Goal: Task Accomplishment & Management: Manage account settings

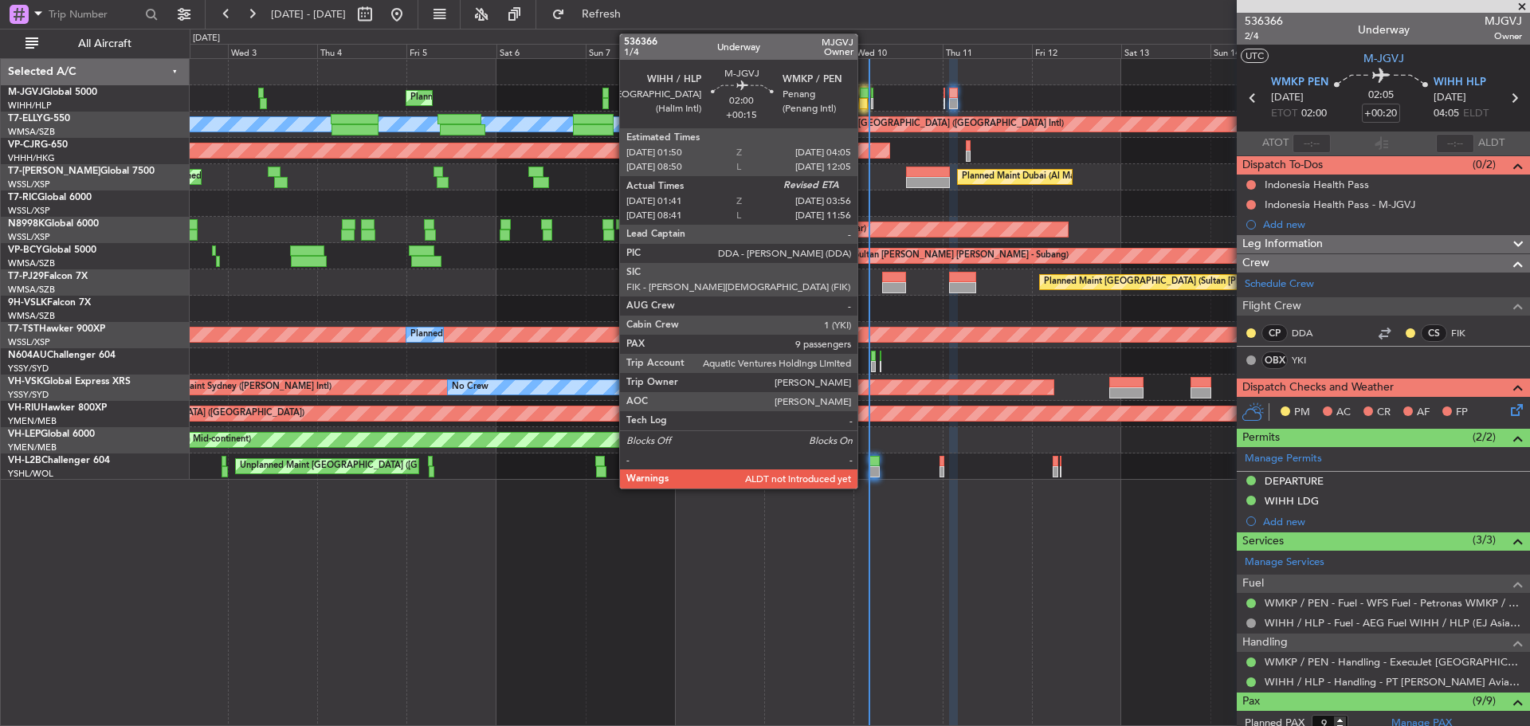
click at [864, 104] on div at bounding box center [863, 103] width 9 height 11
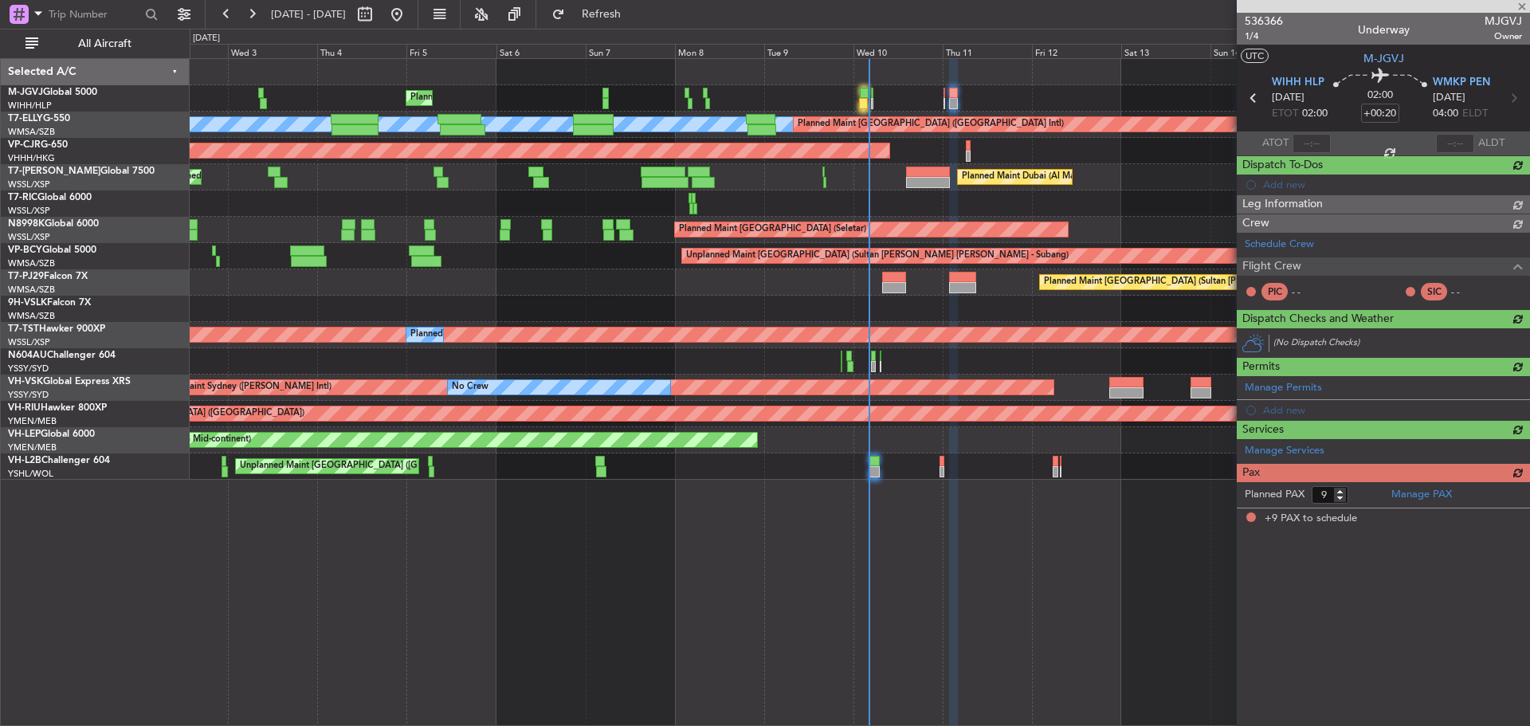
type input "+00:15"
type input "01:51"
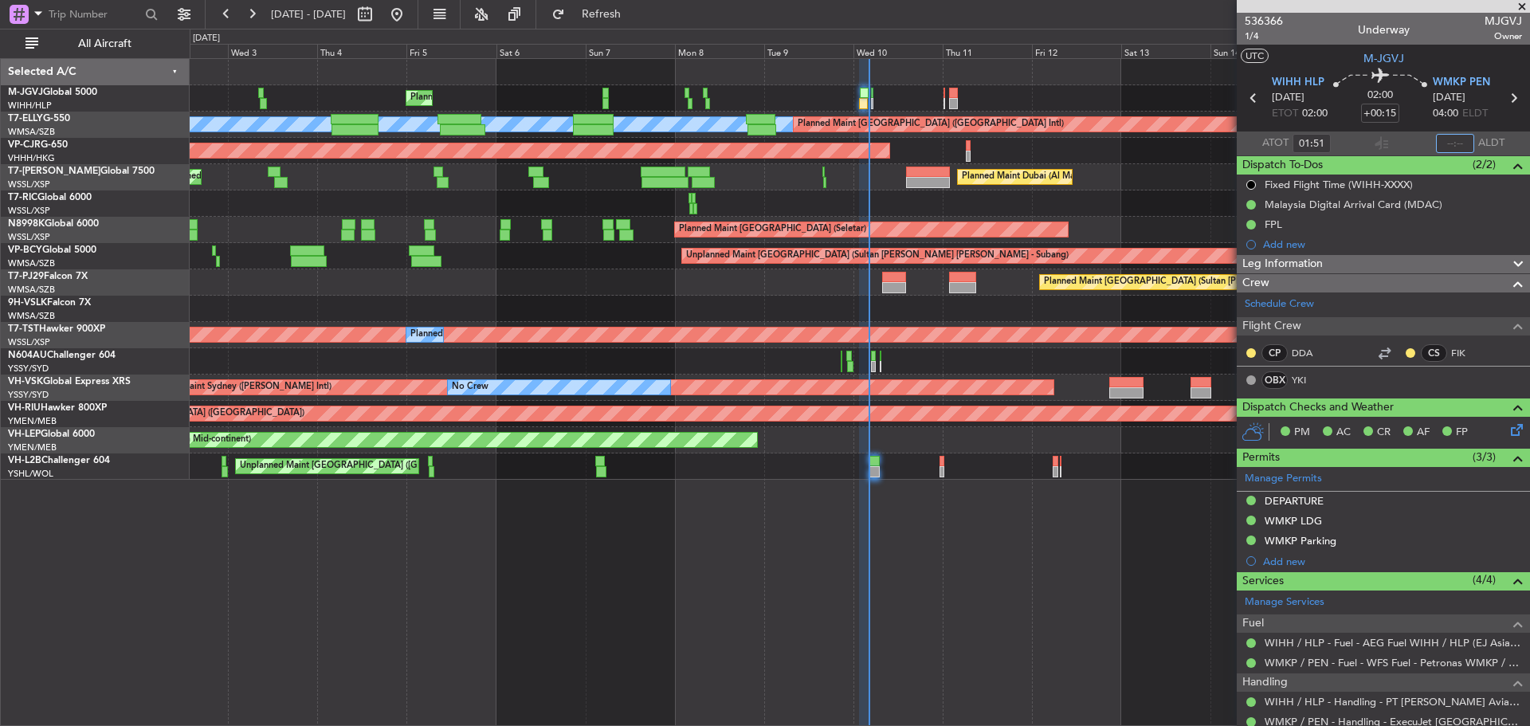
click at [1442, 143] on input "text" at bounding box center [1455, 143] width 38 height 19
click at [635, 10] on span "Refresh" at bounding box center [601, 14] width 67 height 11
type input "03:52"
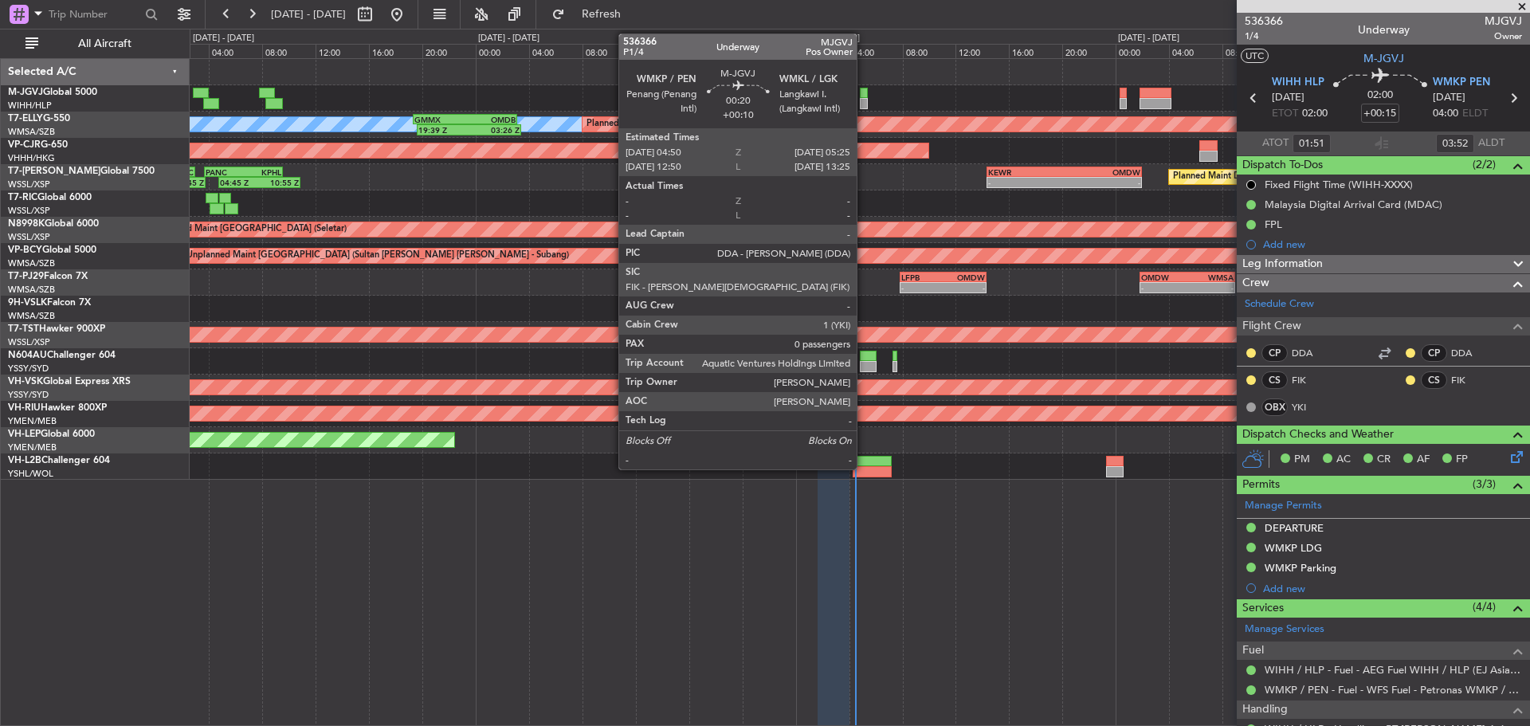
click at [864, 101] on div at bounding box center [864, 103] width 8 height 11
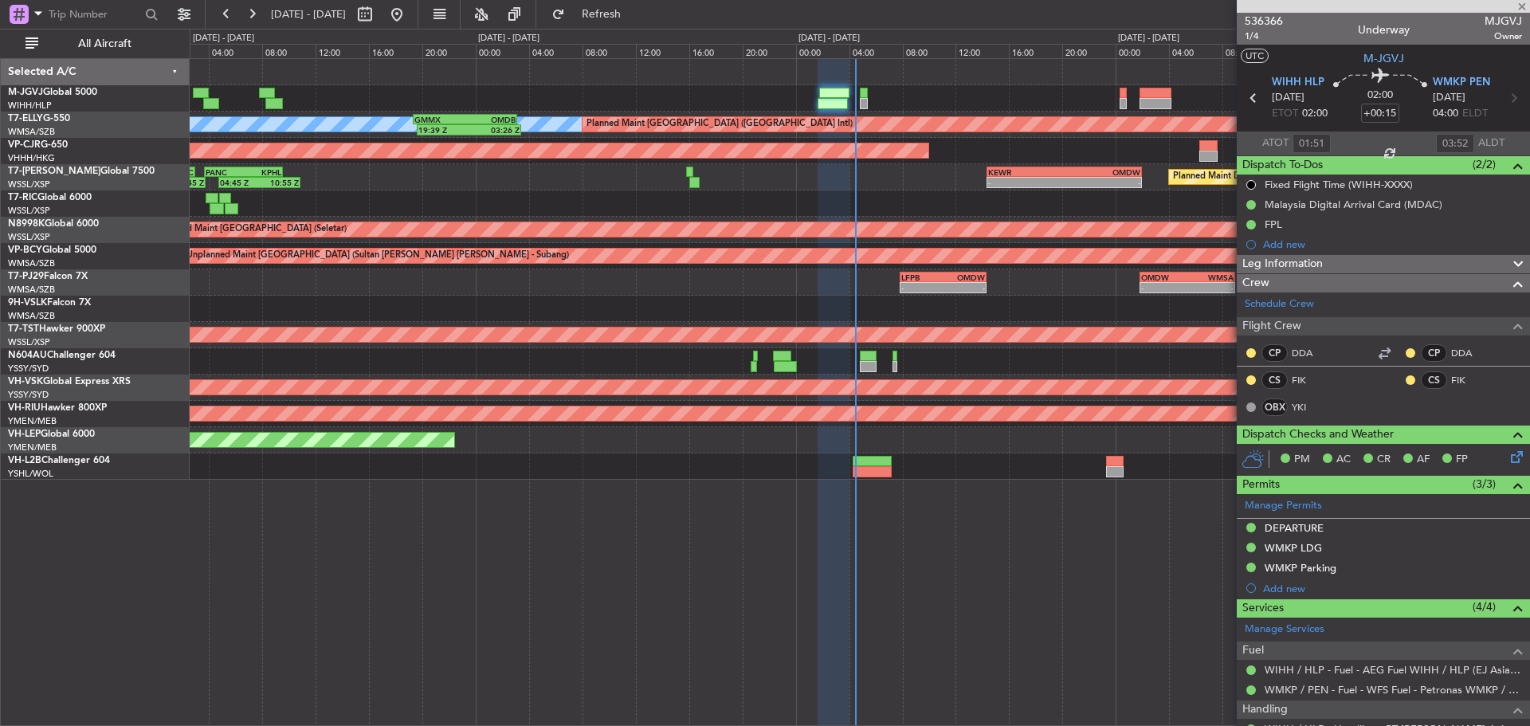
type input "+00:10"
type input "0"
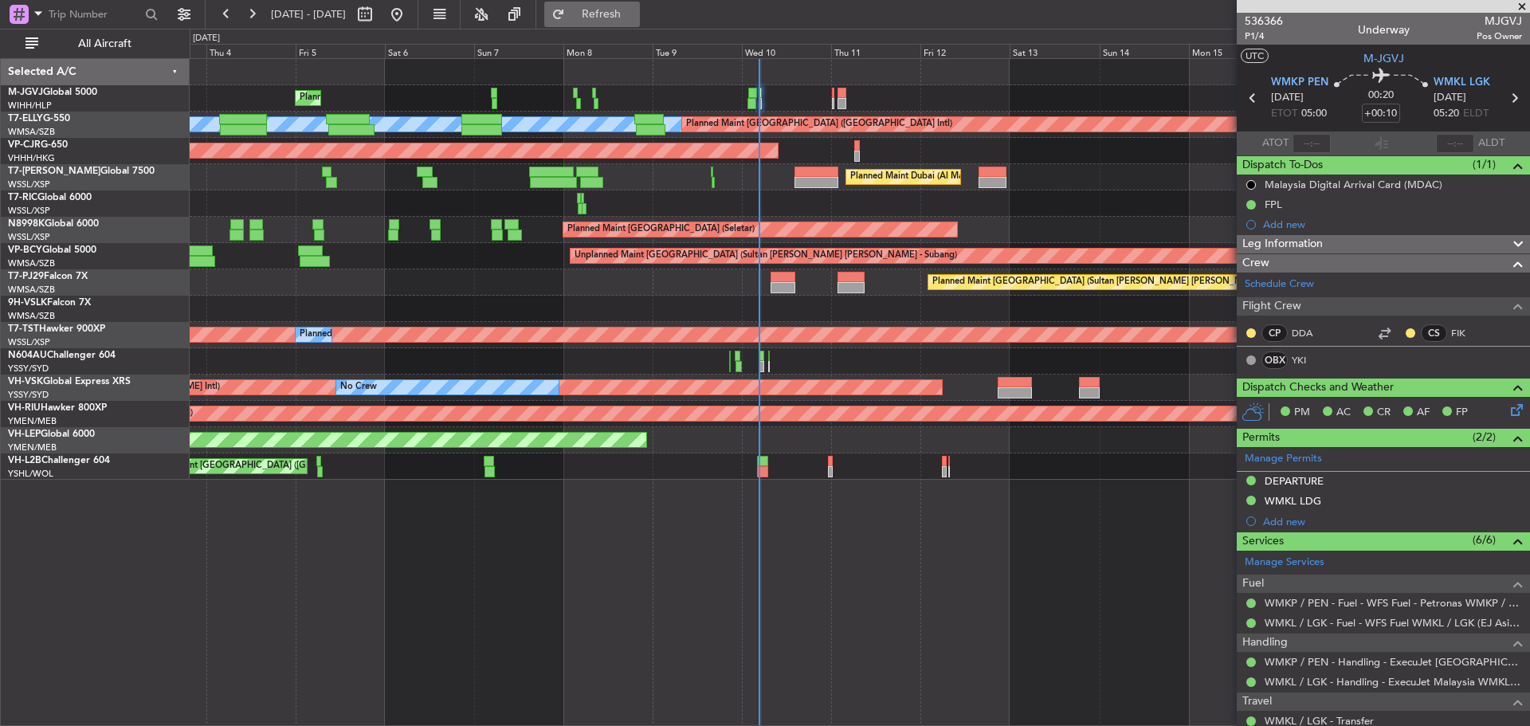
click at [635, 20] on span "Refresh" at bounding box center [601, 14] width 67 height 11
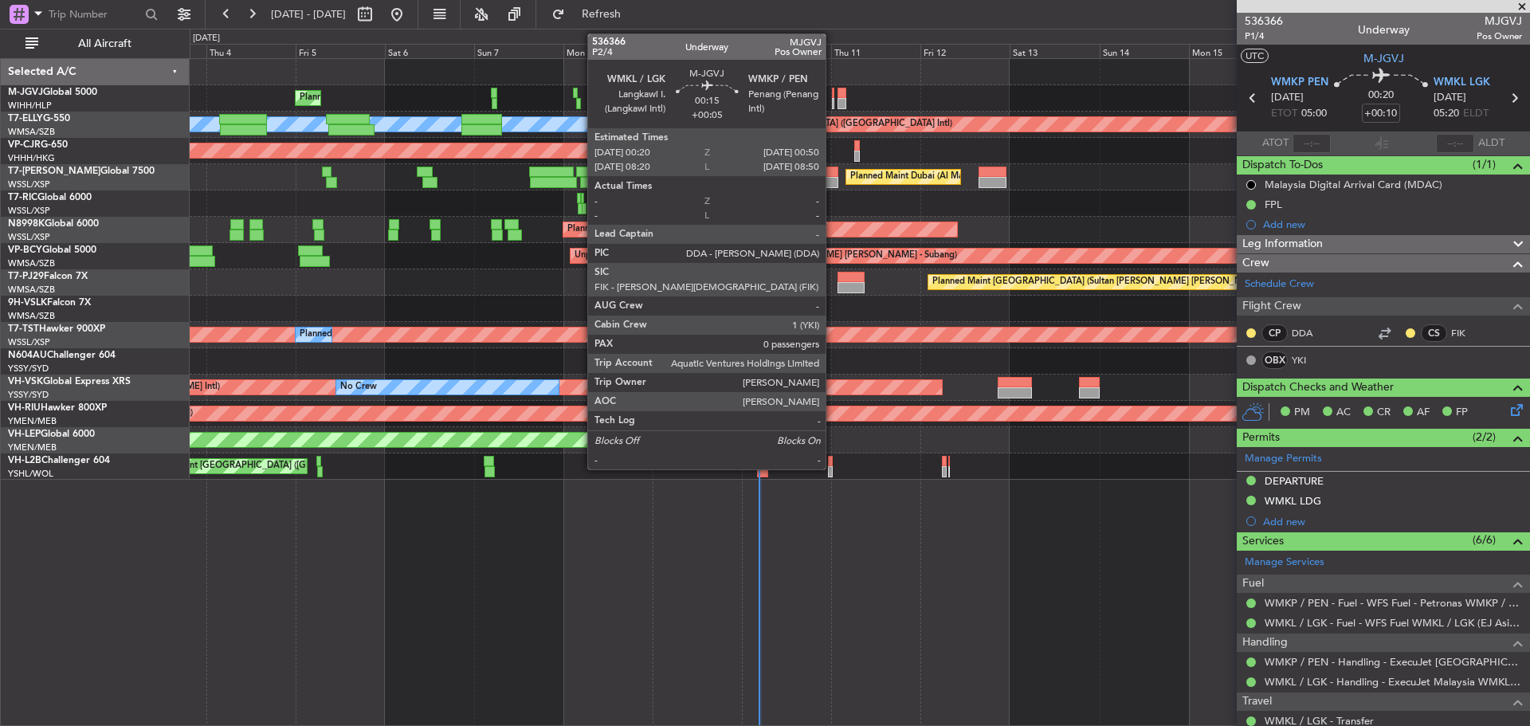
click at [833, 104] on div at bounding box center [833, 103] width 2 height 11
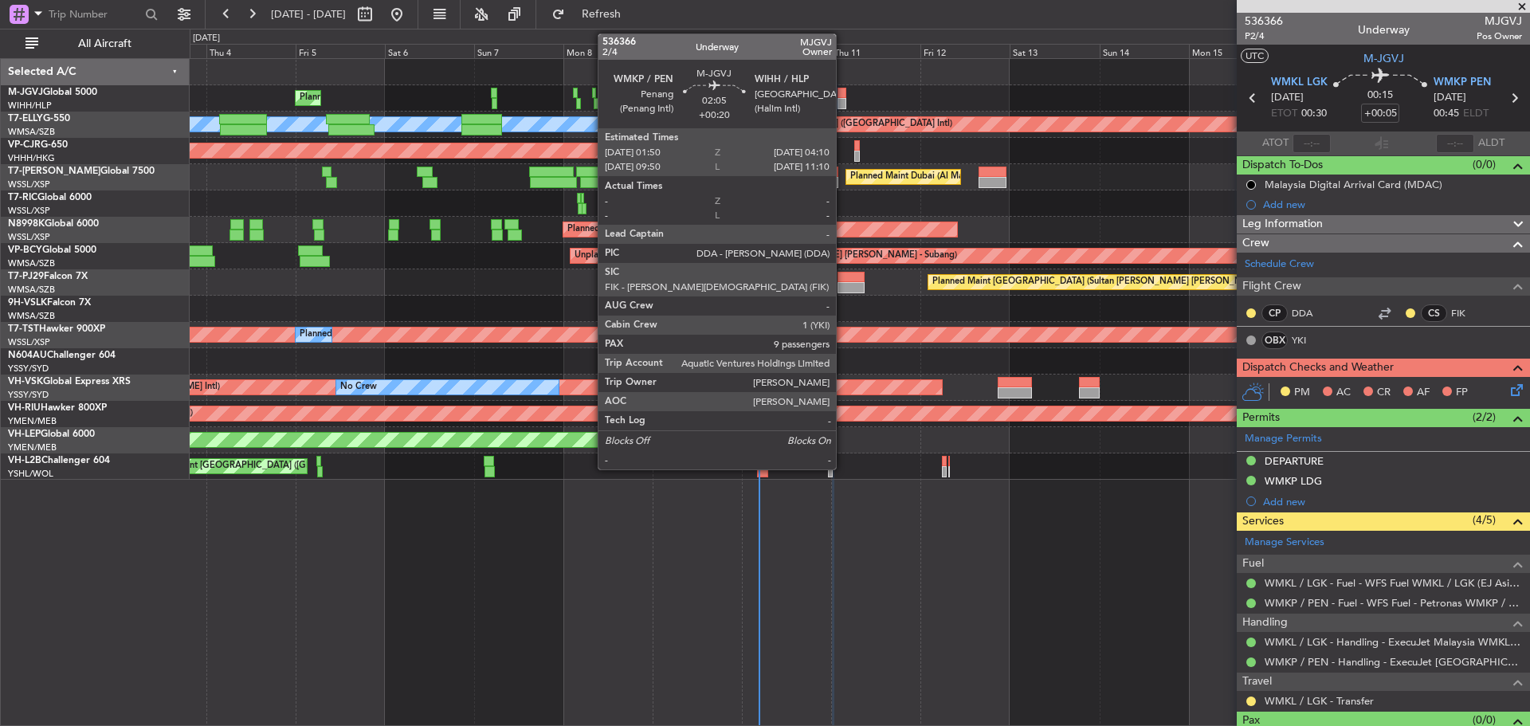
click at [843, 99] on div at bounding box center [841, 103] width 9 height 11
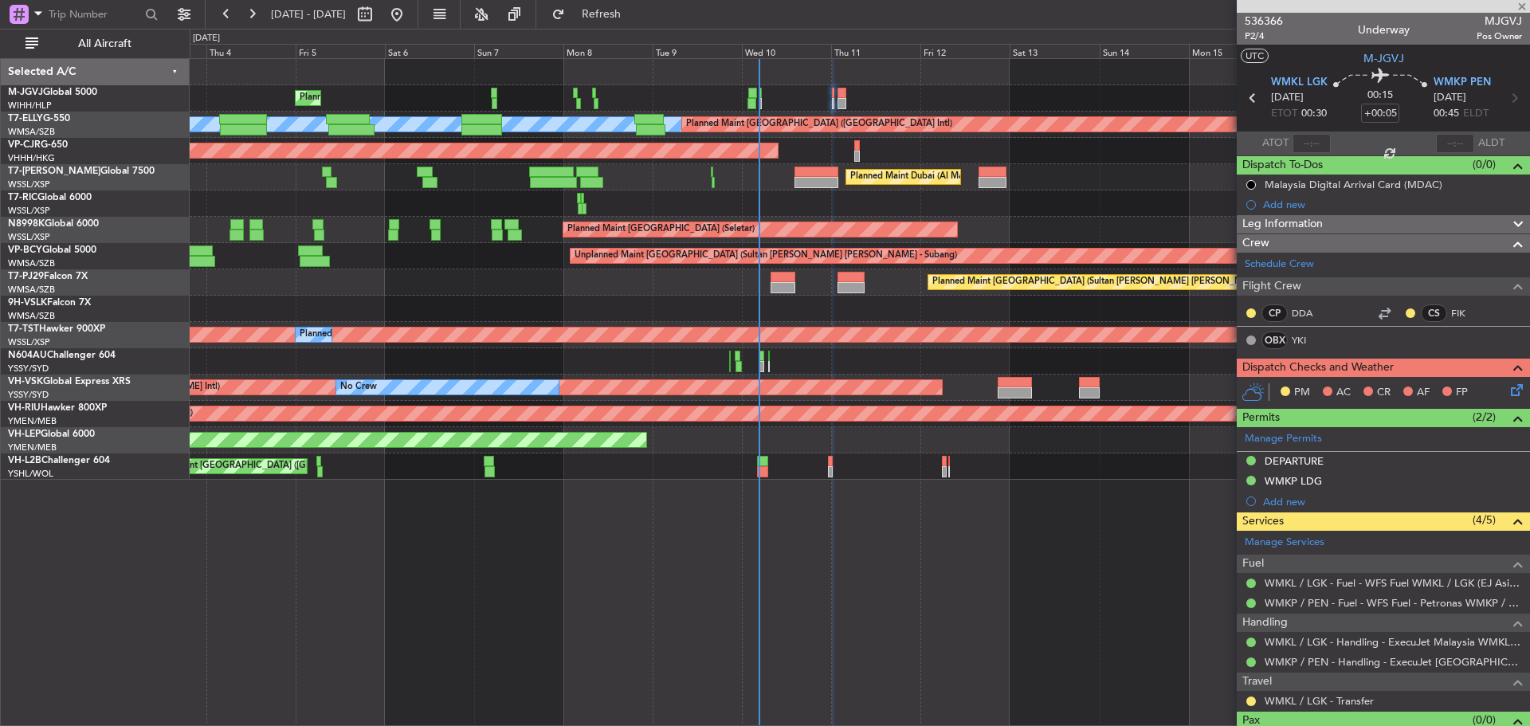
type input "+00:20"
type input "9"
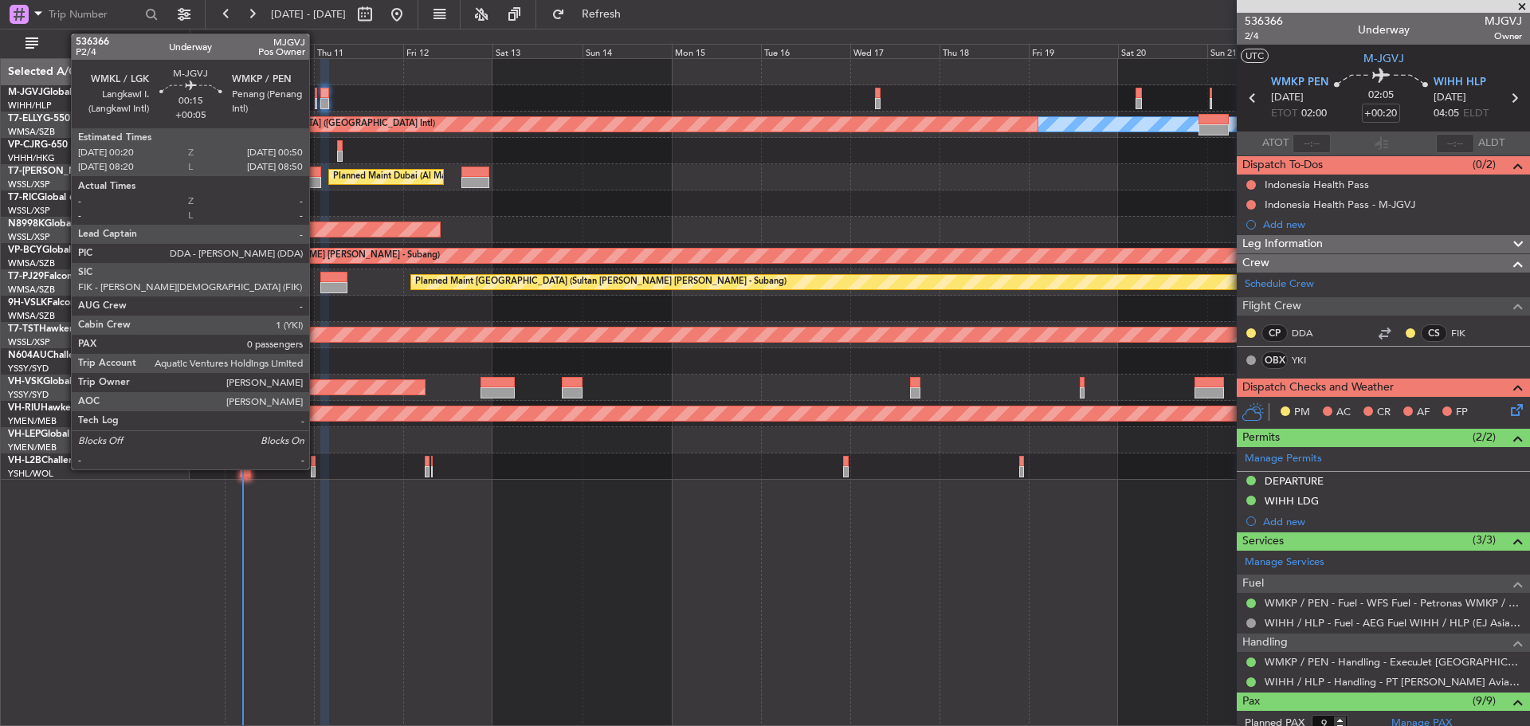
click at [316, 105] on div at bounding box center [316, 103] width 2 height 11
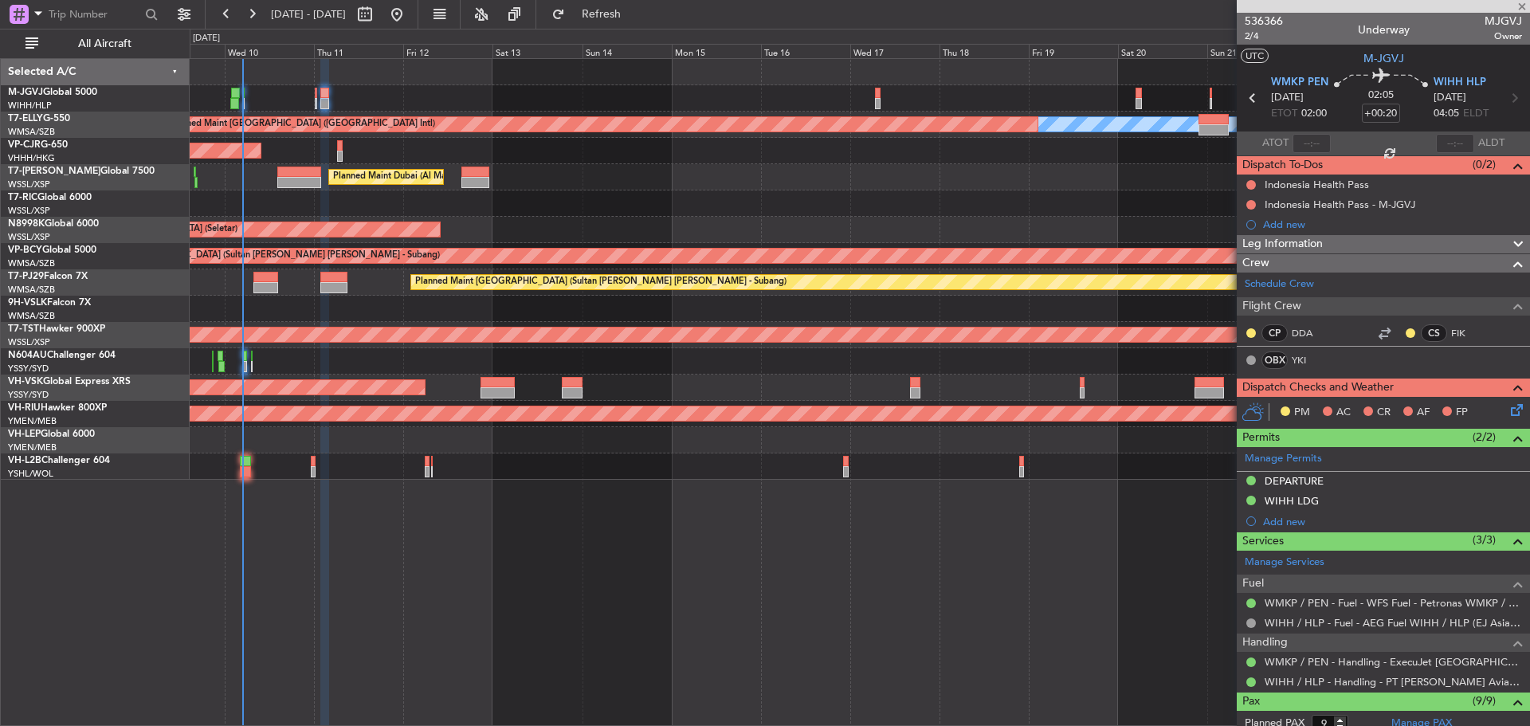
type input "+00:05"
type input "0"
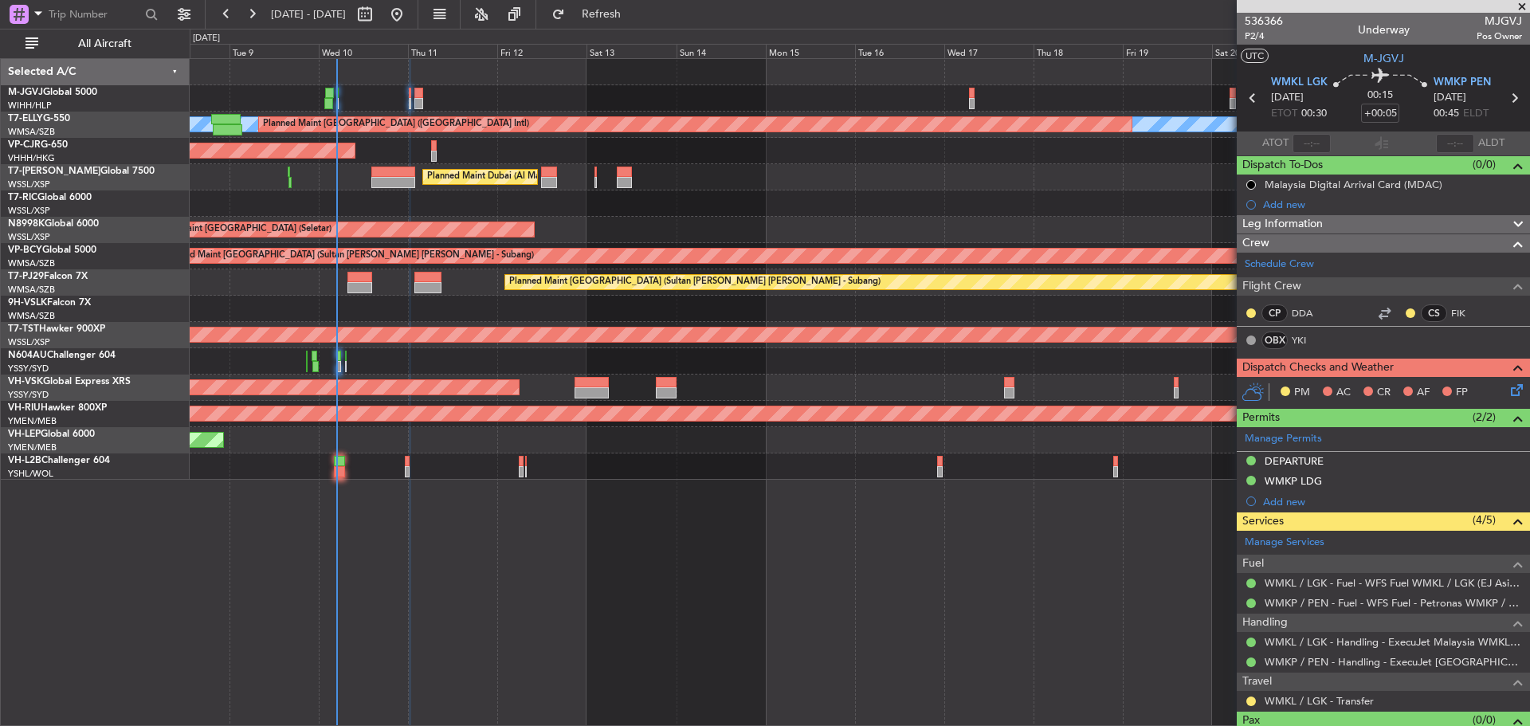
click at [419, 319] on div "Planned Maint Singapore (Seletar) MEL Planned Maint Dubai (Dubai Intl) Planned …" at bounding box center [859, 269] width 1339 height 421
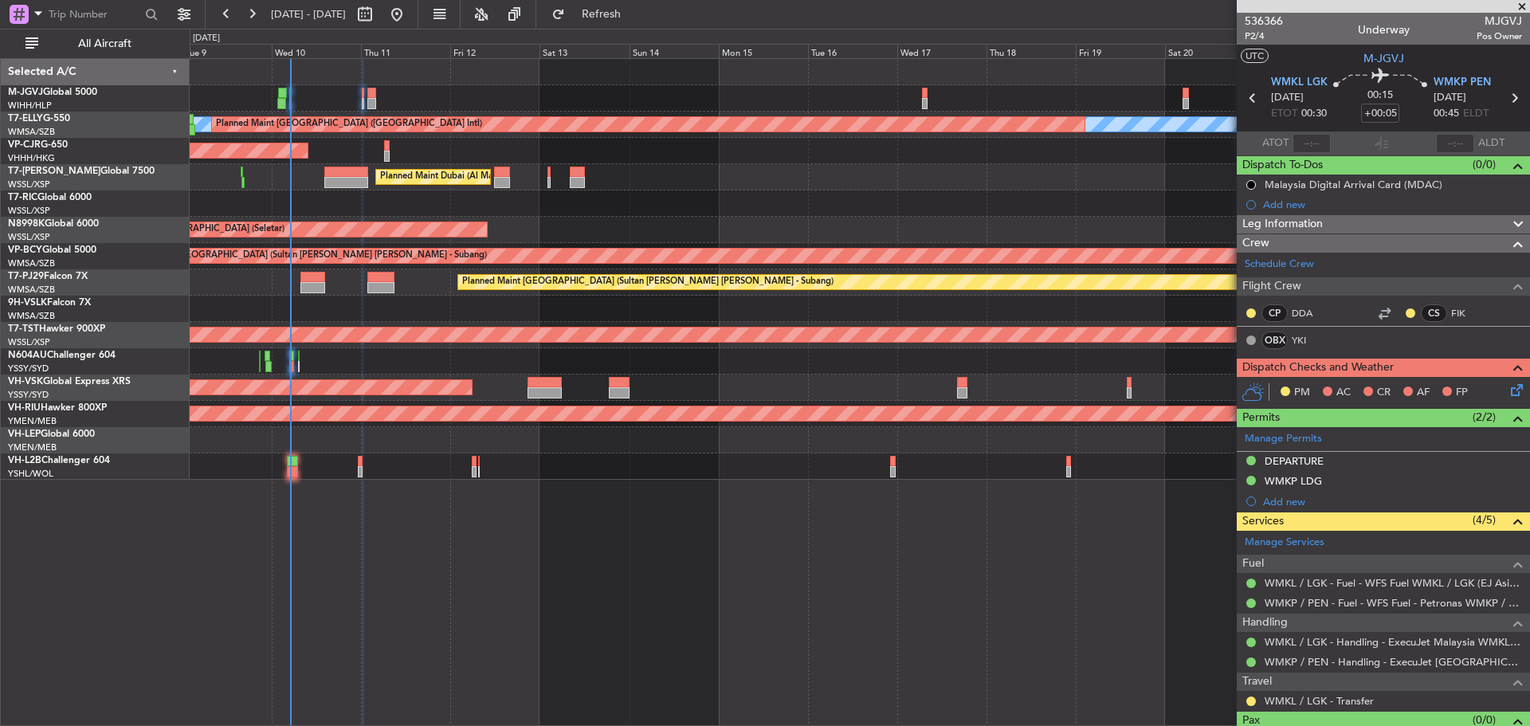
click at [876, 190] on div "MEL Planned Maint Dubai (Dubai Intl) Planned Maint Hong Kong (Hong Kong Intl) P…" at bounding box center [859, 269] width 1339 height 421
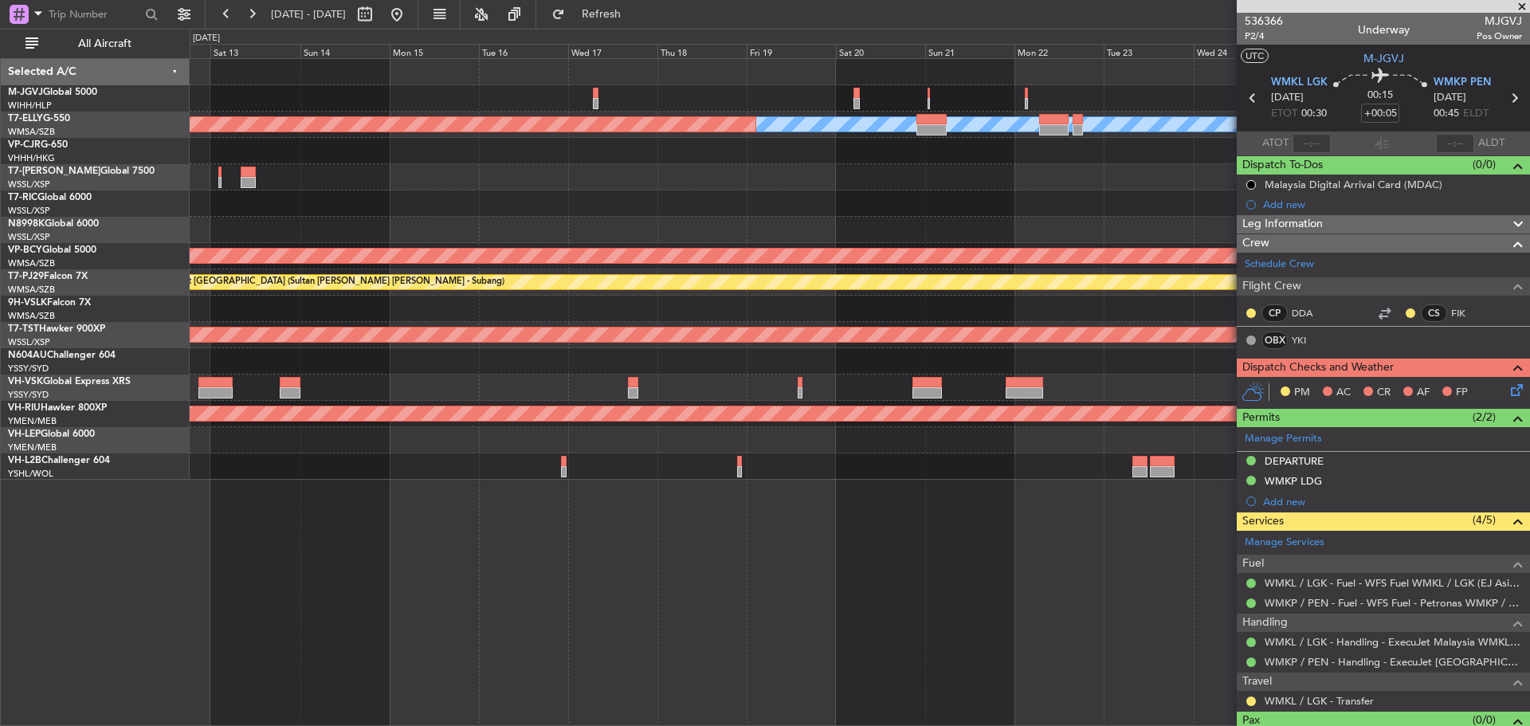
click at [628, 216] on div at bounding box center [859, 203] width 1339 height 26
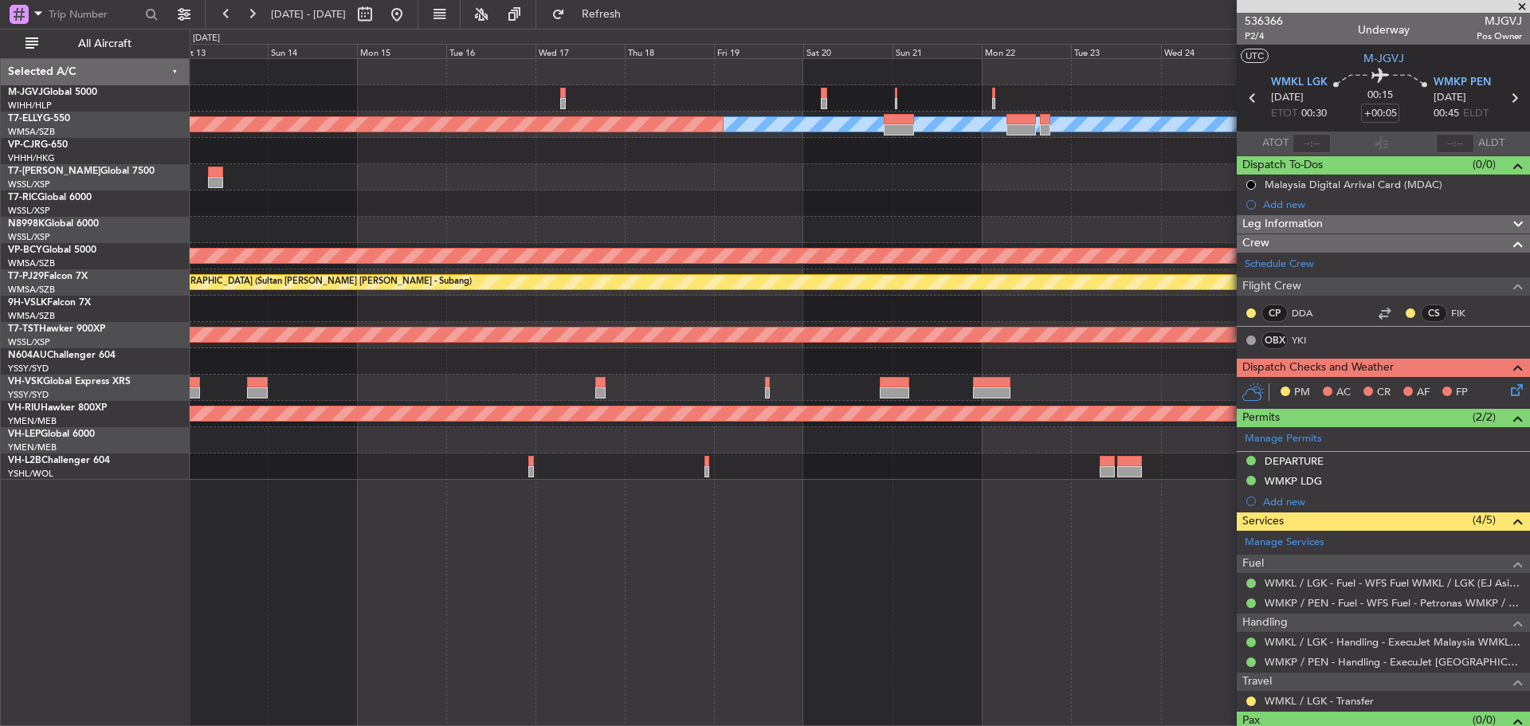
click at [584, 196] on div at bounding box center [859, 203] width 1339 height 26
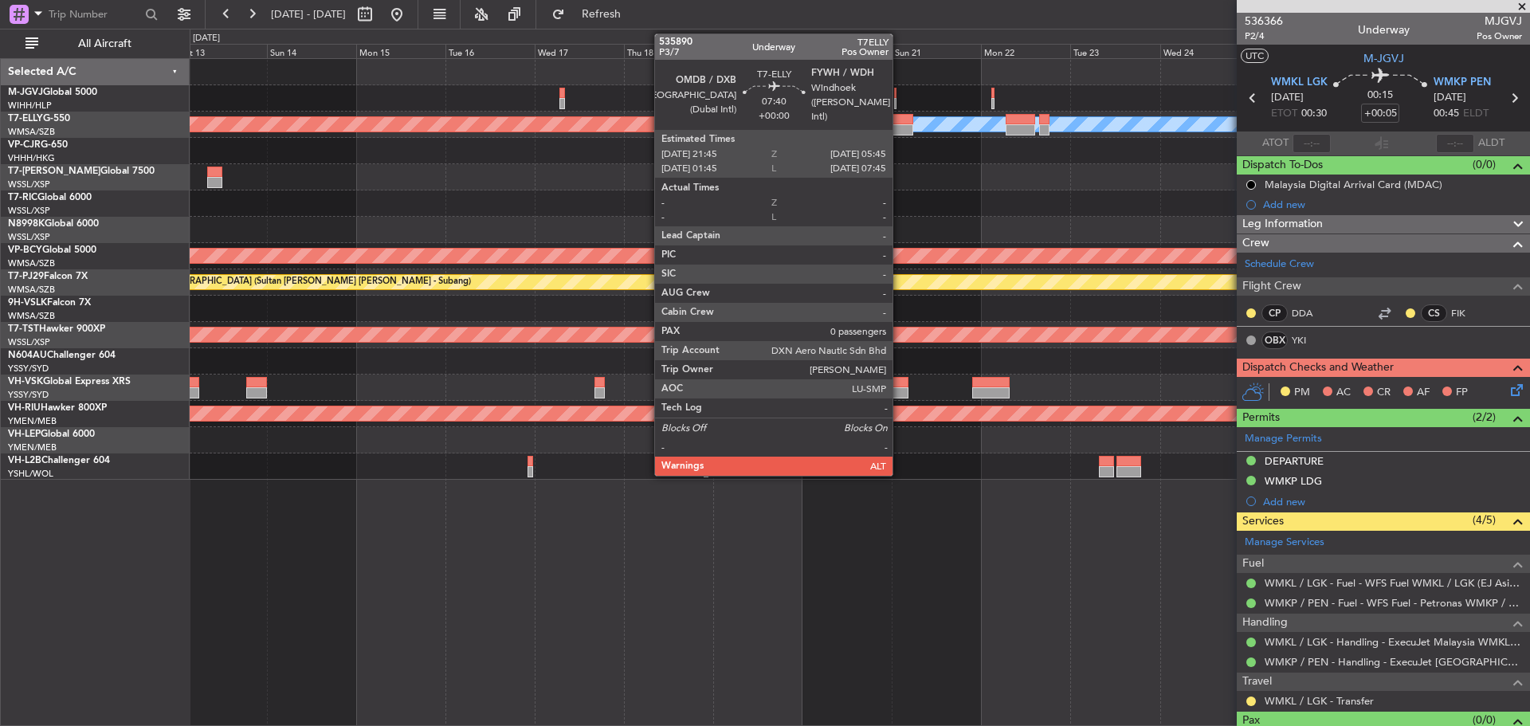
click at [900, 123] on div at bounding box center [898, 119] width 30 height 11
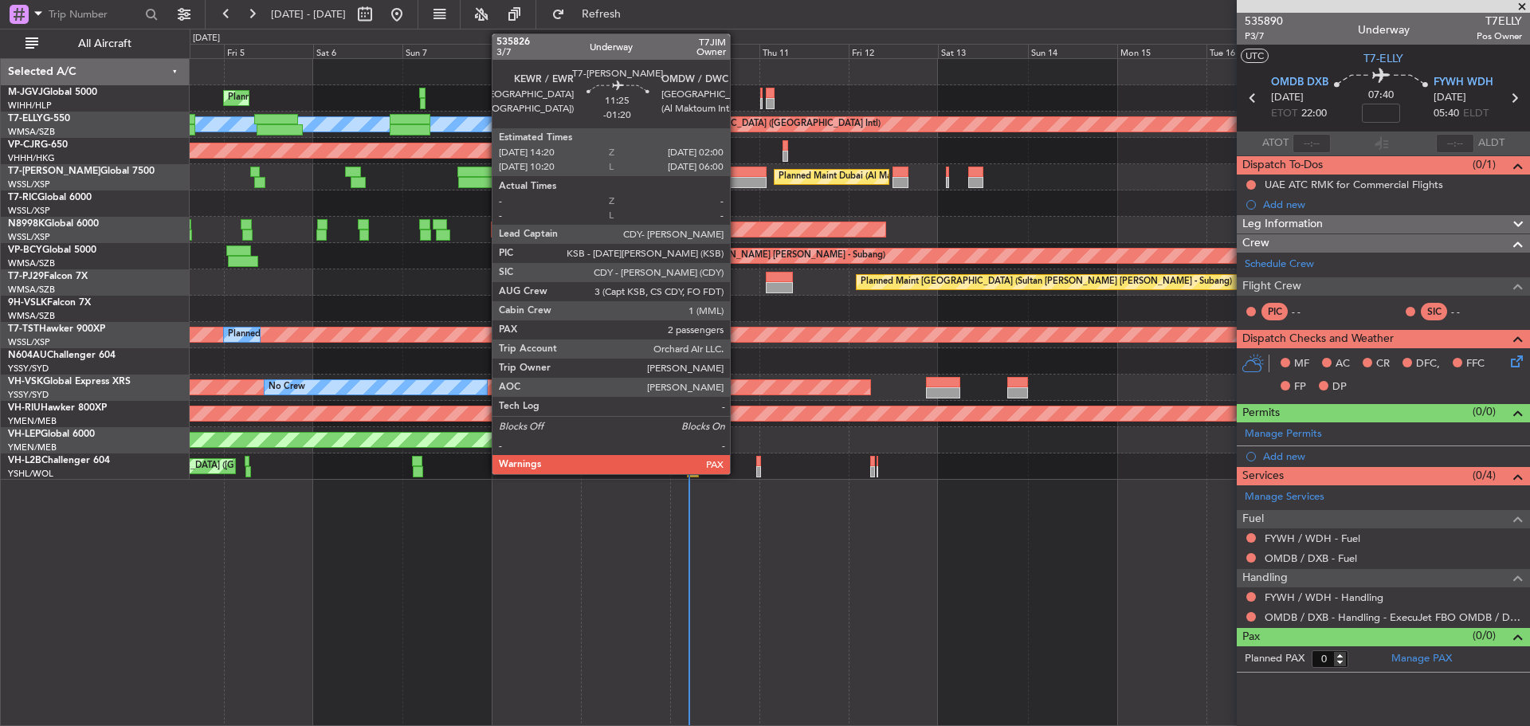
click at [737, 179] on div at bounding box center [745, 182] width 44 height 11
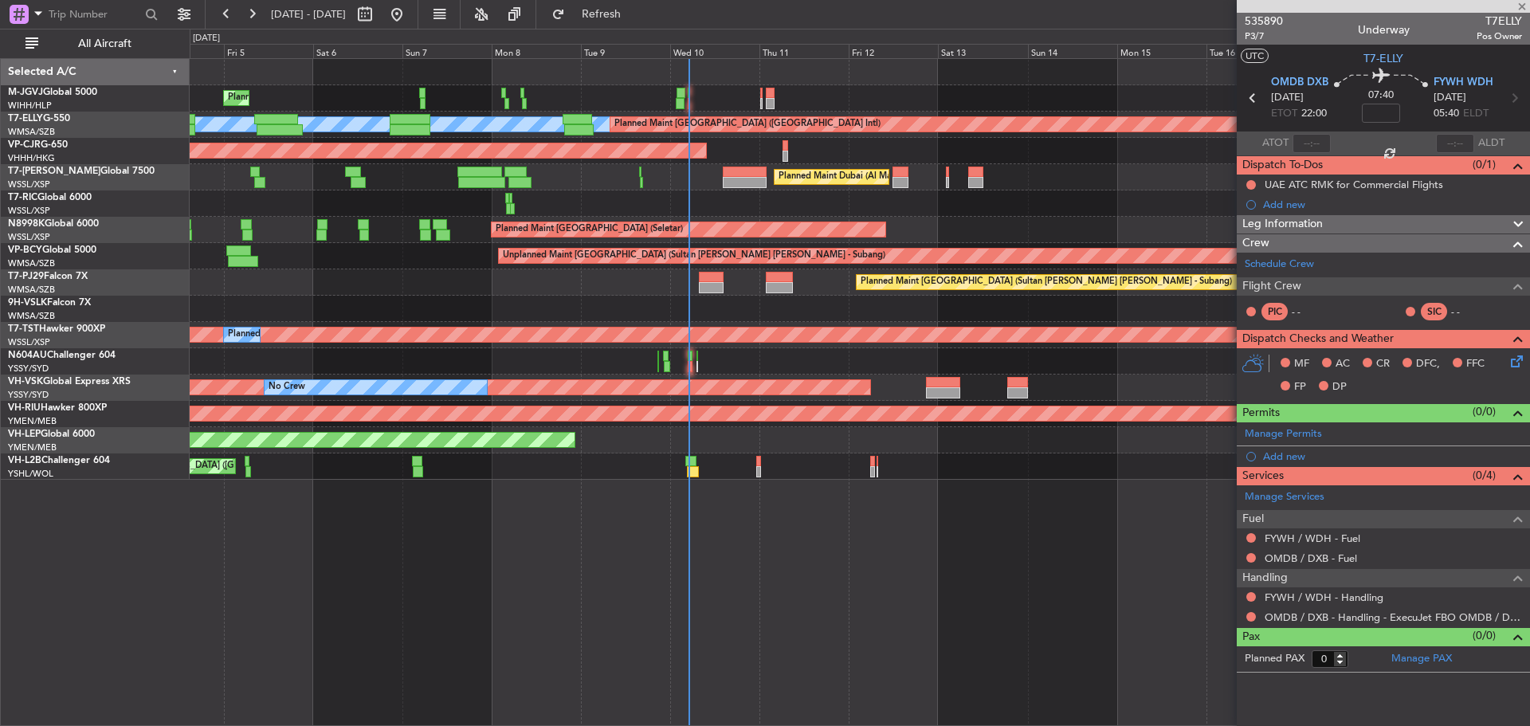
type input "-01:20"
type input "2"
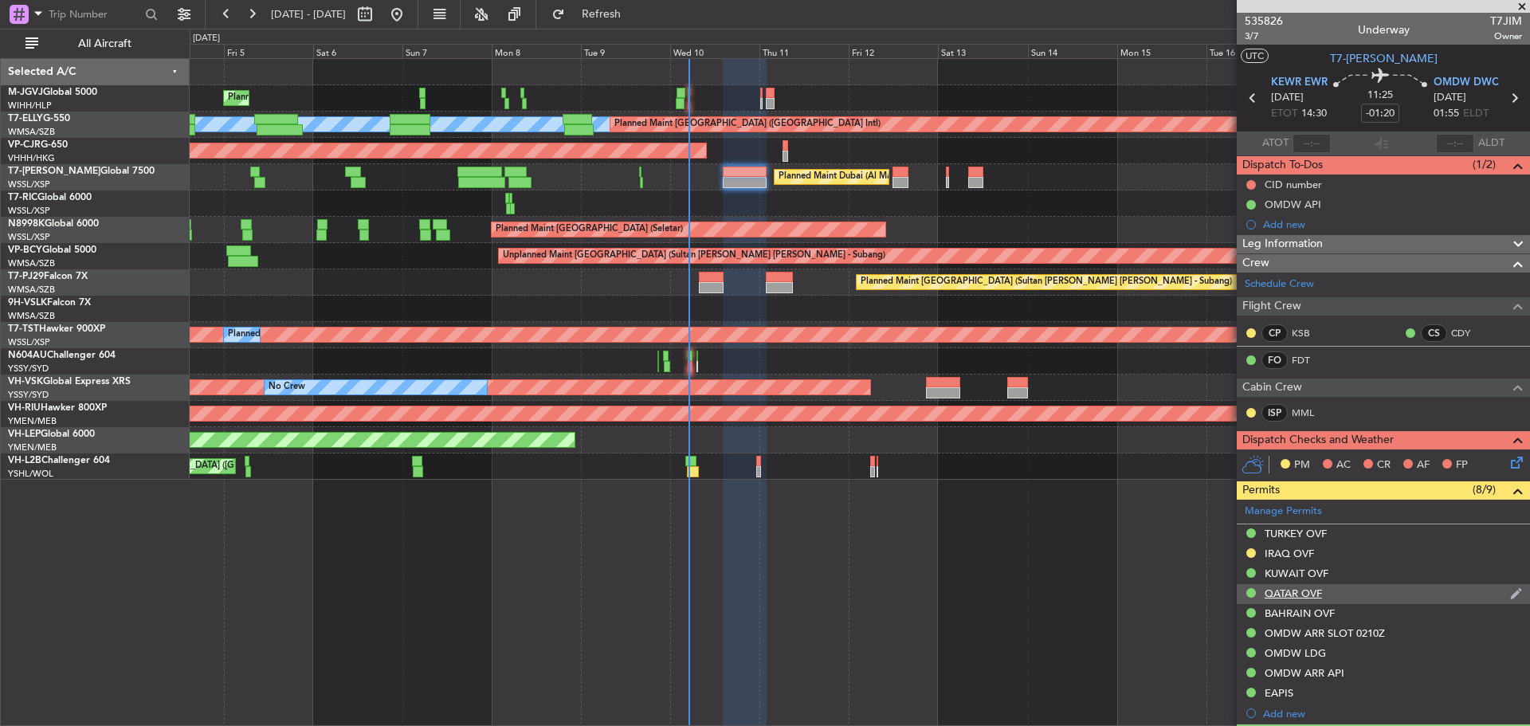
click at [1285, 592] on div "QATAR OVF" at bounding box center [1292, 593] width 57 height 14
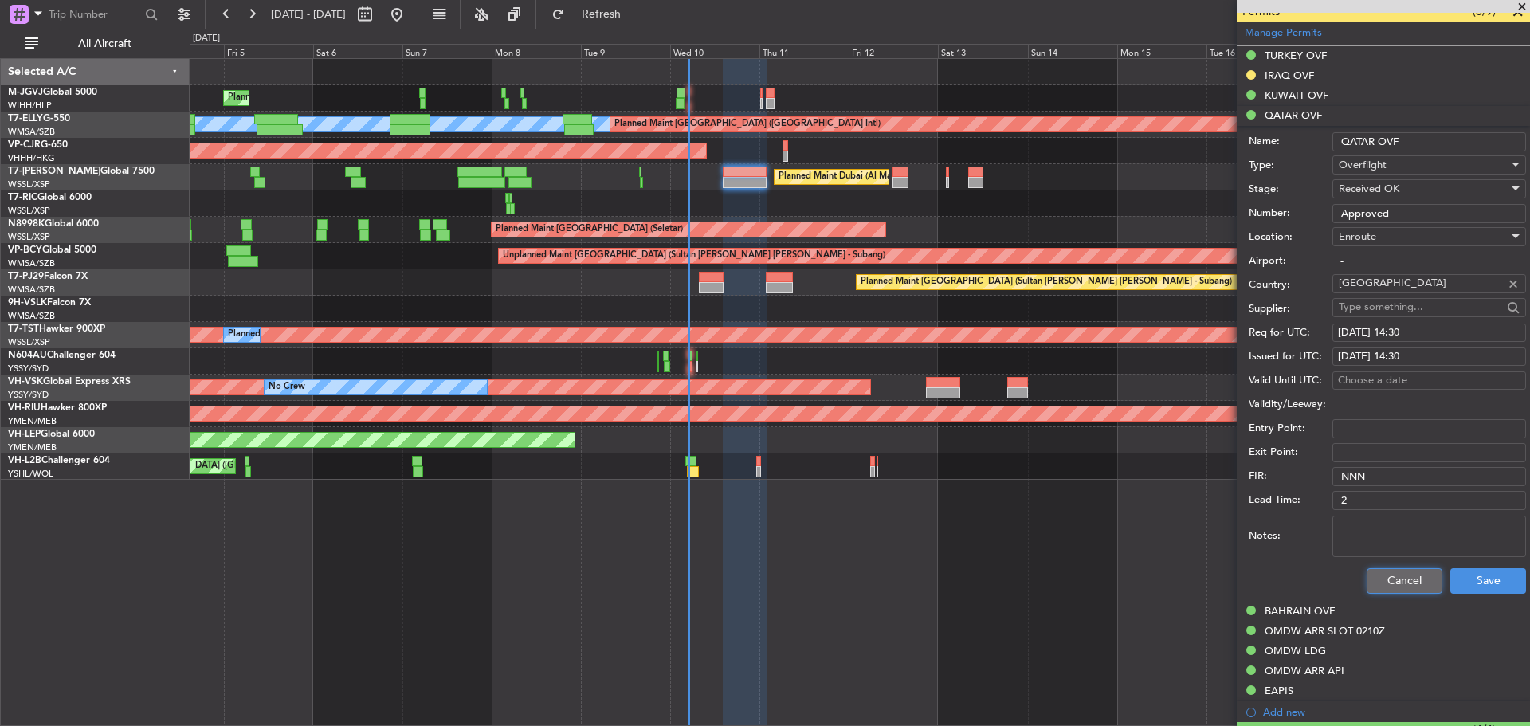
click at [1401, 576] on button "Cancel" at bounding box center [1404, 580] width 76 height 25
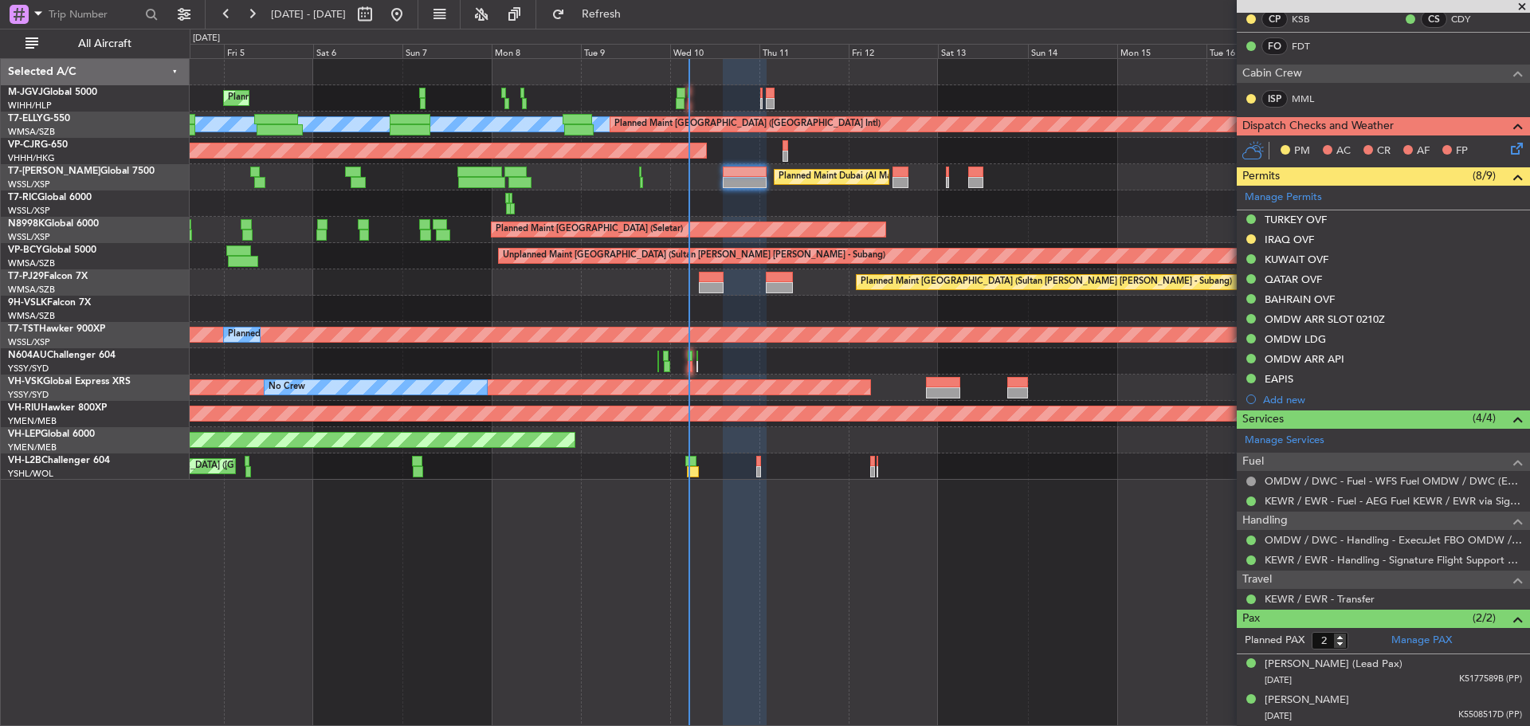
scroll to position [313, 0]
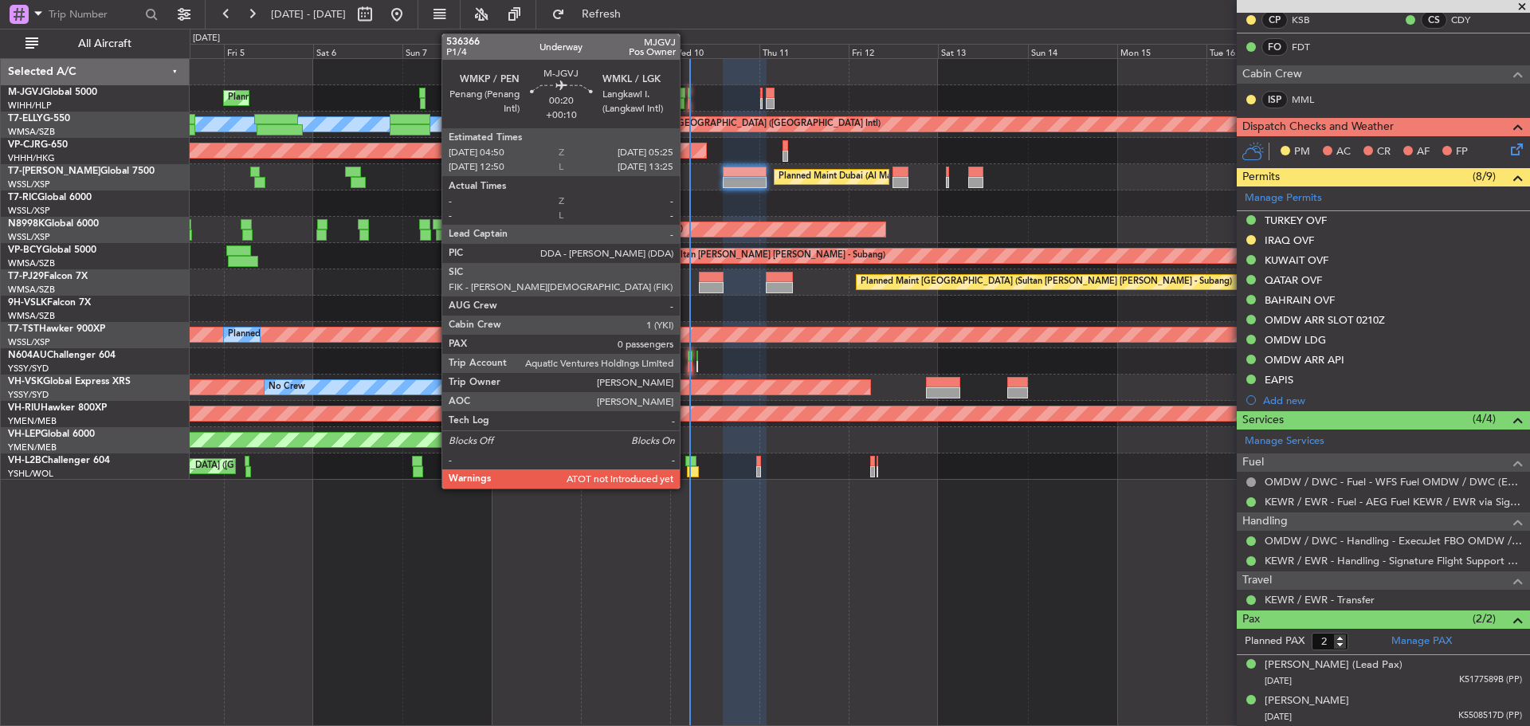
click at [688, 106] on div at bounding box center [689, 103] width 2 height 11
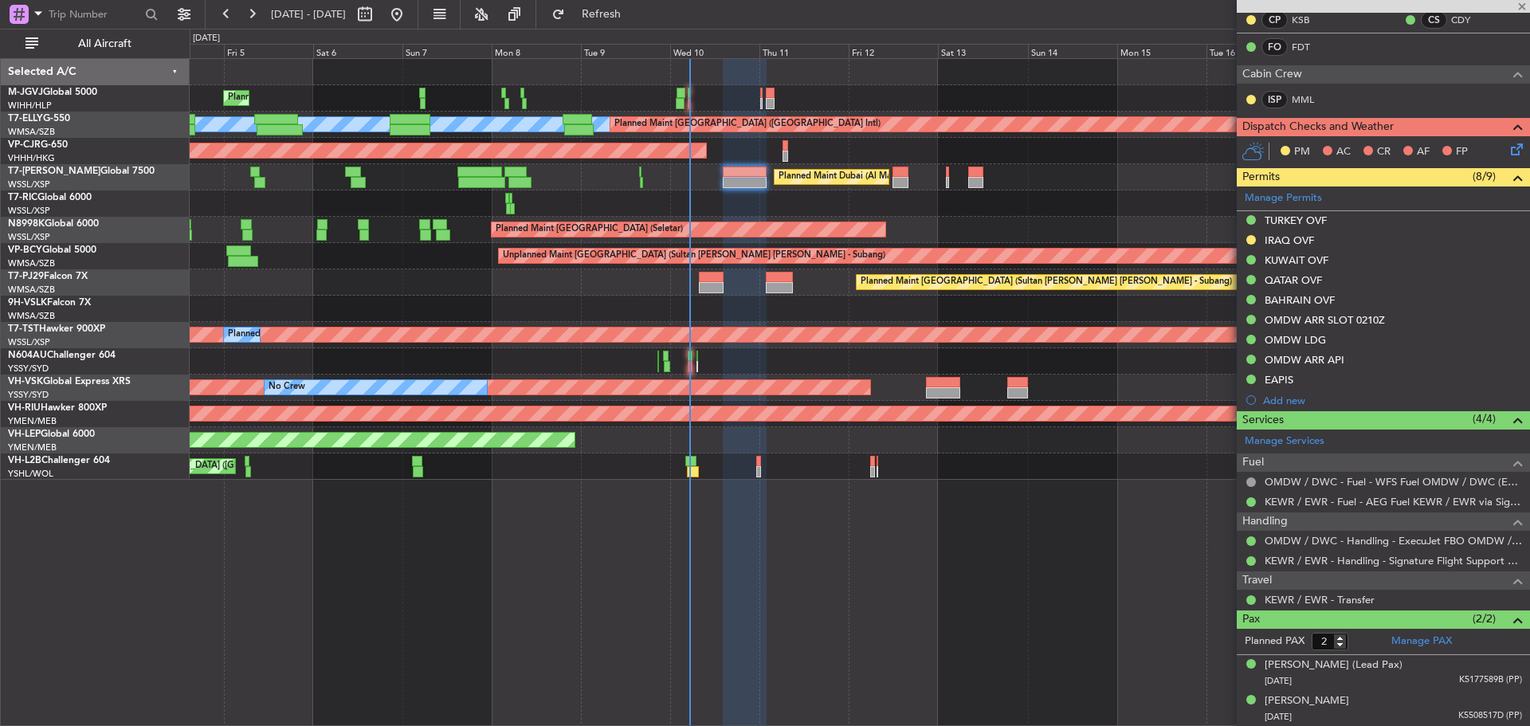
type input "+00:10"
type input "0"
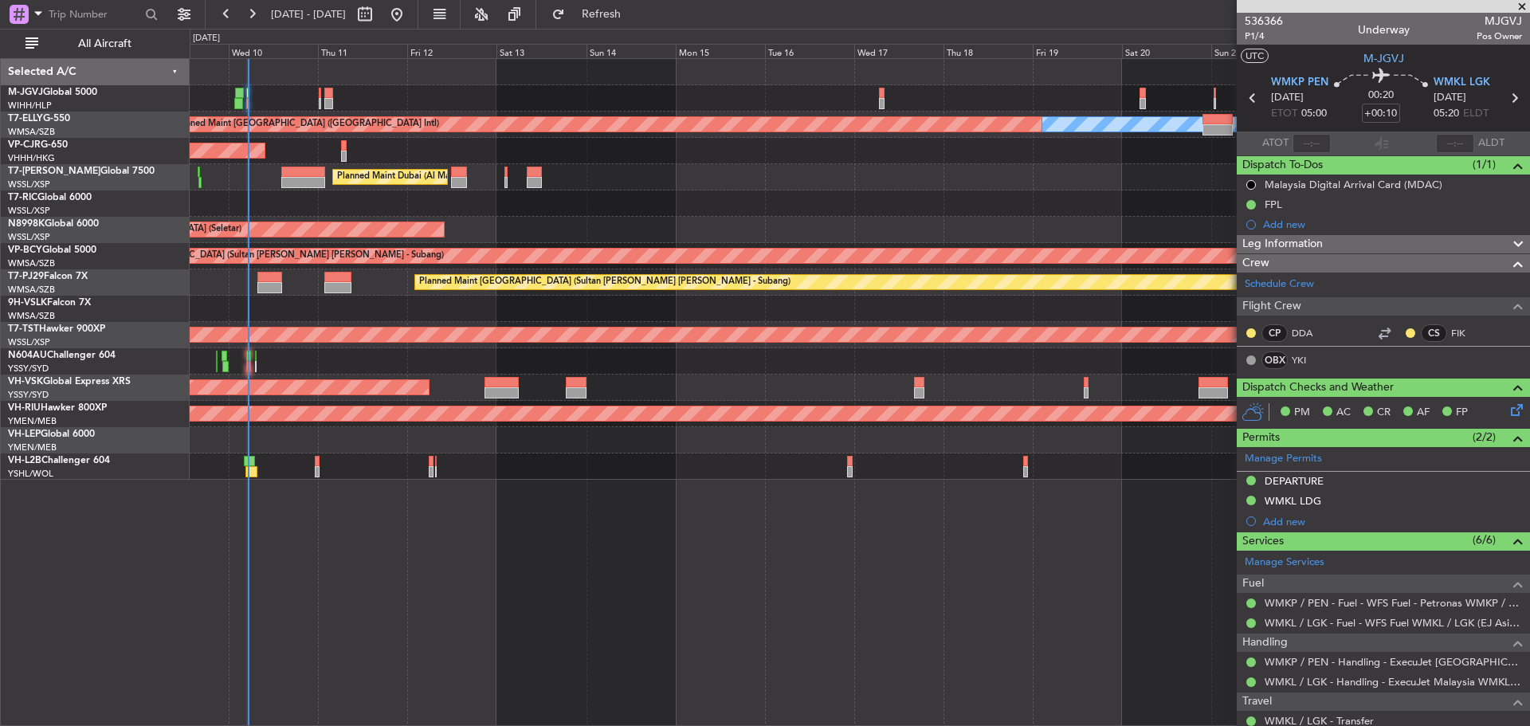
click at [604, 201] on div "MEL Planned Maint Dubai (Dubai Intl) Planned Maint Hong Kong (Hong Kong Intl) P…" at bounding box center [859, 269] width 1339 height 421
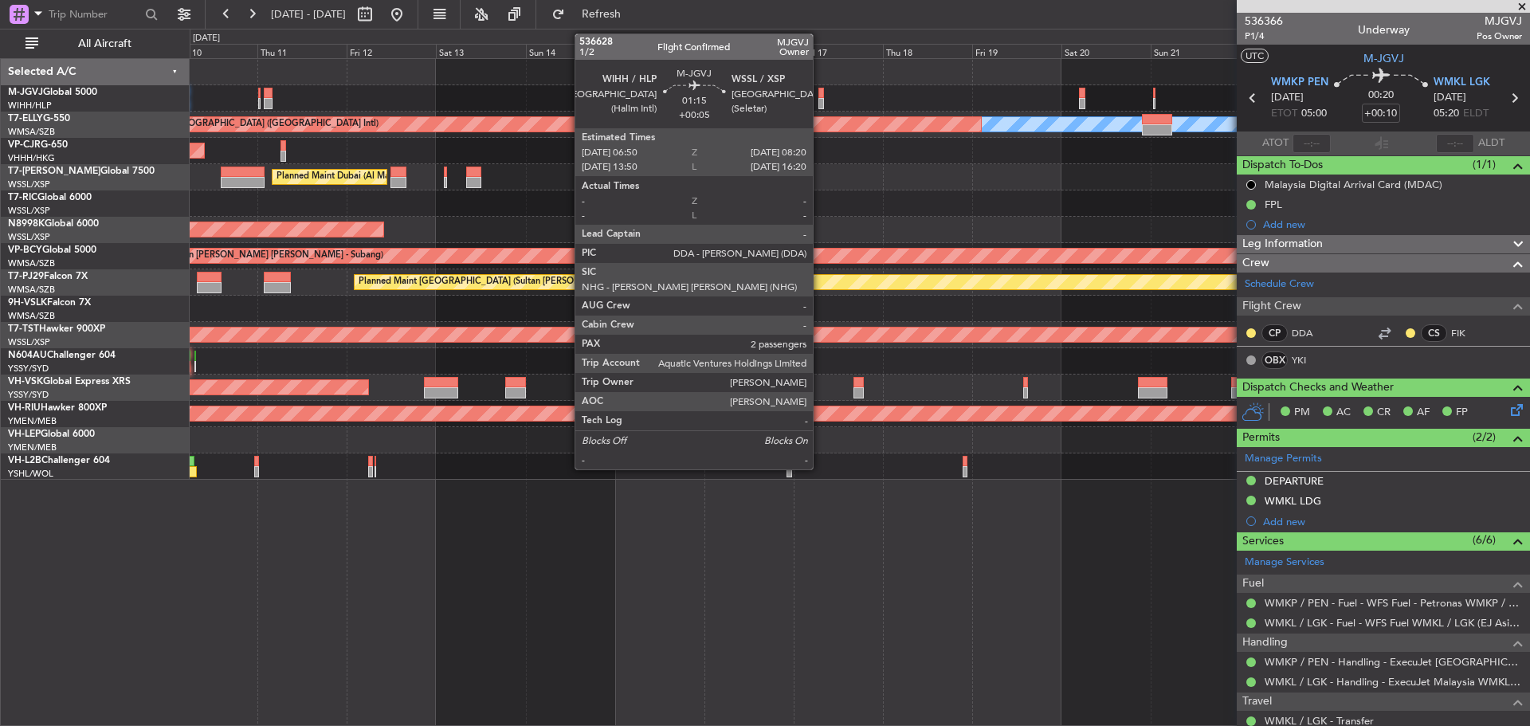
click at [820, 106] on div at bounding box center [821, 103] width 6 height 11
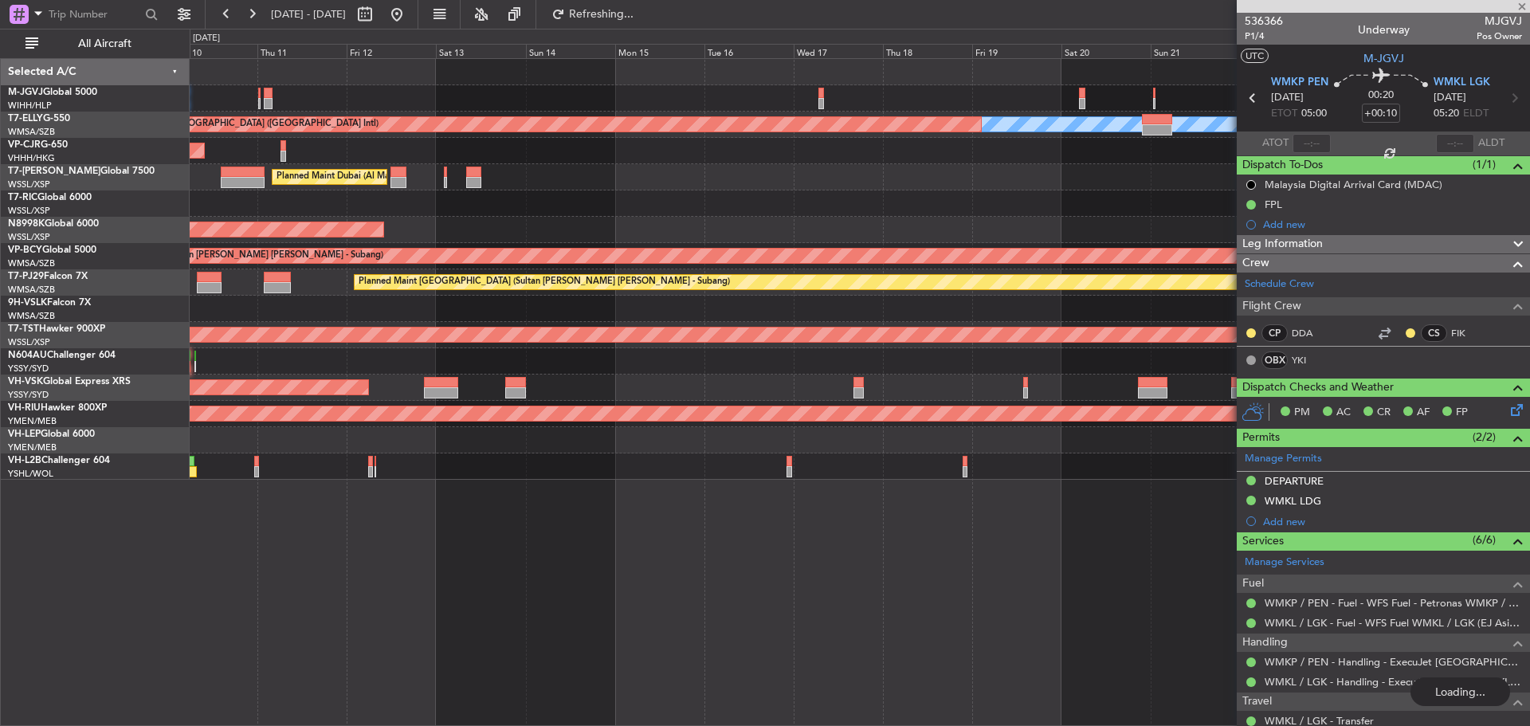
type input "+00:05"
type input "2"
type input "+00:10"
type input "0"
click at [410, 13] on button at bounding box center [396, 14] width 25 height 25
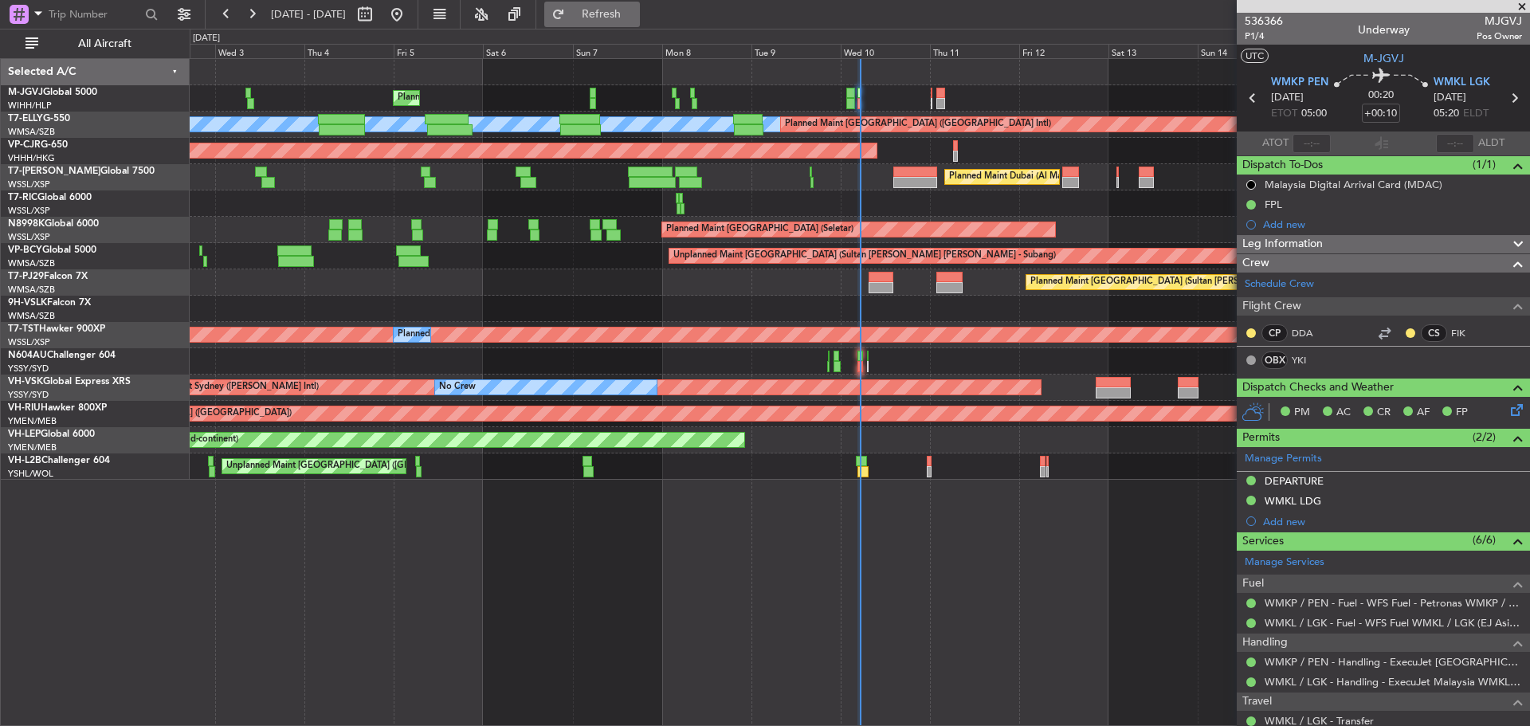
click at [620, 14] on span "Refresh" at bounding box center [601, 14] width 67 height 11
type input "05:14"
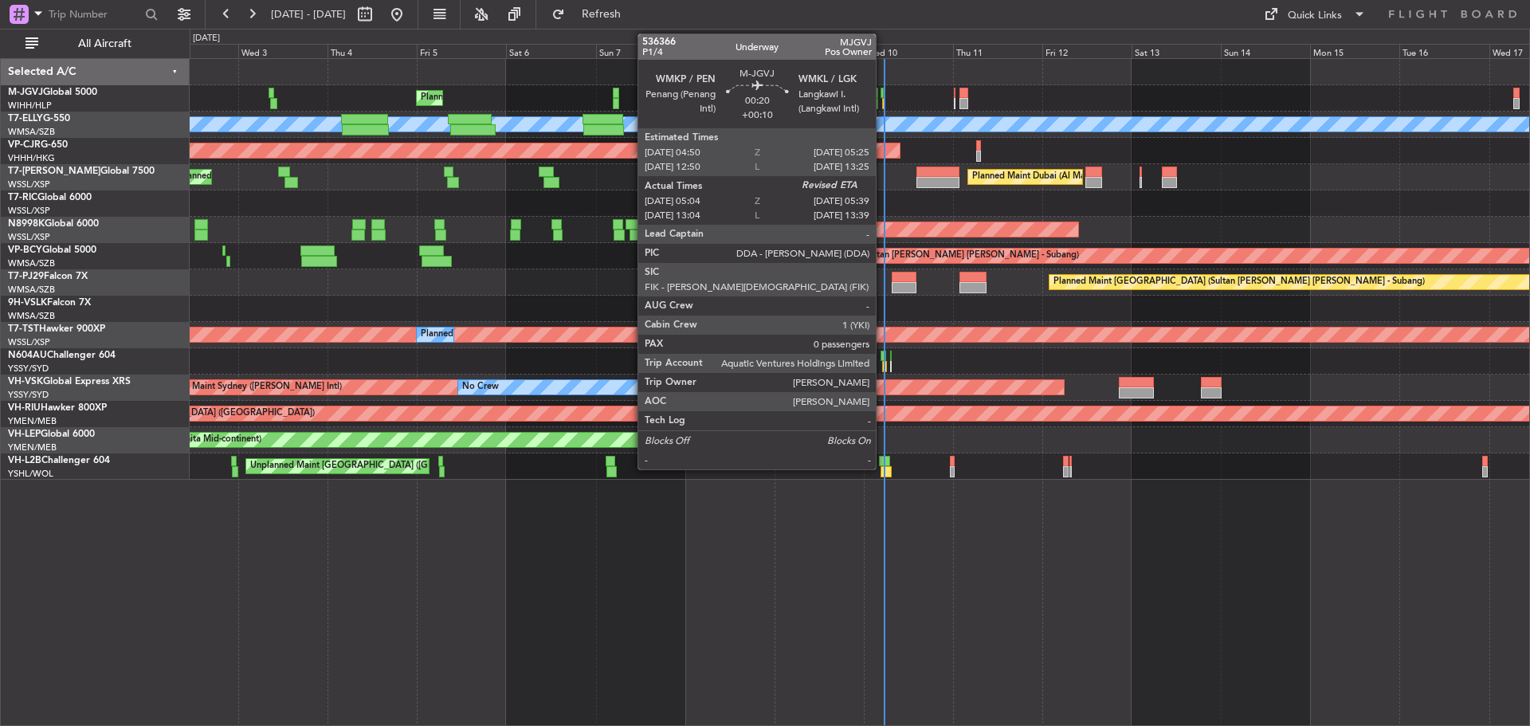
click at [883, 106] on div at bounding box center [883, 103] width 2 height 11
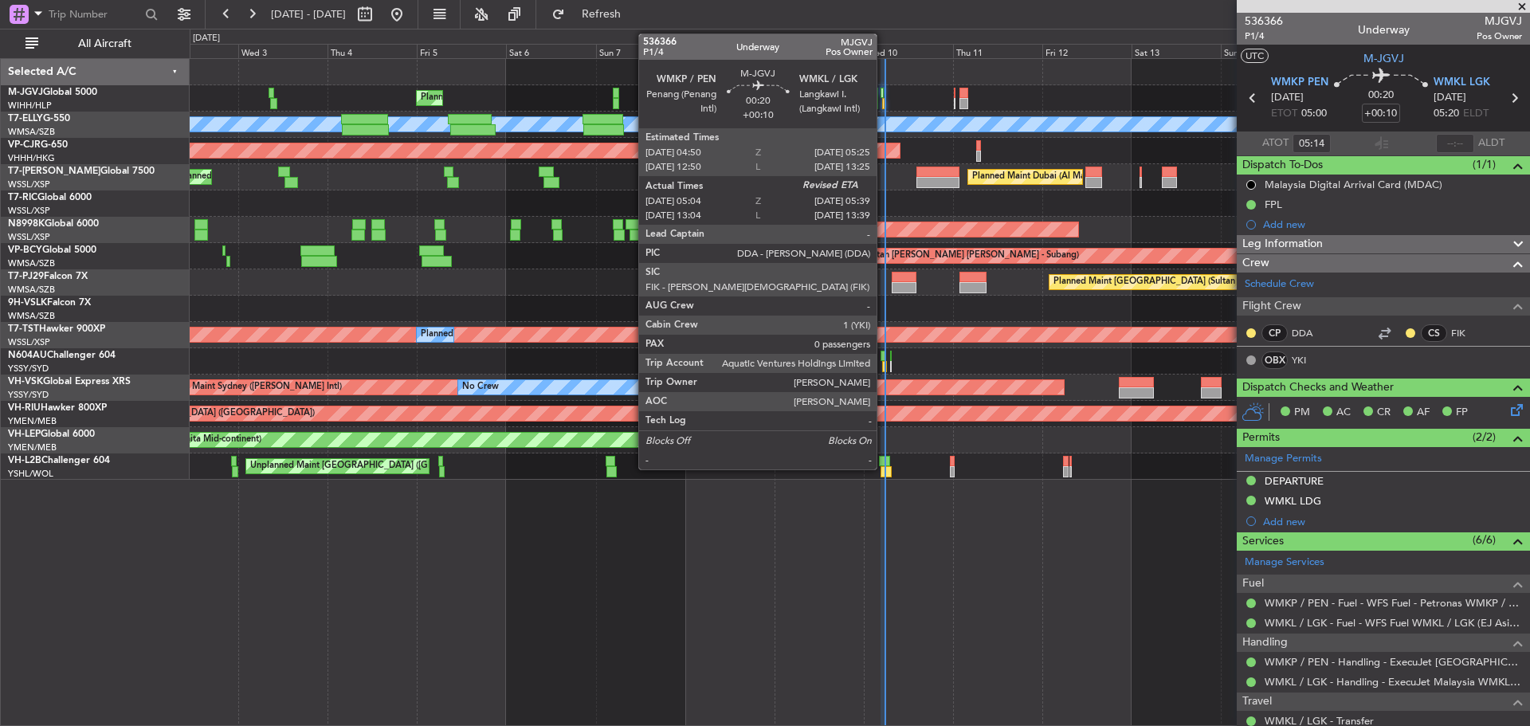
click at [884, 102] on div at bounding box center [883, 103] width 2 height 11
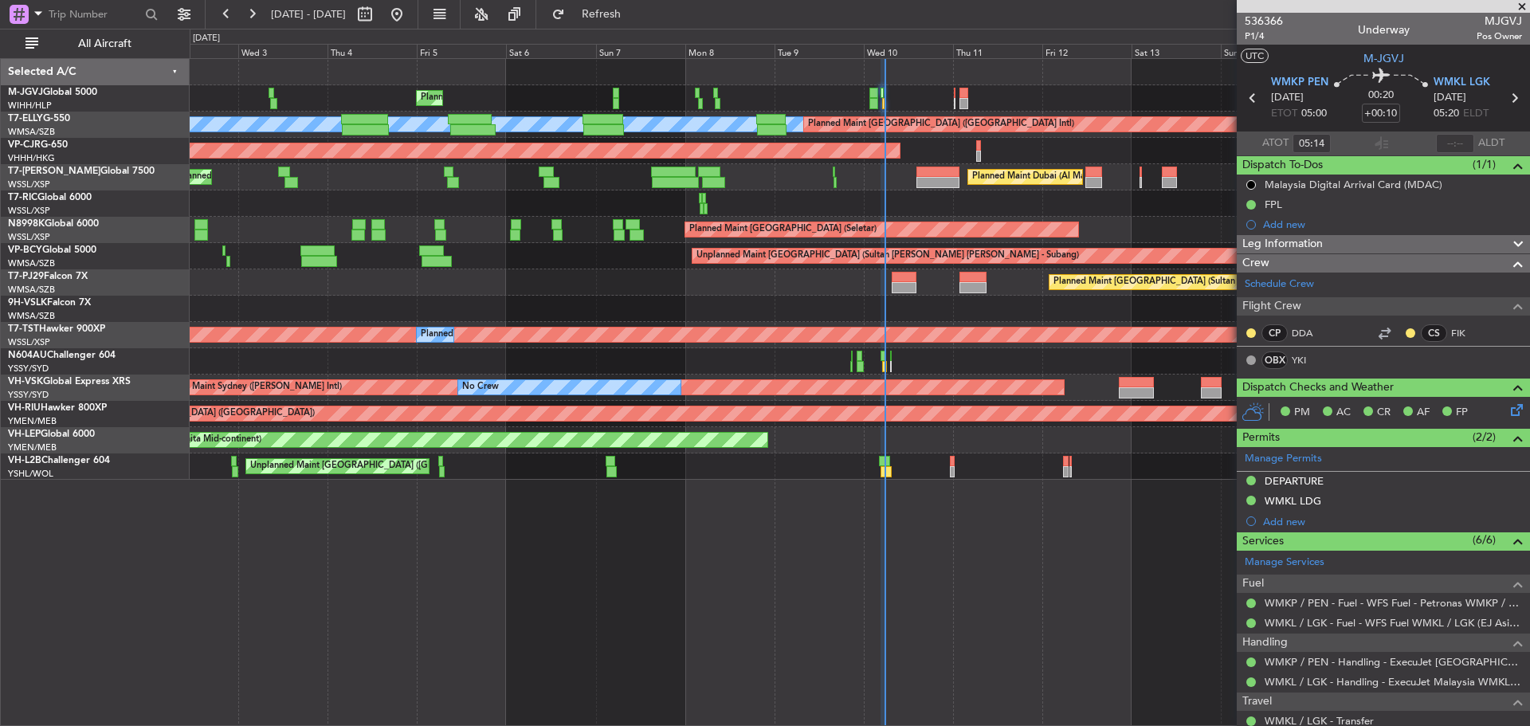
type input "05:34"
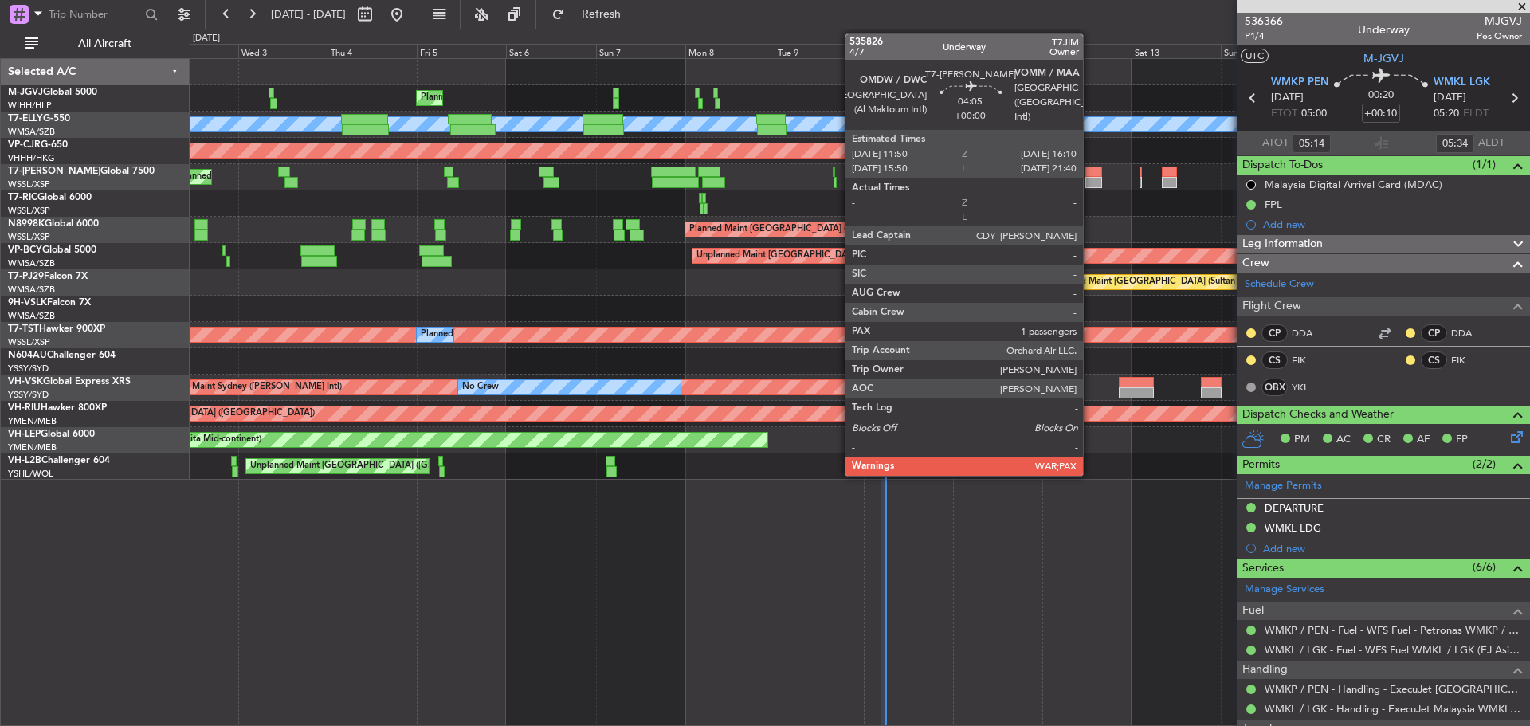
click at [1090, 185] on div at bounding box center [1093, 182] width 17 height 11
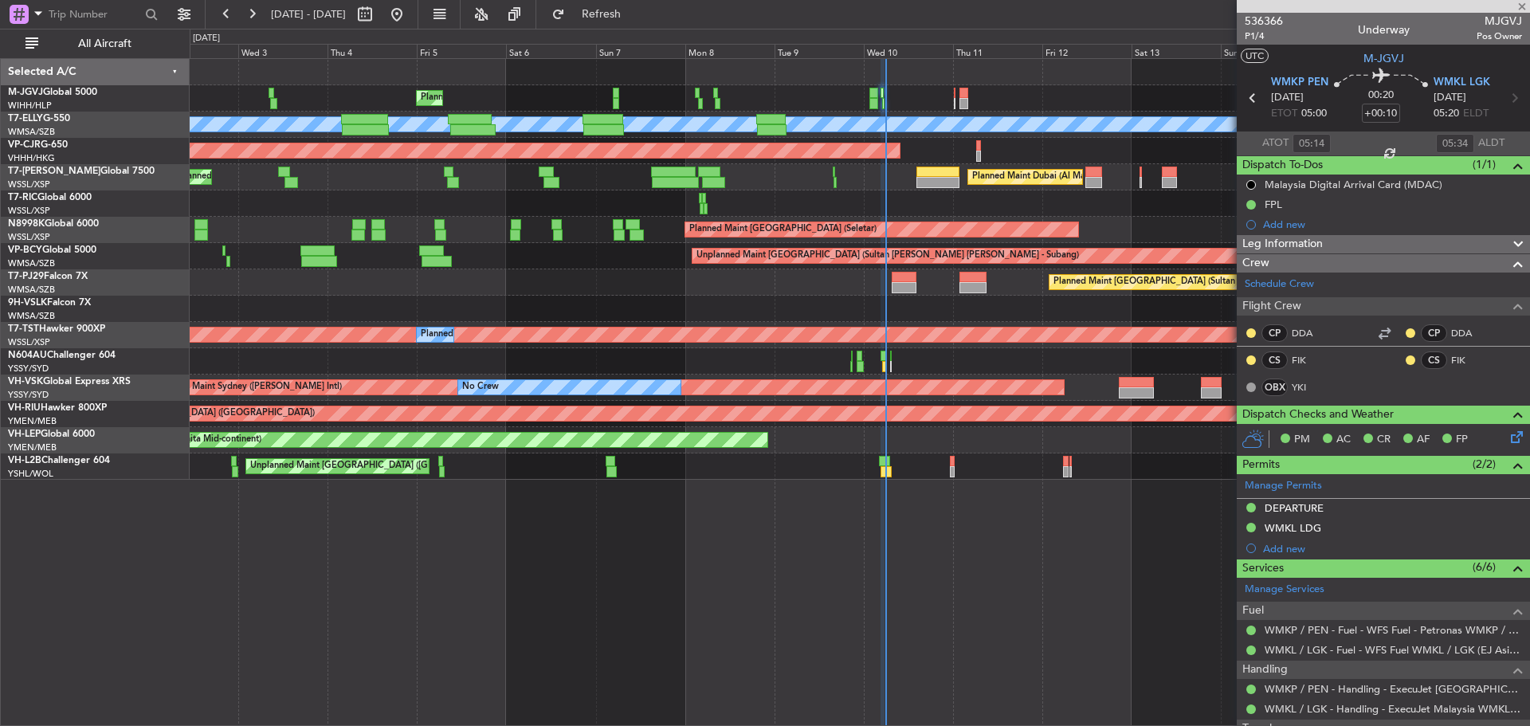
type input "2"
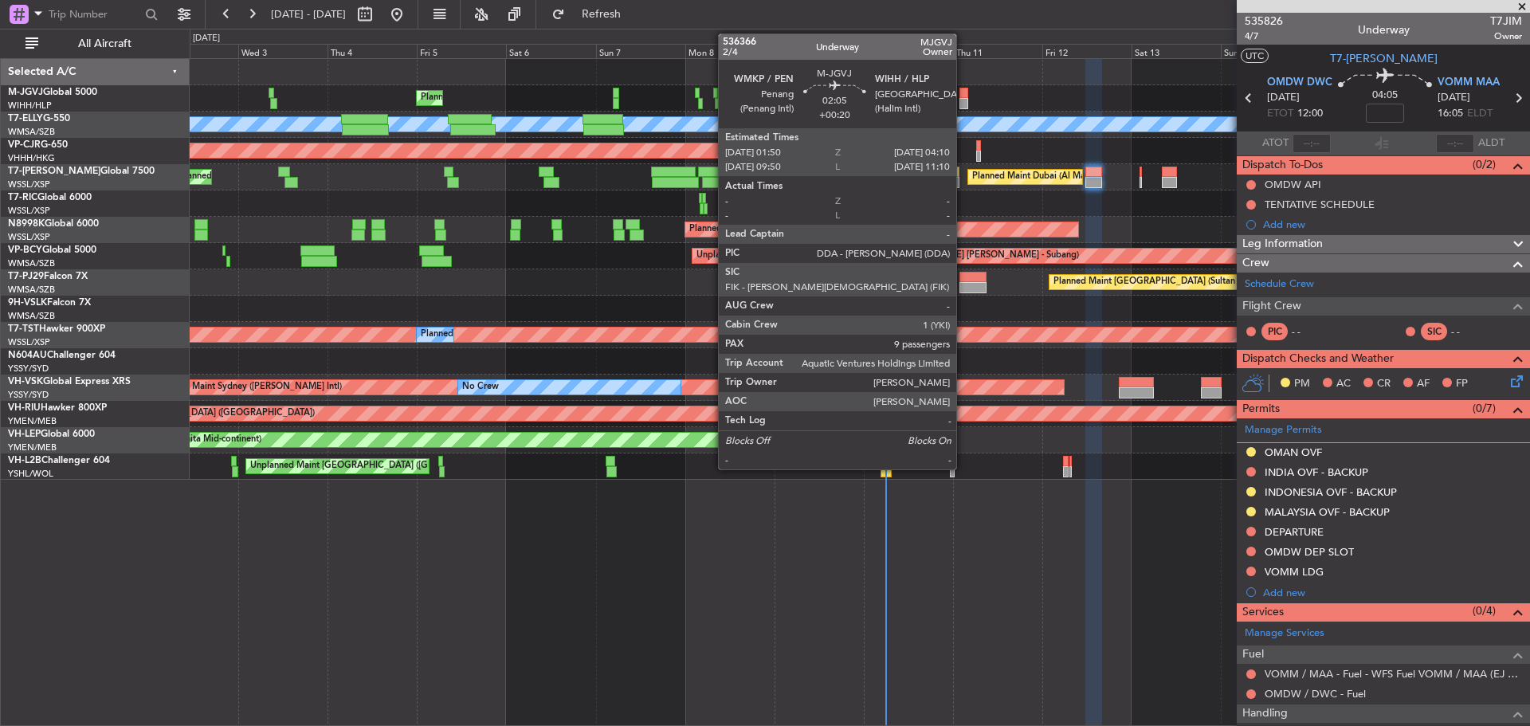
click at [963, 94] on div at bounding box center [963, 93] width 9 height 11
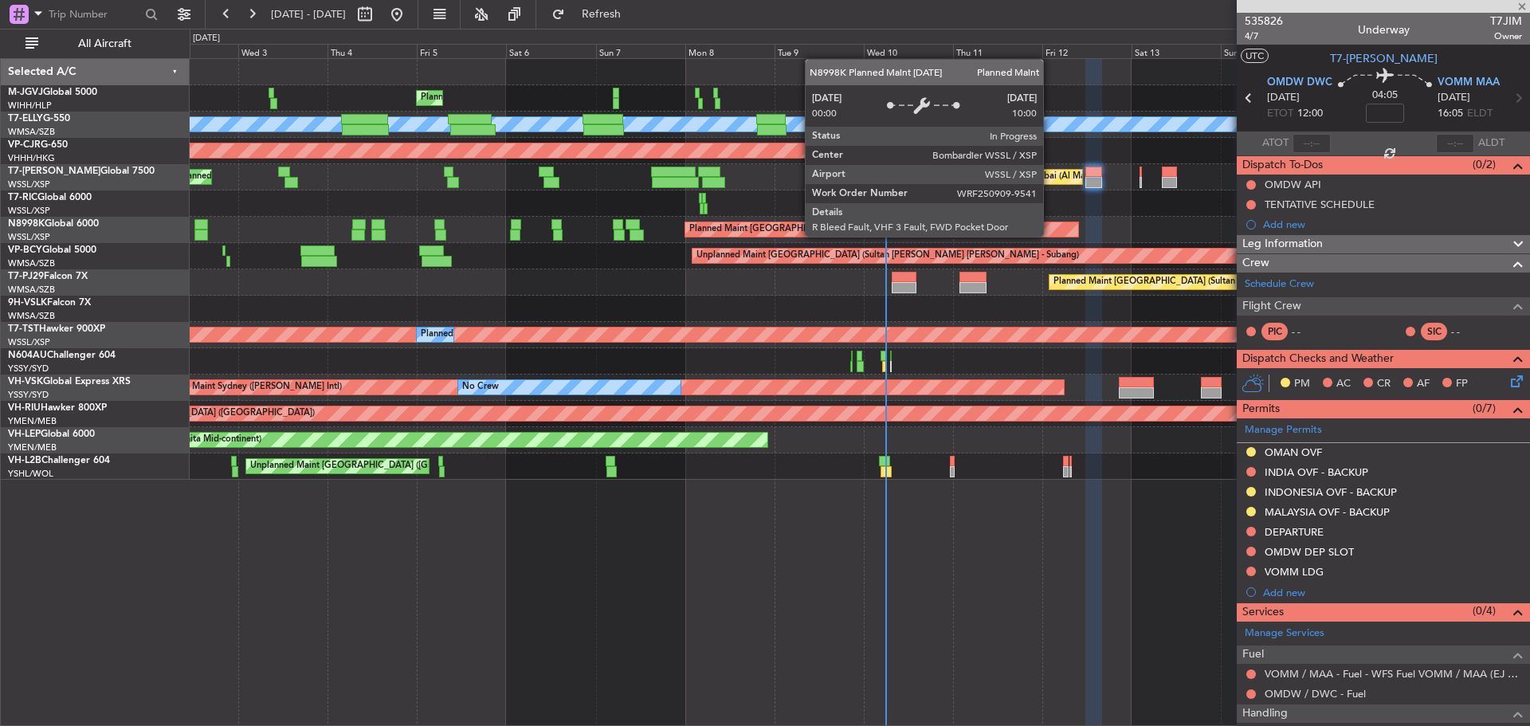
type input "+00:20"
type input "9"
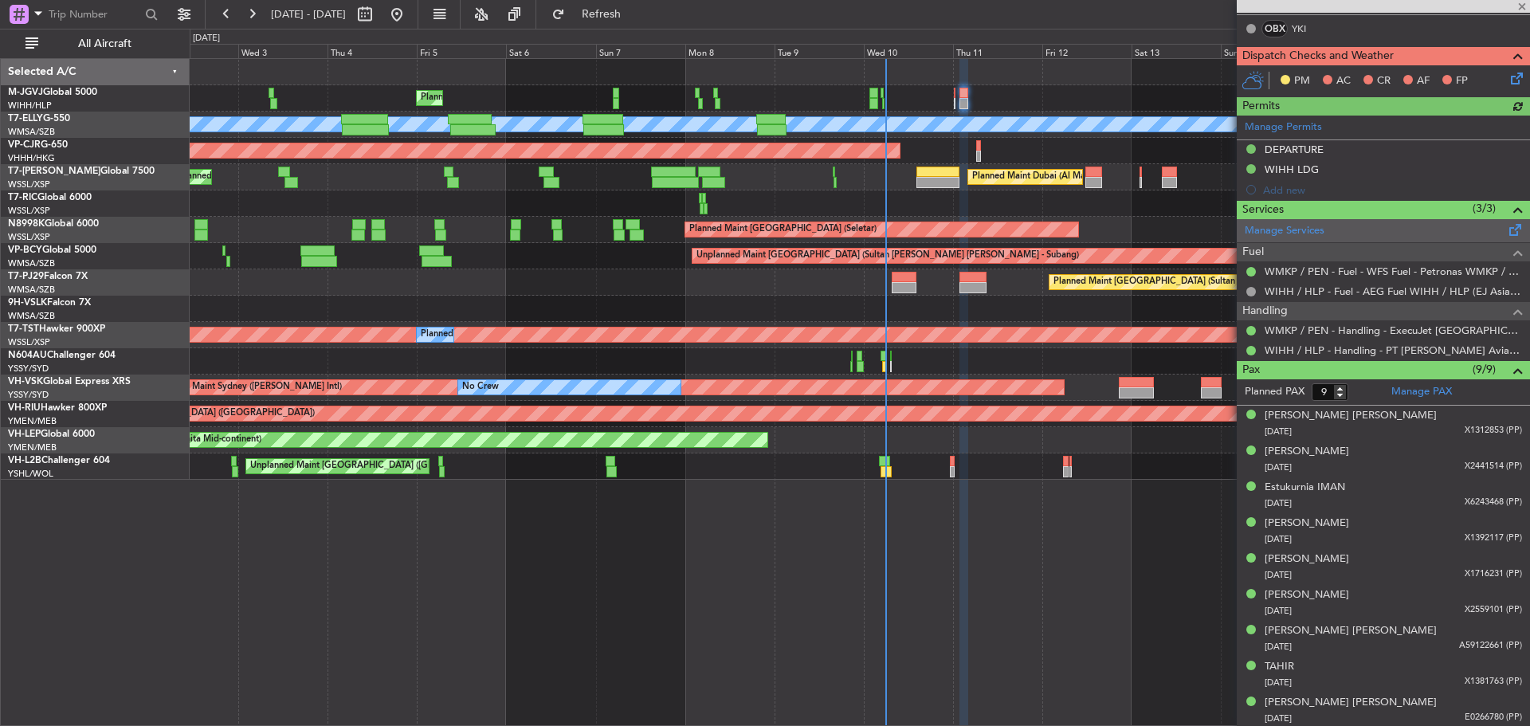
scroll to position [333, 0]
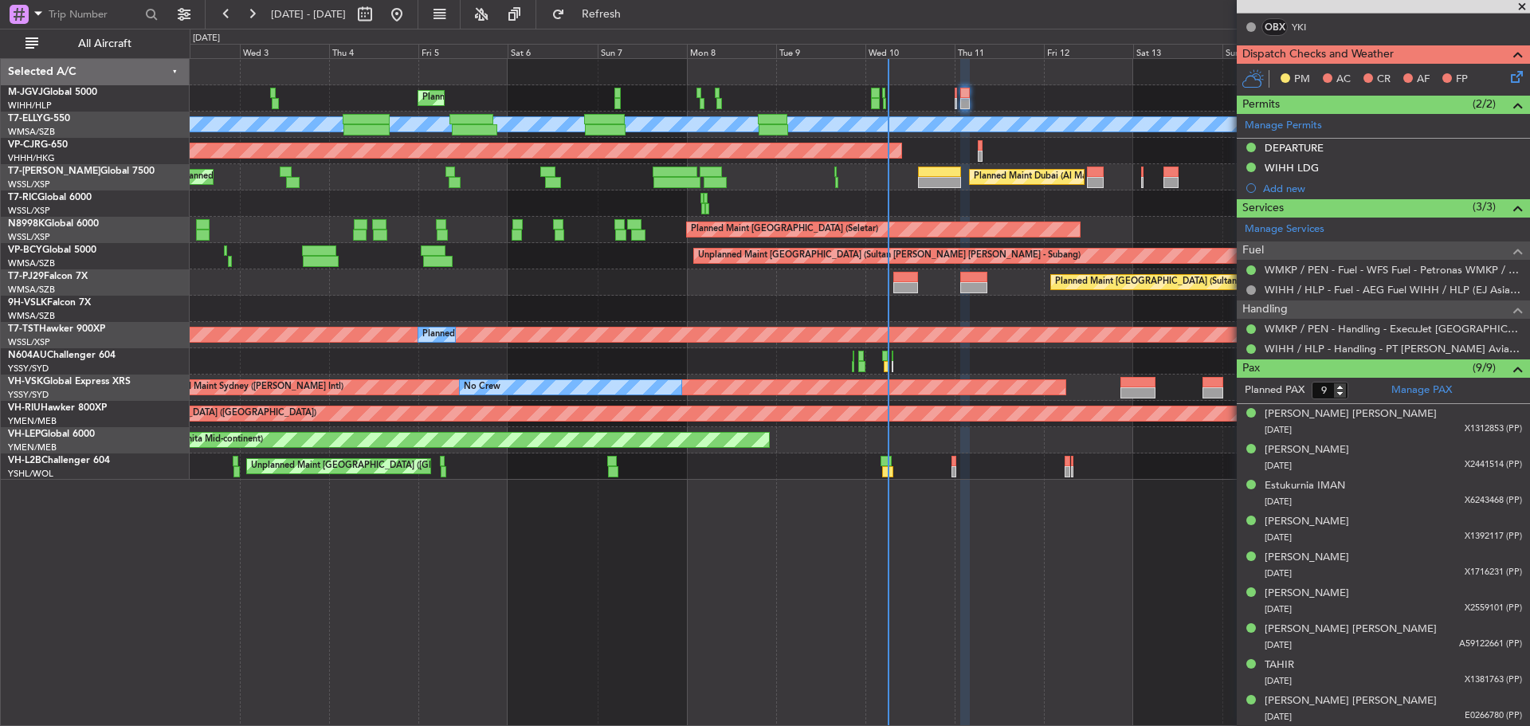
click at [727, 196] on div at bounding box center [859, 203] width 1339 height 26
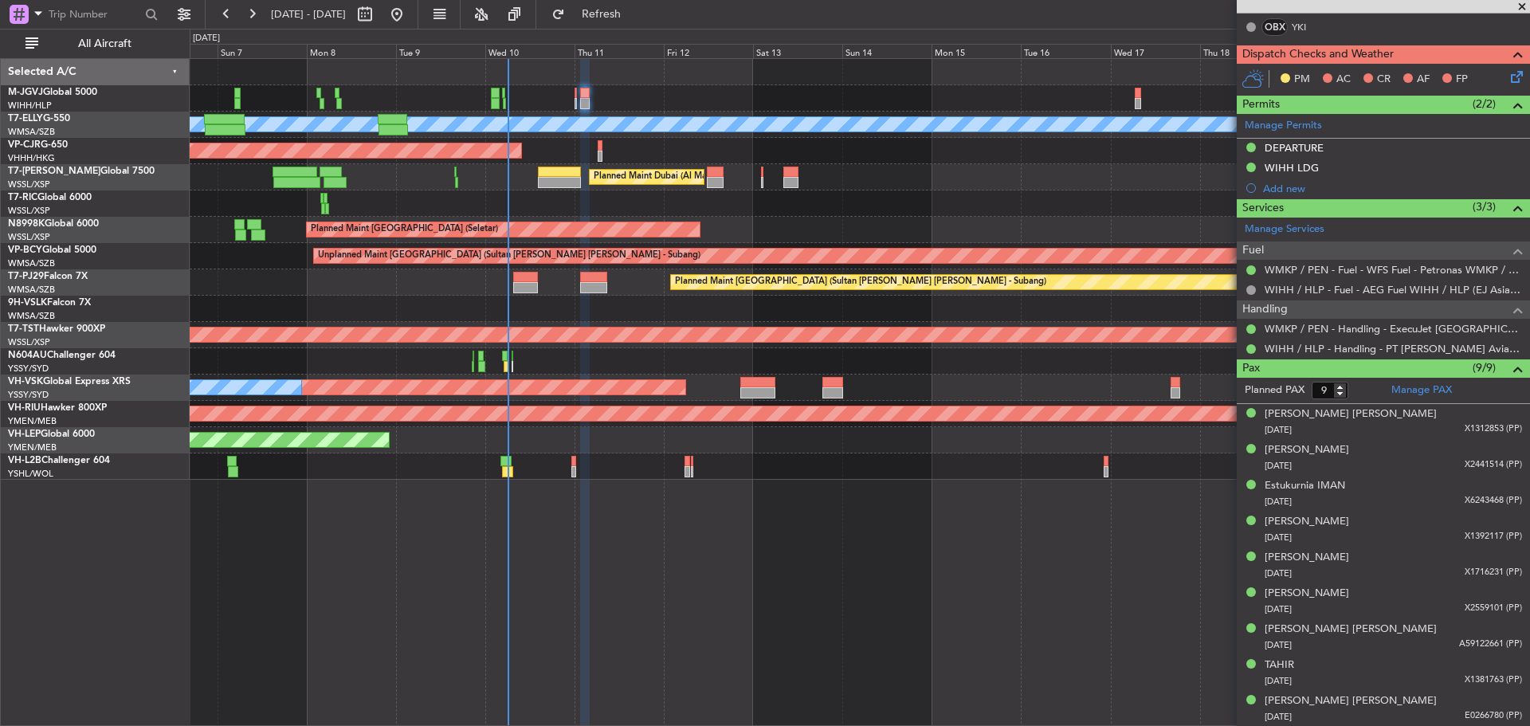
click at [697, 194] on div at bounding box center [859, 203] width 1339 height 26
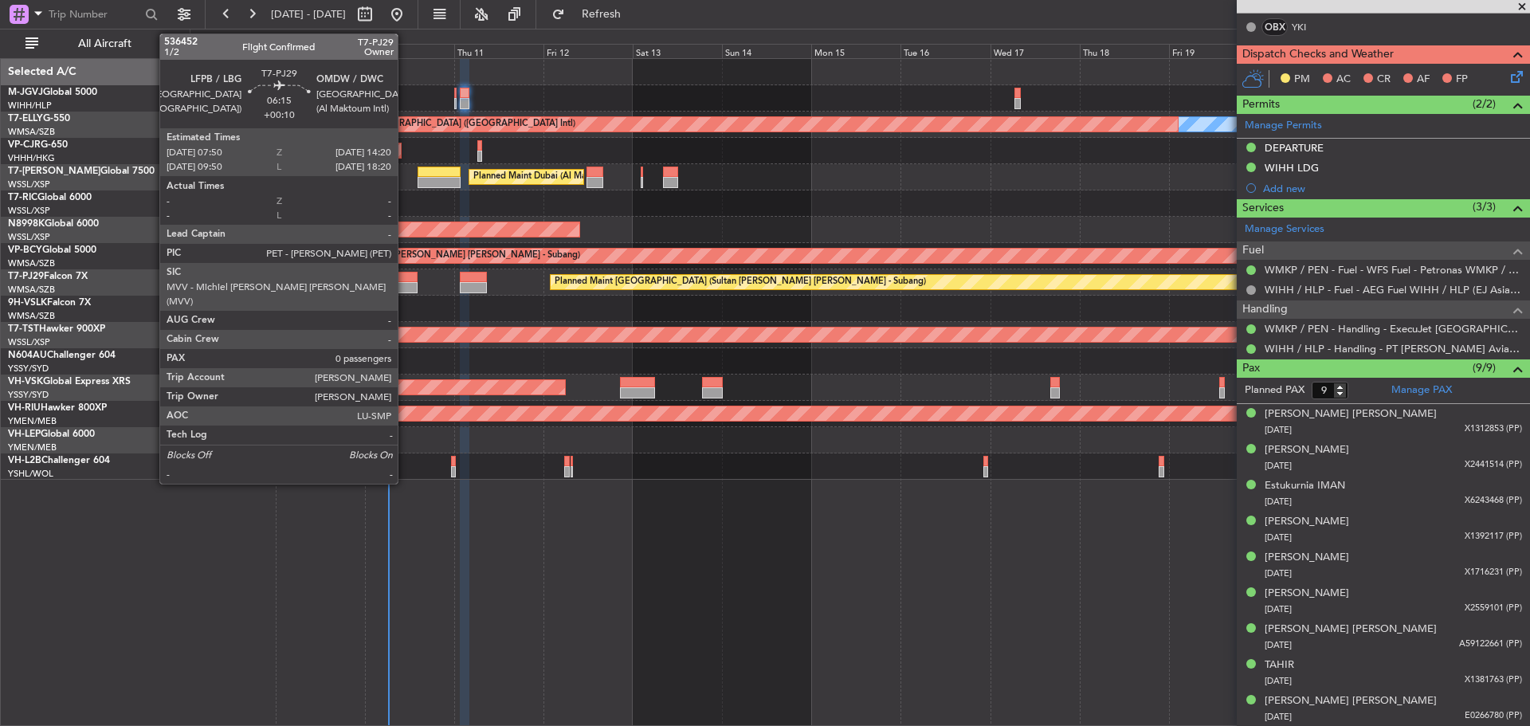
click at [405, 288] on div at bounding box center [405, 287] width 25 height 11
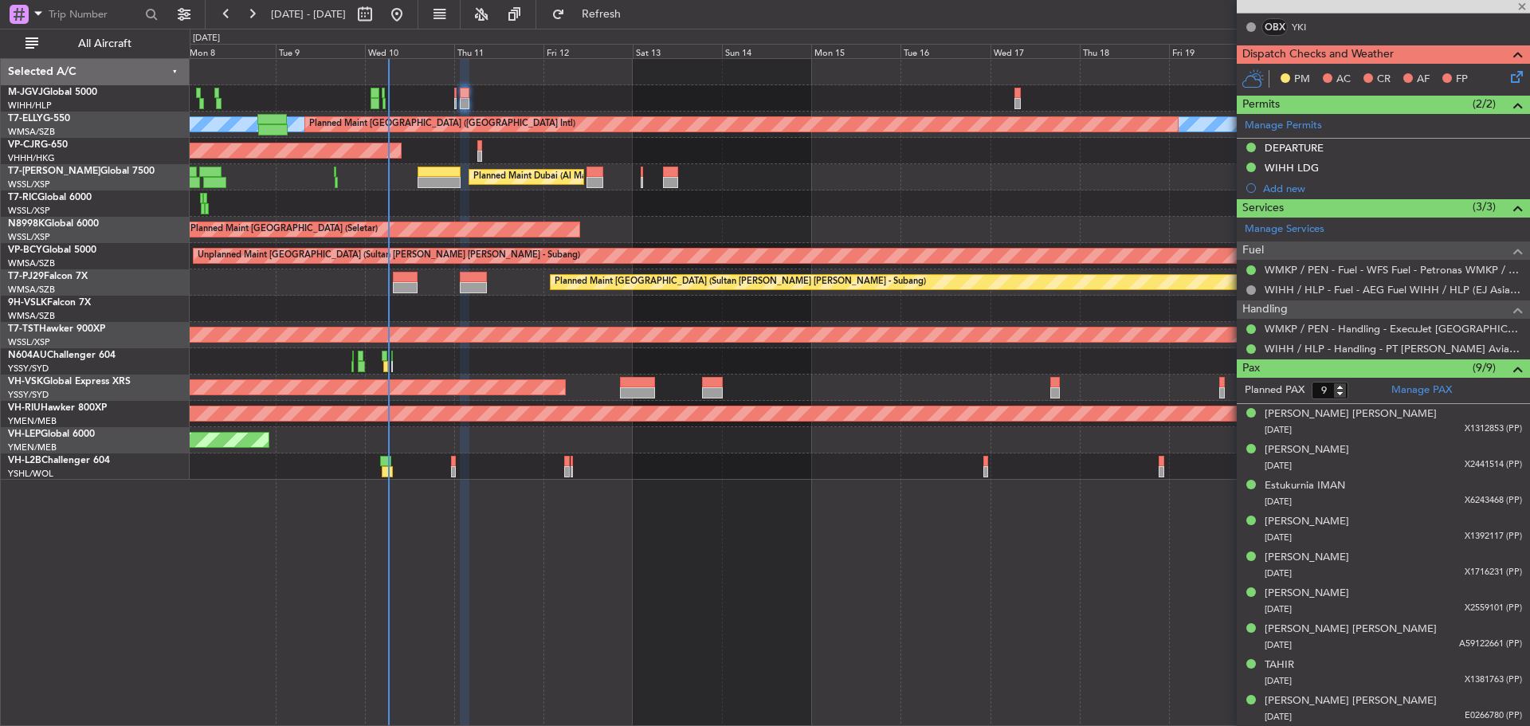
type input "+00:10"
type input "0"
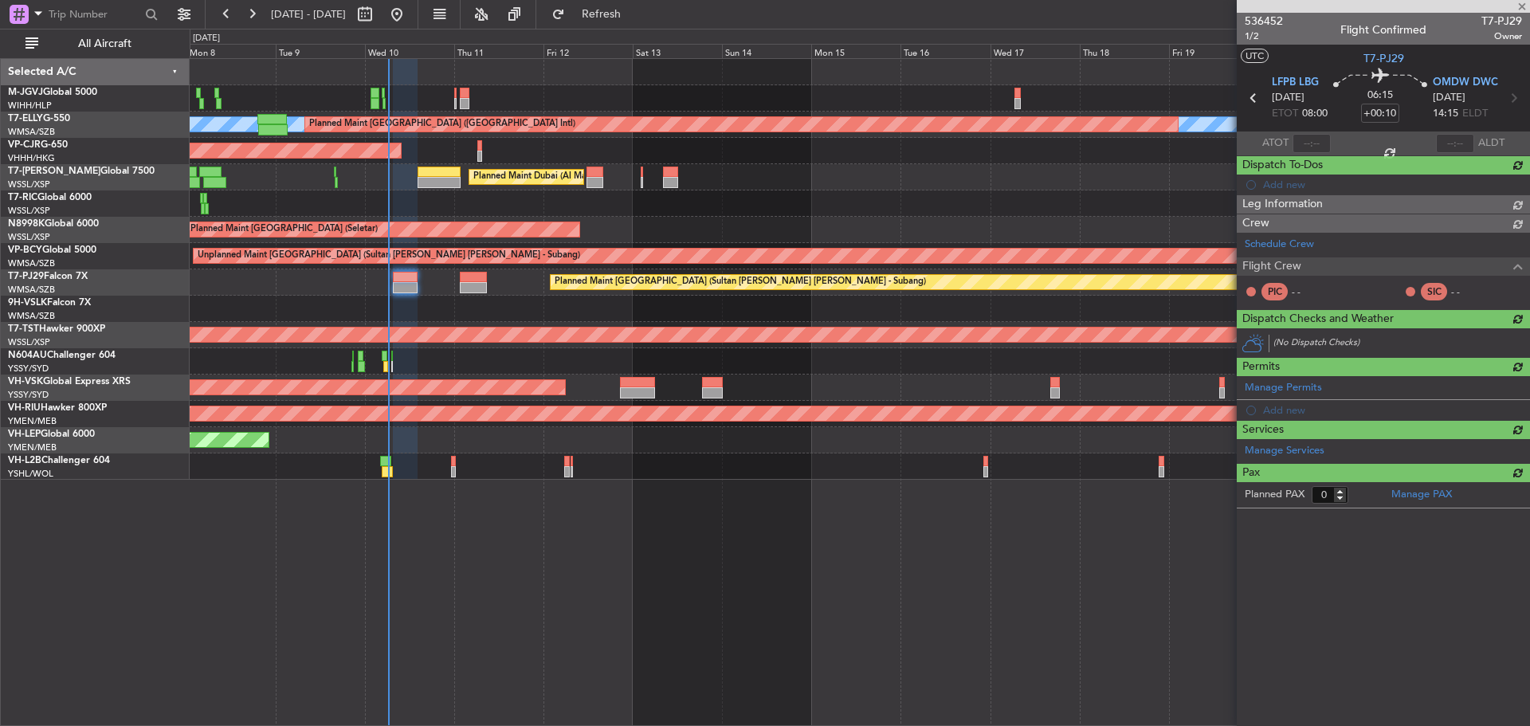
scroll to position [0, 0]
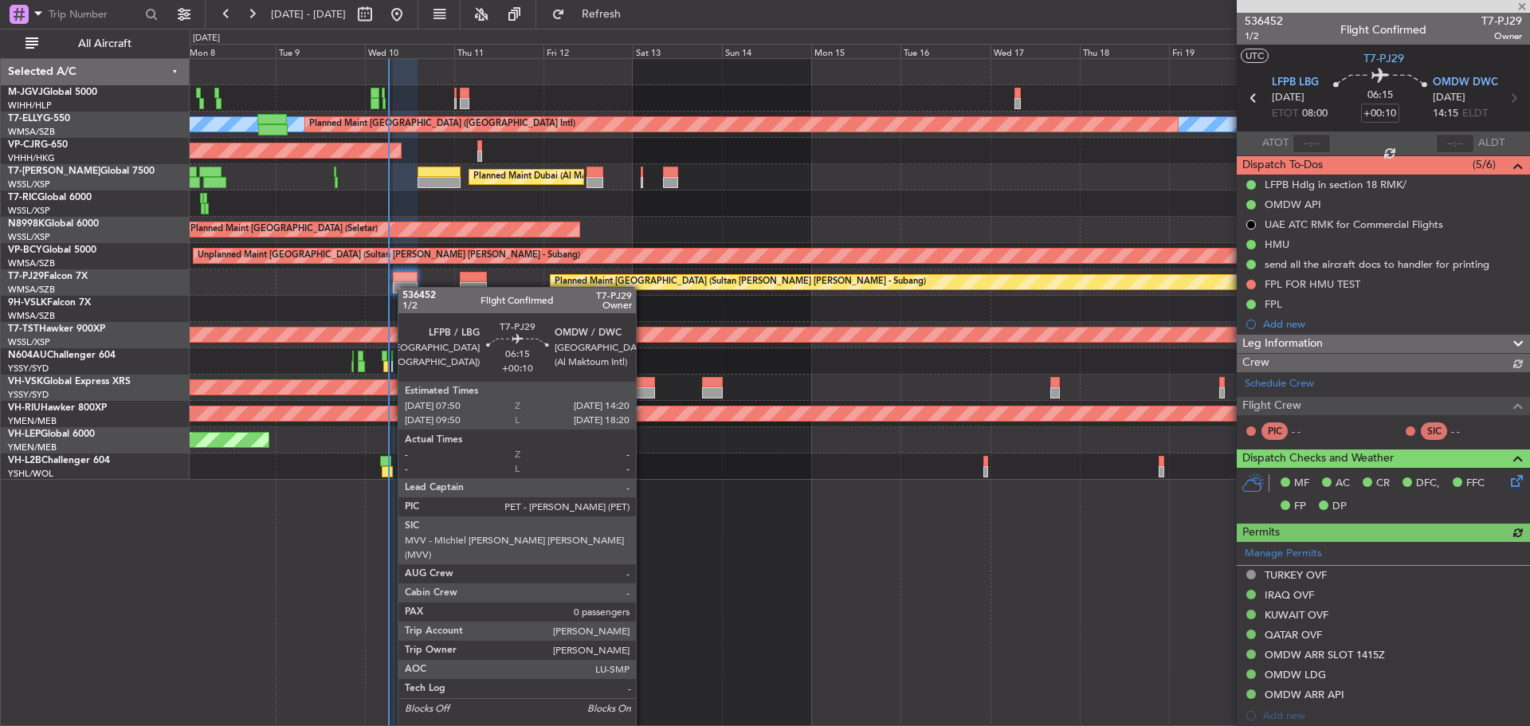
type input "Brien Tan (BTA)"
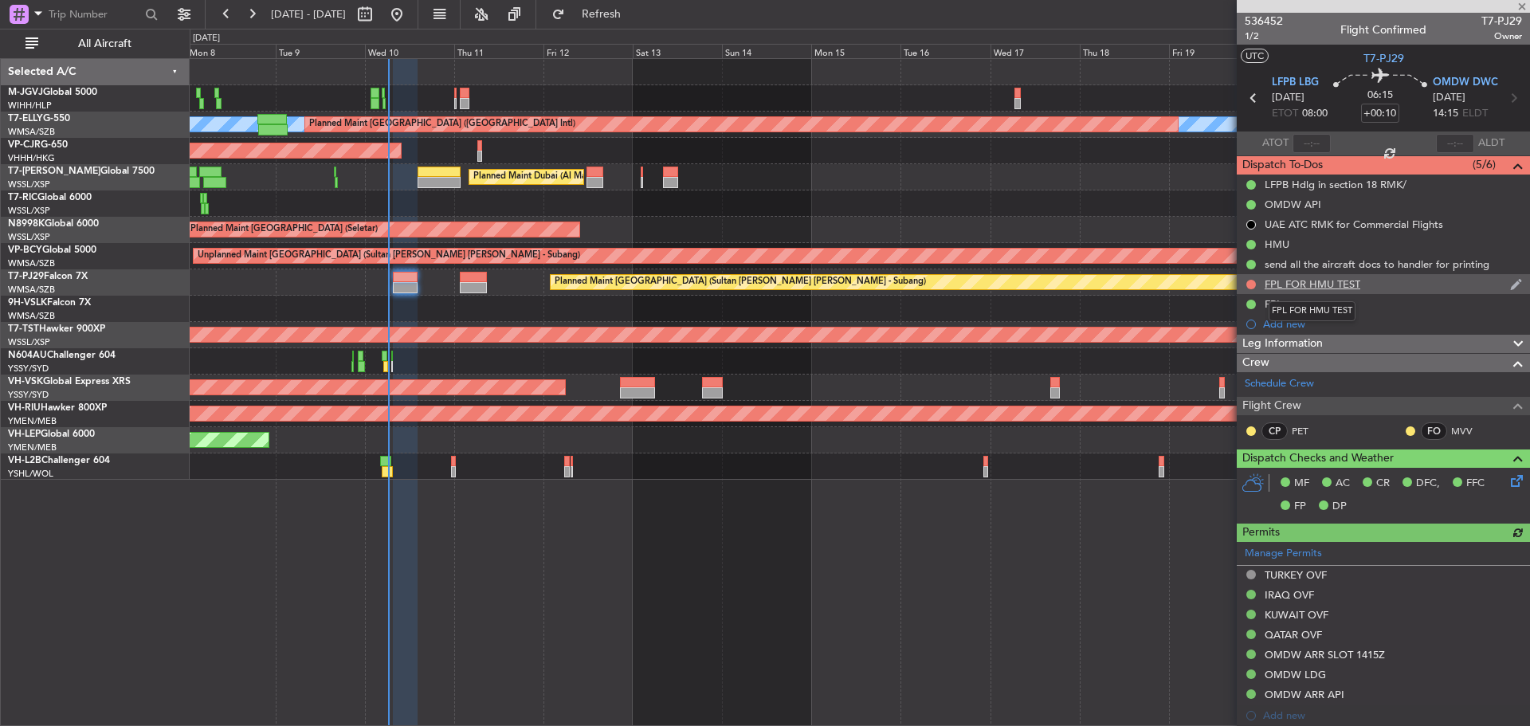
click at [1312, 284] on div "FPL FOR HMU TEST" at bounding box center [1312, 284] width 96 height 14
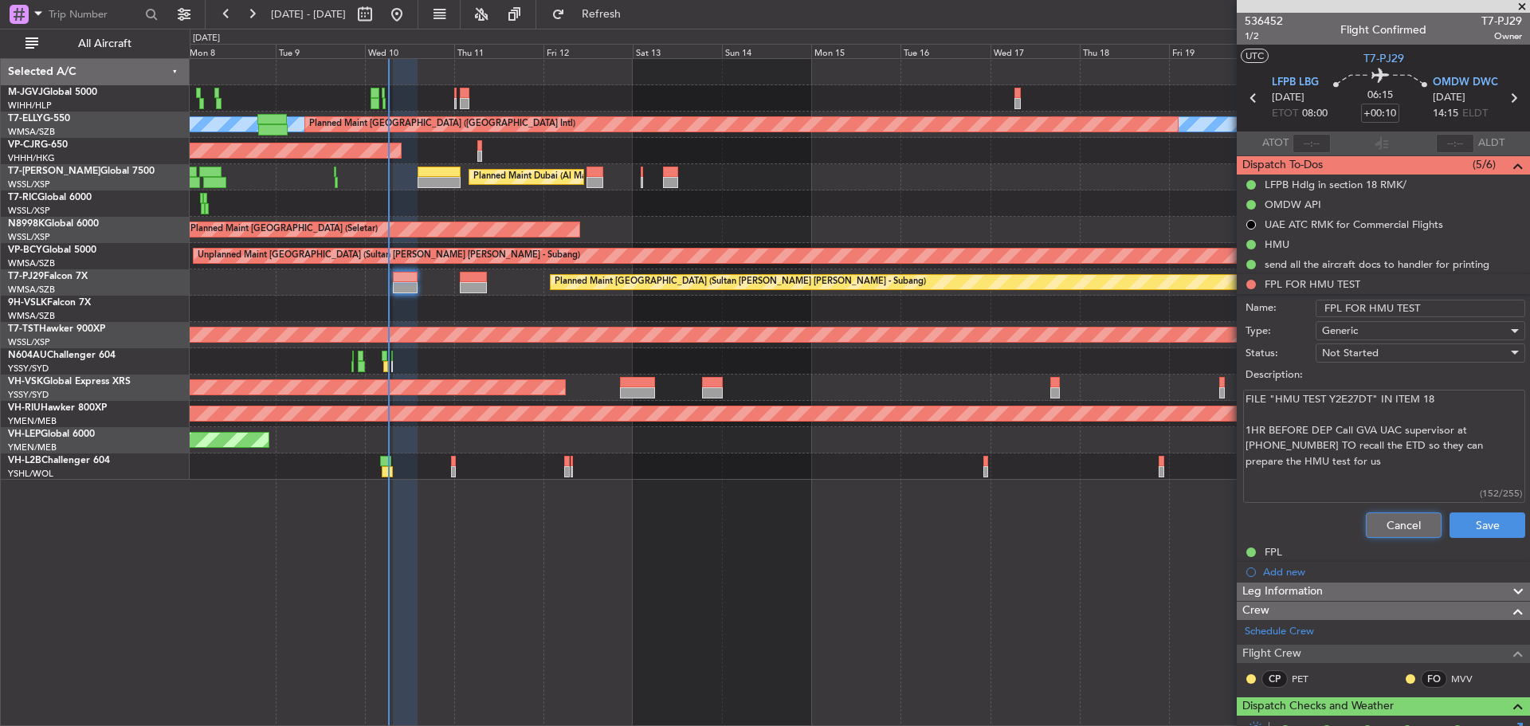
click at [1374, 527] on button "Cancel" at bounding box center [1404, 524] width 76 height 25
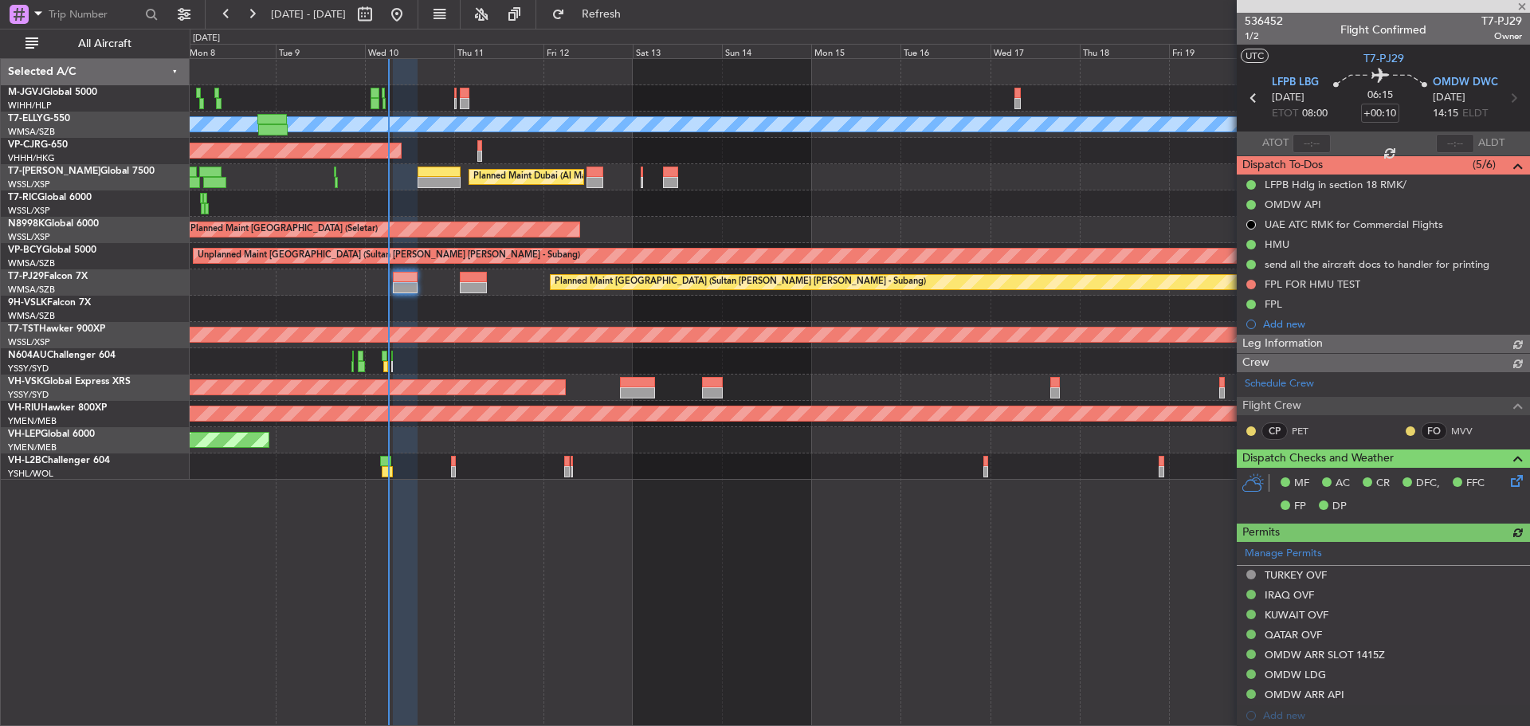
type input "Brien Tan (BTA)"
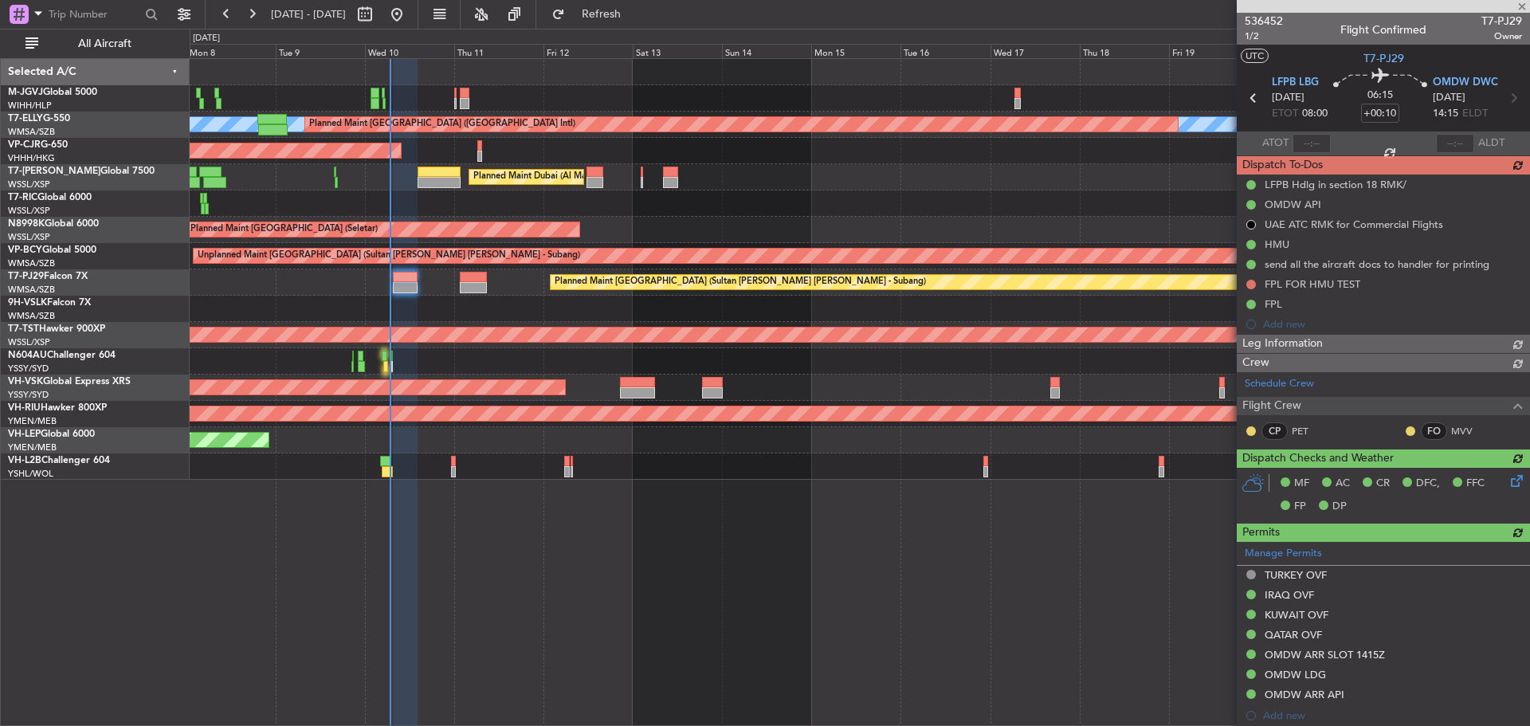
type input "Brien Tan (BTA)"
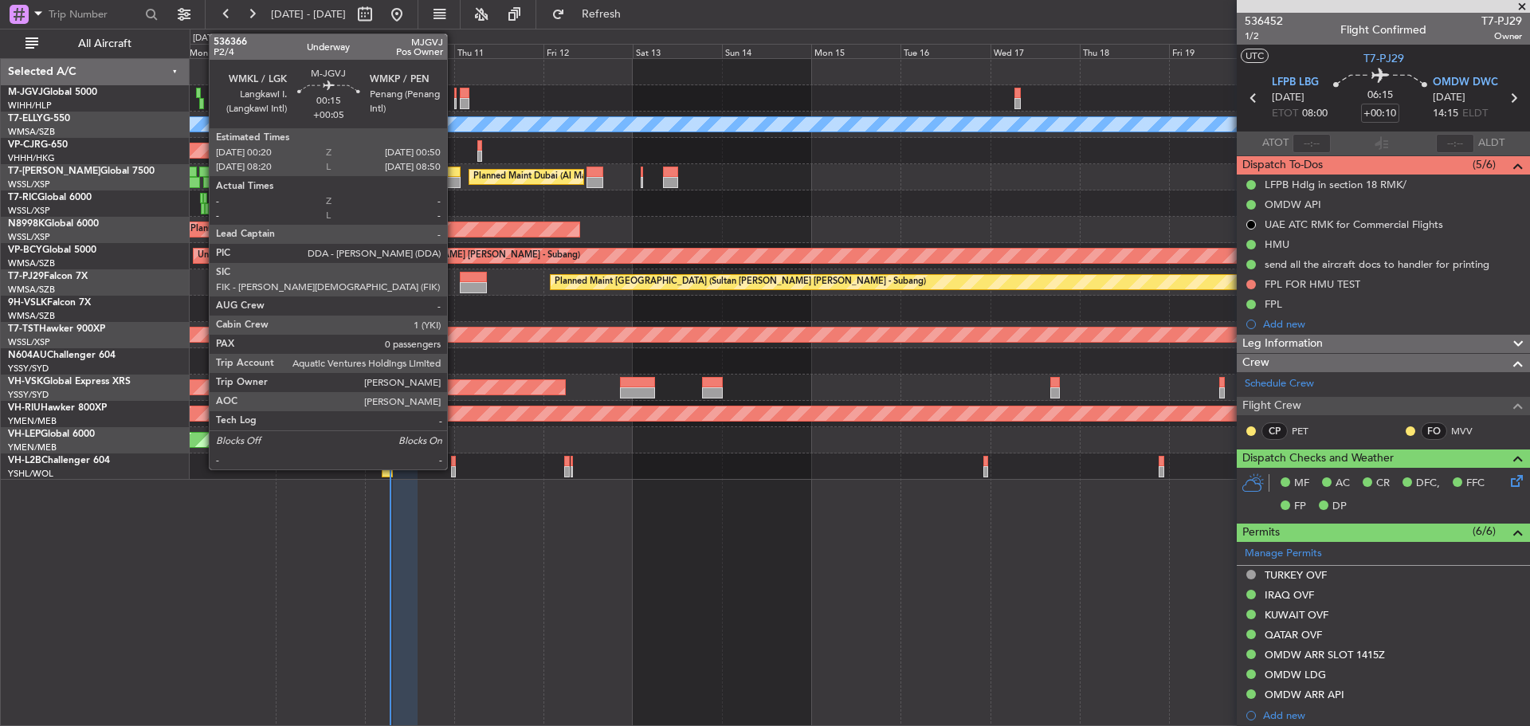
click at [454, 97] on div at bounding box center [455, 93] width 2 height 11
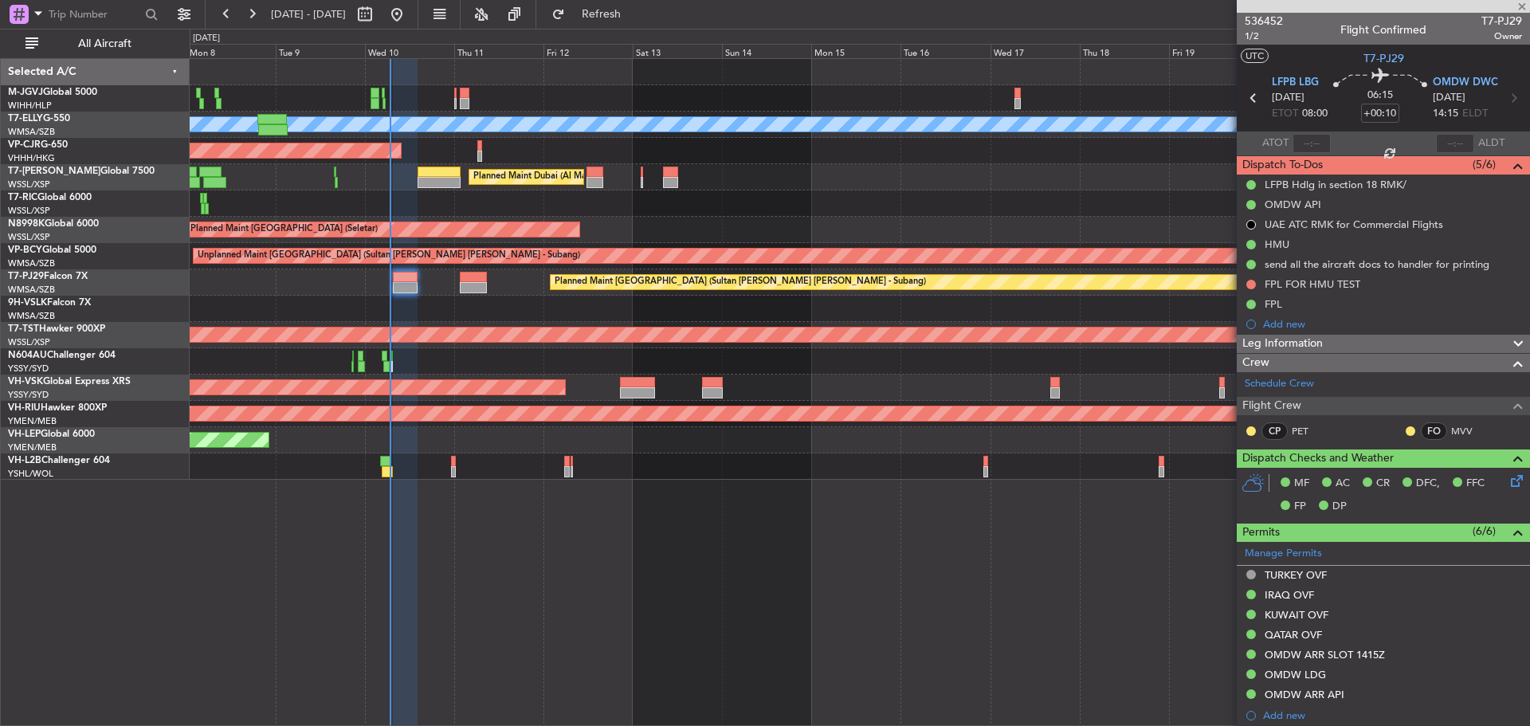
type input "+00:05"
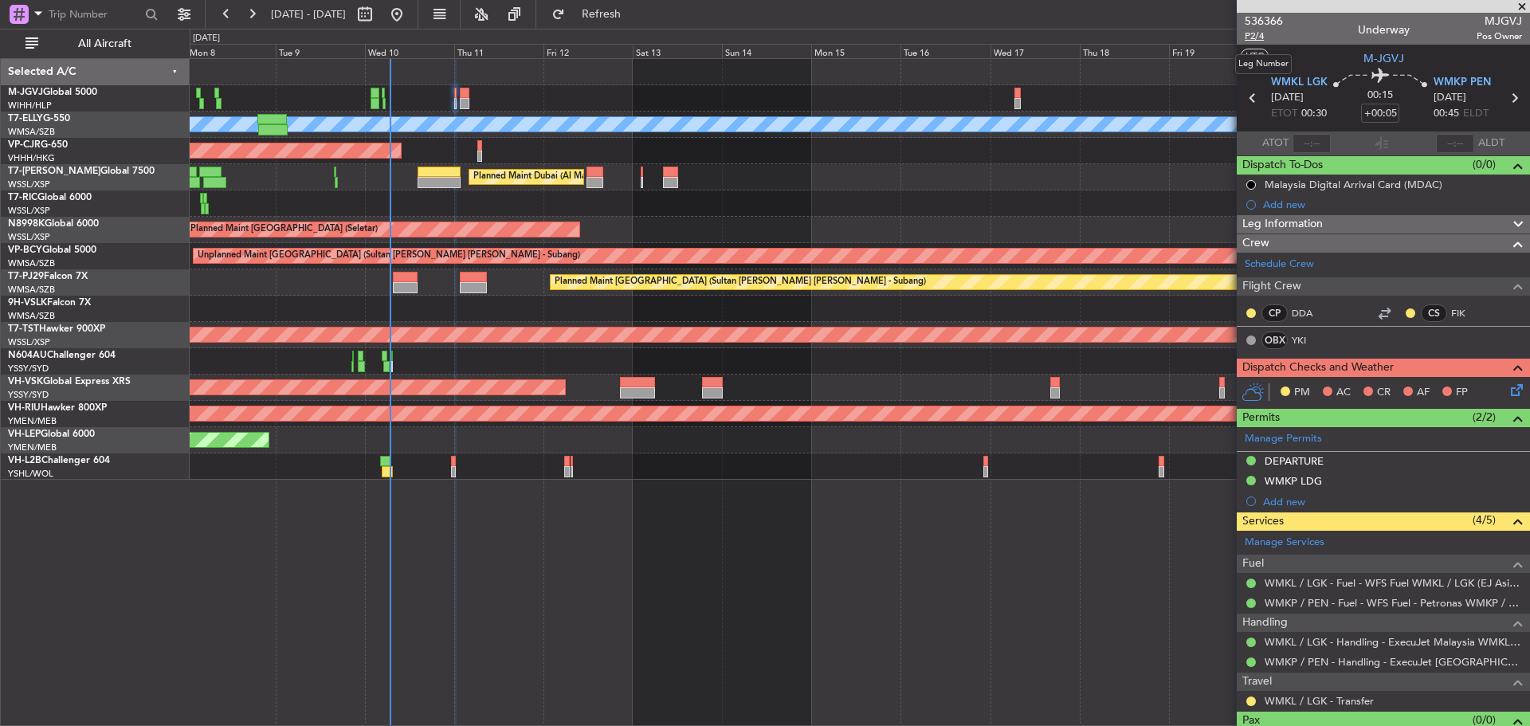
click at [1254, 37] on span "P2/4" at bounding box center [1263, 36] width 38 height 14
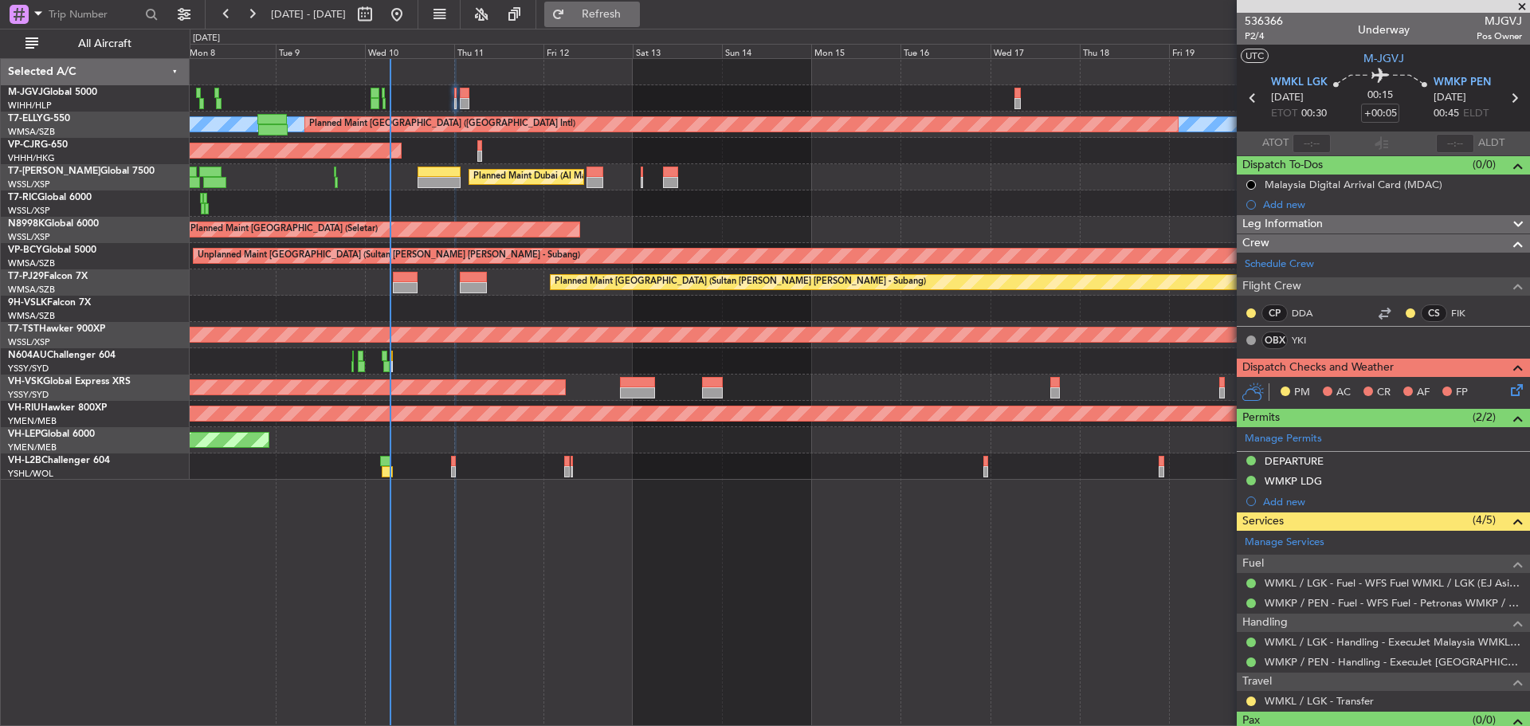
click at [630, 9] on span "Refresh" at bounding box center [601, 14] width 67 height 11
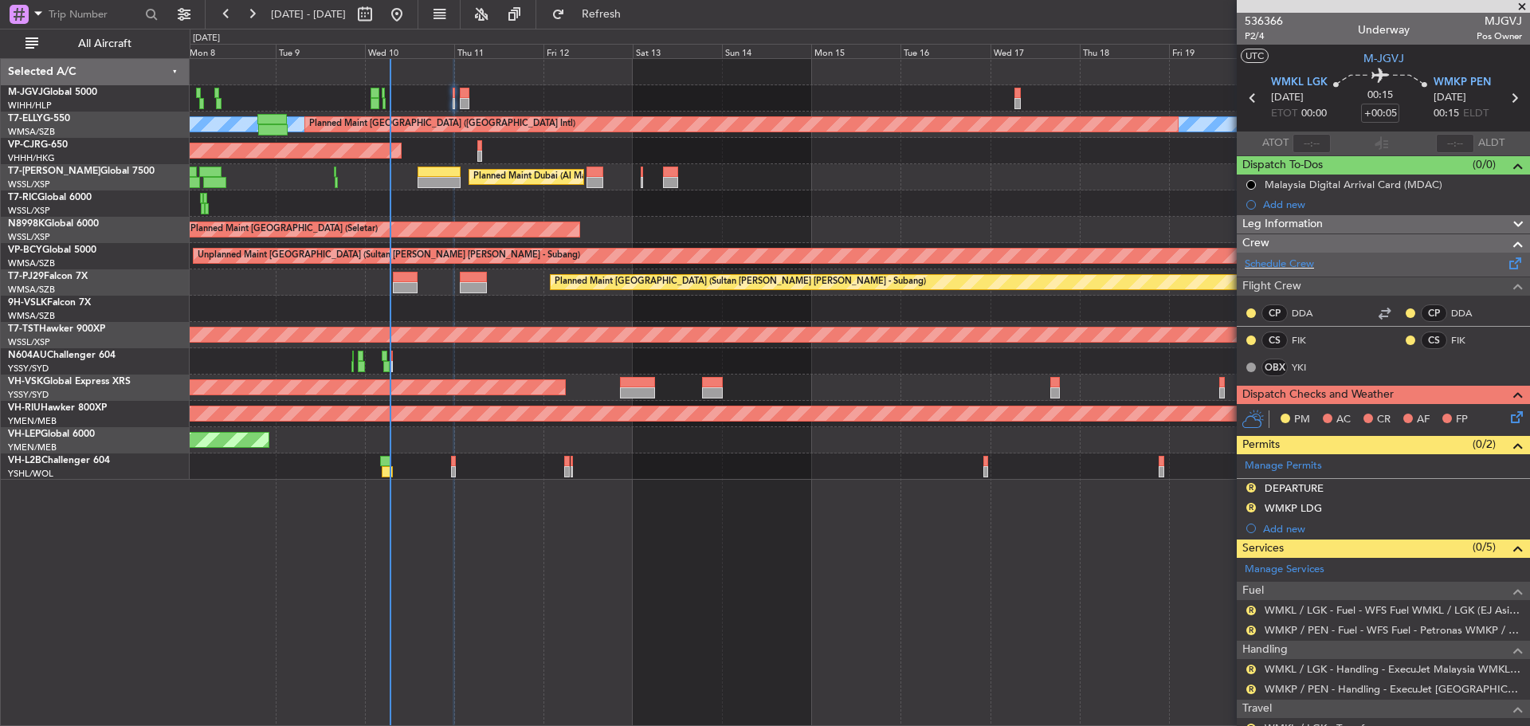
click at [1507, 261] on span at bounding box center [1515, 260] width 19 height 12
click at [635, 12] on span "Refresh" at bounding box center [601, 14] width 67 height 11
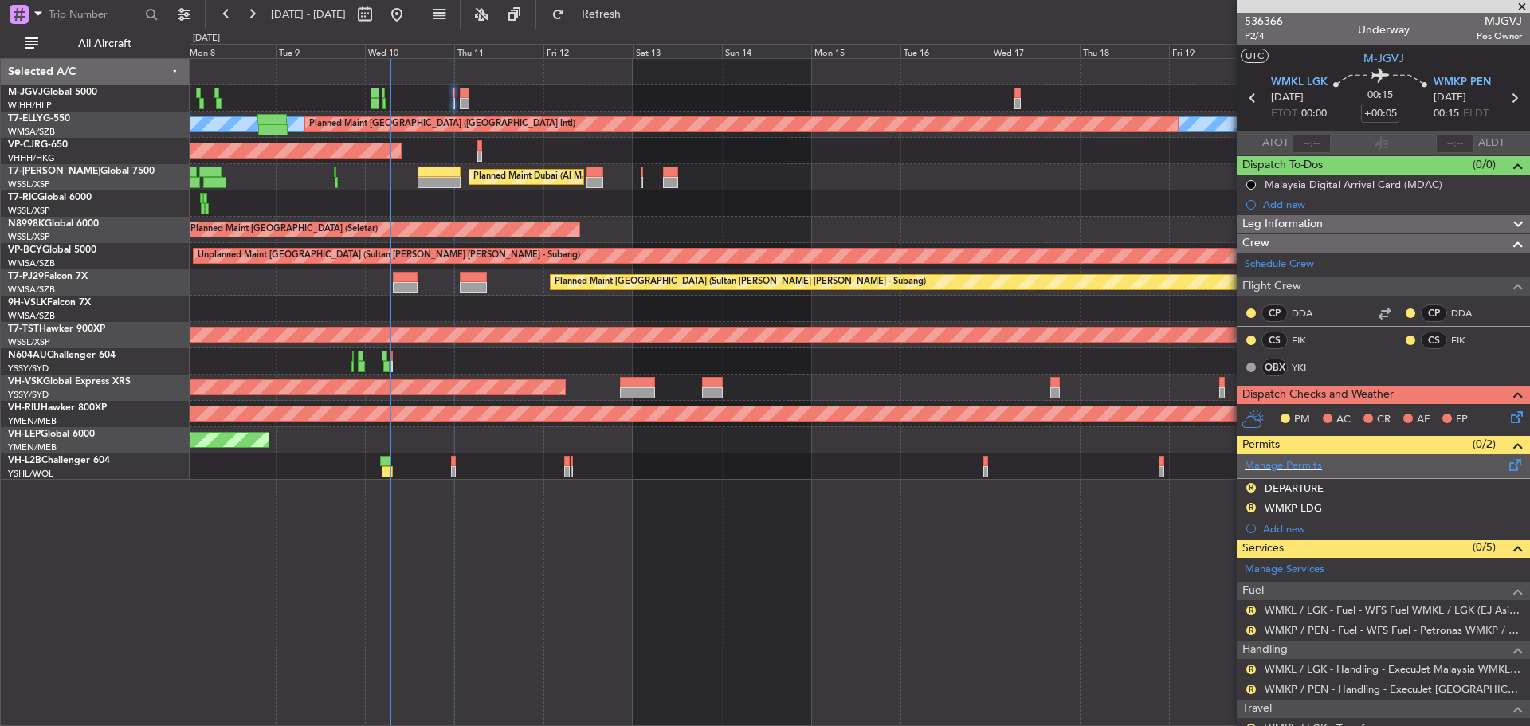
click at [1506, 464] on span at bounding box center [1515, 462] width 19 height 12
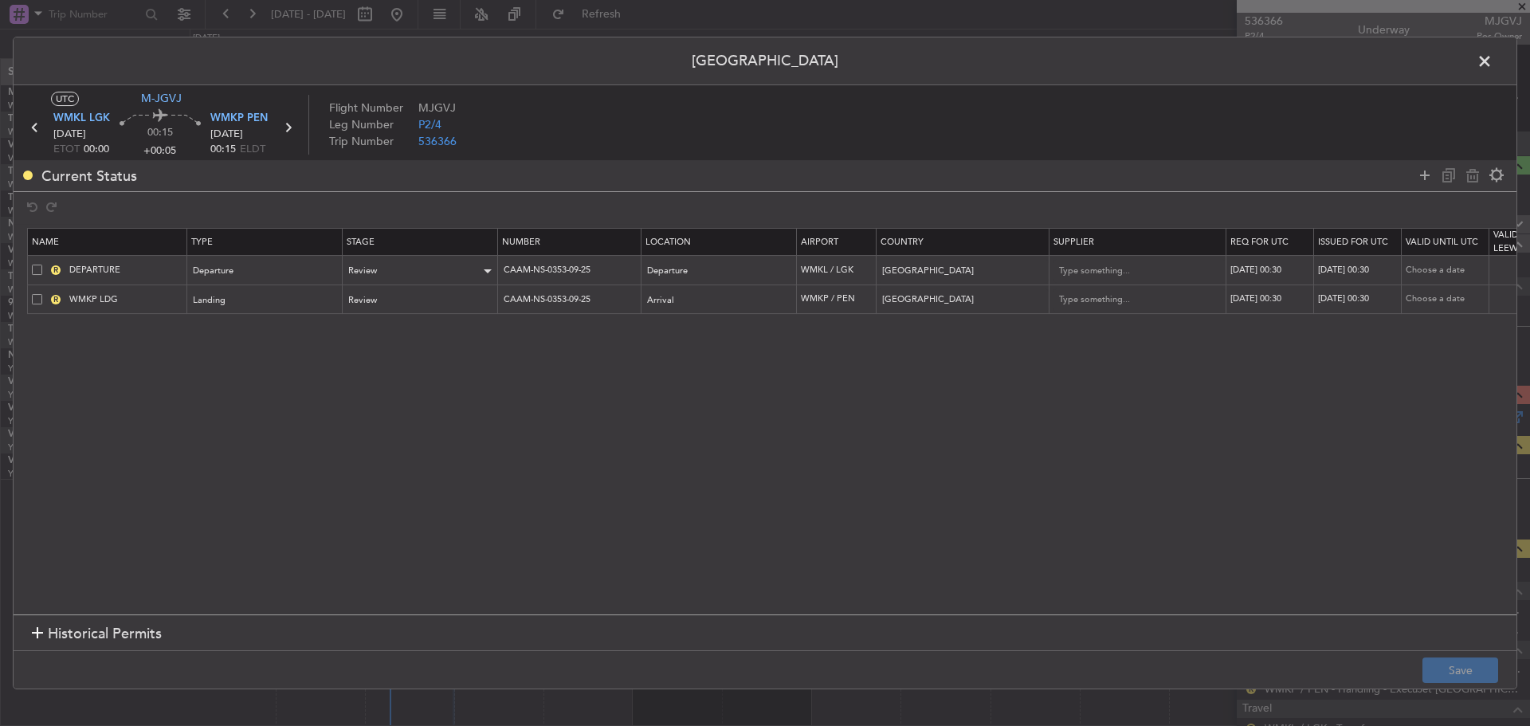
click at [493, 265] on div "Review" at bounding box center [420, 271] width 155 height 24
click at [429, 393] on span "Received OK" at bounding box center [421, 400] width 142 height 24
click at [422, 297] on div "Review" at bounding box center [415, 300] width 132 height 24
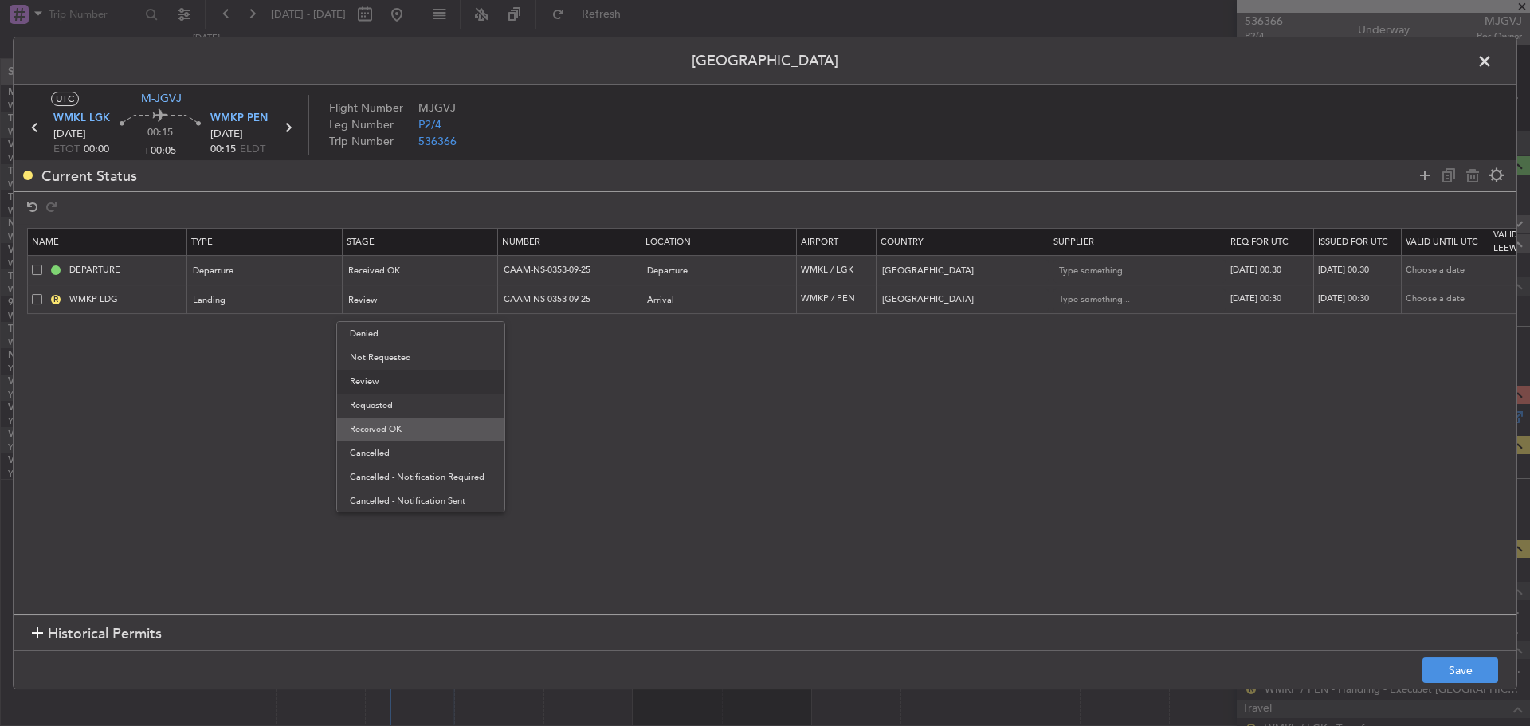
click at [425, 425] on span "Received OK" at bounding box center [421, 429] width 142 height 24
click at [1295, 266] on div "11/09/2025 00:30" at bounding box center [1271, 271] width 83 height 14
select select "9"
select select "2025"
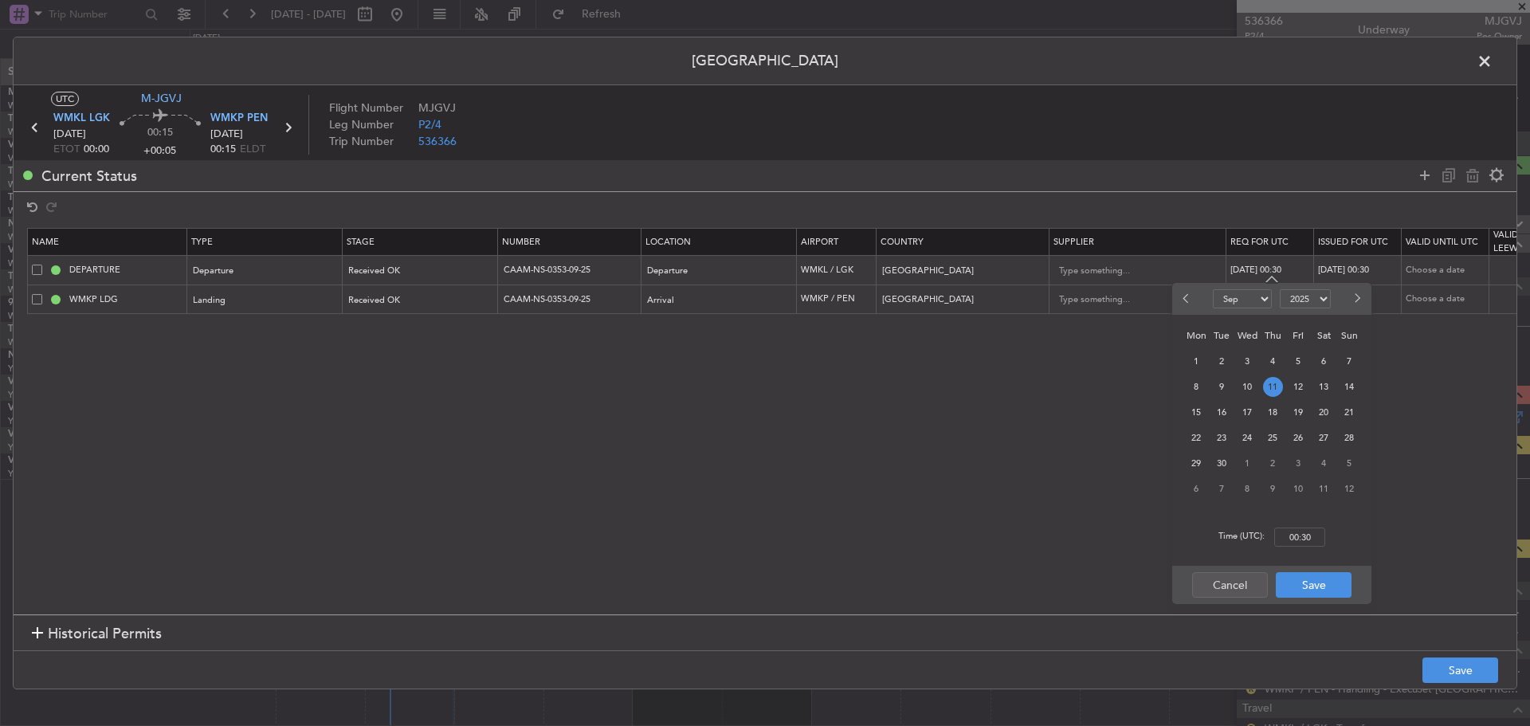
click at [1270, 392] on span "11" at bounding box center [1273, 387] width 20 height 20
type input "00:00"
click at [1301, 594] on button "Save" at bounding box center [1314, 584] width 76 height 25
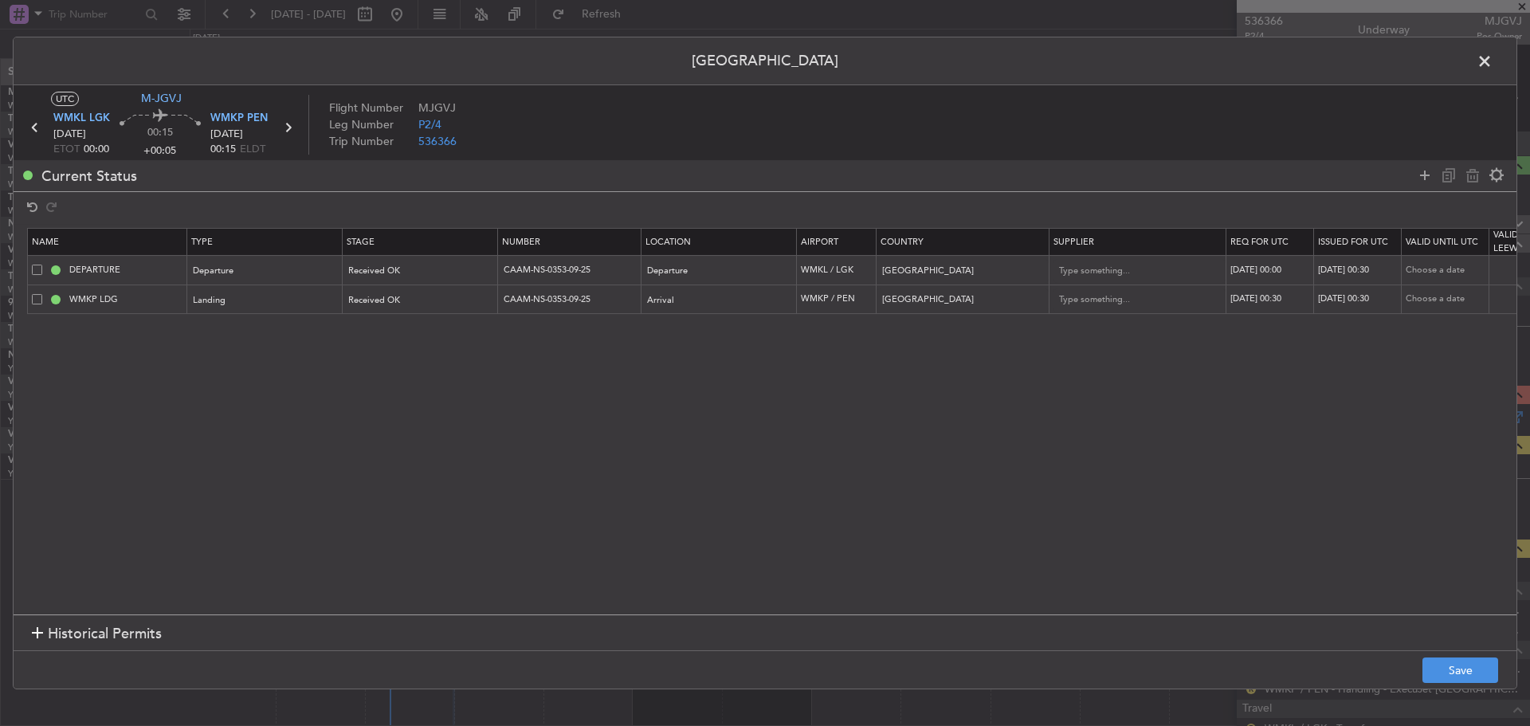
click at [1360, 270] on div "11/09/2025 00:30" at bounding box center [1359, 271] width 83 height 14
select select "9"
select select "2025"
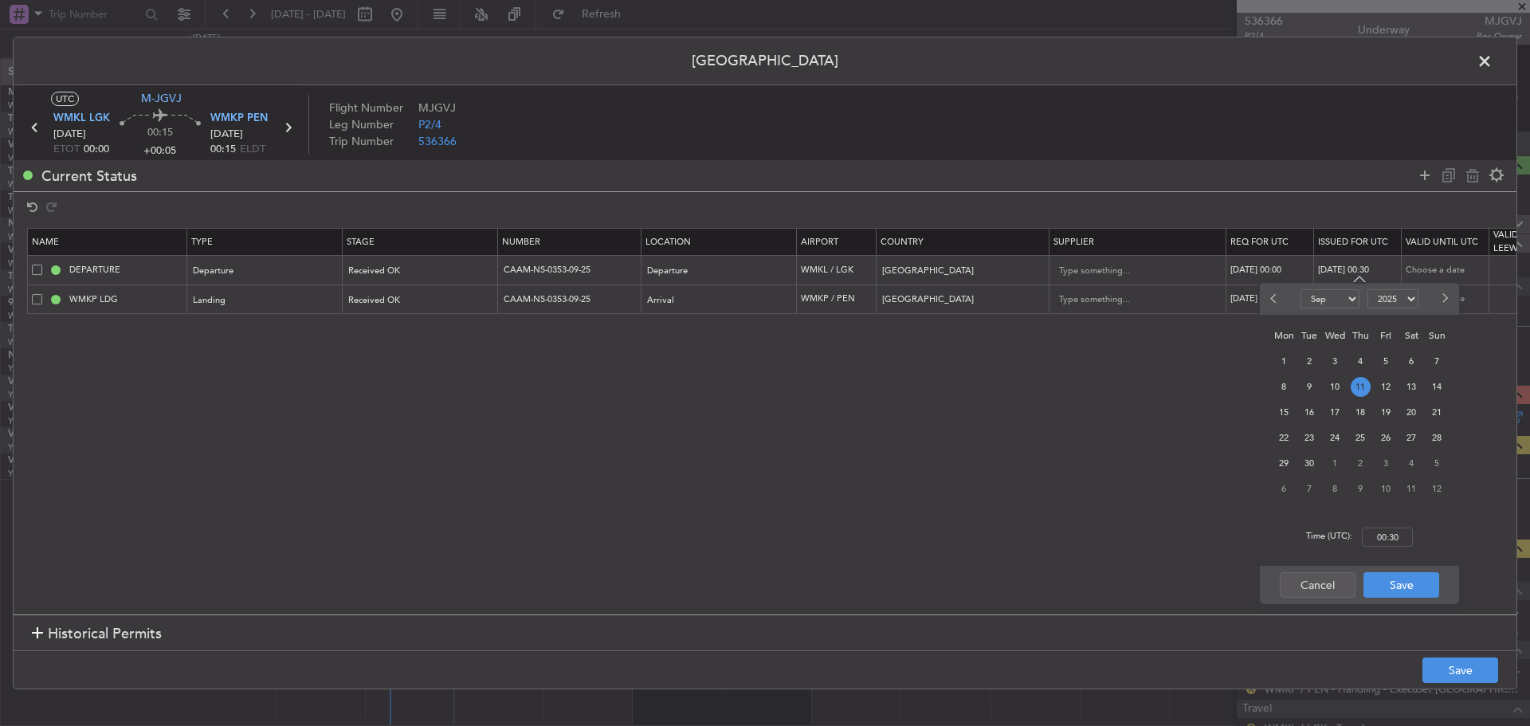
click at [1361, 385] on span "11" at bounding box center [1360, 387] width 20 height 20
type input "00:00"
click at [1378, 582] on button "Save" at bounding box center [1401, 584] width 76 height 25
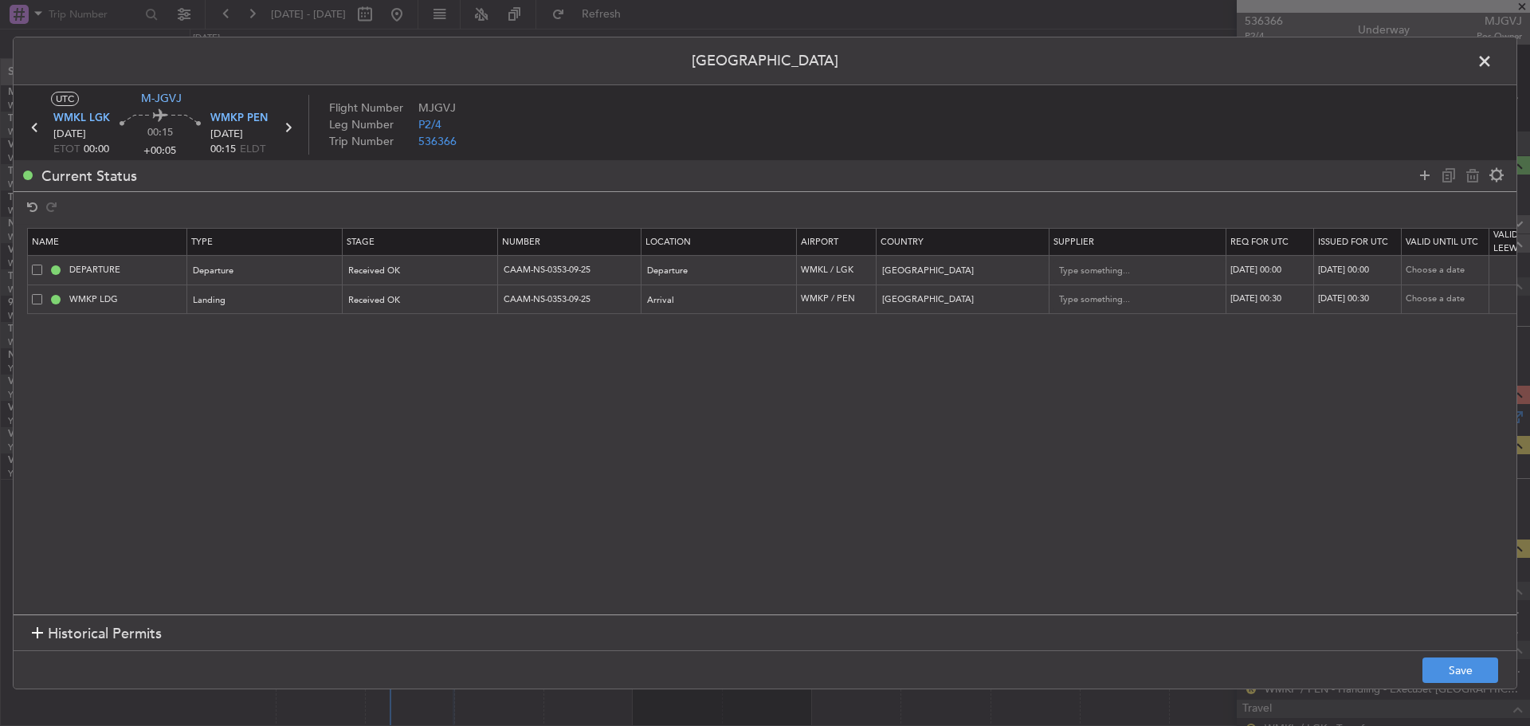
click at [1237, 295] on div "11/09/2025 00:30" at bounding box center [1271, 299] width 83 height 14
select select "9"
select select "2025"
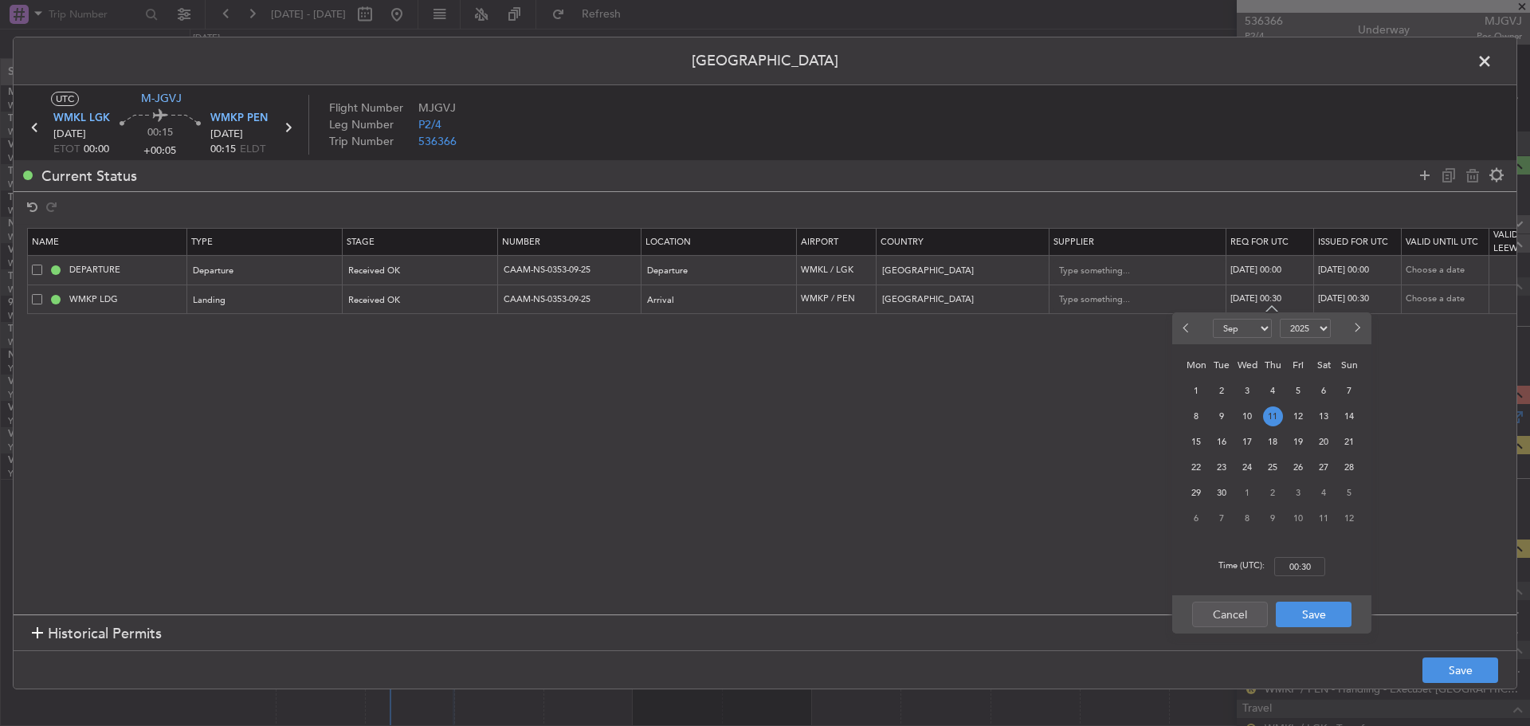
click at [1272, 413] on span "11" at bounding box center [1273, 416] width 20 height 20
type input "00:00"
click at [1314, 610] on button "Save" at bounding box center [1314, 614] width 76 height 25
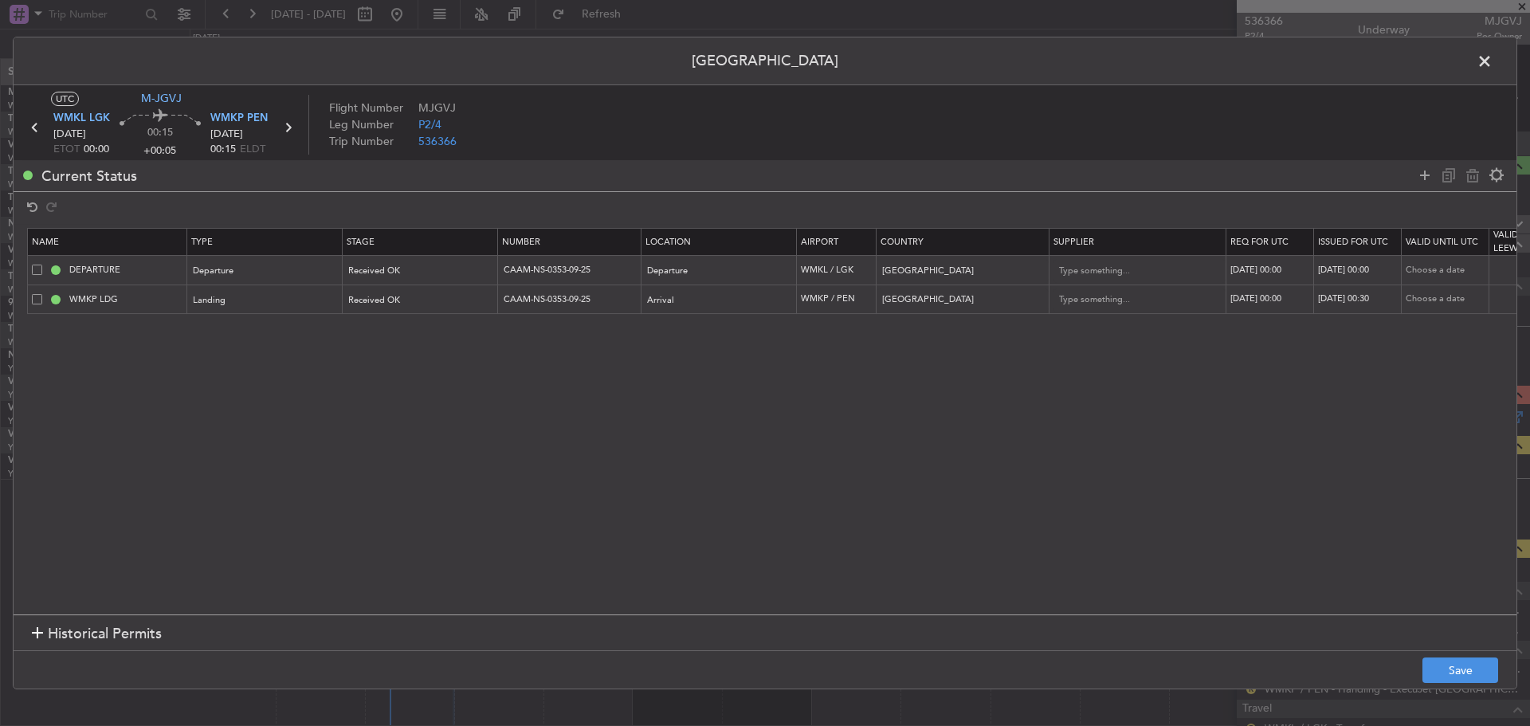
click at [1352, 299] on div "11/09/2025 00:30" at bounding box center [1359, 299] width 83 height 14
select select "9"
select select "2025"
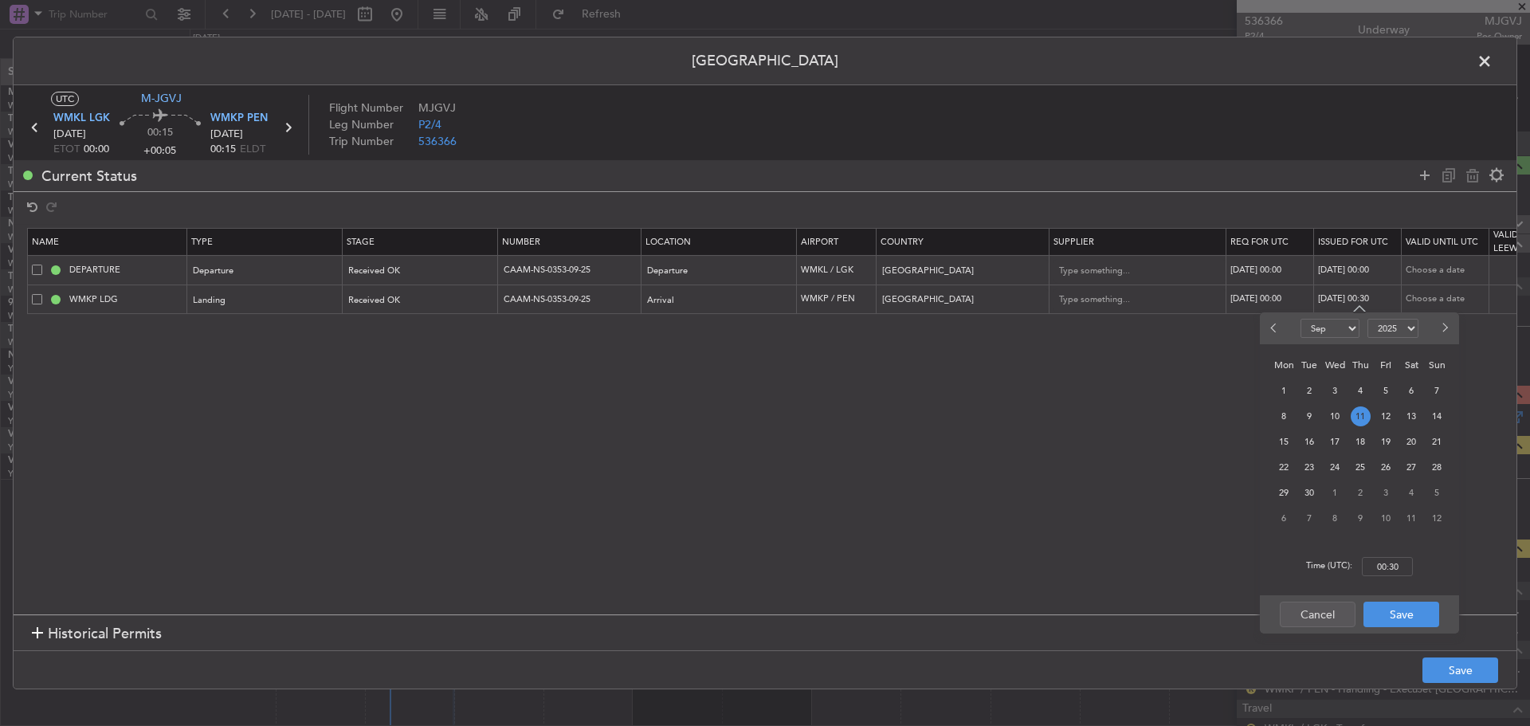
click at [1360, 419] on span "11" at bounding box center [1360, 416] width 20 height 20
type input "00:00"
click at [1384, 611] on button "Save" at bounding box center [1401, 614] width 76 height 25
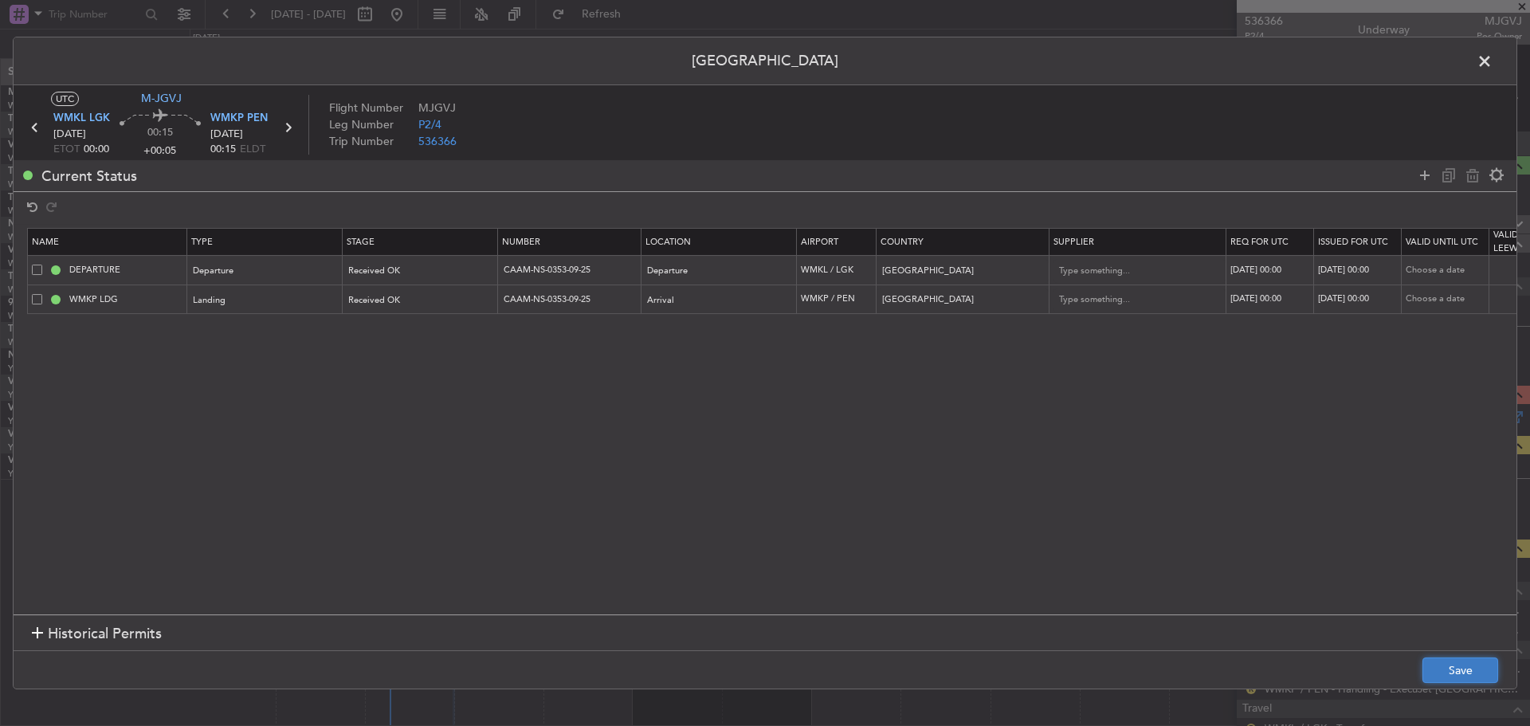
click at [1452, 665] on button "Save" at bounding box center [1460, 669] width 76 height 25
click at [1492, 62] on span at bounding box center [1492, 65] width 0 height 32
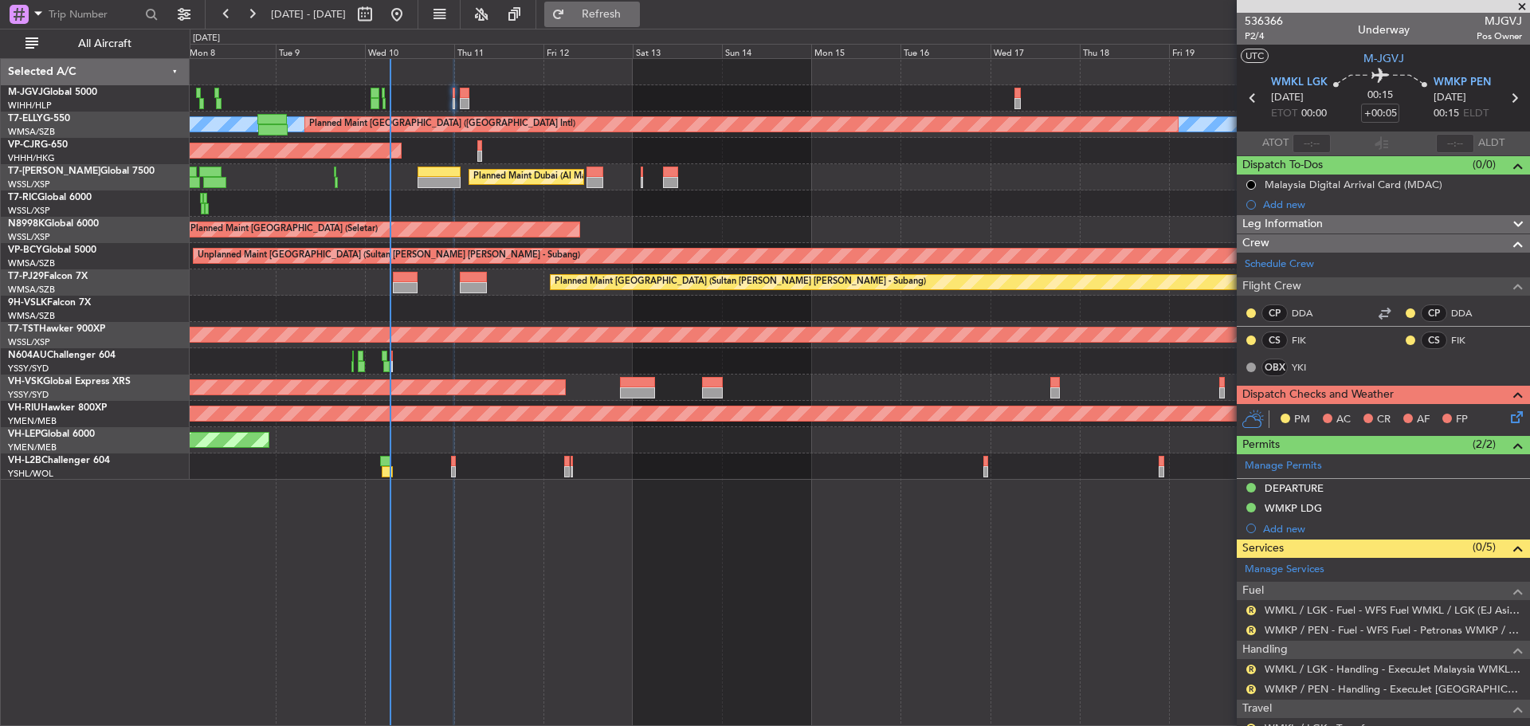
click at [629, 18] on span "Refresh" at bounding box center [601, 14] width 67 height 11
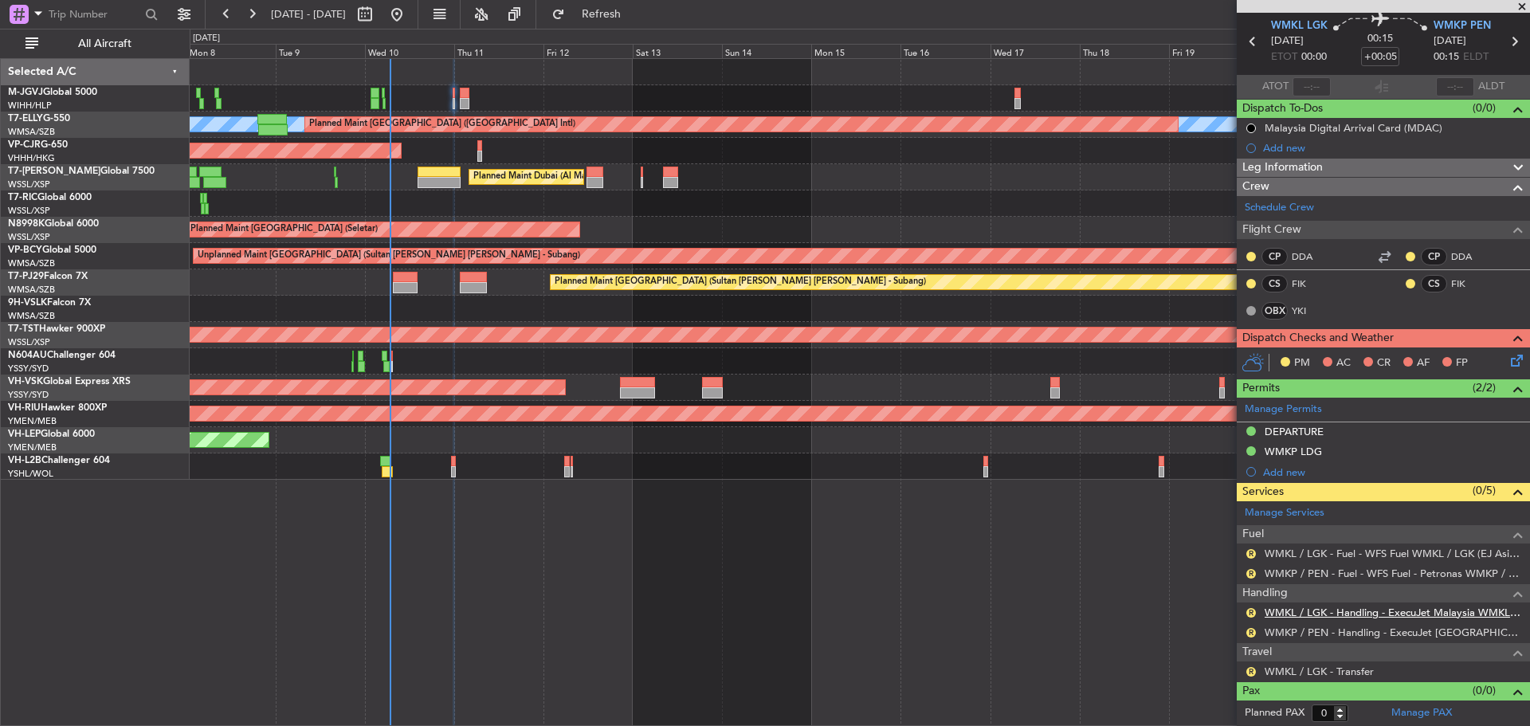
click at [1320, 608] on link "WMKL / LGK - Handling - ExecuJet Malaysia WMKL / LGK" at bounding box center [1392, 613] width 257 height 14
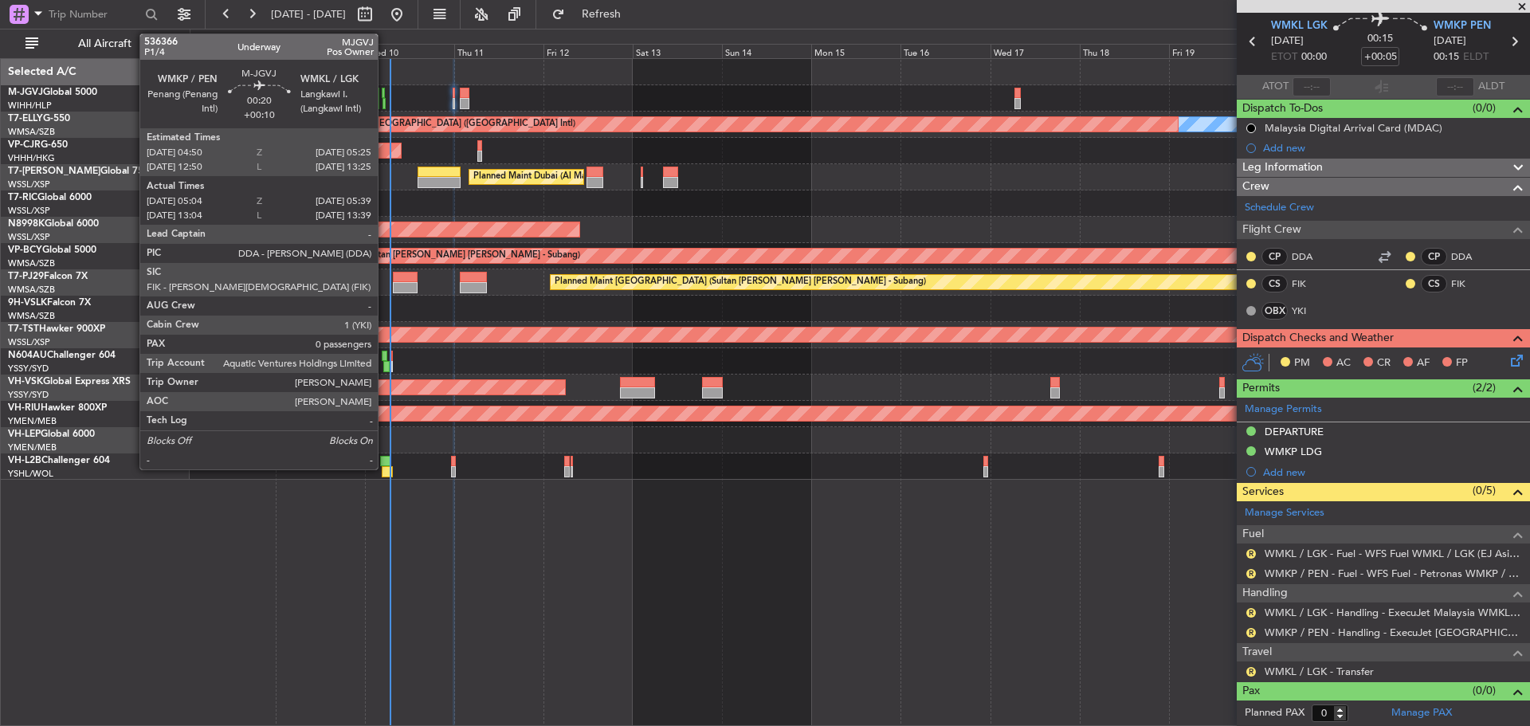
click at [385, 104] on div at bounding box center [383, 103] width 2 height 11
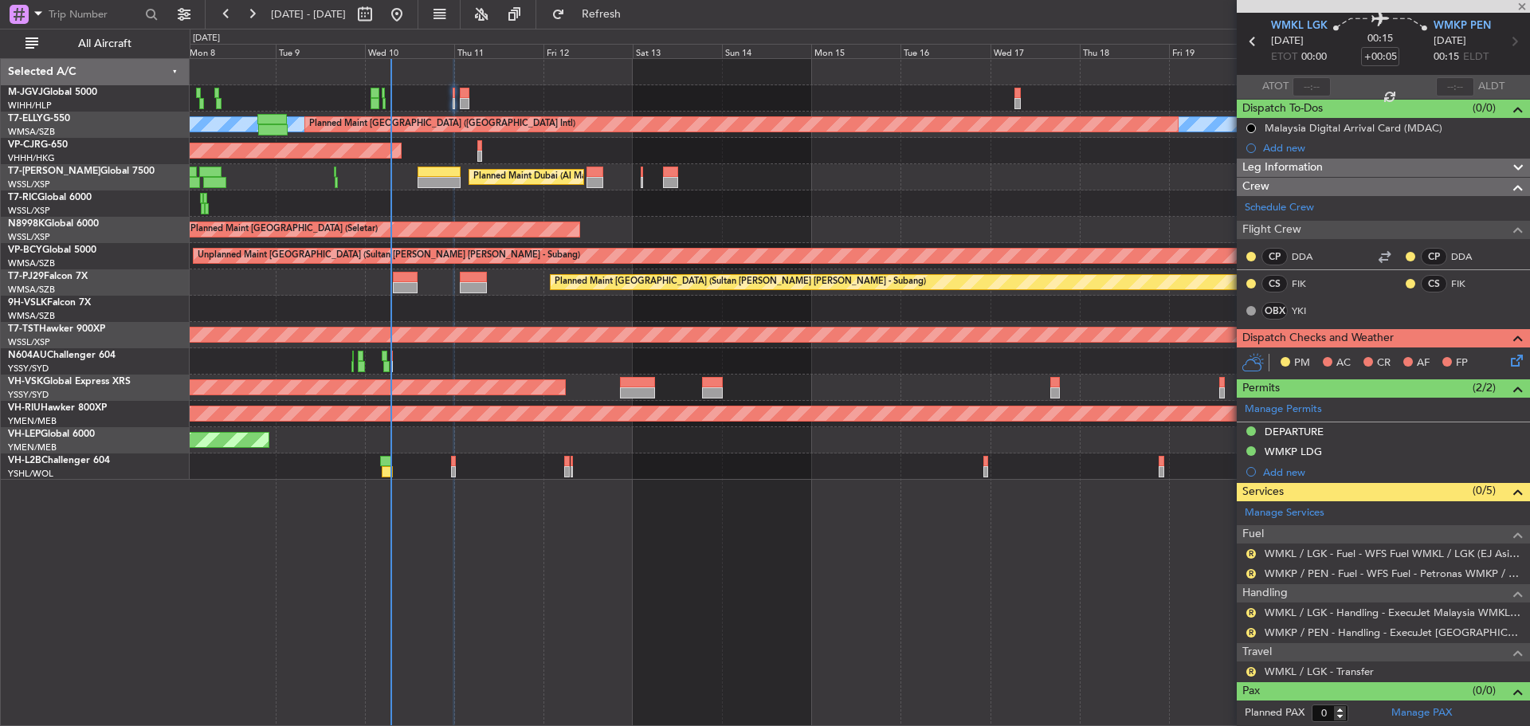
type input "+00:10"
type input "05:14"
type input "05:34"
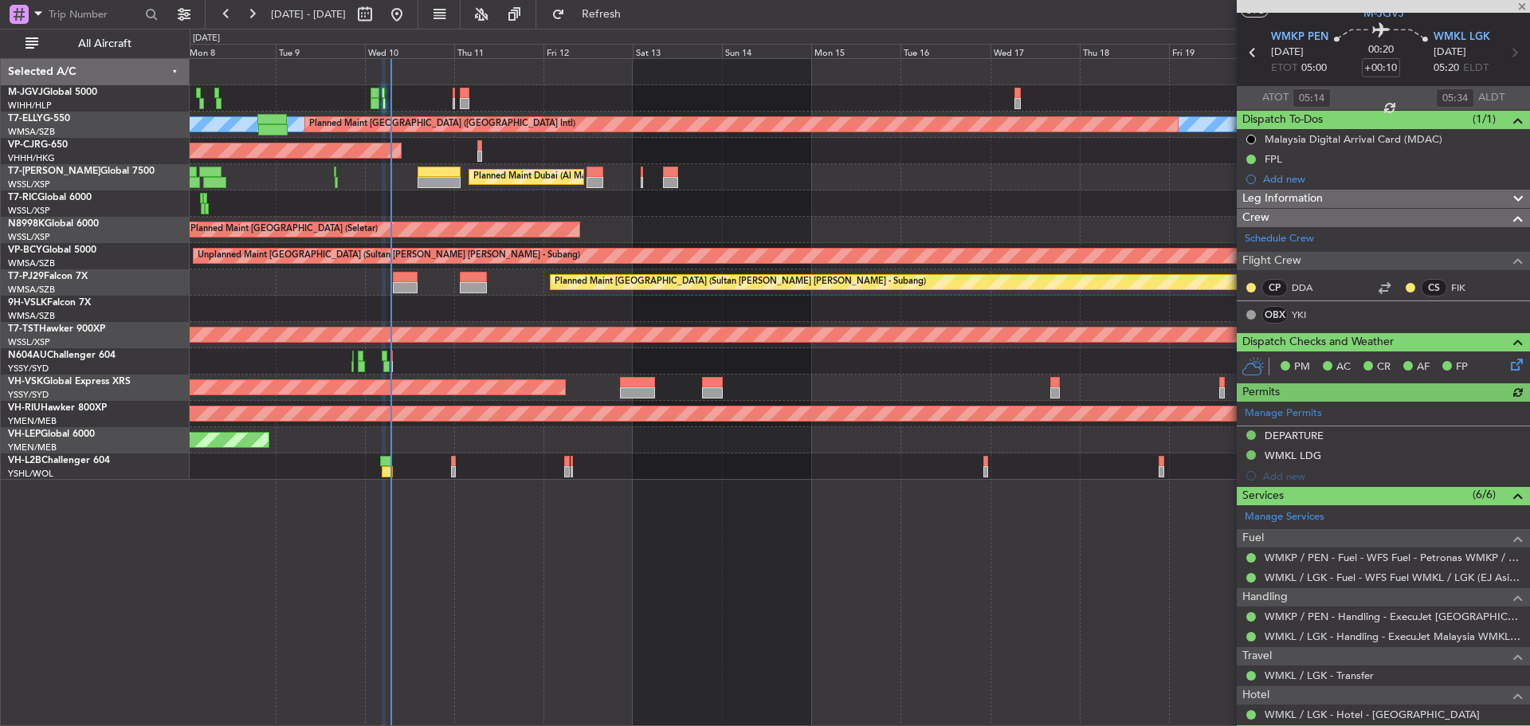
scroll to position [88, 0]
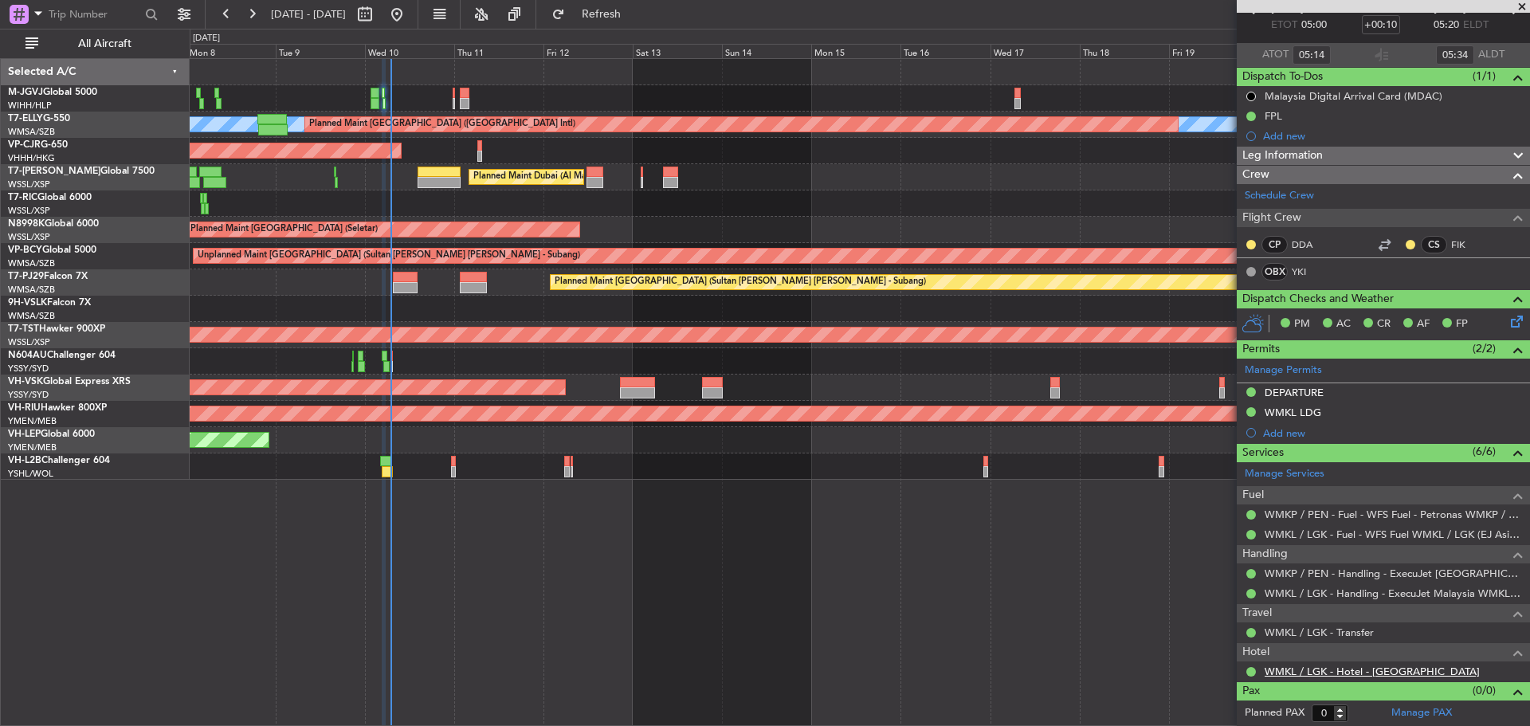
click at [1308, 672] on link "WMKL / LGK - Hotel - Aloft Langkawi Pantai Tengah" at bounding box center [1371, 671] width 215 height 14
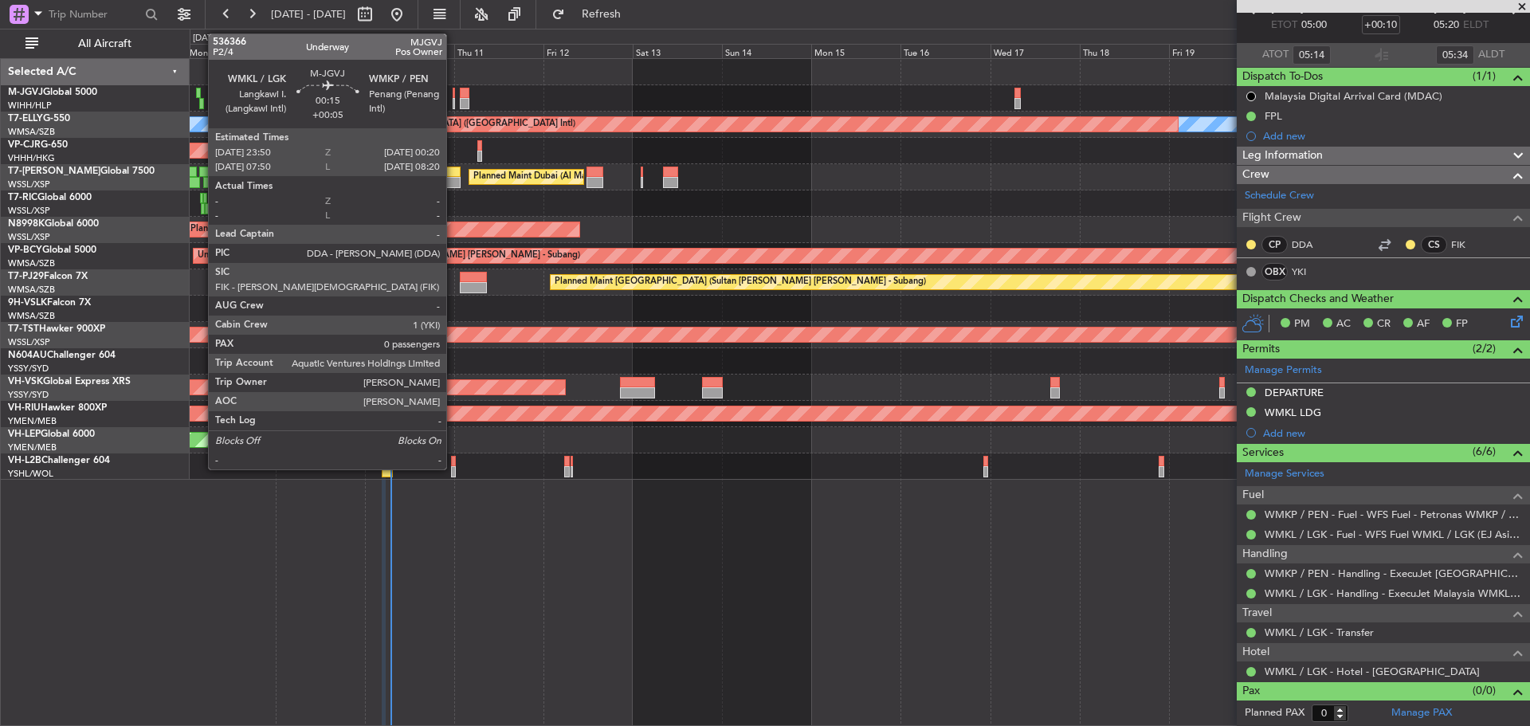
click at [453, 107] on div at bounding box center [454, 103] width 2 height 11
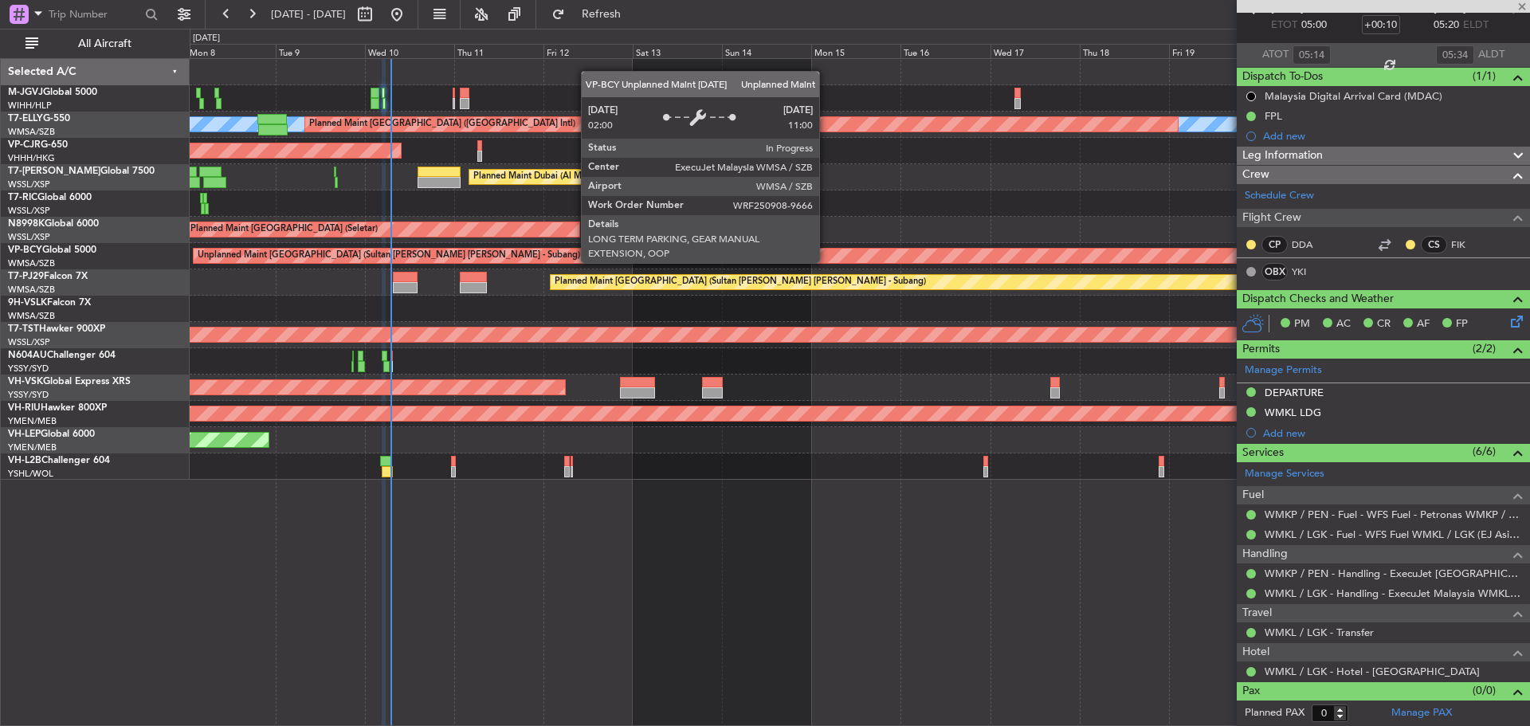
type input "+00:05"
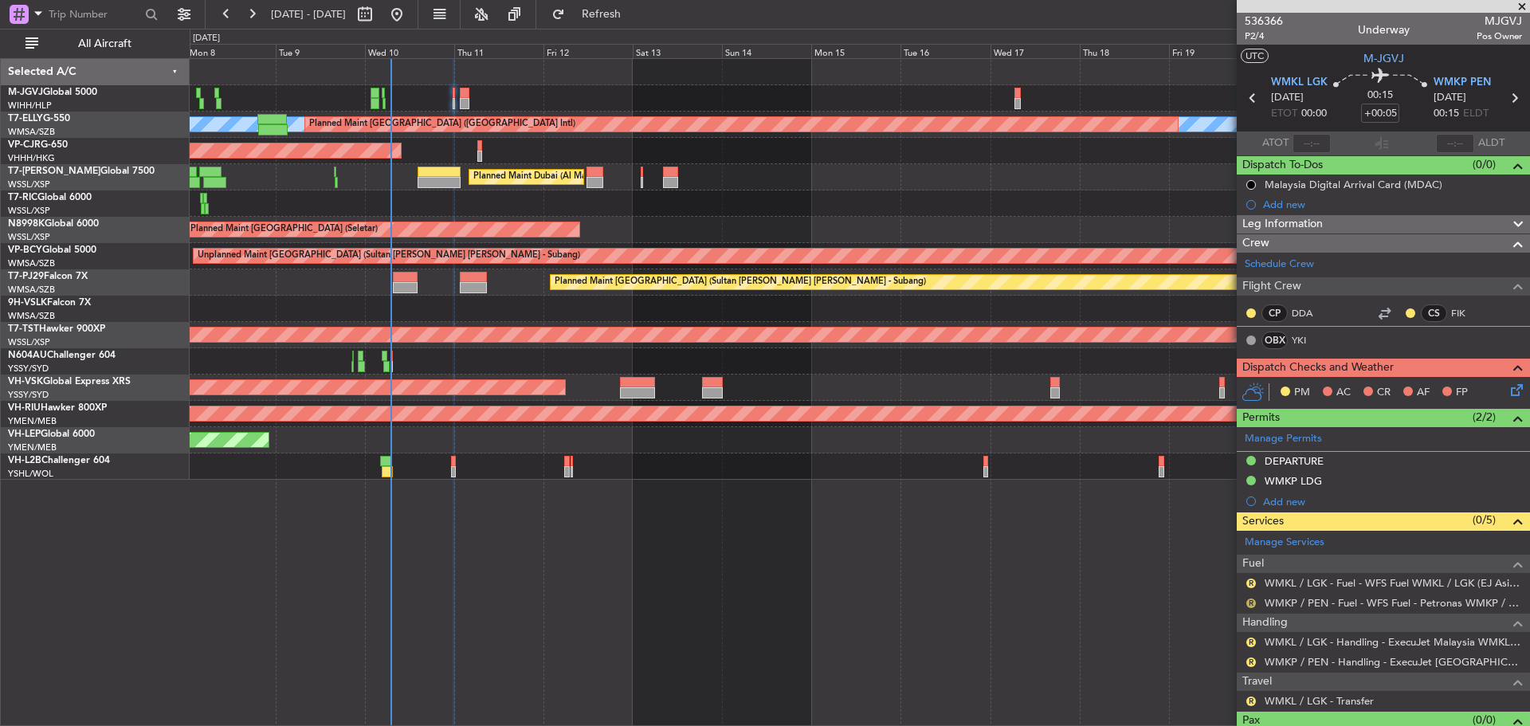
click at [1251, 600] on button "R" at bounding box center [1251, 603] width 10 height 10
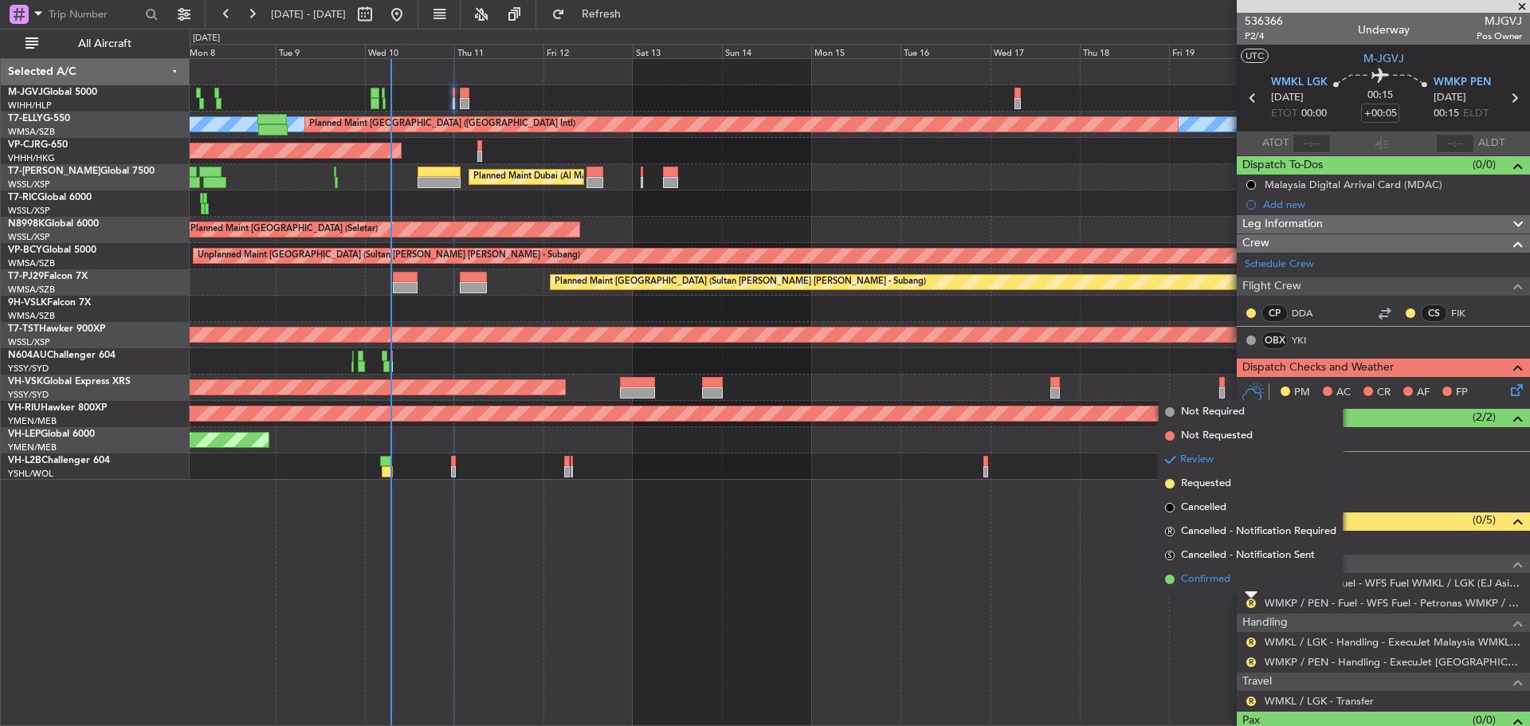
click at [1250, 577] on li "Confirmed" at bounding box center [1250, 579] width 184 height 24
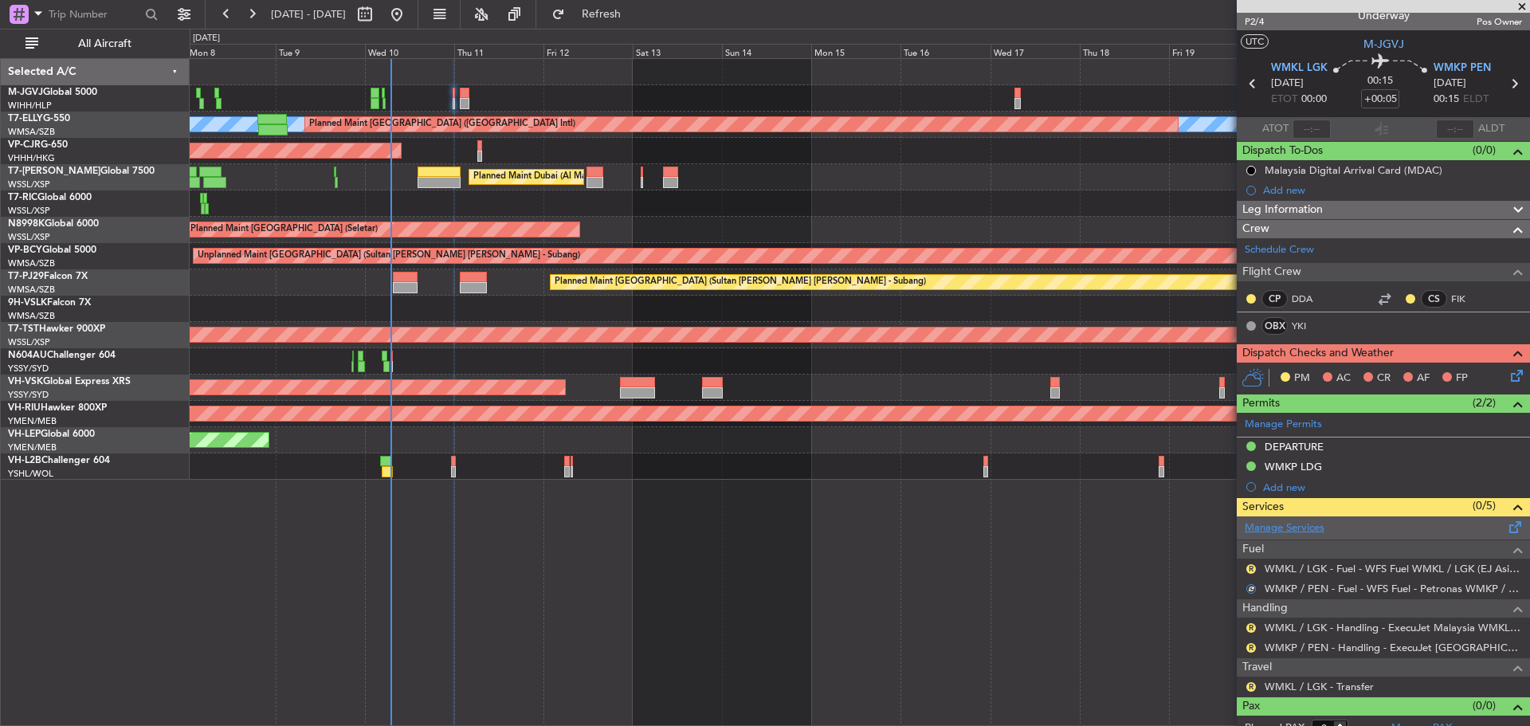
scroll to position [29, 0]
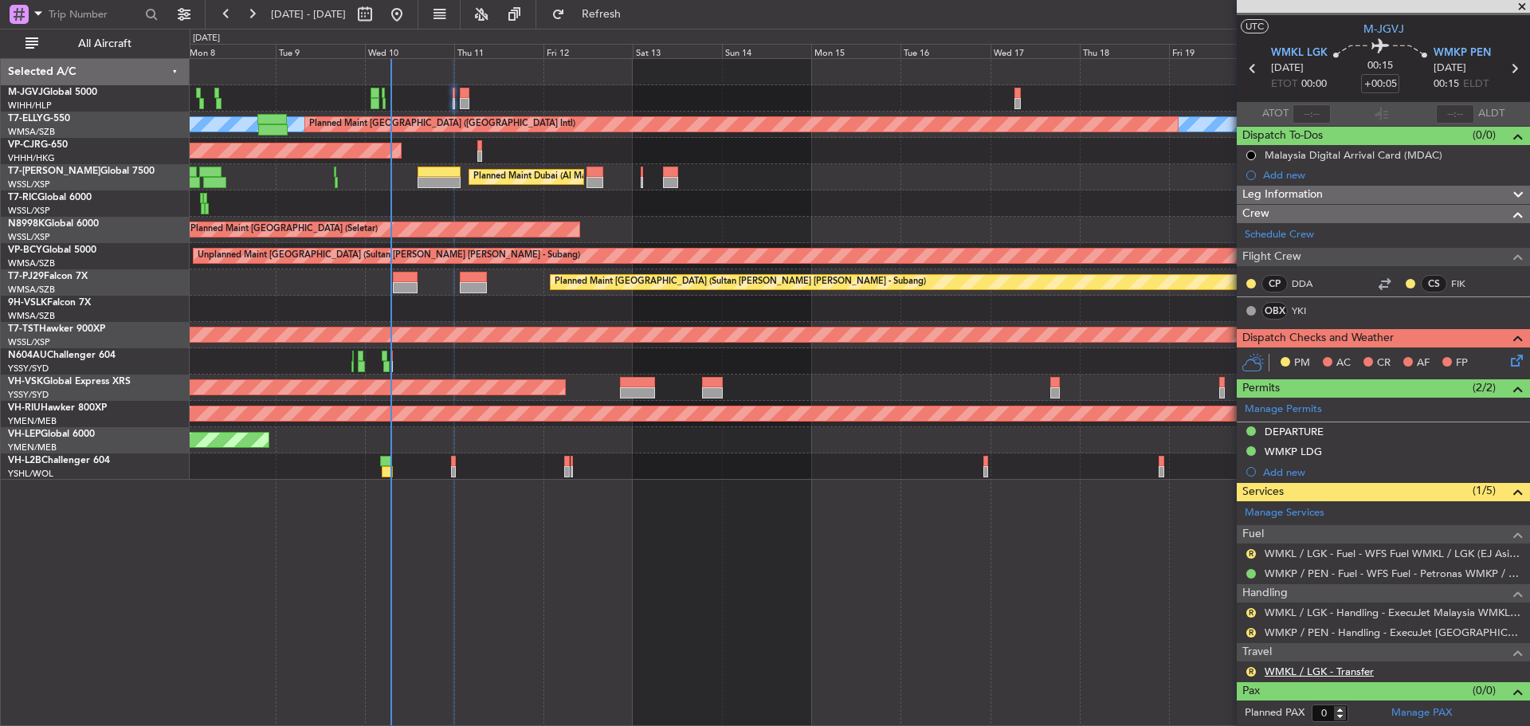
click at [1284, 668] on link "WMKL / LGK - Transfer" at bounding box center [1318, 671] width 109 height 14
click at [635, 18] on span "Refresh" at bounding box center [601, 14] width 67 height 11
click at [1249, 629] on button "R" at bounding box center [1251, 633] width 10 height 10
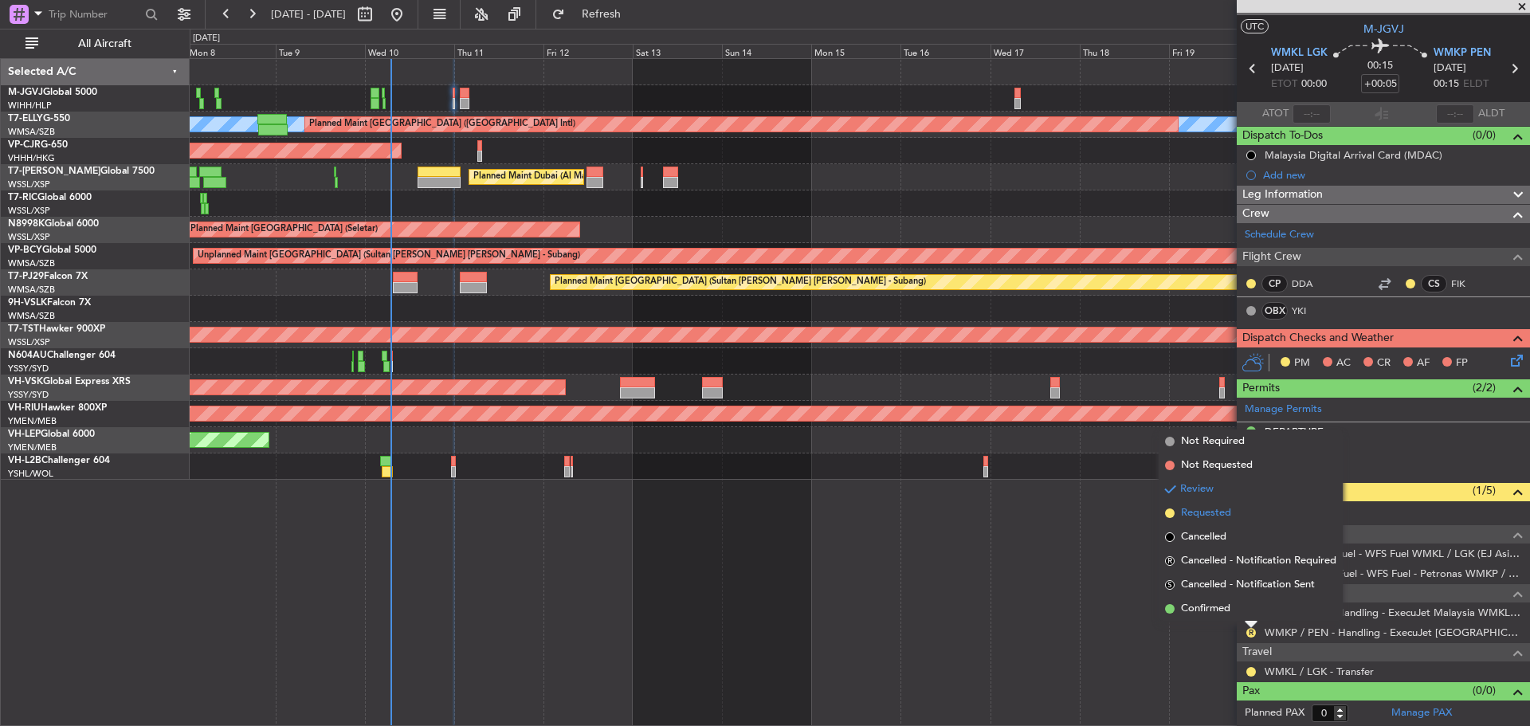
click at [1242, 508] on li "Requested" at bounding box center [1250, 513] width 184 height 24
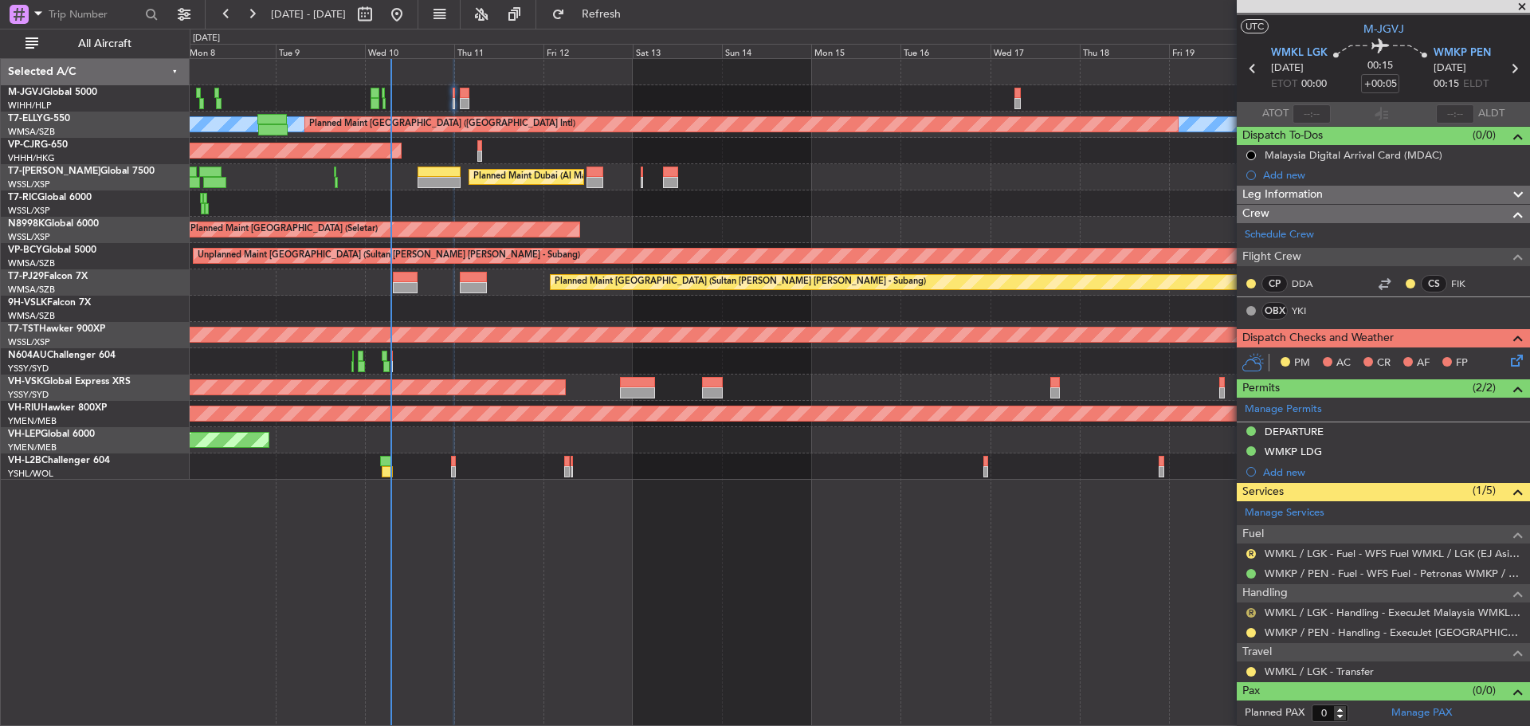
click at [1248, 612] on button "R" at bounding box center [1251, 613] width 10 height 10
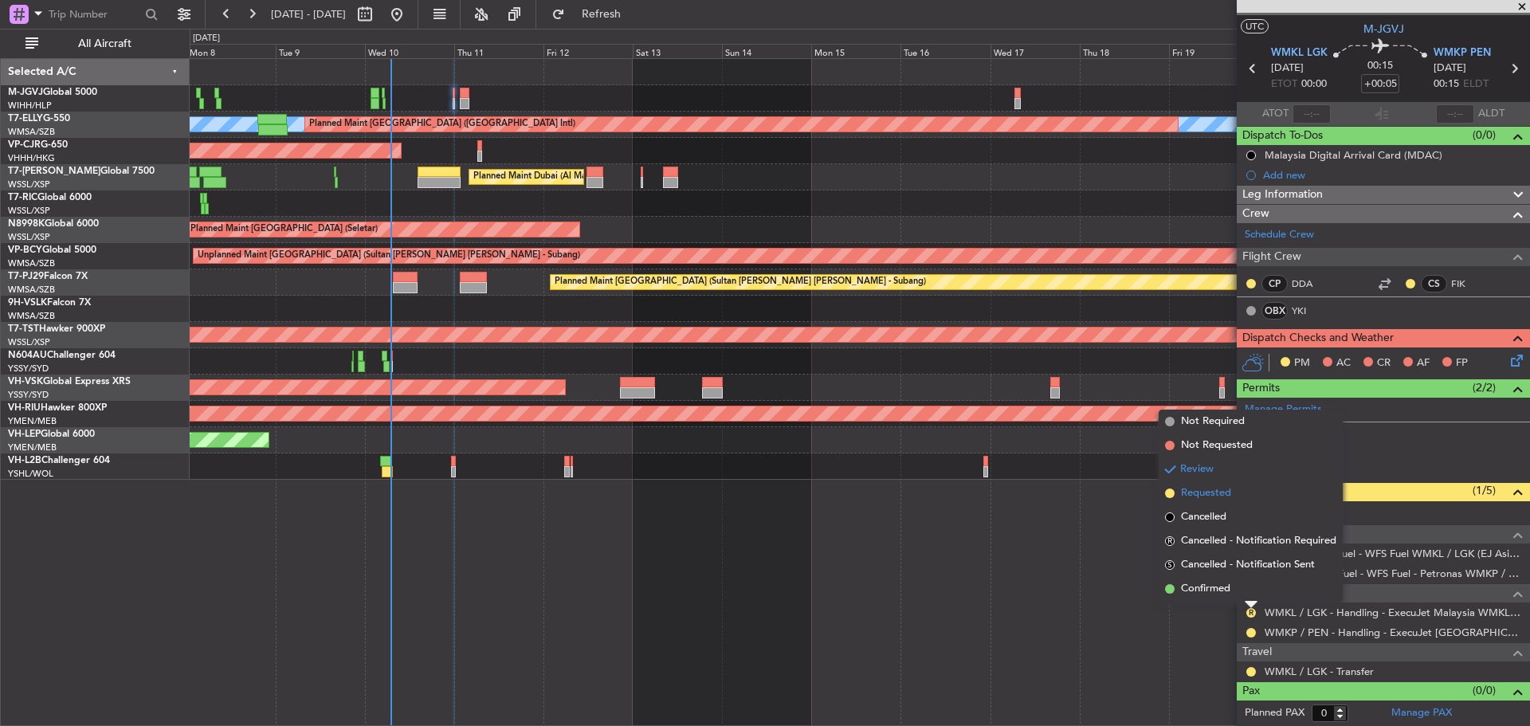
click at [1229, 500] on span "Requested" at bounding box center [1206, 493] width 50 height 16
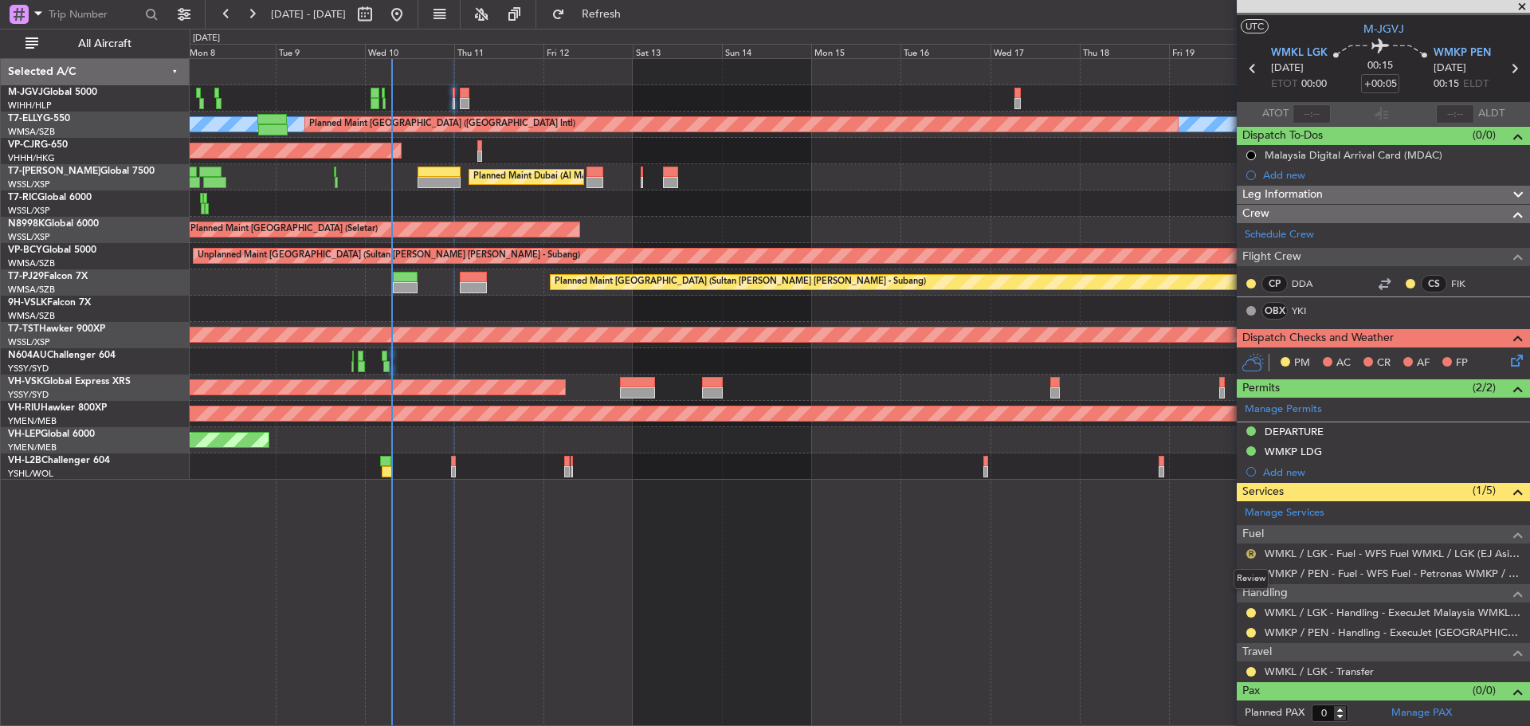
click at [1250, 551] on button "R" at bounding box center [1251, 554] width 10 height 10
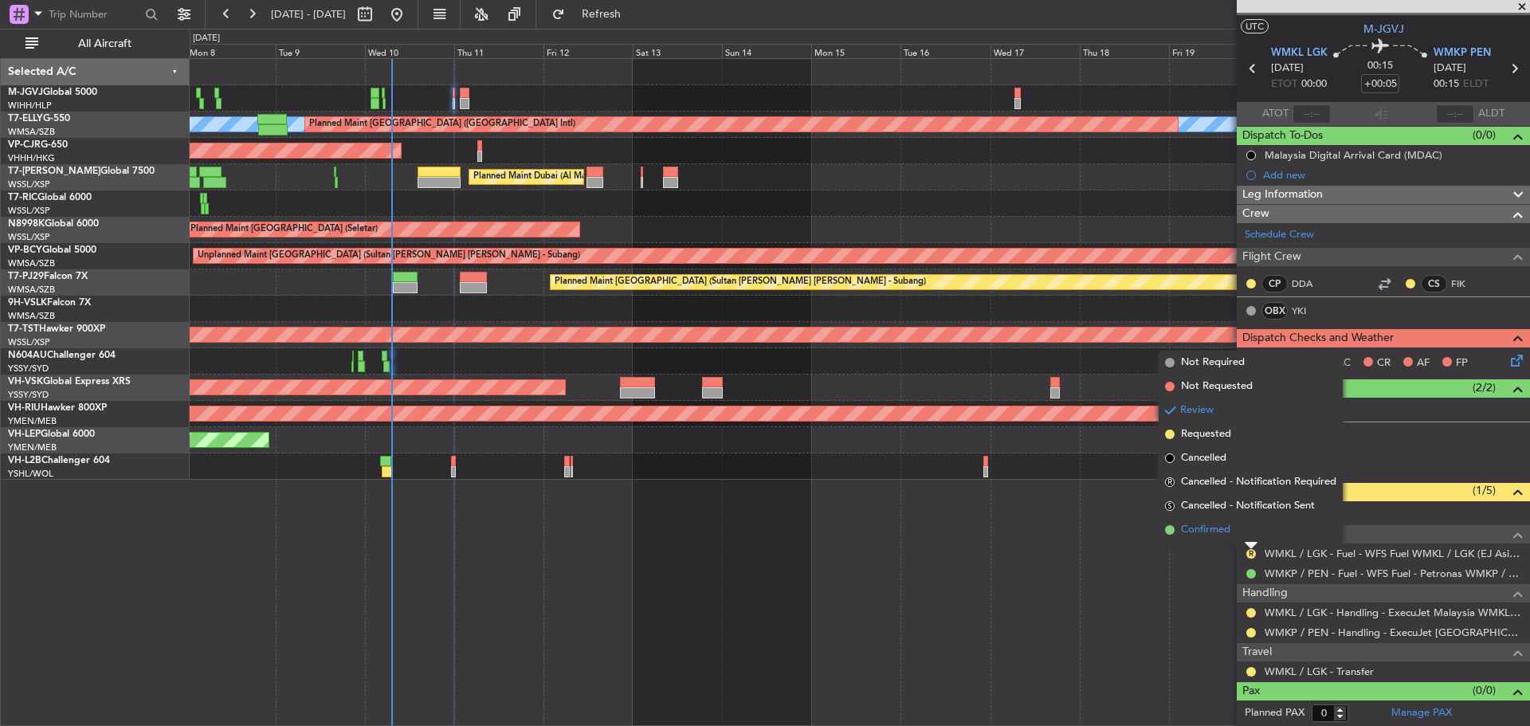
click at [1237, 537] on li "Confirmed" at bounding box center [1250, 530] width 184 height 24
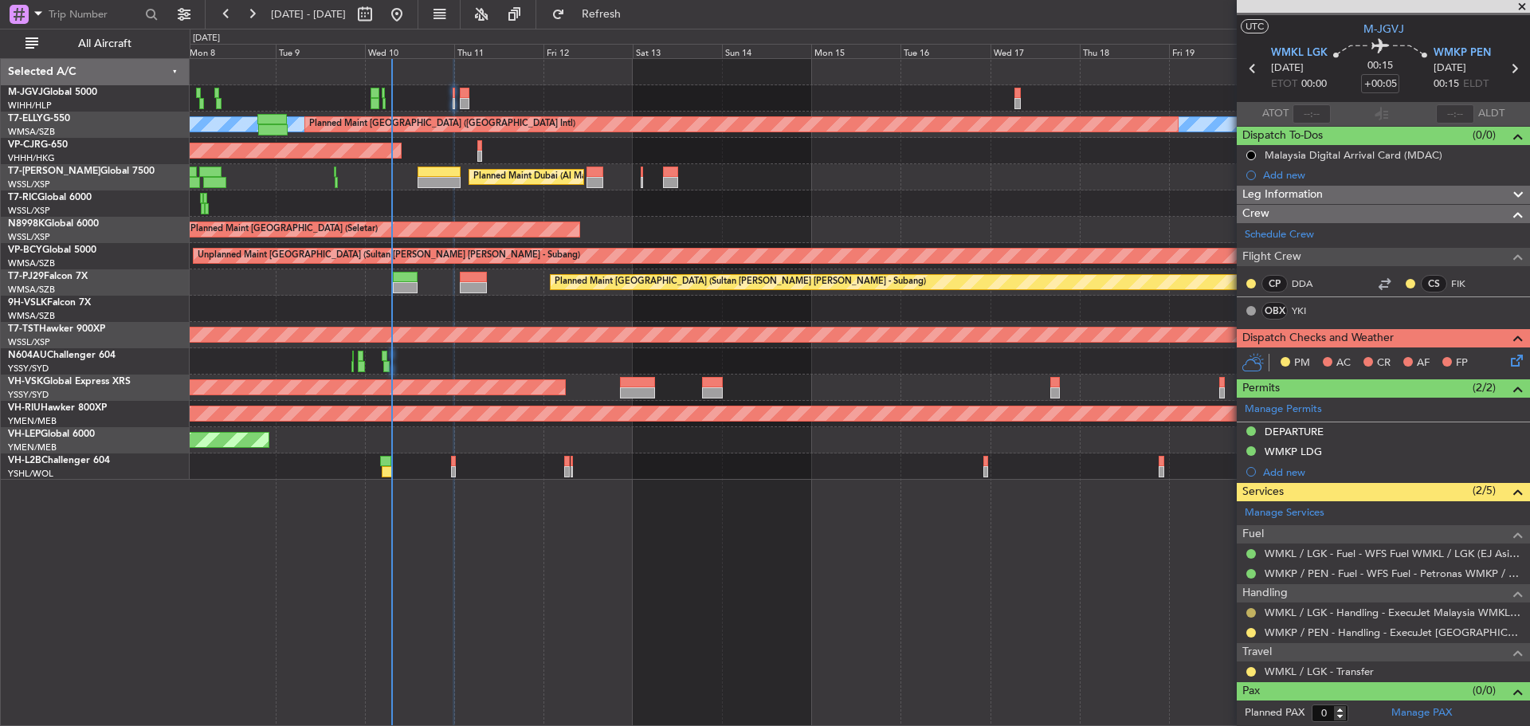
click at [1252, 611] on button at bounding box center [1251, 613] width 10 height 10
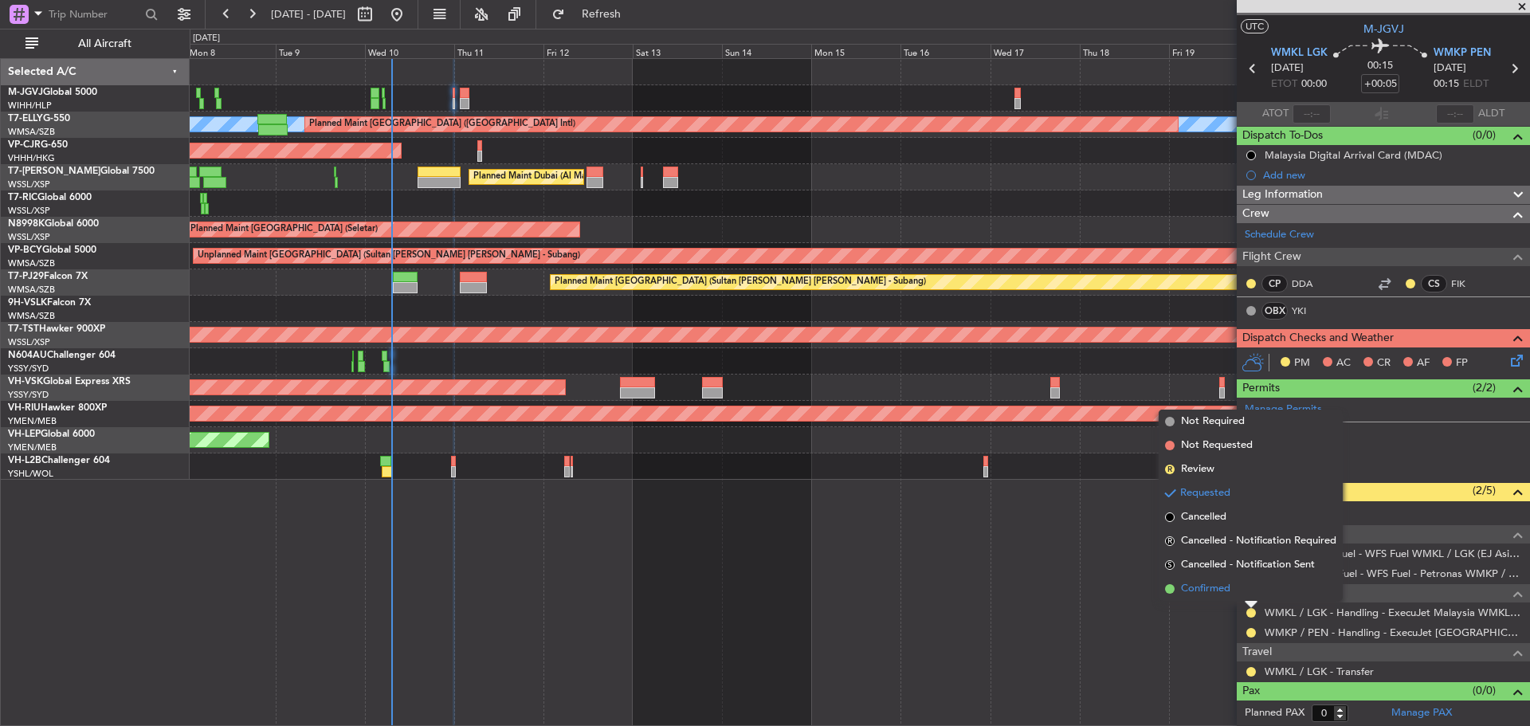
click at [1245, 587] on li "Confirmed" at bounding box center [1250, 589] width 184 height 24
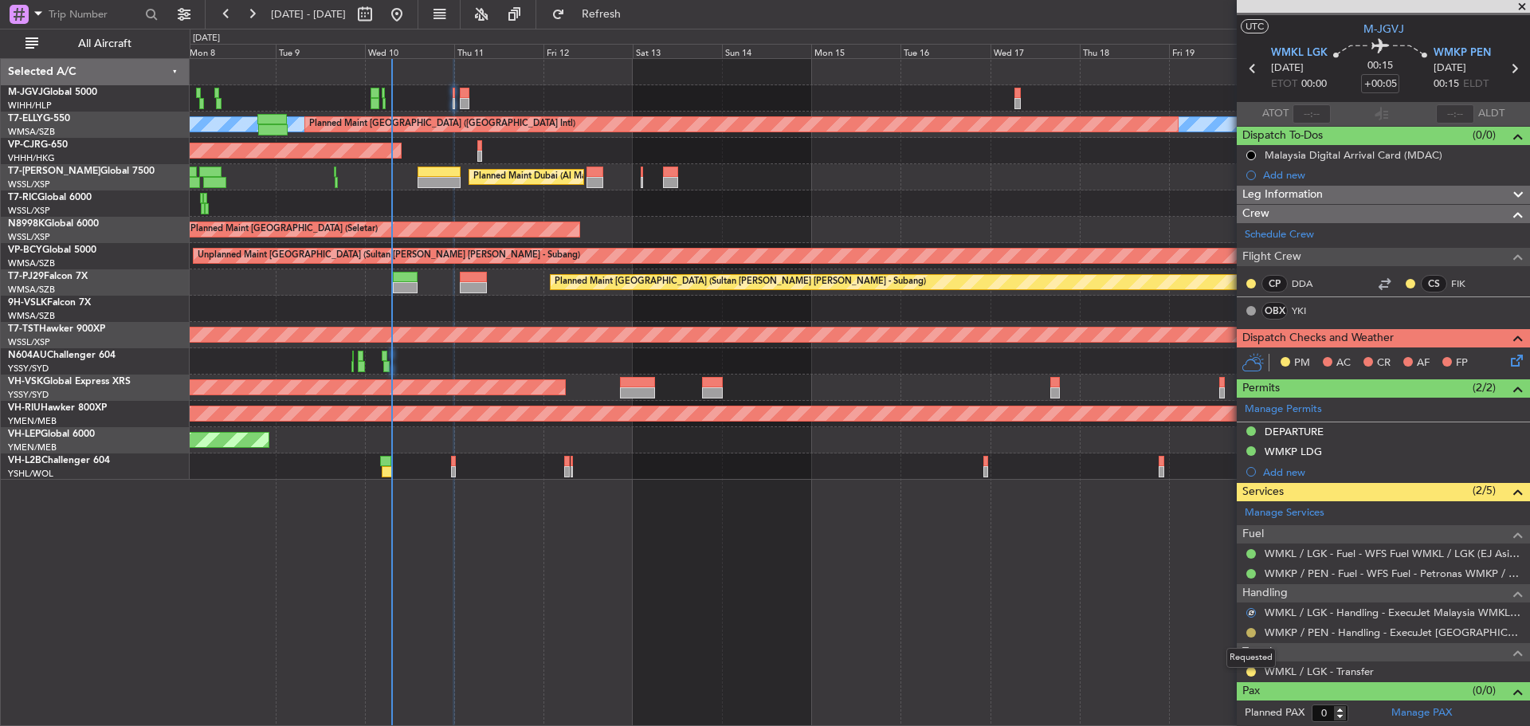
click at [1251, 629] on button at bounding box center [1251, 633] width 10 height 10
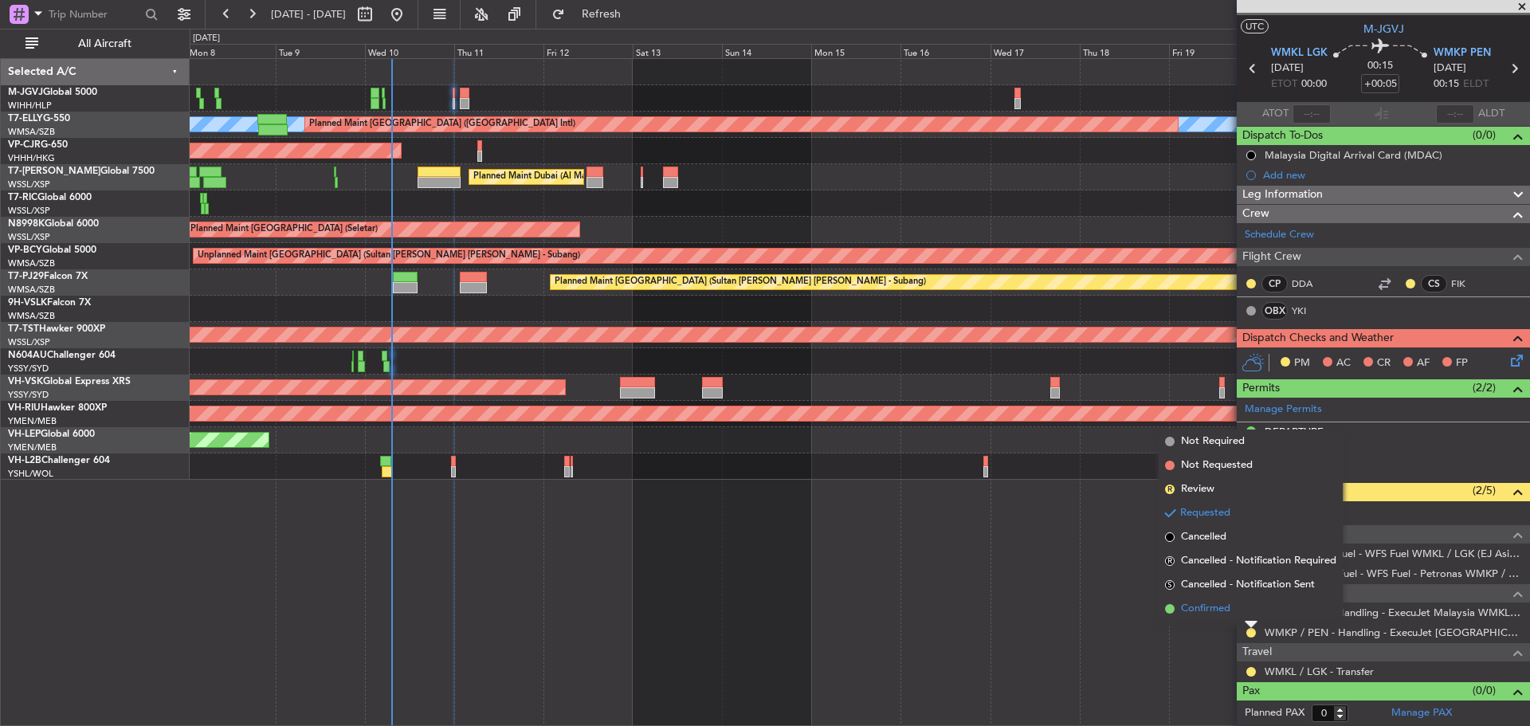
click at [1243, 611] on li "Confirmed" at bounding box center [1250, 609] width 184 height 24
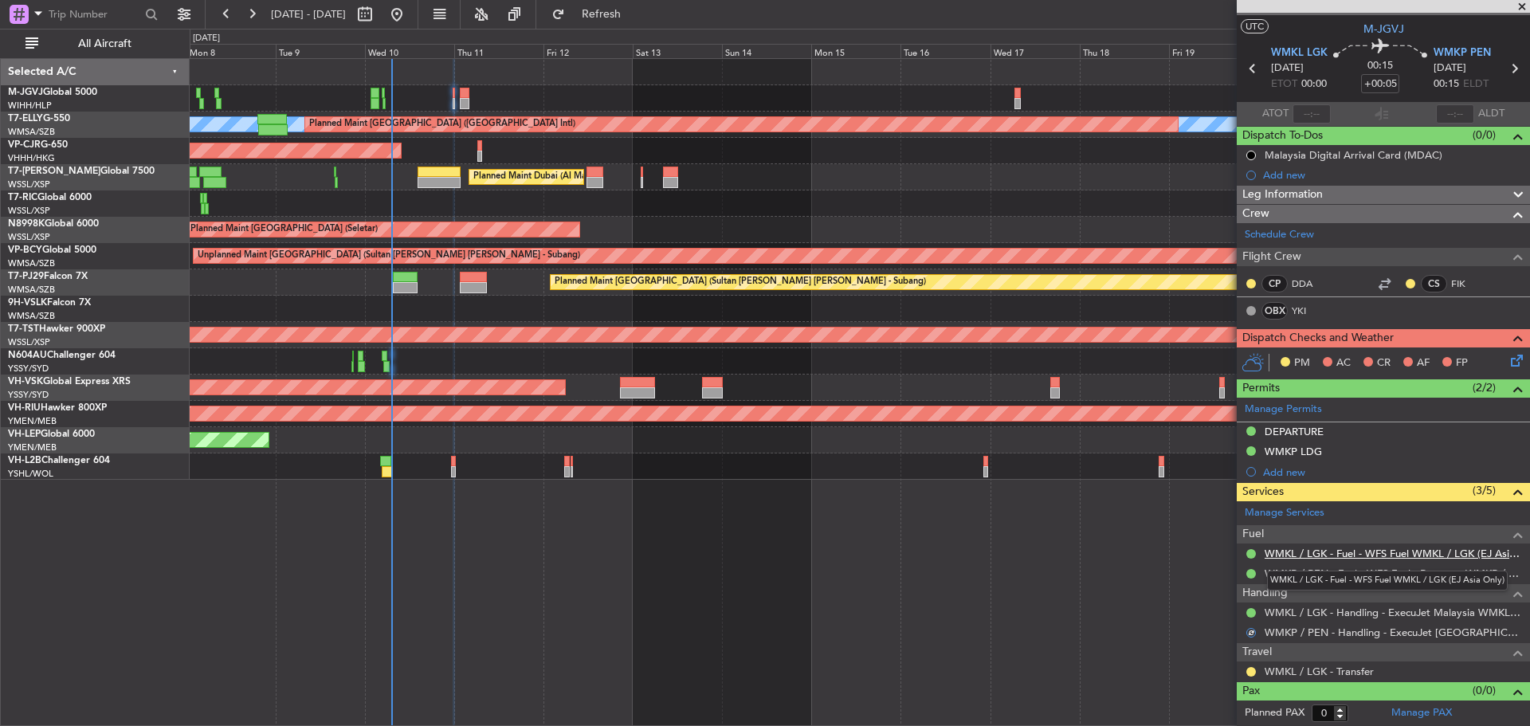
click at [1347, 555] on link "WMKL / LGK - Fuel - WFS Fuel WMKL / LGK (EJ Asia Only)" at bounding box center [1392, 554] width 257 height 14
click at [1297, 574] on link "WMKP / PEN - Fuel - WFS Fuel - Petronas WMKP / PEN (EJ Asia Only)" at bounding box center [1392, 573] width 257 height 14
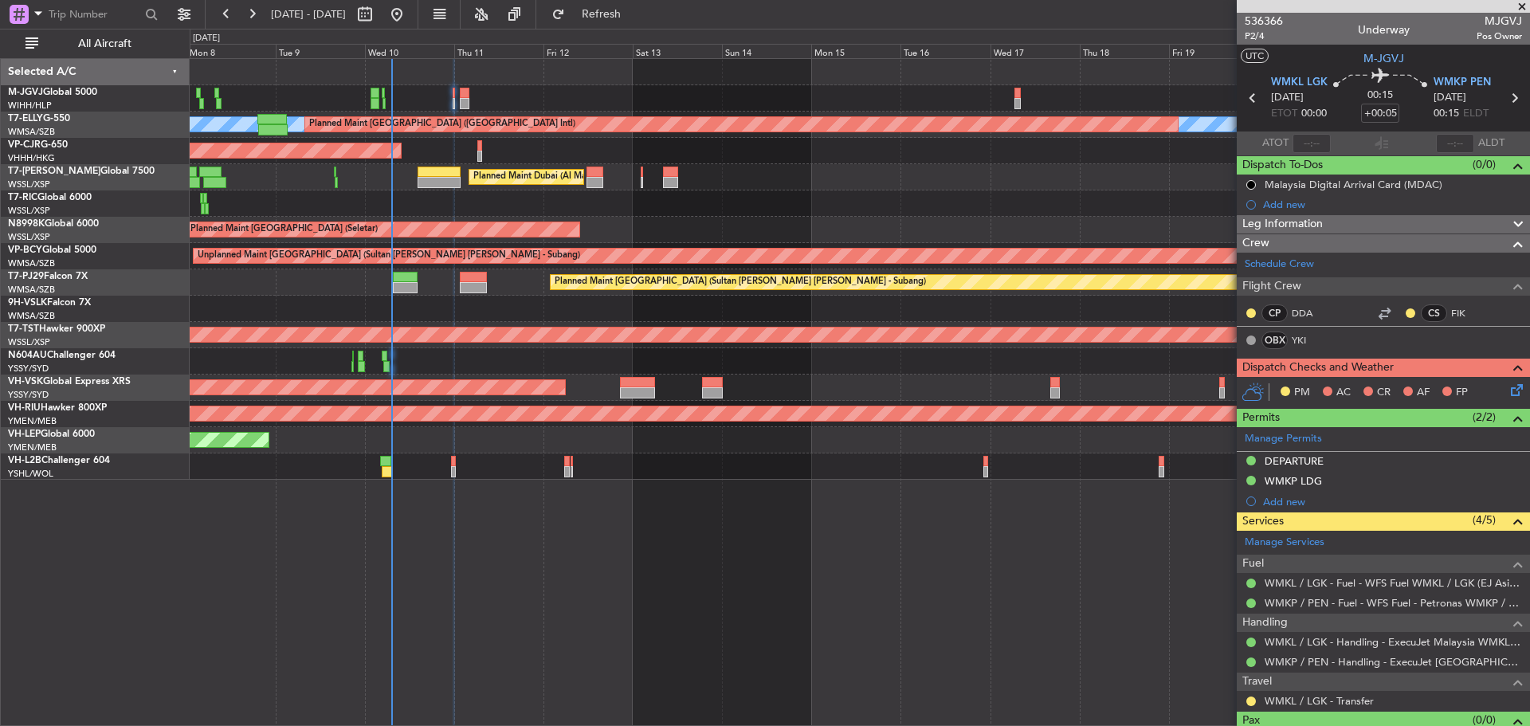
scroll to position [29, 0]
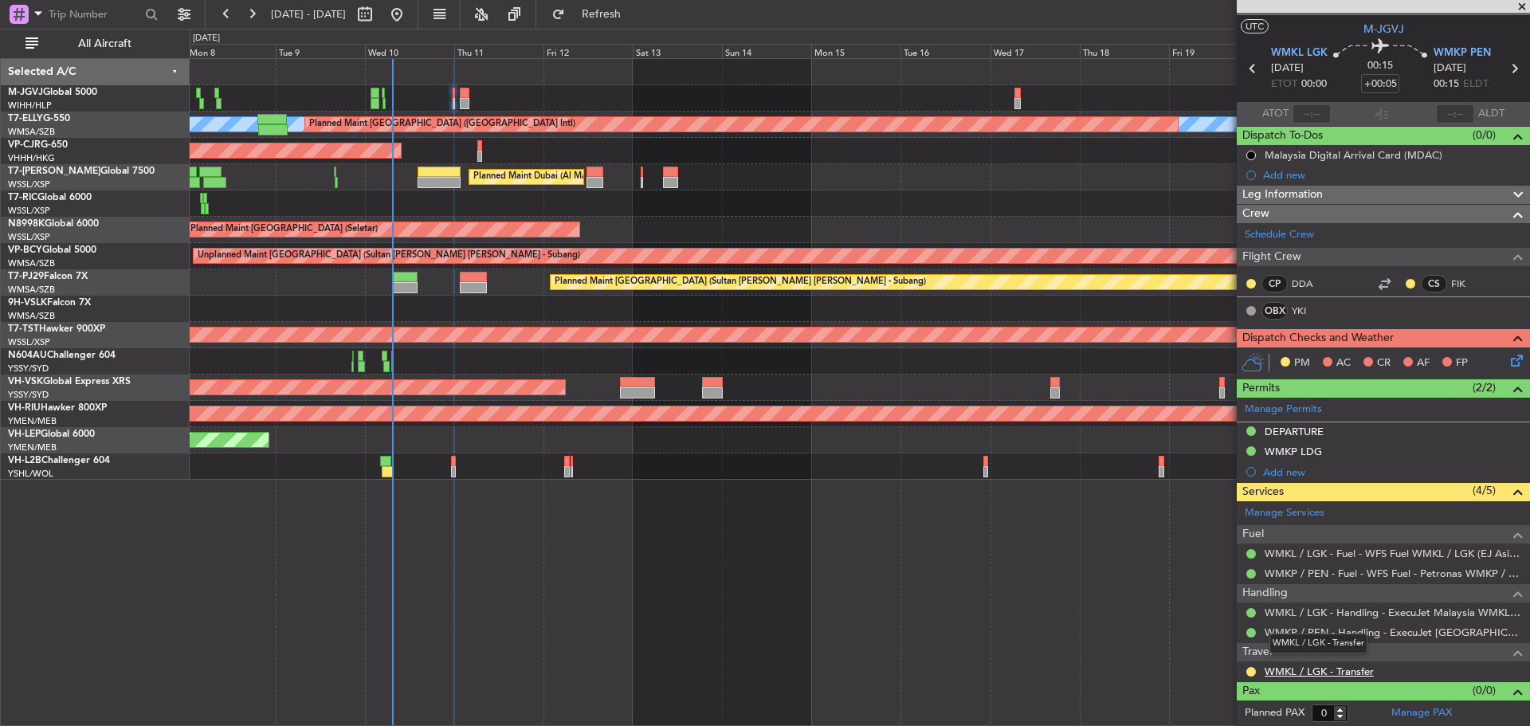
click at [1290, 671] on link "WMKL / LGK - Transfer" at bounding box center [1318, 671] width 109 height 14
click at [1246, 671] on button at bounding box center [1251, 672] width 10 height 10
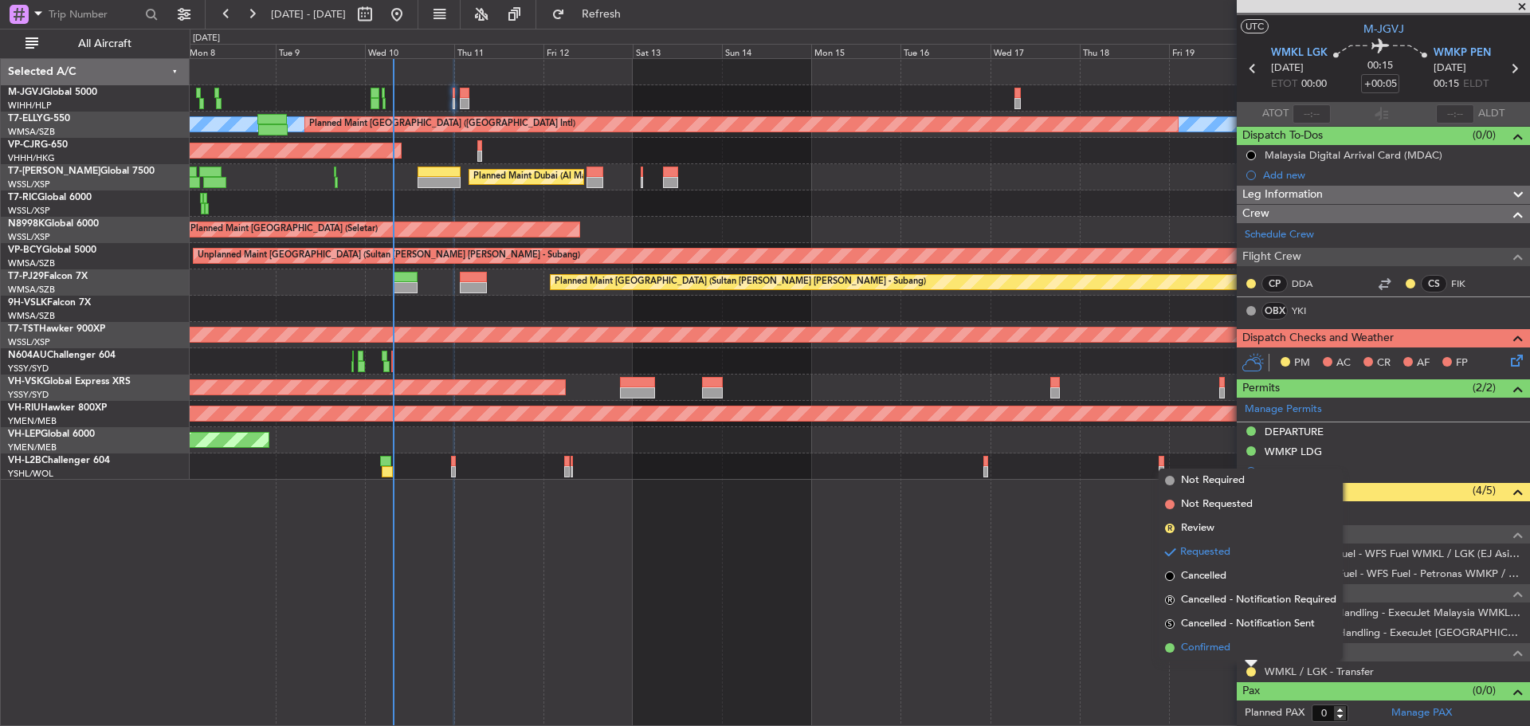
click at [1241, 655] on li "Confirmed" at bounding box center [1250, 648] width 184 height 24
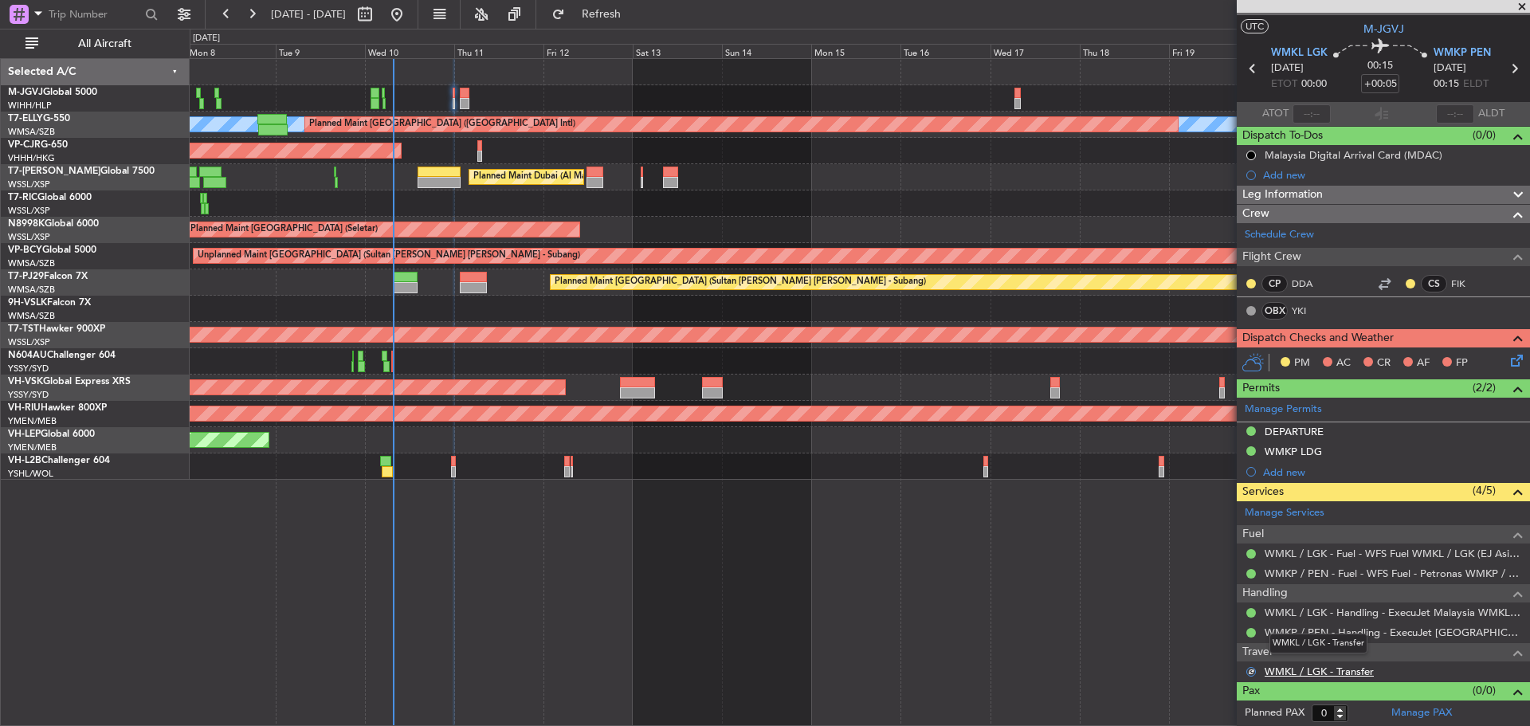
click at [1281, 672] on link "WMKL / LGK - Transfer" at bounding box center [1318, 671] width 109 height 14
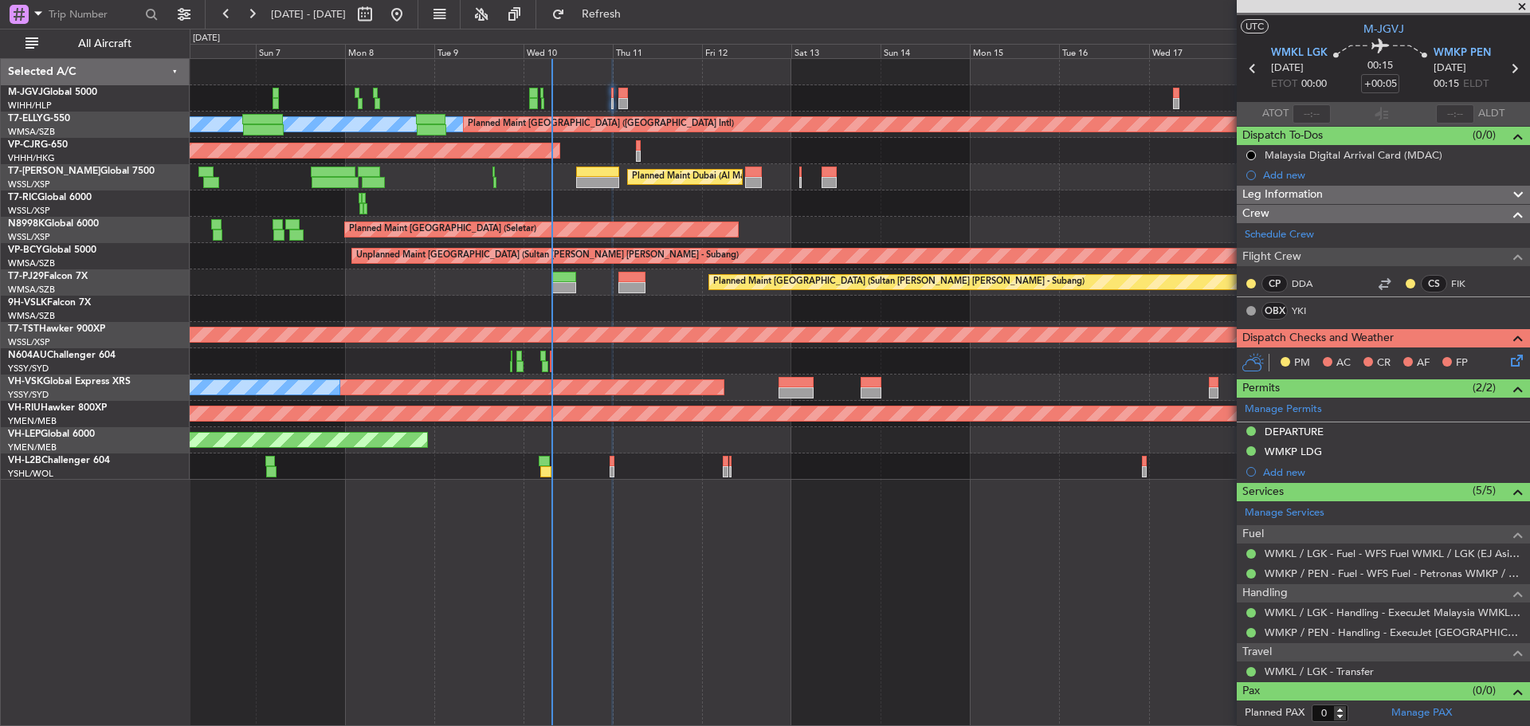
click at [498, 284] on div "Planned Maint [GEOGRAPHIC_DATA] (Sultan [PERSON_NAME] [PERSON_NAME] - Subang)" at bounding box center [859, 282] width 1339 height 26
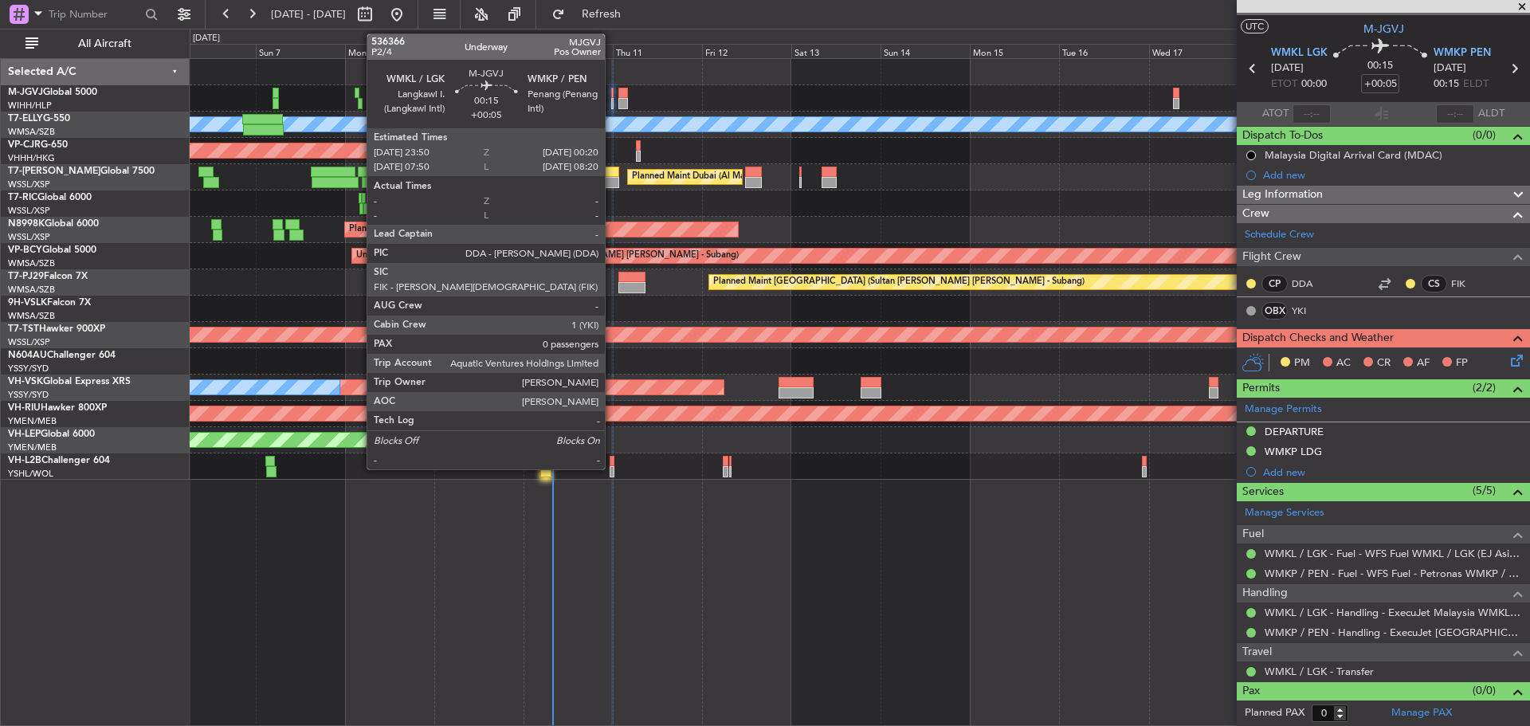
click at [612, 103] on div at bounding box center [612, 103] width 2 height 11
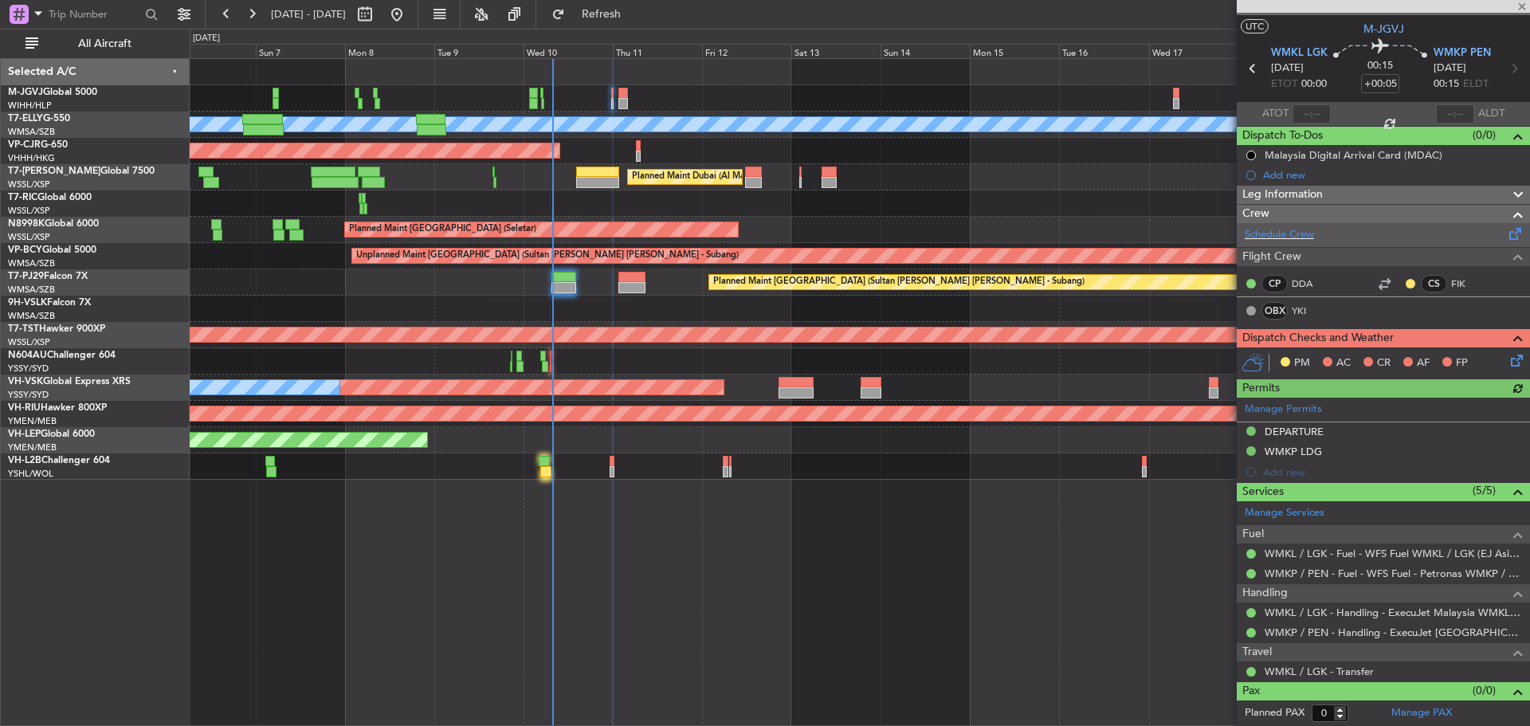
scroll to position [0, 0]
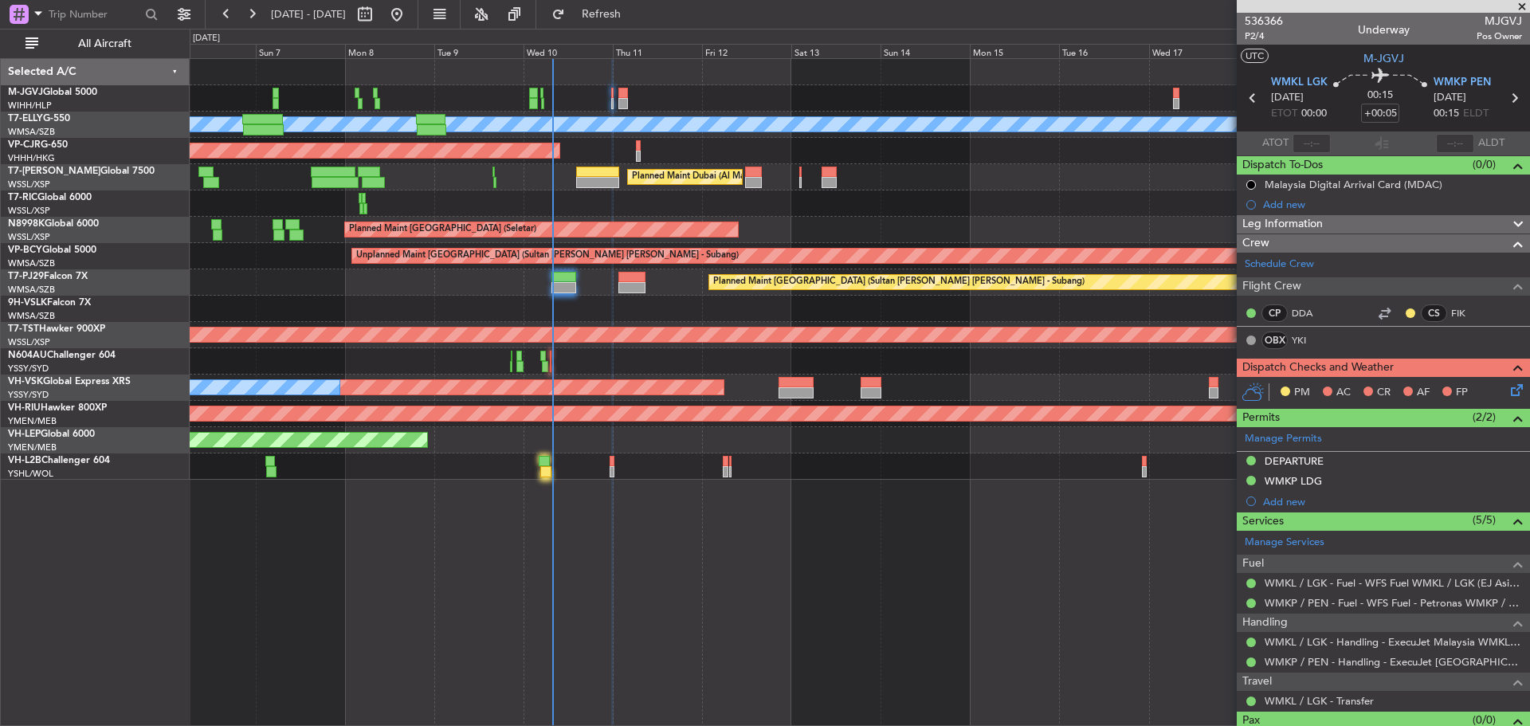
click at [1503, 96] on icon at bounding box center [1513, 98] width 21 height 21
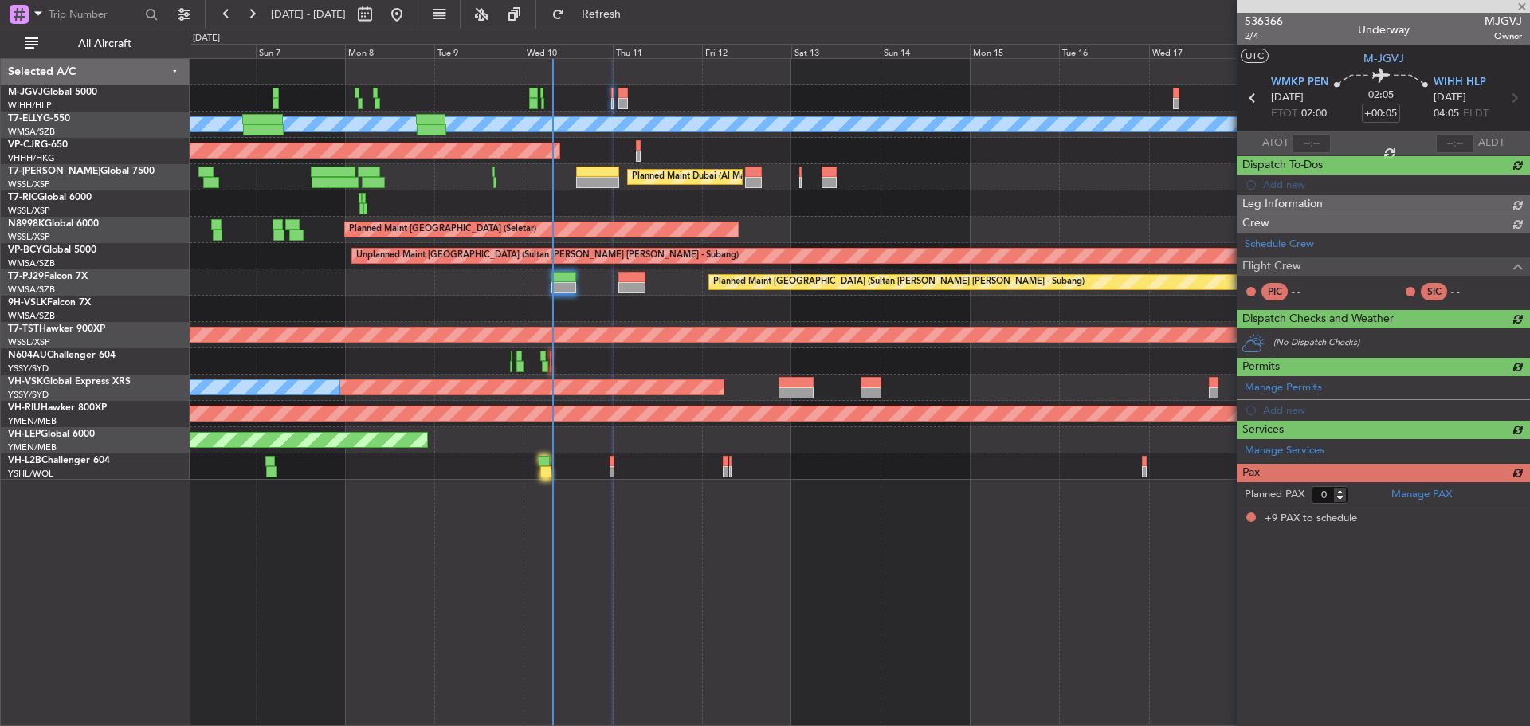
type input "+00:20"
type input "9"
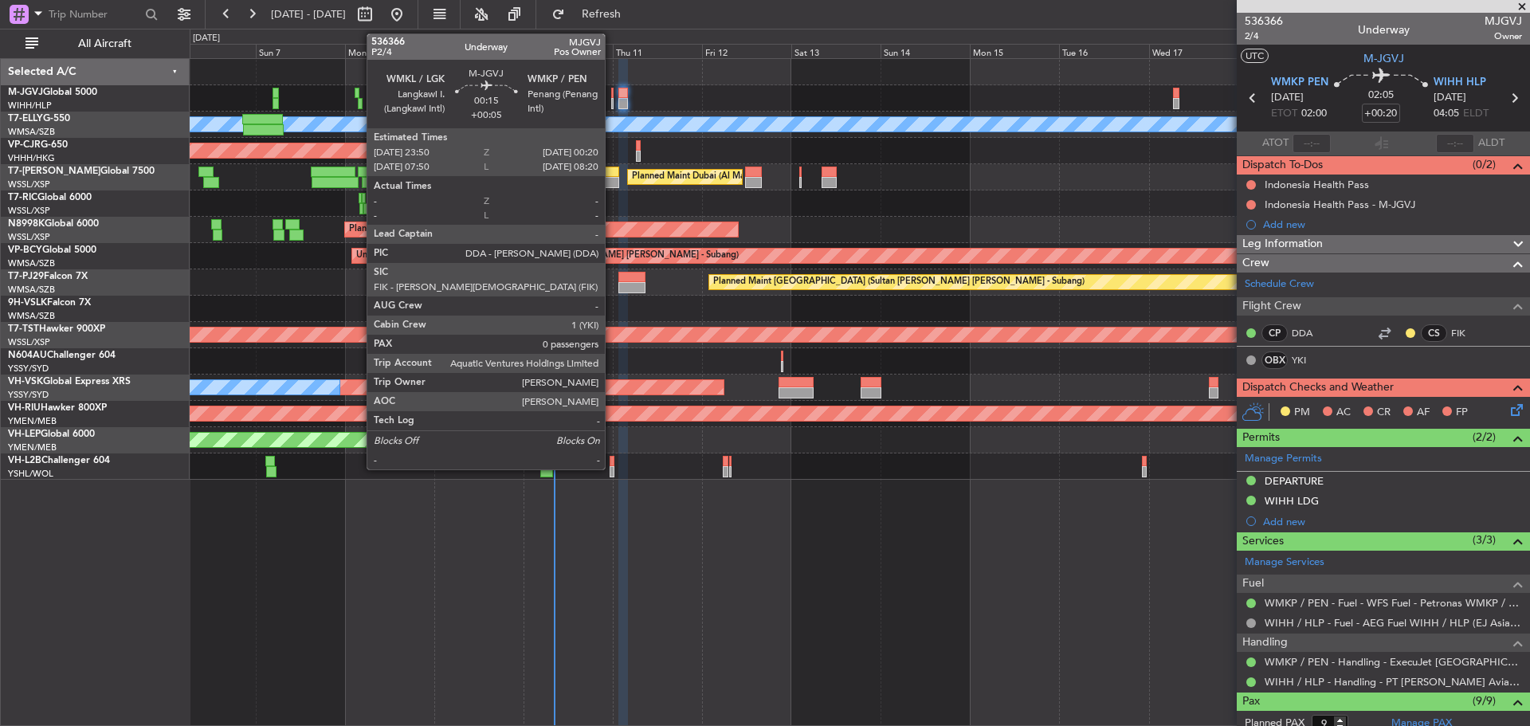
click at [612, 100] on div at bounding box center [612, 103] width 2 height 11
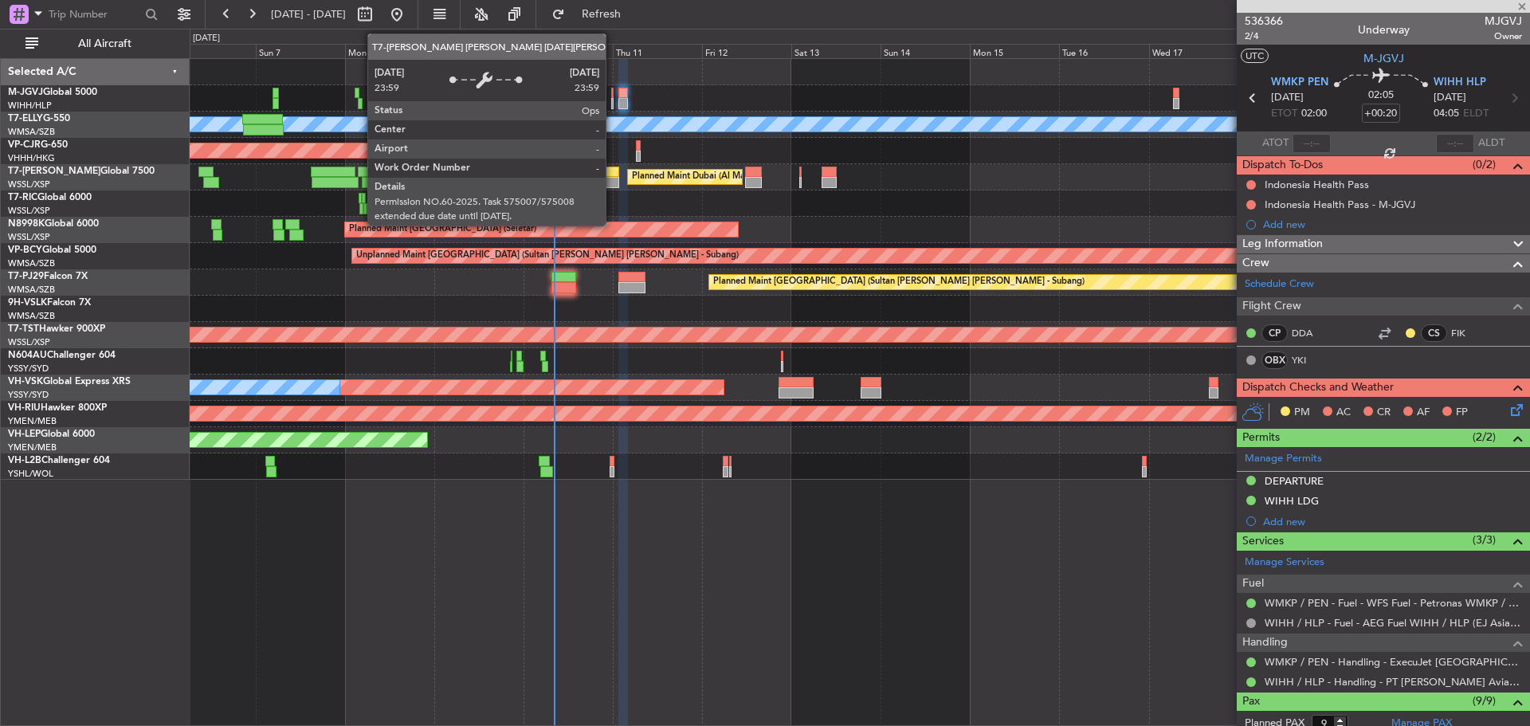
type input "+00:05"
type input "0"
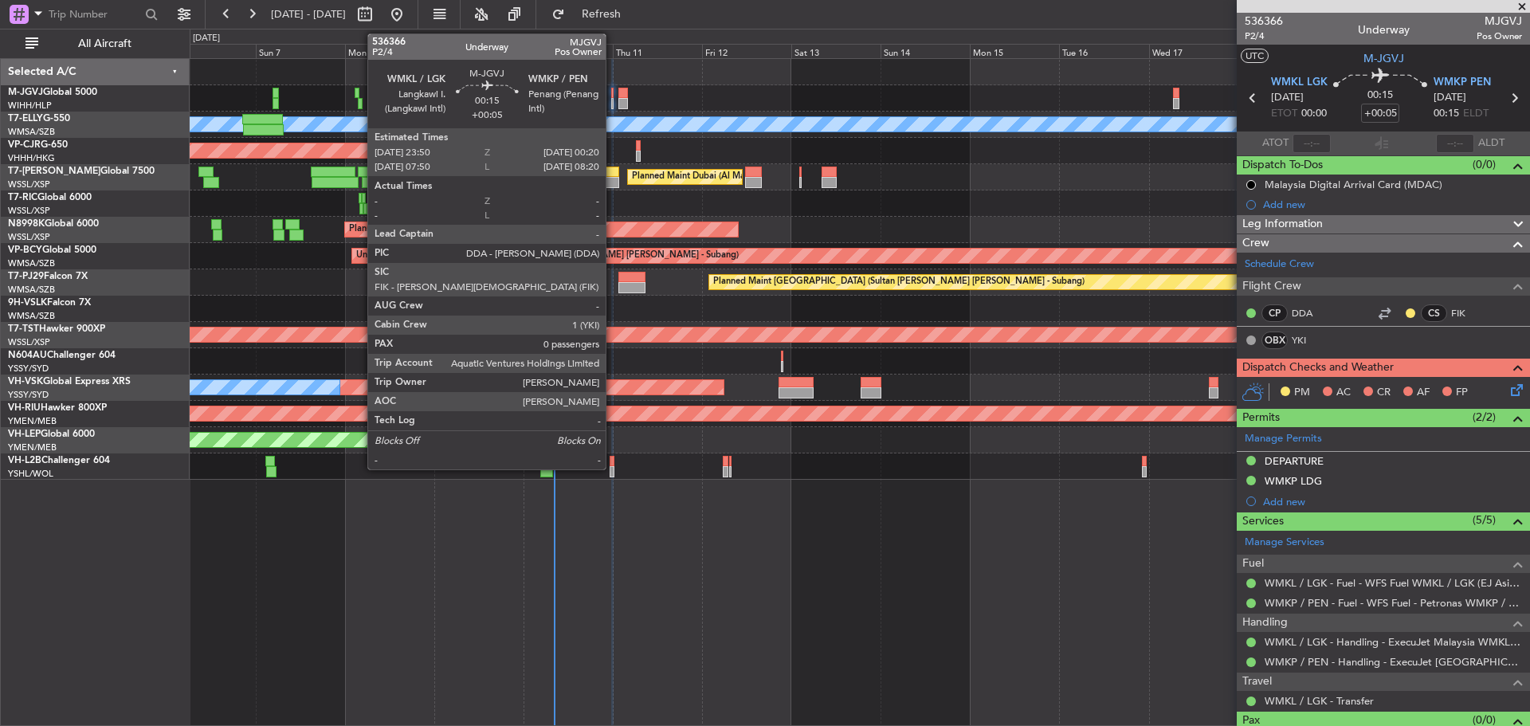
click at [613, 100] on div at bounding box center [612, 103] width 2 height 11
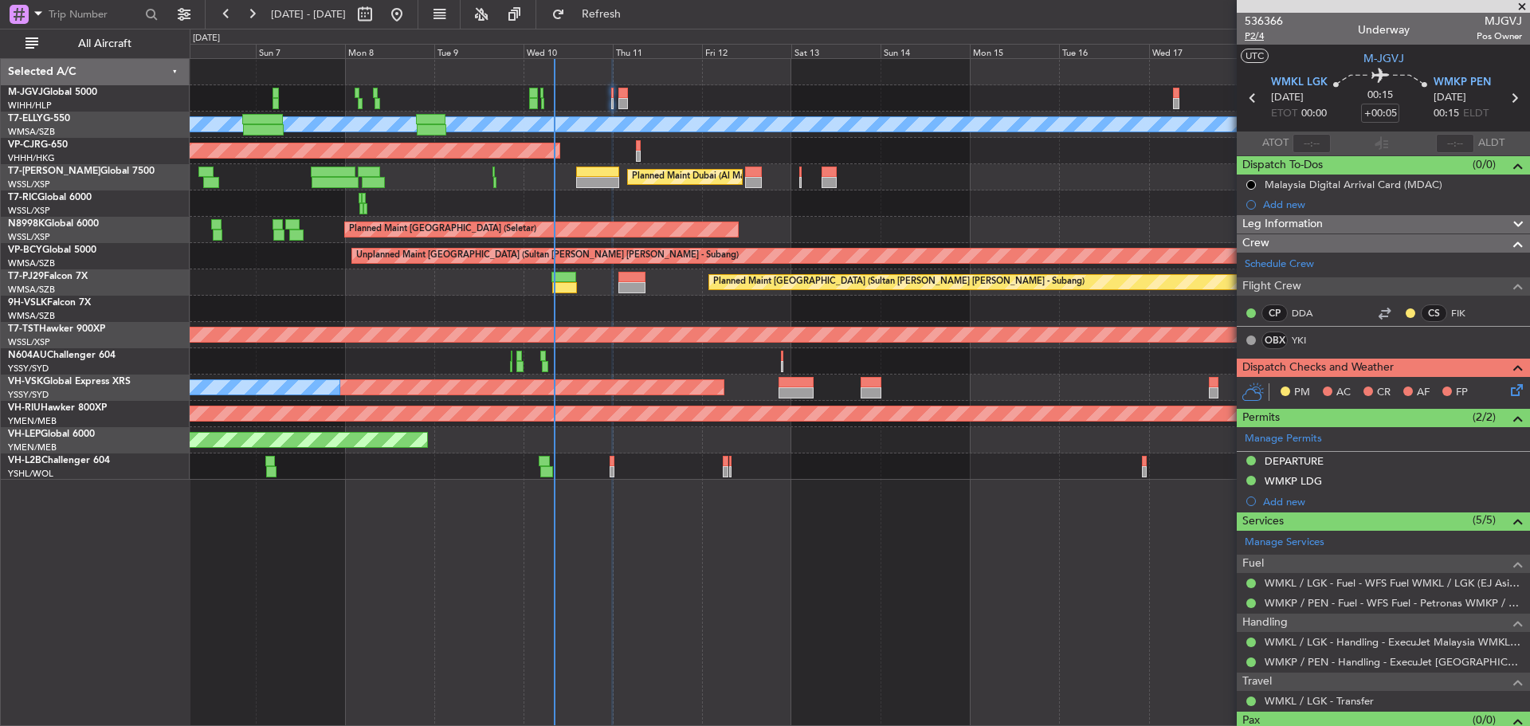
click at [1254, 35] on span "P2/4" at bounding box center [1263, 36] width 38 height 14
click at [635, 15] on span "Refresh" at bounding box center [601, 14] width 67 height 11
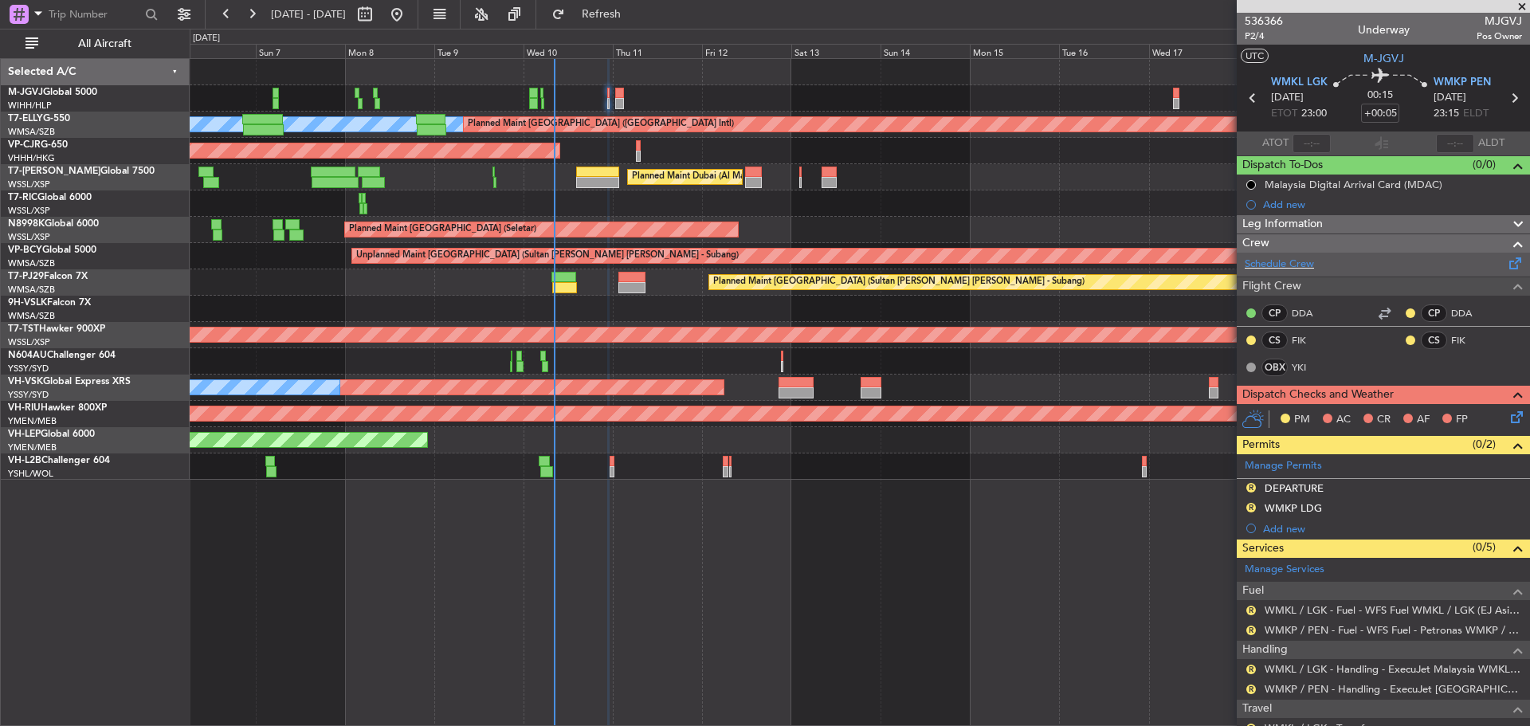
click at [1507, 263] on span at bounding box center [1515, 260] width 19 height 12
click at [635, 15] on span "Refresh" at bounding box center [601, 14] width 67 height 11
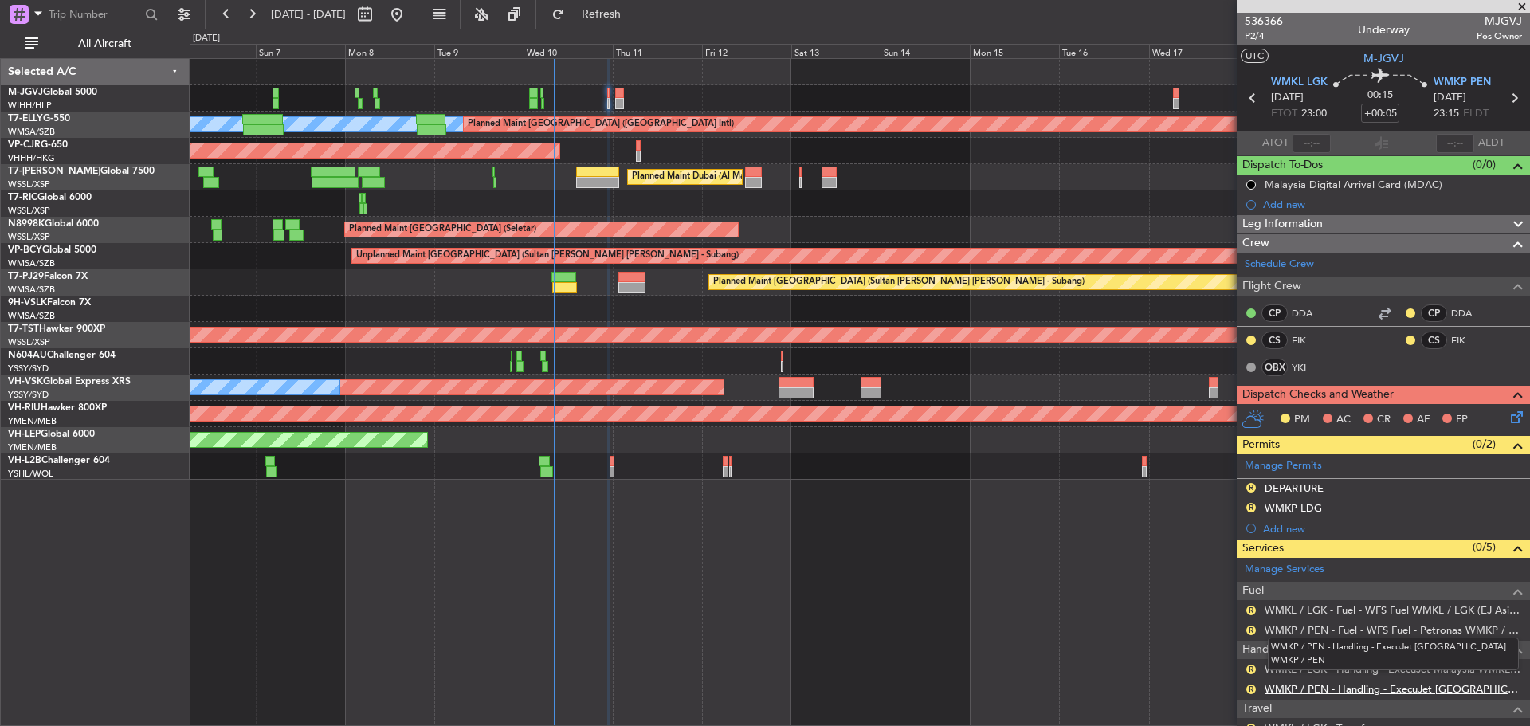
click at [1348, 688] on link "WMKP / PEN - Handling - ExecuJet [GEOGRAPHIC_DATA] WMKP / PEN" at bounding box center [1392, 689] width 257 height 14
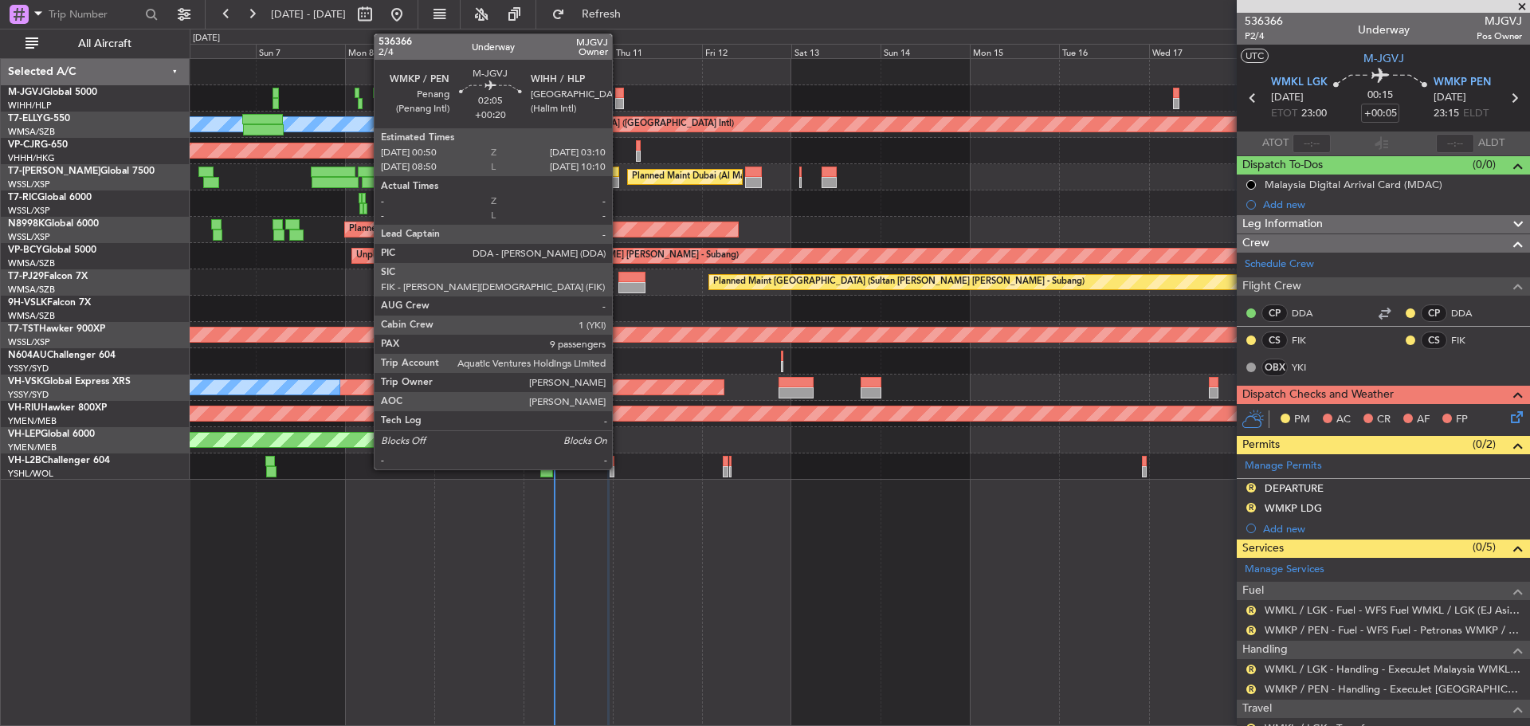
click at [619, 106] on div at bounding box center [619, 103] width 9 height 11
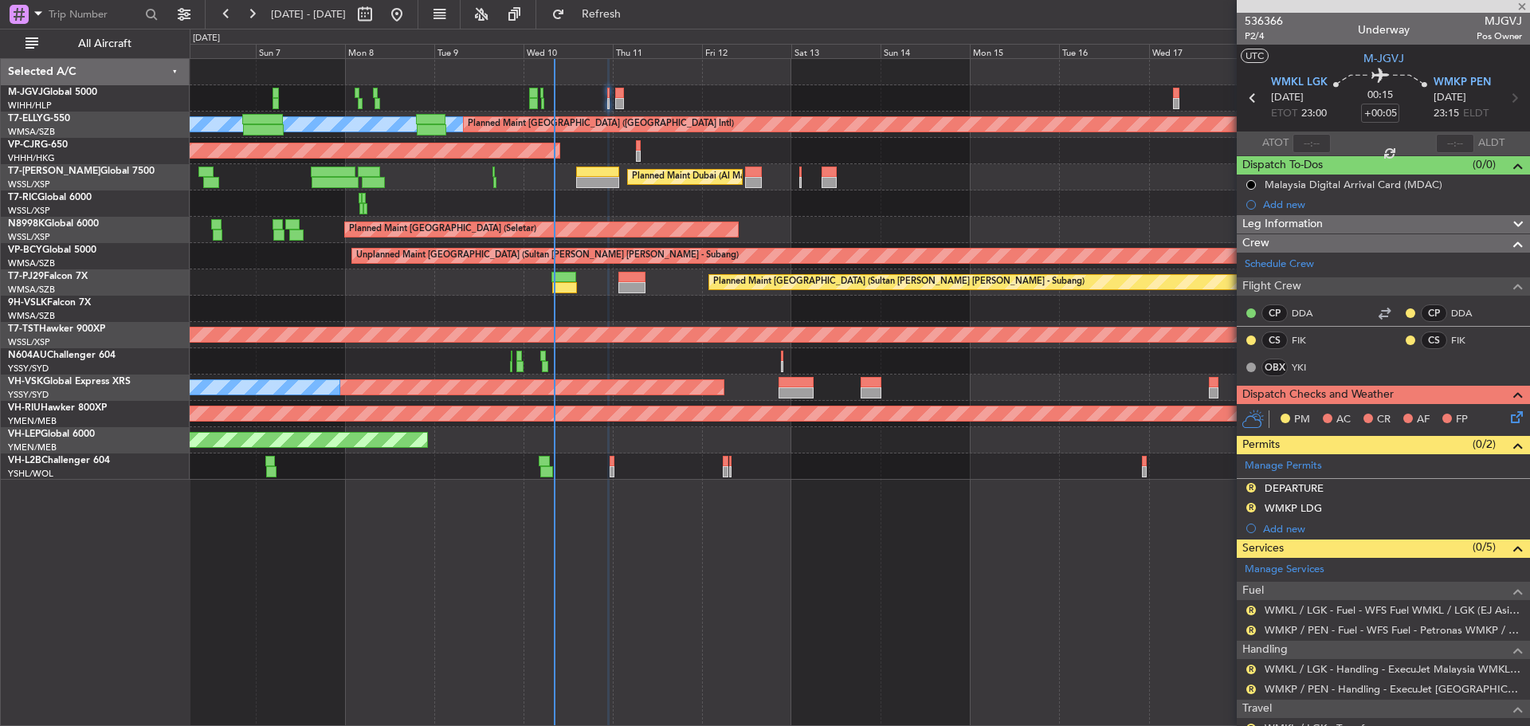
type input "+00:20"
type input "9"
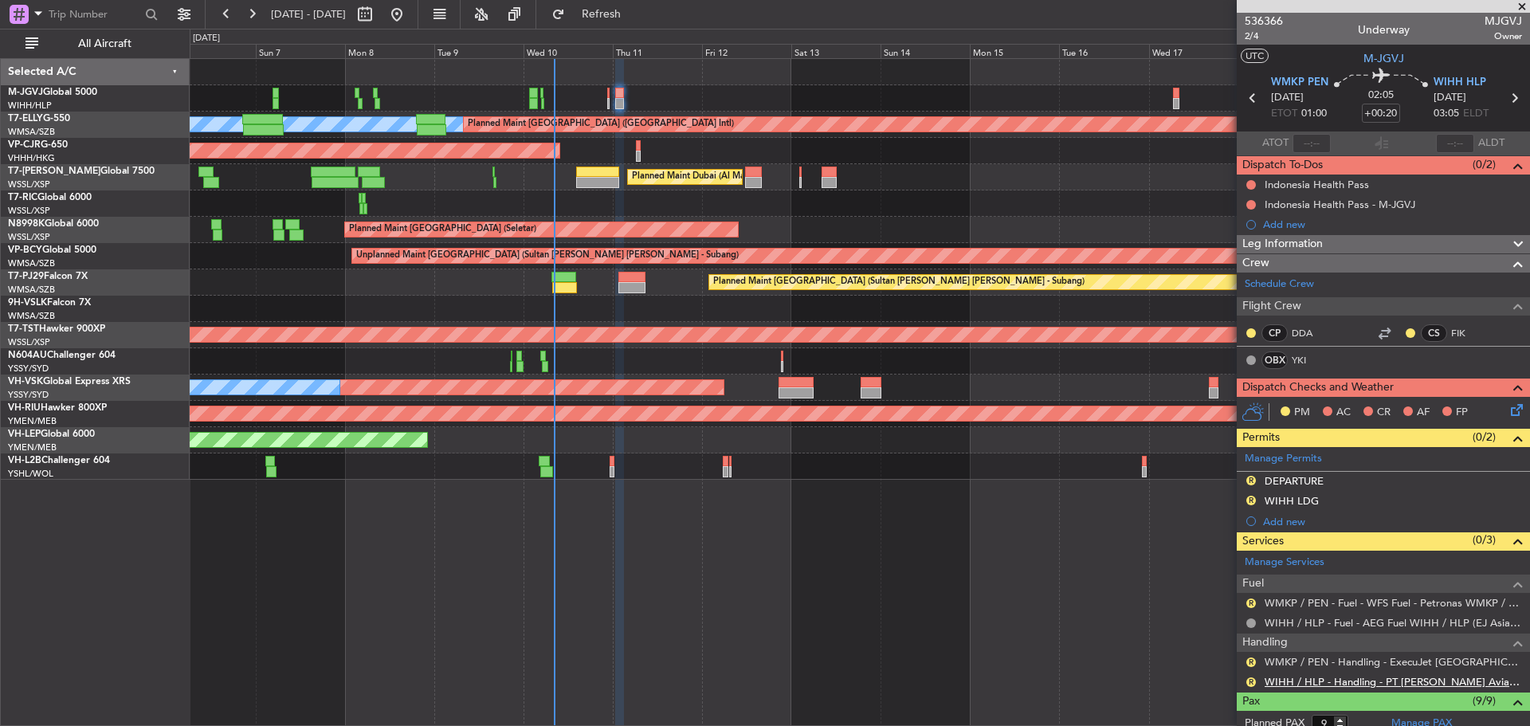
click at [1284, 684] on link "WIHH / HLP - Handling - PT [PERSON_NAME] Aviasi WIHH / HLP" at bounding box center [1392, 682] width 257 height 14
click at [621, 6] on button "Refresh" at bounding box center [592, 14] width 96 height 25
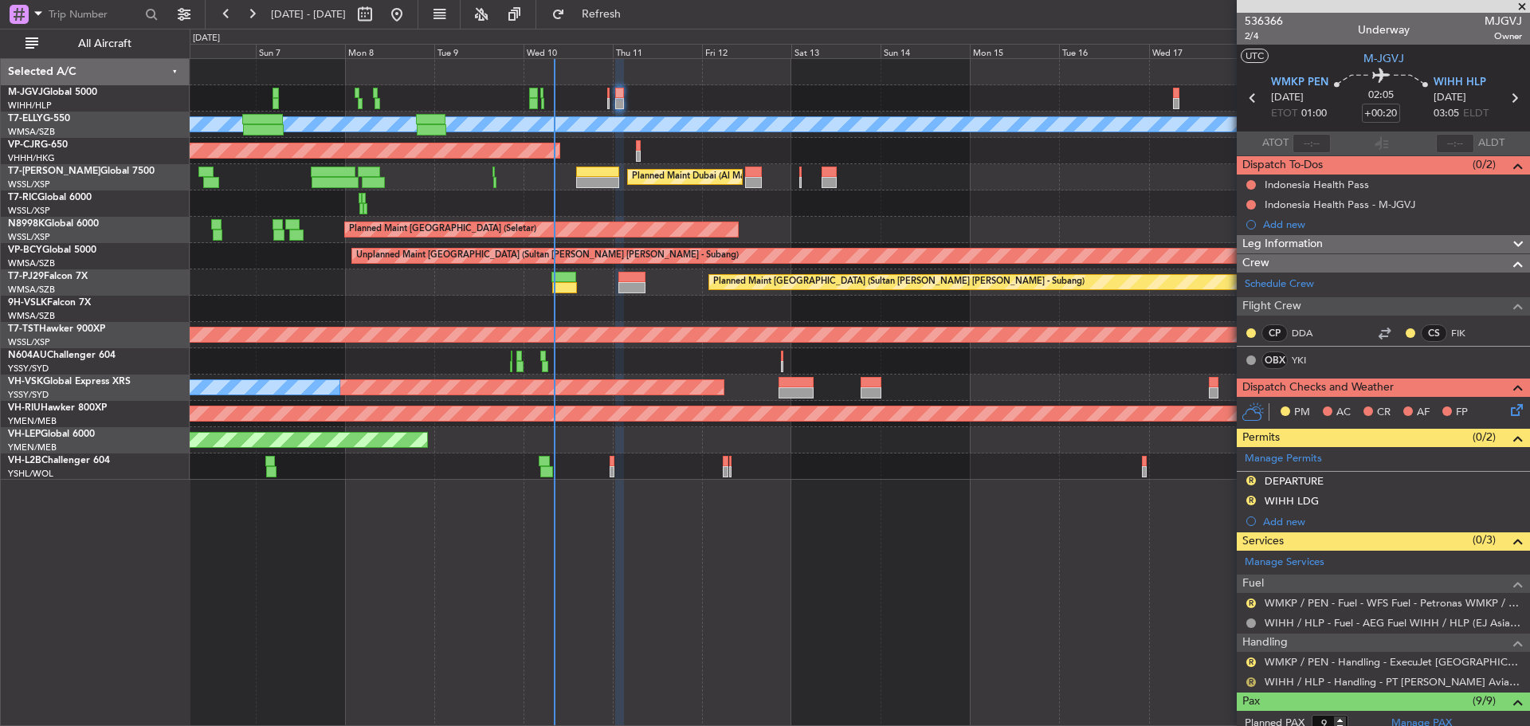
click at [1249, 683] on button "R" at bounding box center [1251, 682] width 10 height 10
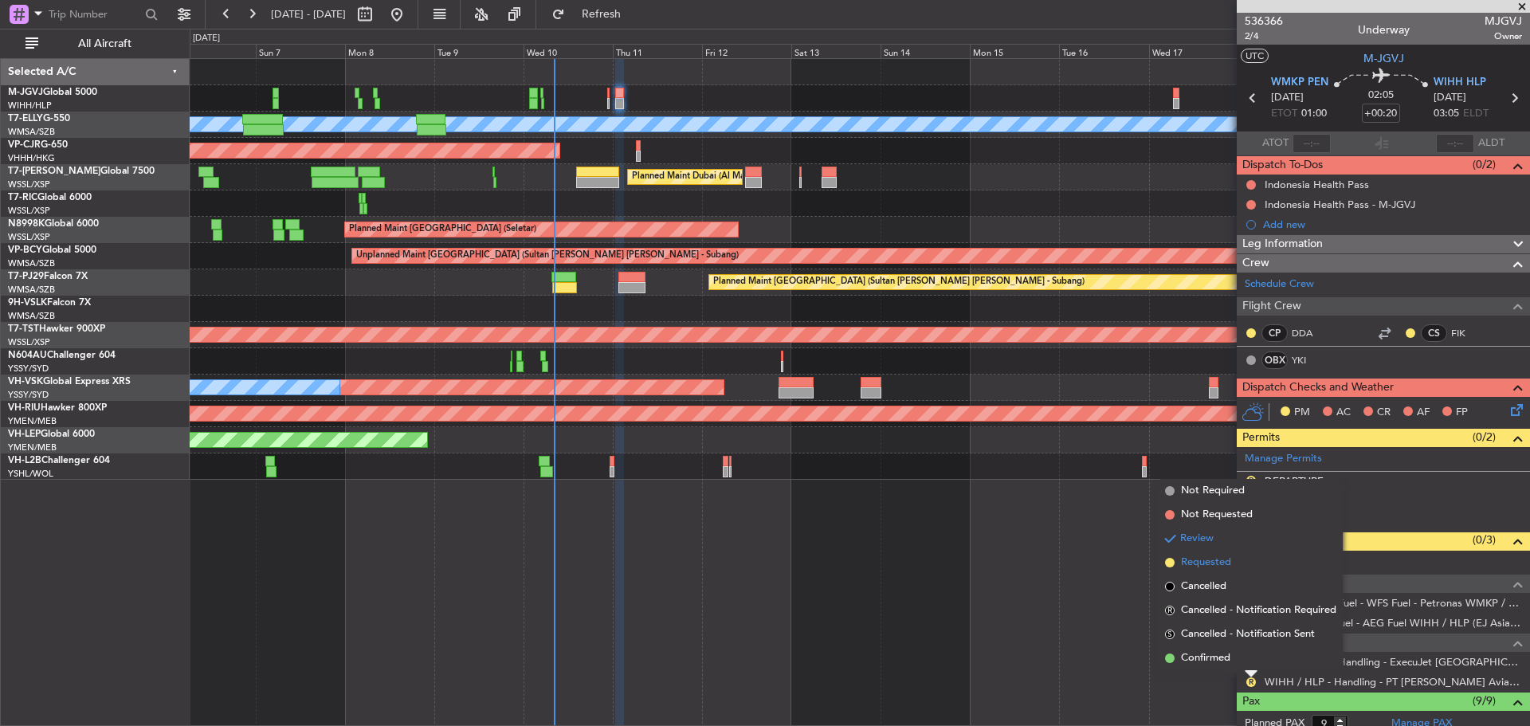
click at [1201, 563] on span "Requested" at bounding box center [1206, 563] width 50 height 16
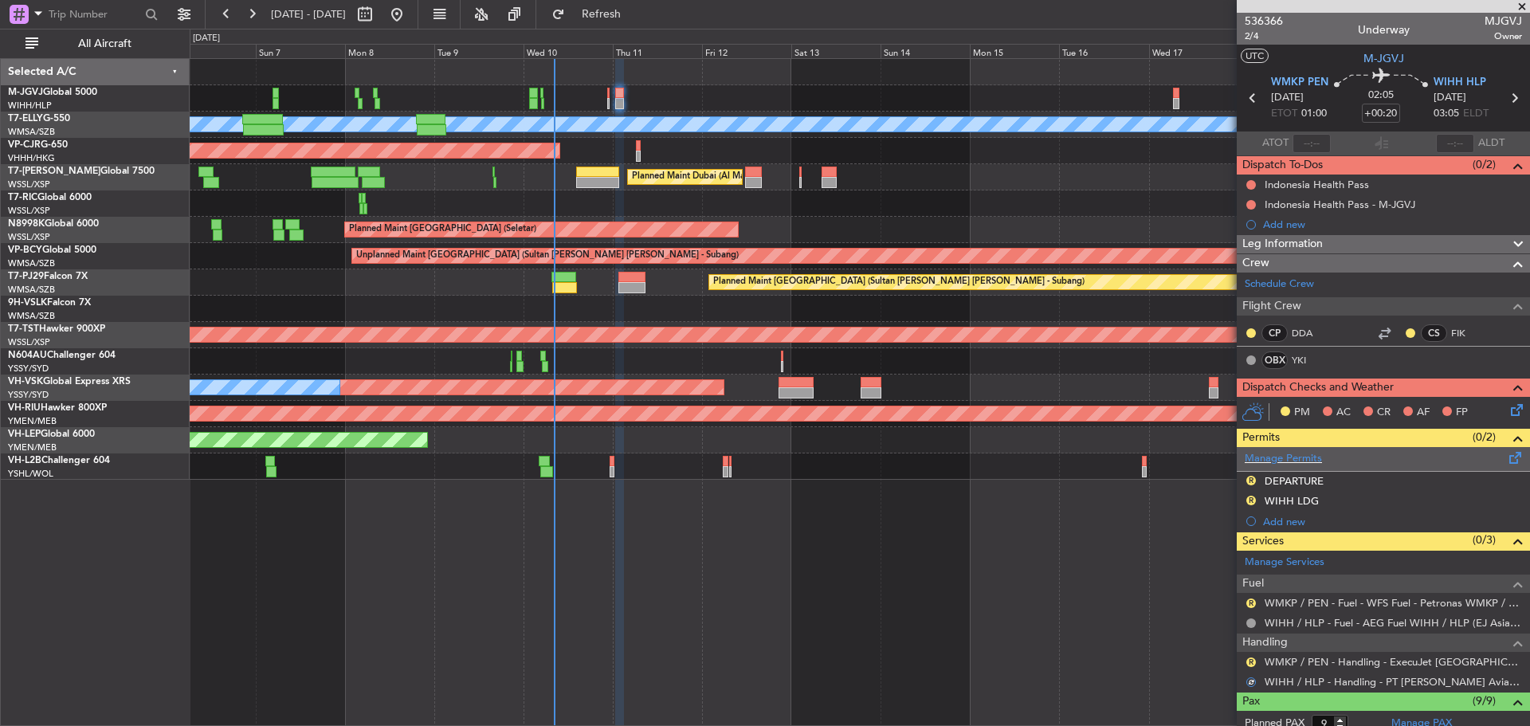
click at [1506, 460] on span at bounding box center [1515, 455] width 19 height 12
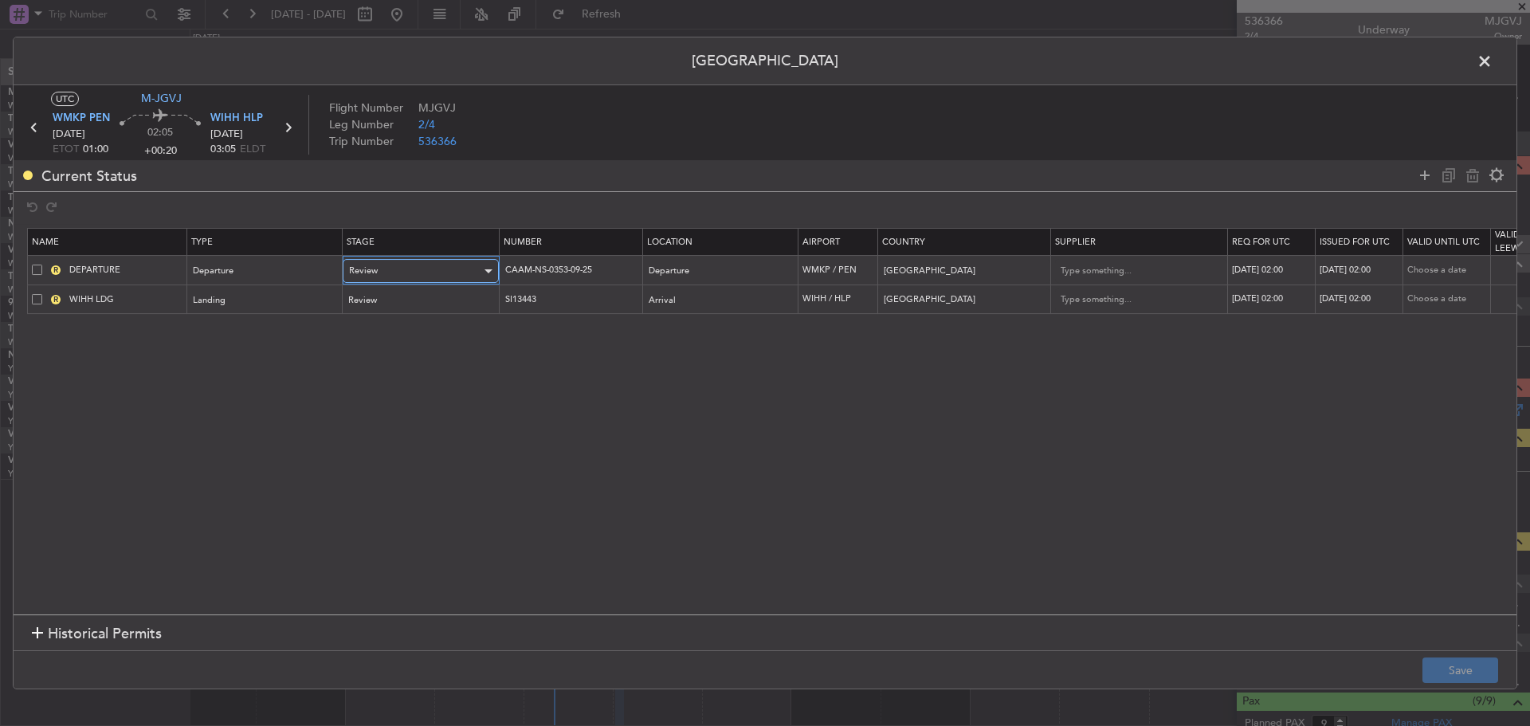
click at [405, 271] on div "Review" at bounding box center [415, 271] width 132 height 24
click at [394, 393] on span "Received OK" at bounding box center [421, 400] width 142 height 24
click at [406, 308] on div "Review" at bounding box center [415, 300] width 132 height 24
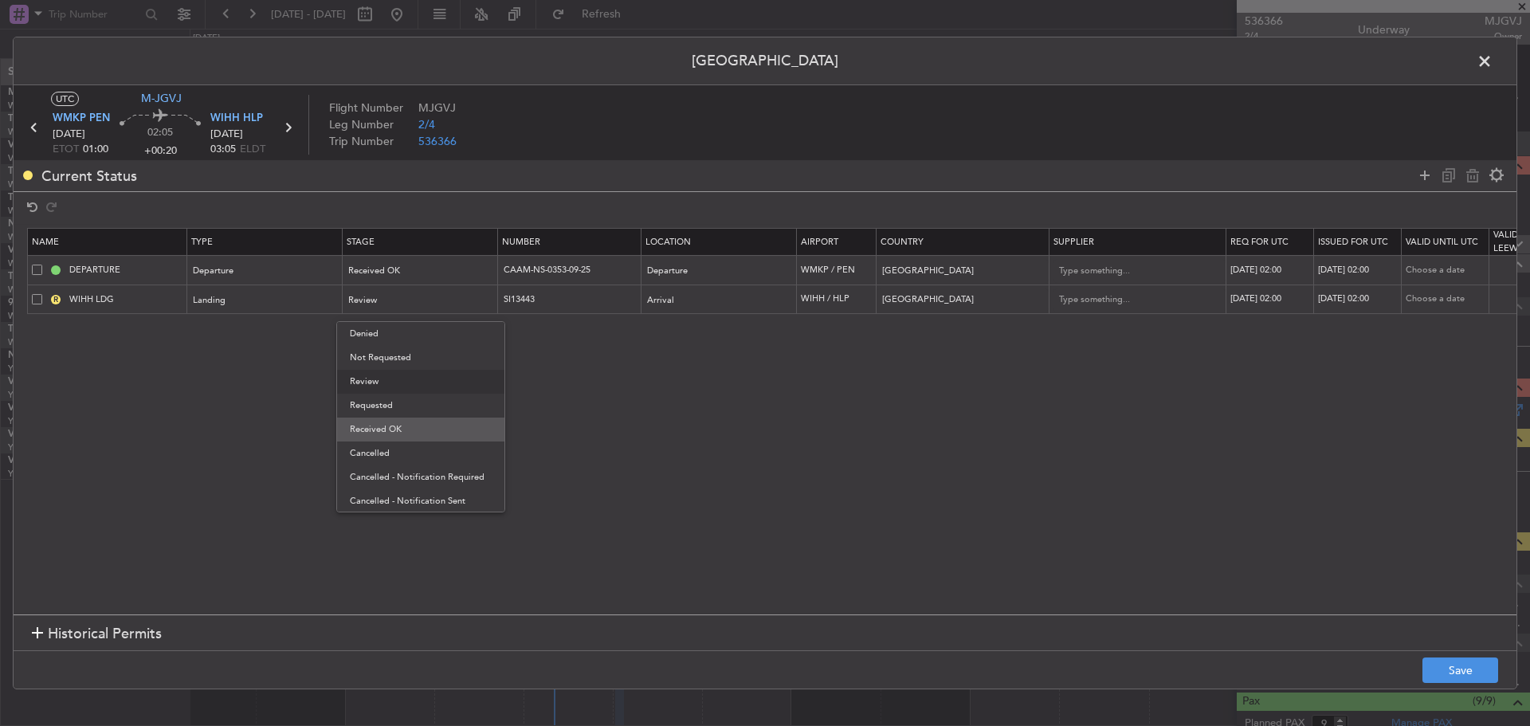
click at [399, 421] on span "Received OK" at bounding box center [421, 429] width 142 height 24
click at [1271, 265] on div "[DATE] 02:00" at bounding box center [1271, 271] width 83 height 14
select select "9"
select select "2025"
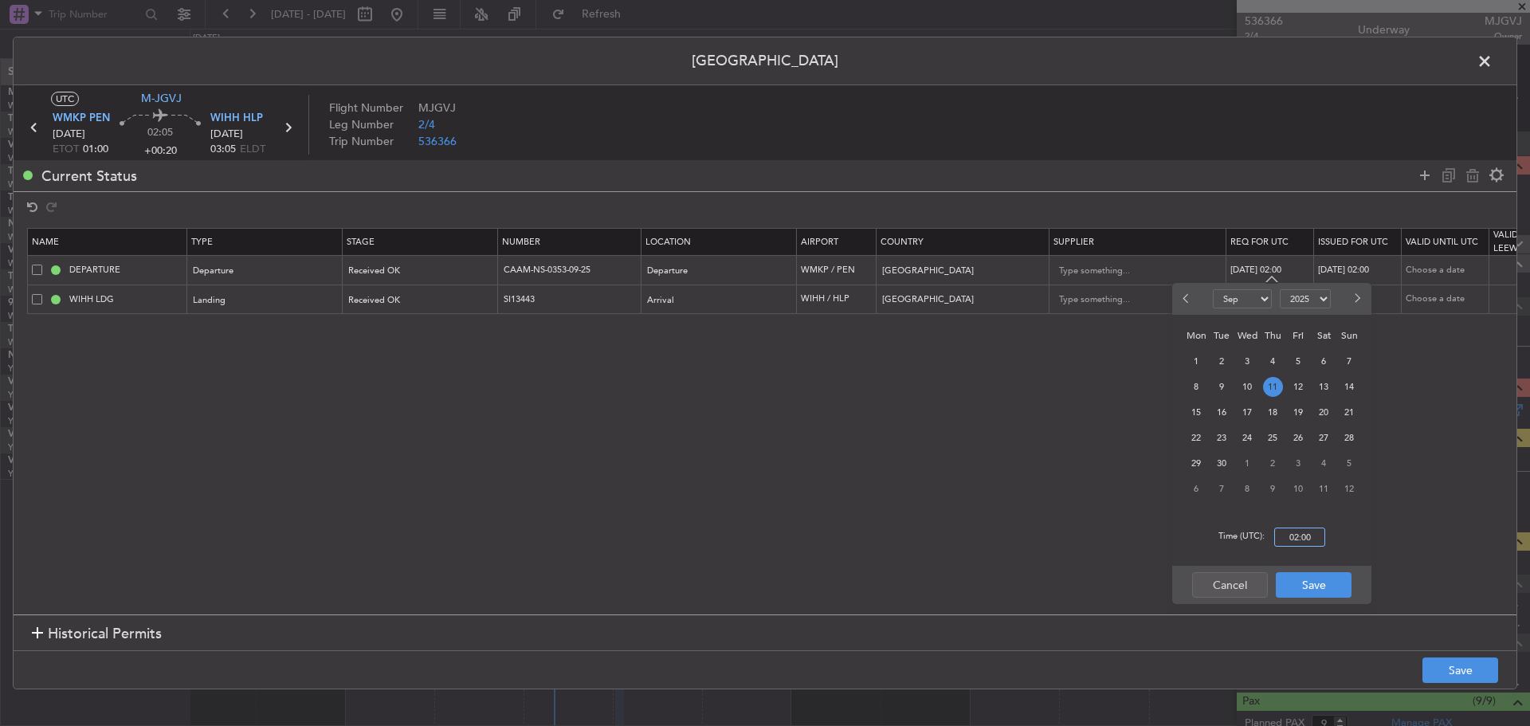
click at [1303, 540] on input "02:00" at bounding box center [1299, 536] width 51 height 19
type input "01:00"
click at [1303, 582] on button "Save" at bounding box center [1314, 584] width 76 height 25
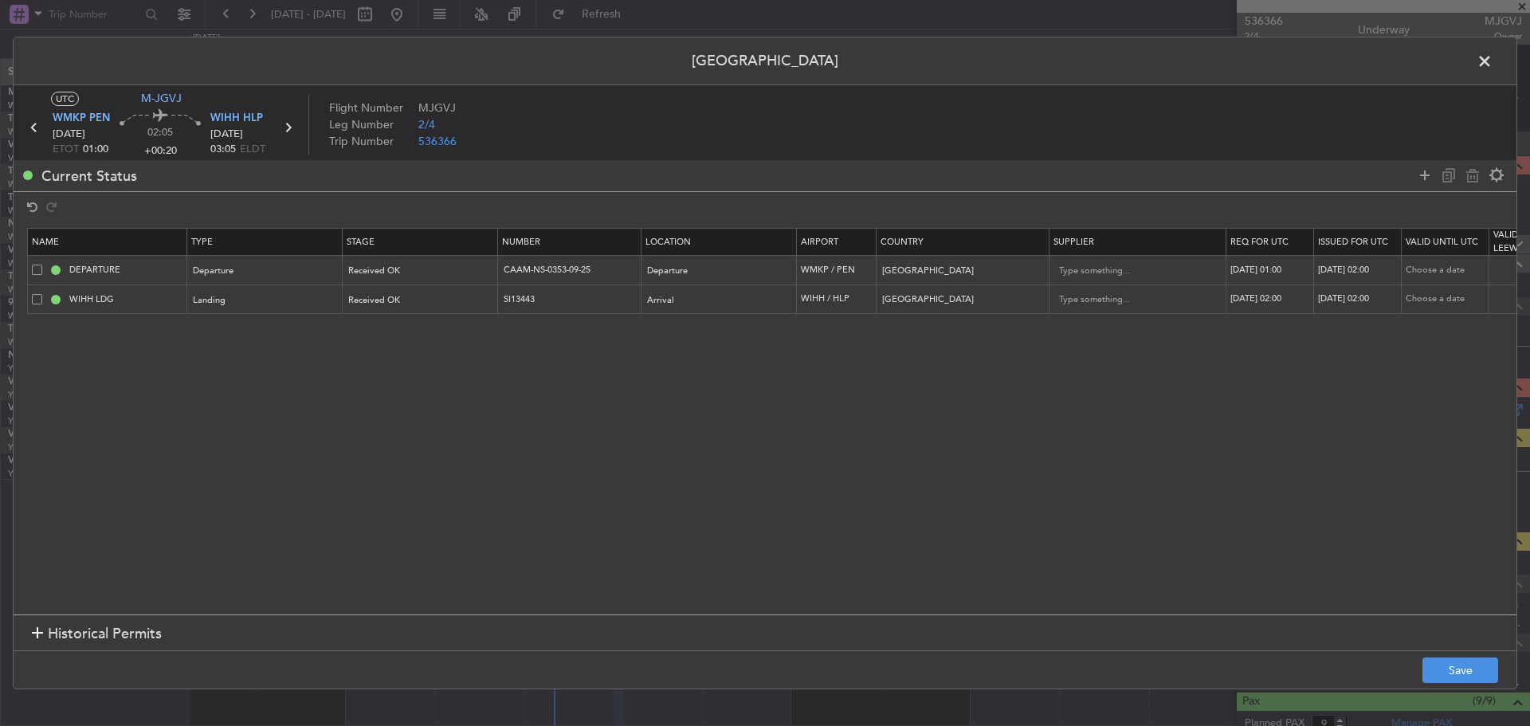
click at [1358, 271] on div "[DATE] 02:00" at bounding box center [1359, 271] width 83 height 14
select select "9"
select select "2025"
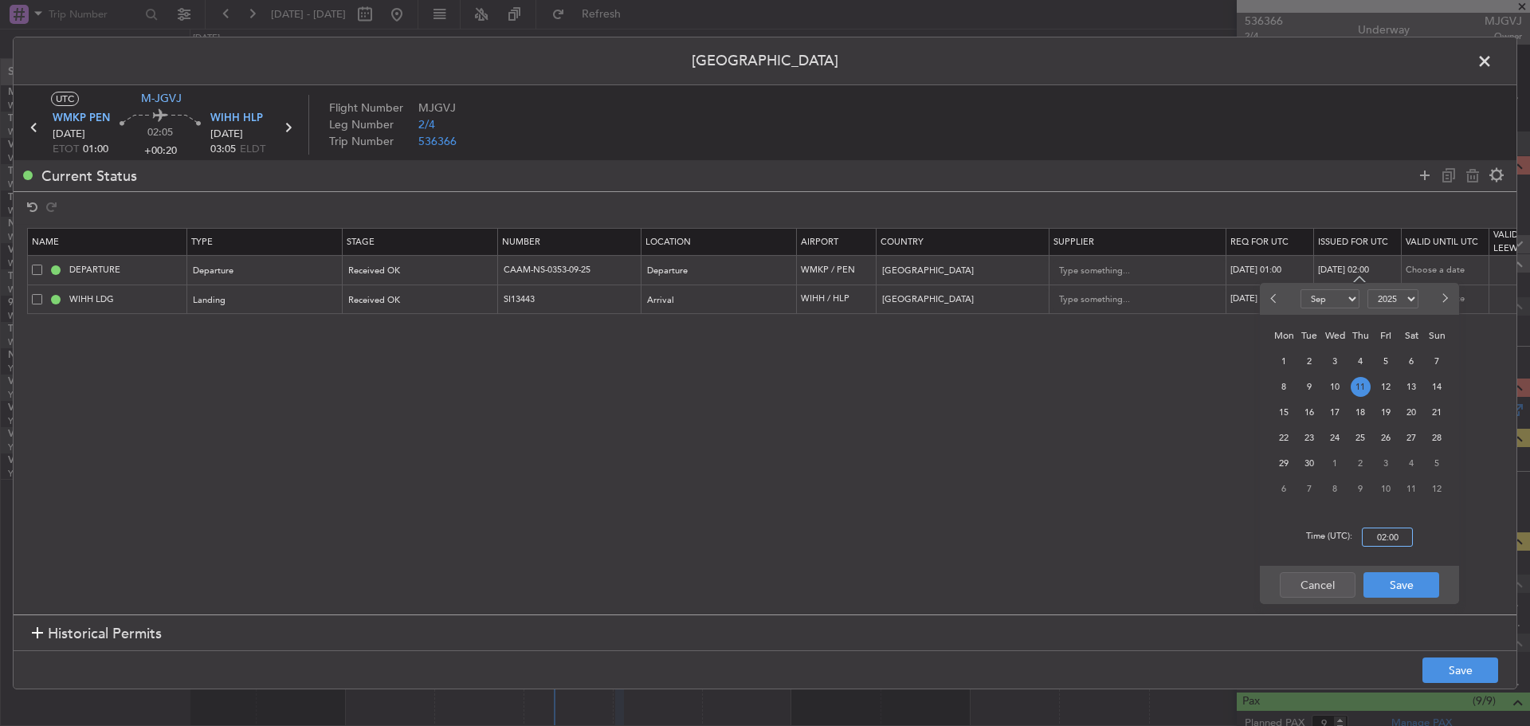
click at [1374, 533] on input "02:00" at bounding box center [1387, 536] width 51 height 19
type input "01:00"
click at [1392, 582] on button "Save" at bounding box center [1401, 584] width 76 height 25
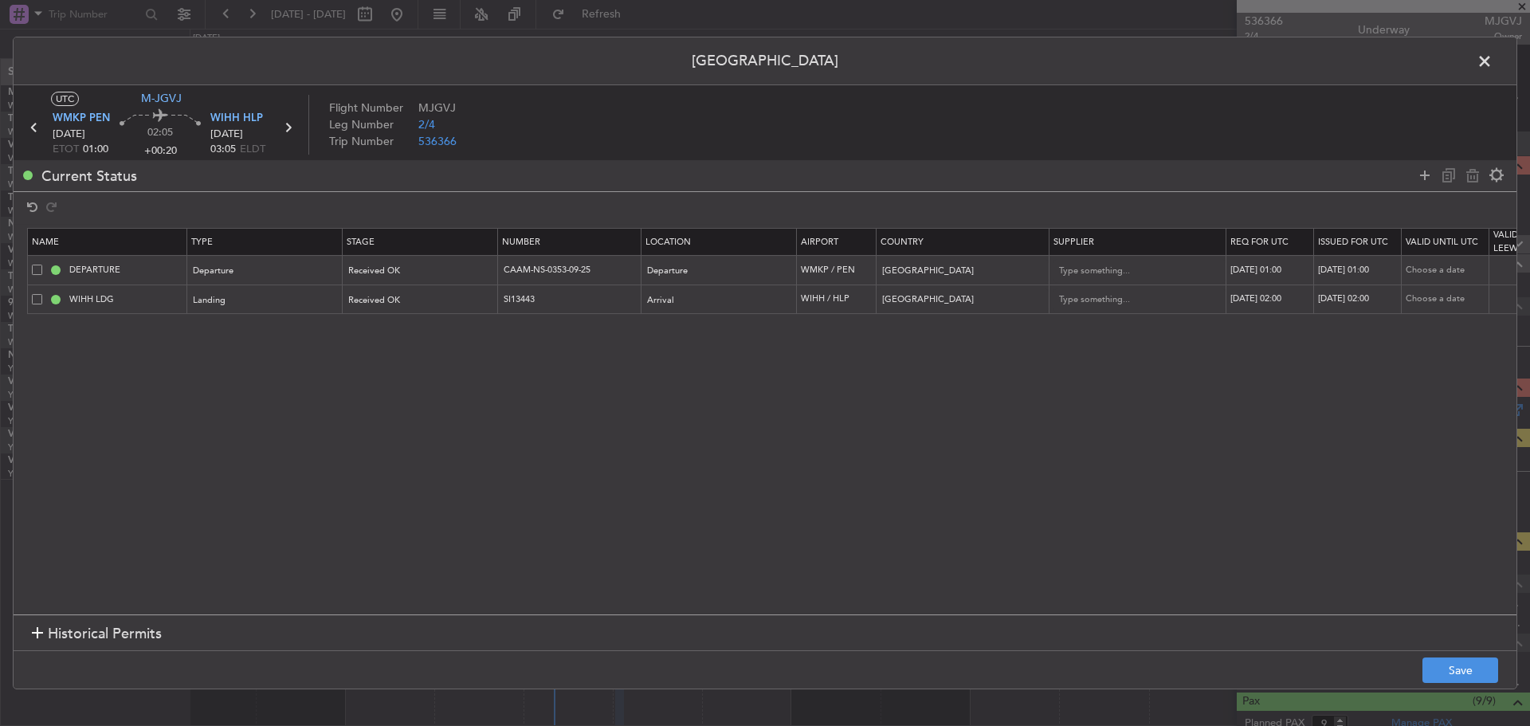
click at [1284, 304] on div "[DATE] 02:00" at bounding box center [1271, 299] width 83 height 14
select select "9"
select select "2025"
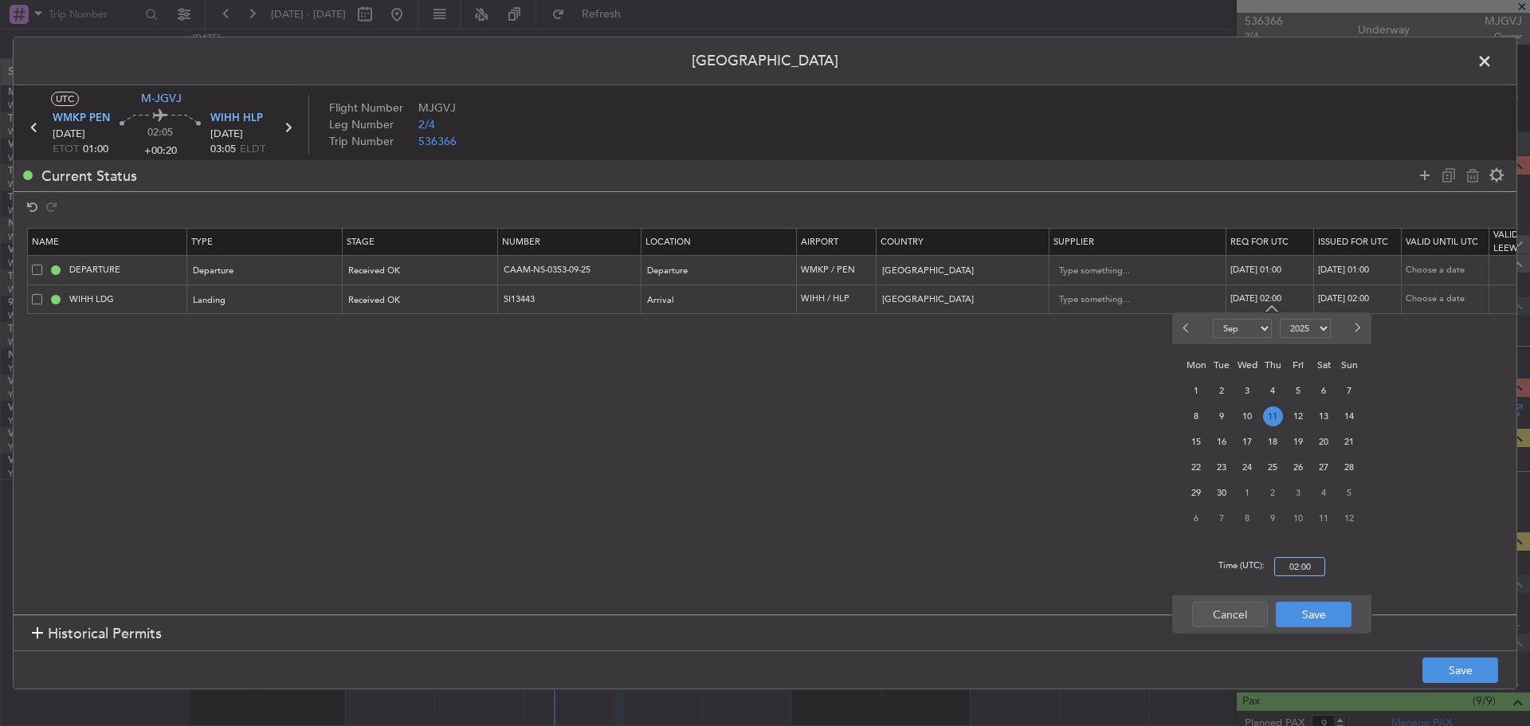
click at [1304, 567] on input "02:00" at bounding box center [1299, 566] width 51 height 19
type input "01:00"
click at [1317, 610] on button "Save" at bounding box center [1314, 614] width 76 height 25
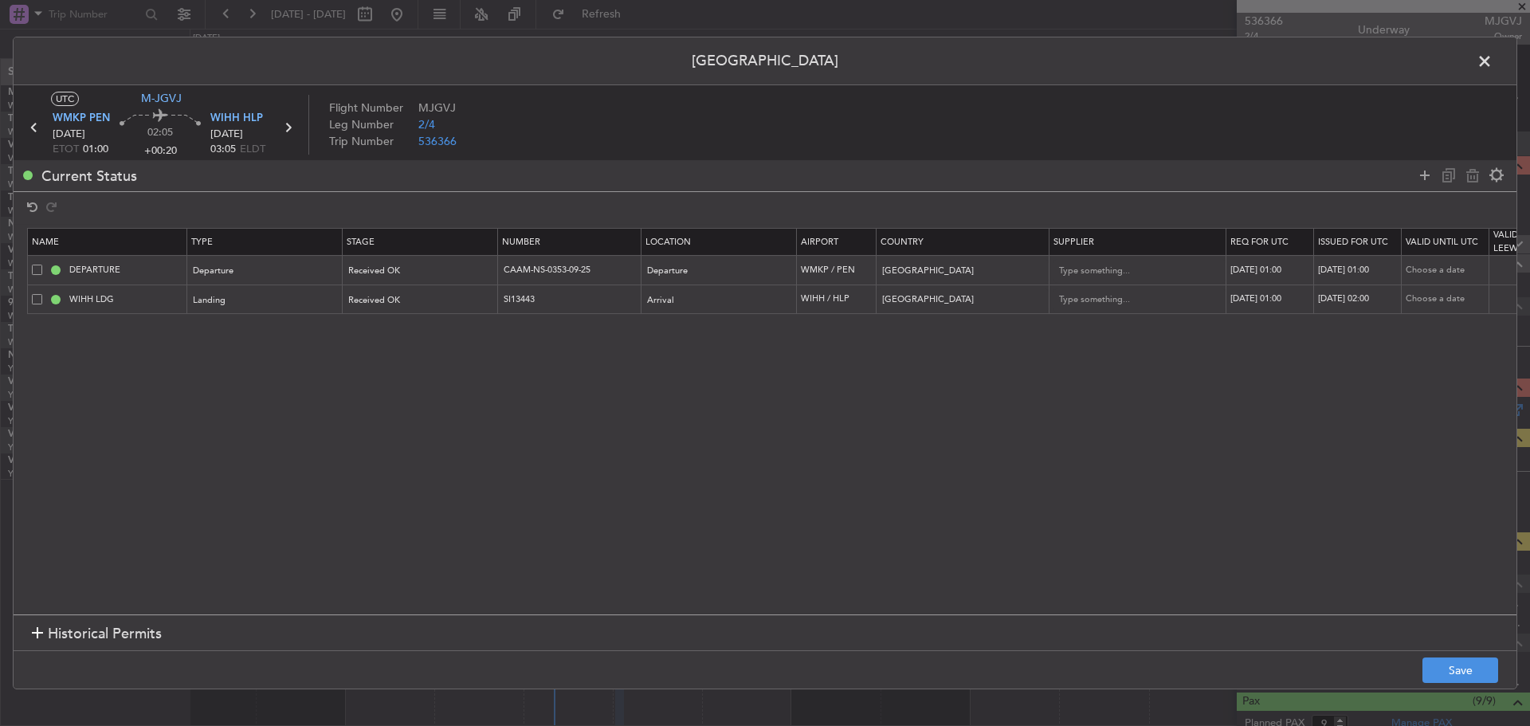
click at [1356, 296] on div "[DATE] 02:00" at bounding box center [1359, 299] width 83 height 14
select select "9"
select select "2025"
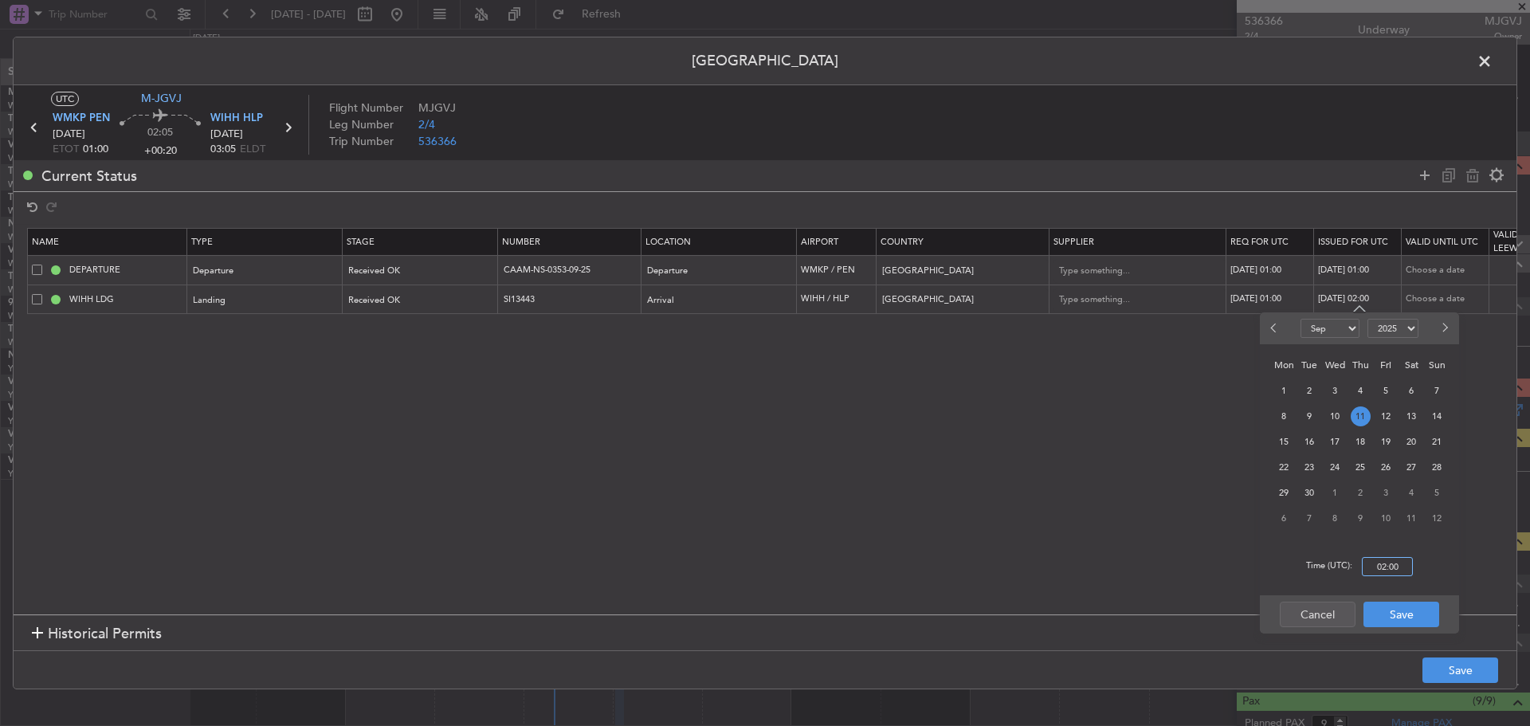
click at [1373, 563] on input "02:00" at bounding box center [1387, 566] width 51 height 19
type input "01:00"
click at [1391, 604] on button "Save" at bounding box center [1401, 614] width 76 height 25
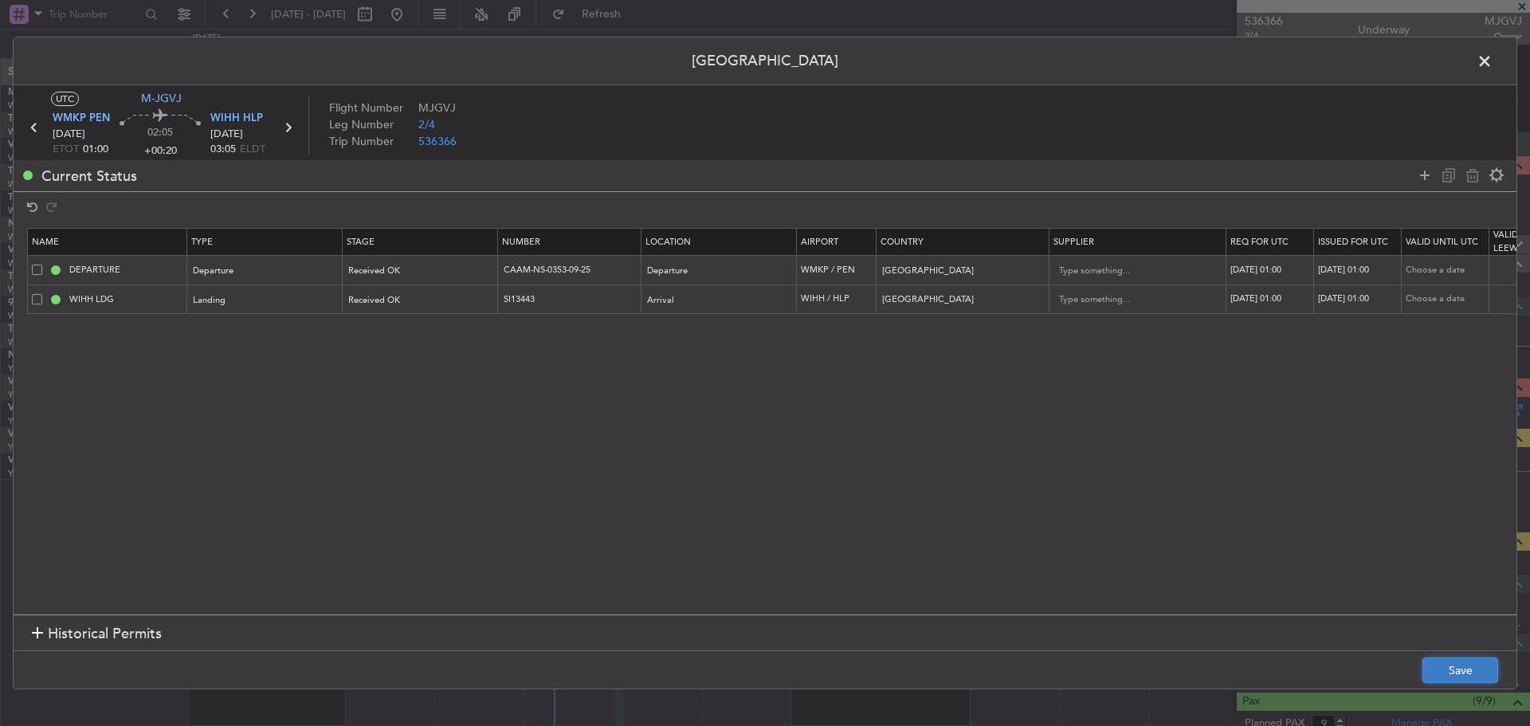
click at [1459, 676] on button "Save" at bounding box center [1460, 669] width 76 height 25
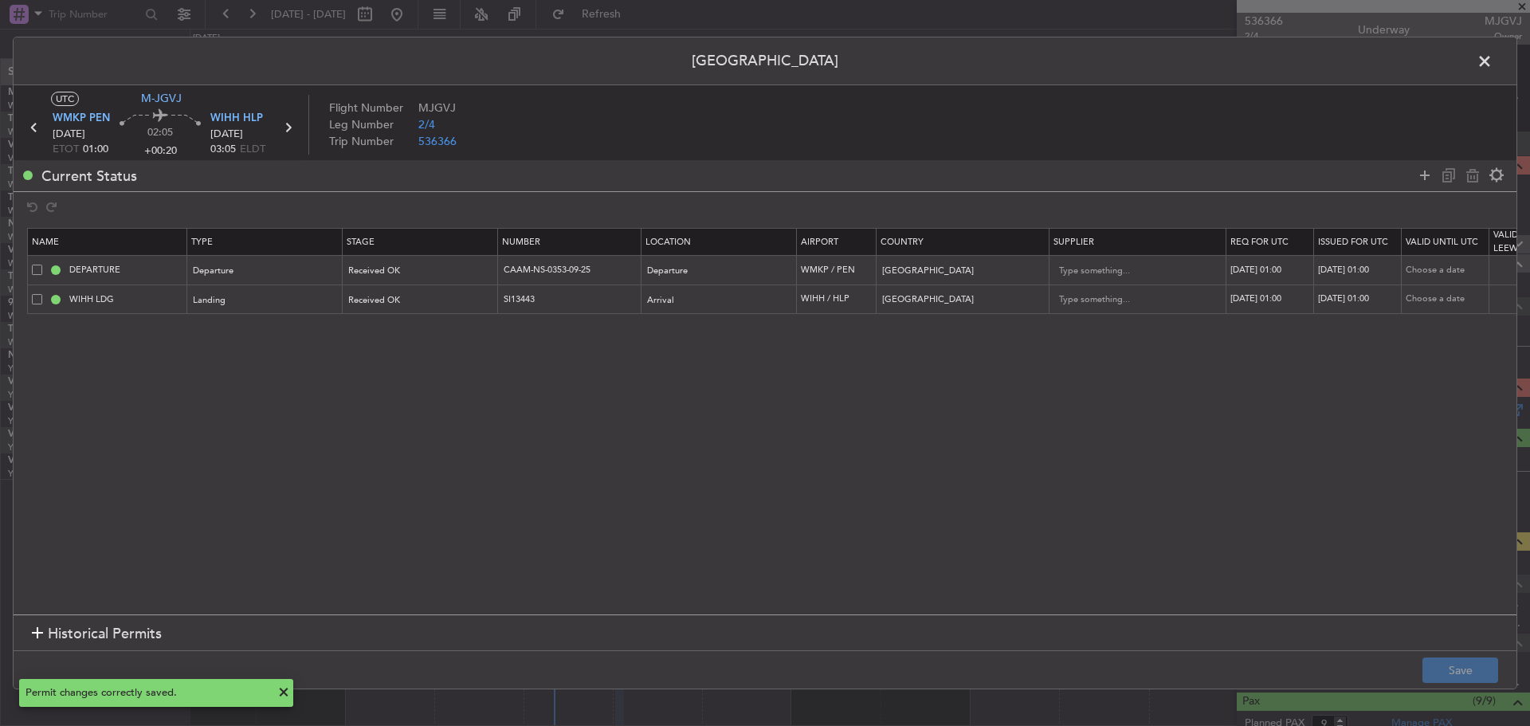
click at [33, 129] on icon at bounding box center [34, 127] width 21 height 21
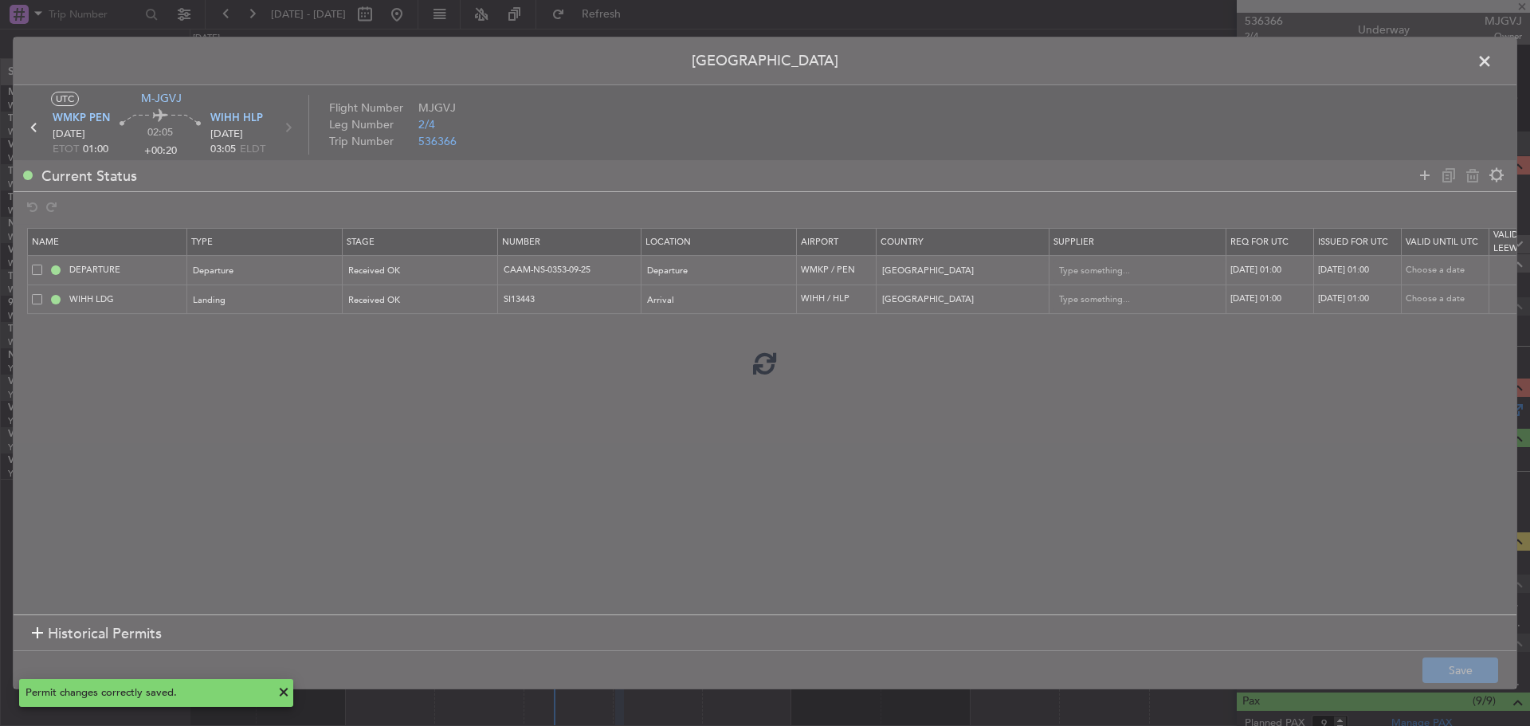
type input "+00:05"
type input "0"
type input "+00:05"
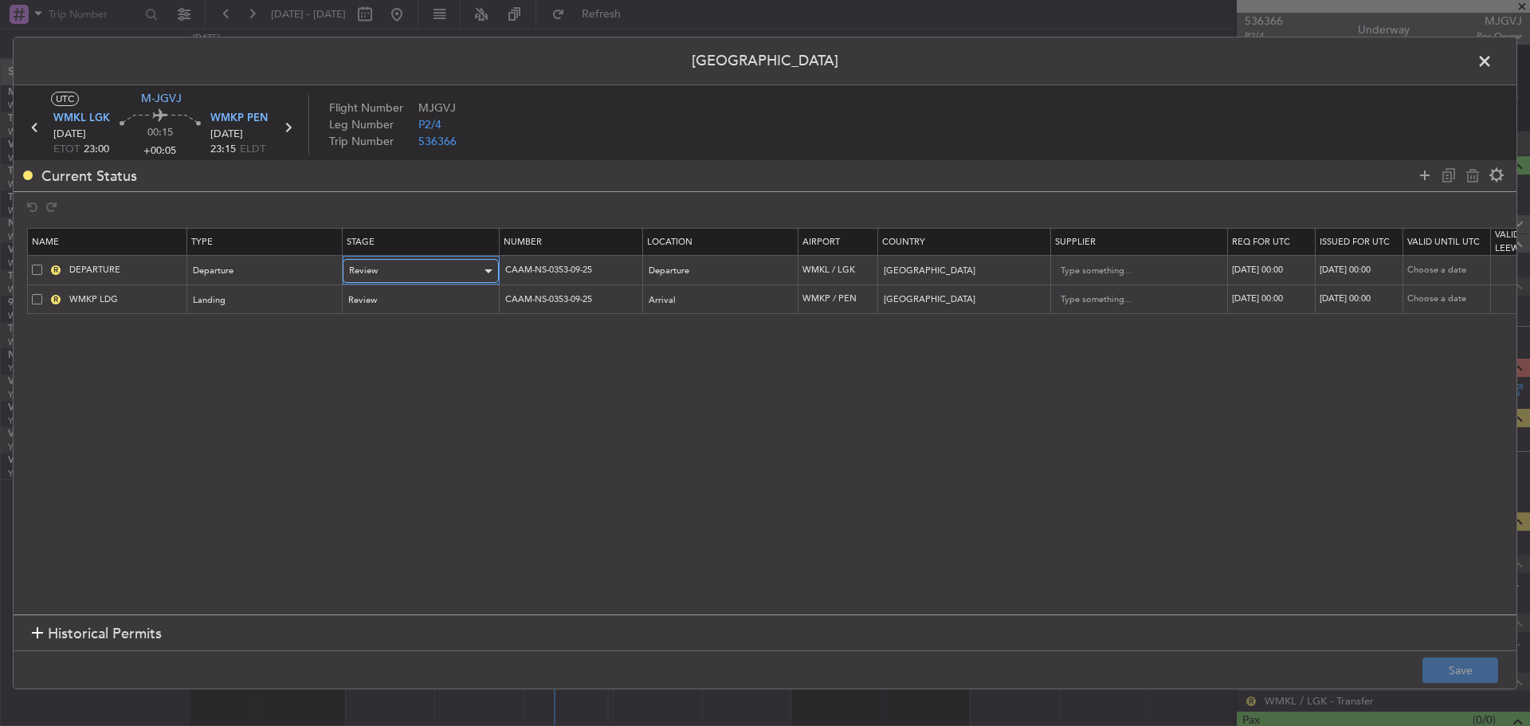
click at [407, 271] on div "Review" at bounding box center [415, 271] width 132 height 24
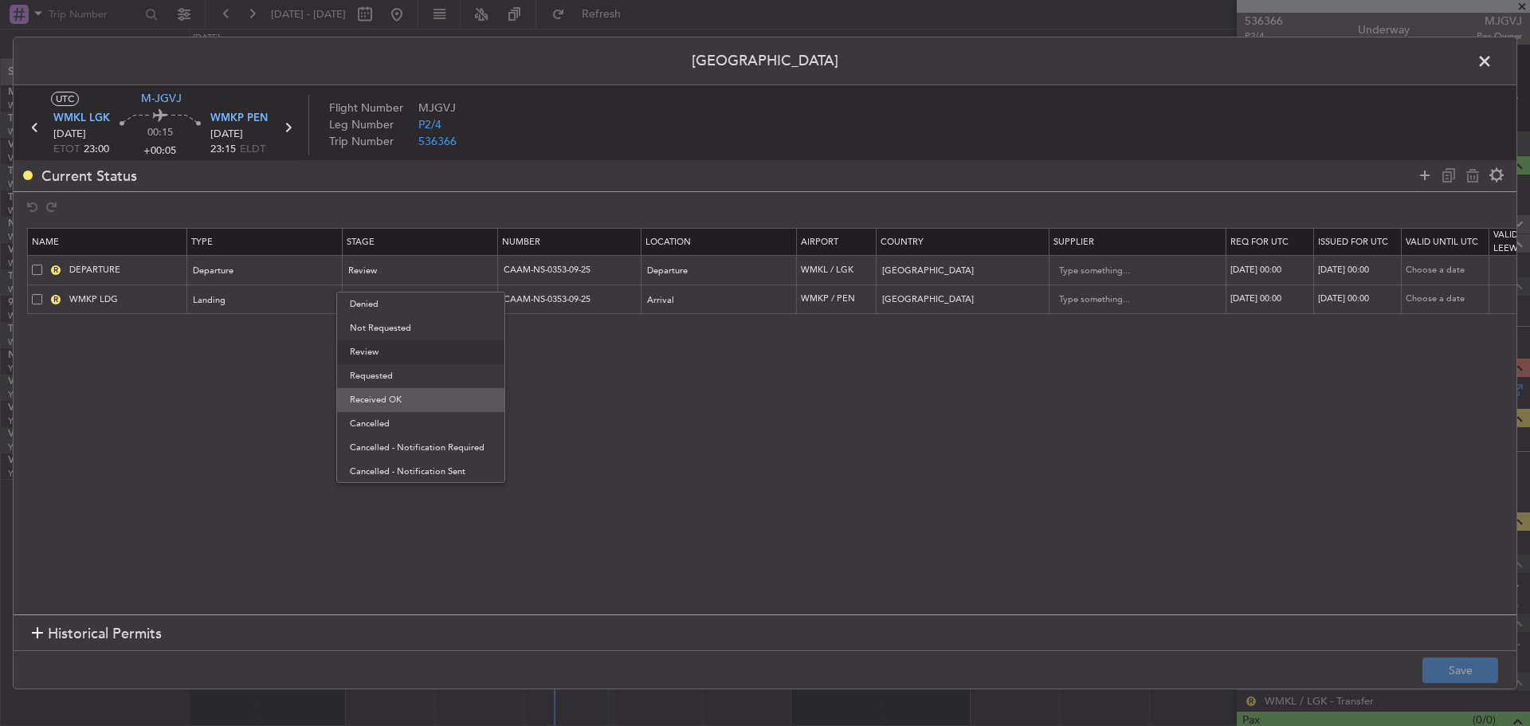
click at [388, 401] on span "Received OK" at bounding box center [421, 400] width 142 height 24
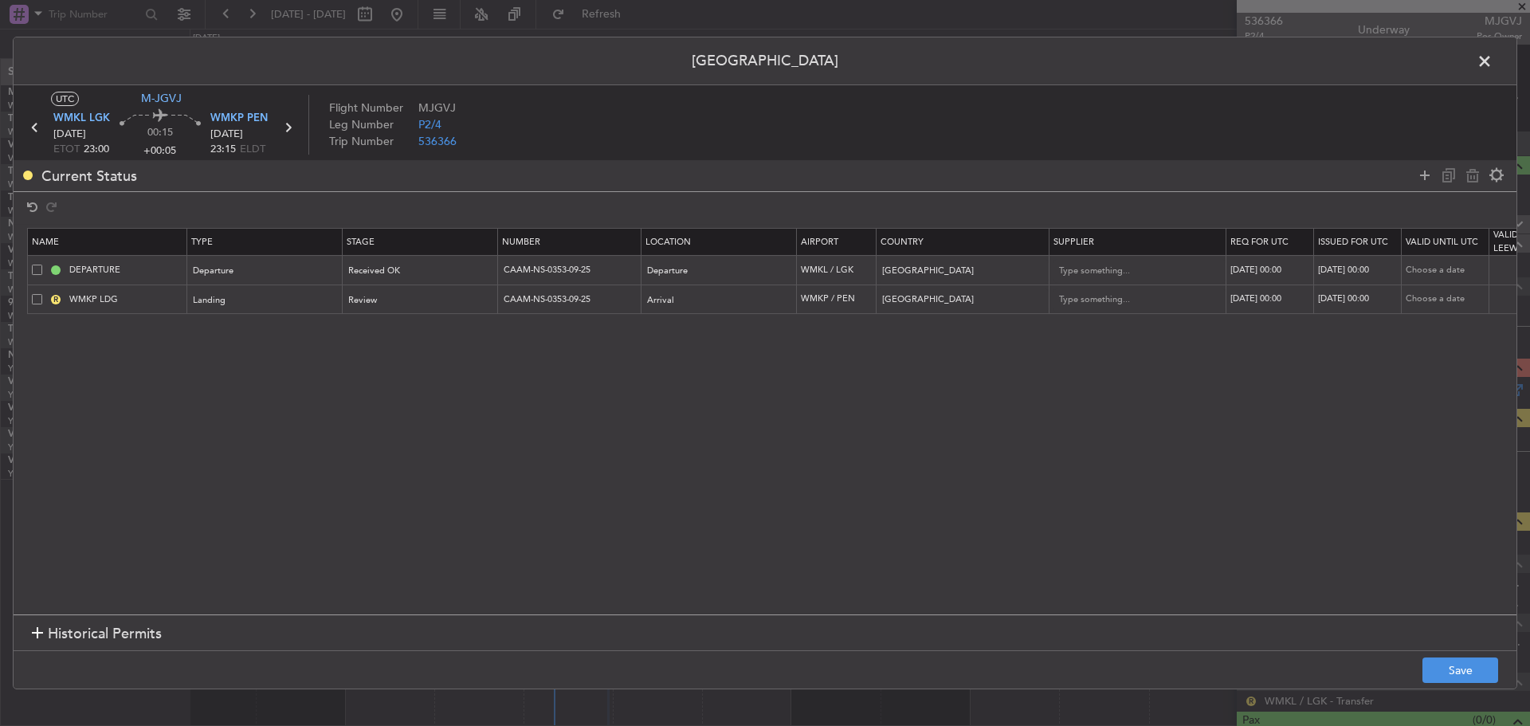
click at [420, 312] on mat-form-field "Review" at bounding box center [420, 299] width 155 height 29
click at [420, 308] on div "Review" at bounding box center [415, 300] width 132 height 24
click at [414, 437] on span "Received OK" at bounding box center [421, 429] width 142 height 24
click at [1289, 264] on div "[DATE] 00:00" at bounding box center [1271, 271] width 83 height 14
select select "9"
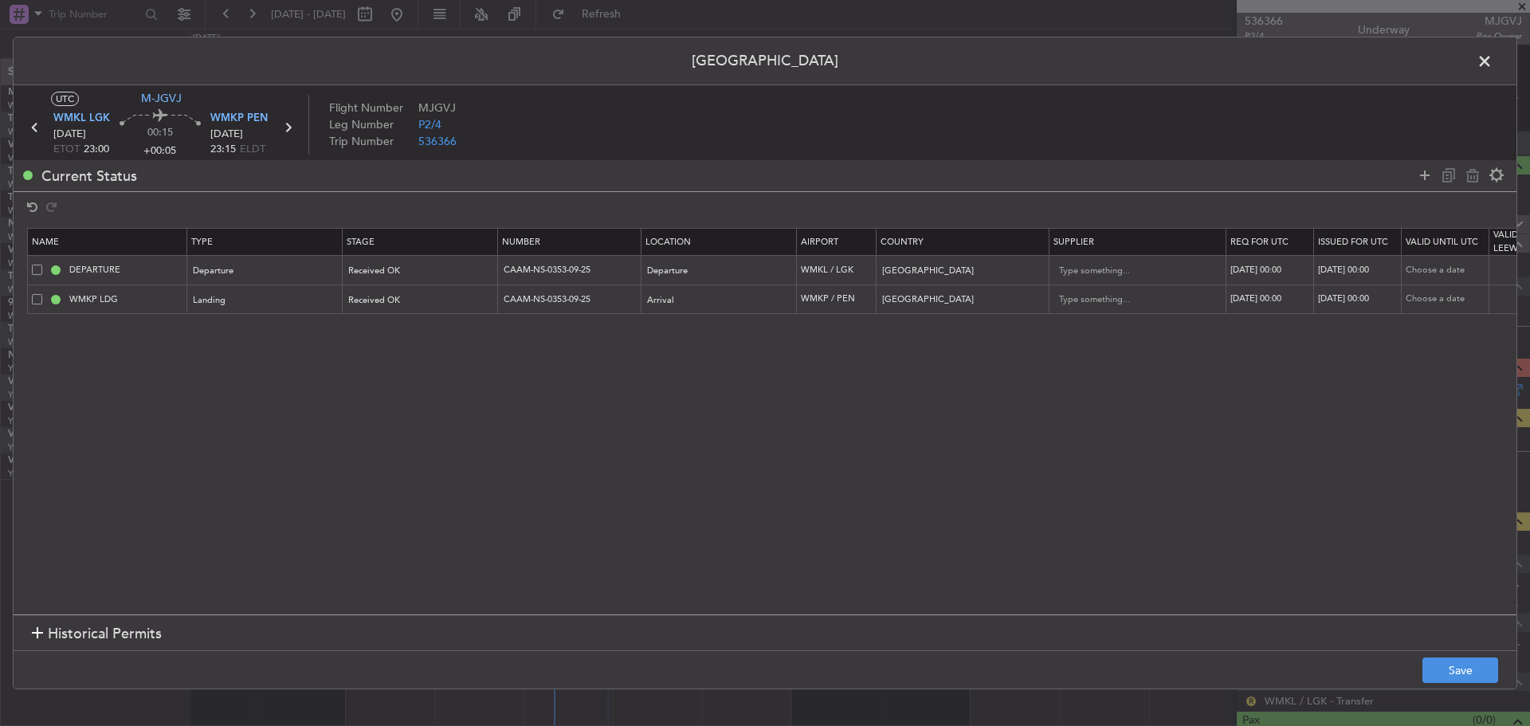
select select "2025"
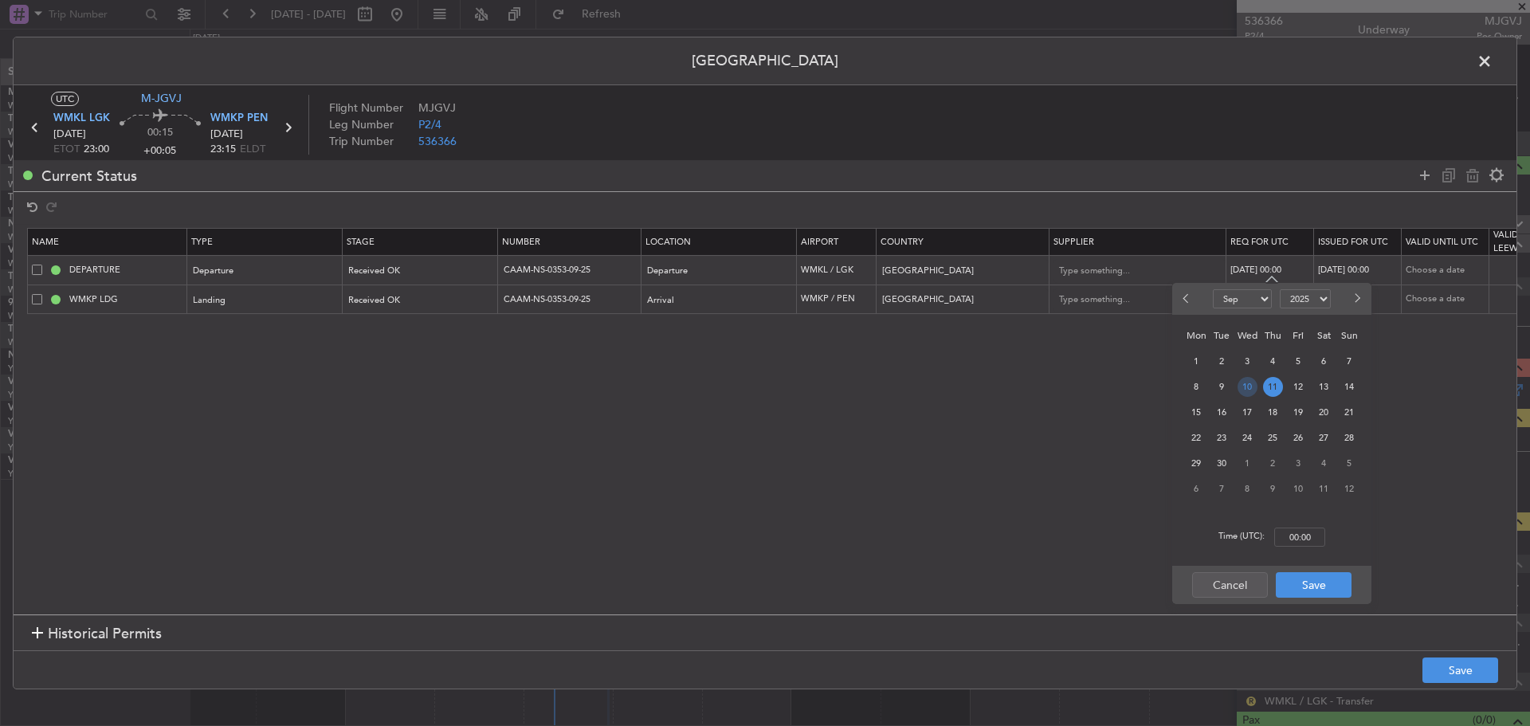
click at [1251, 387] on span "10" at bounding box center [1247, 387] width 20 height 20
click at [1302, 535] on input "00:00" at bounding box center [1299, 536] width 51 height 19
type input "23:00"
click at [1302, 586] on button "Save" at bounding box center [1314, 584] width 76 height 25
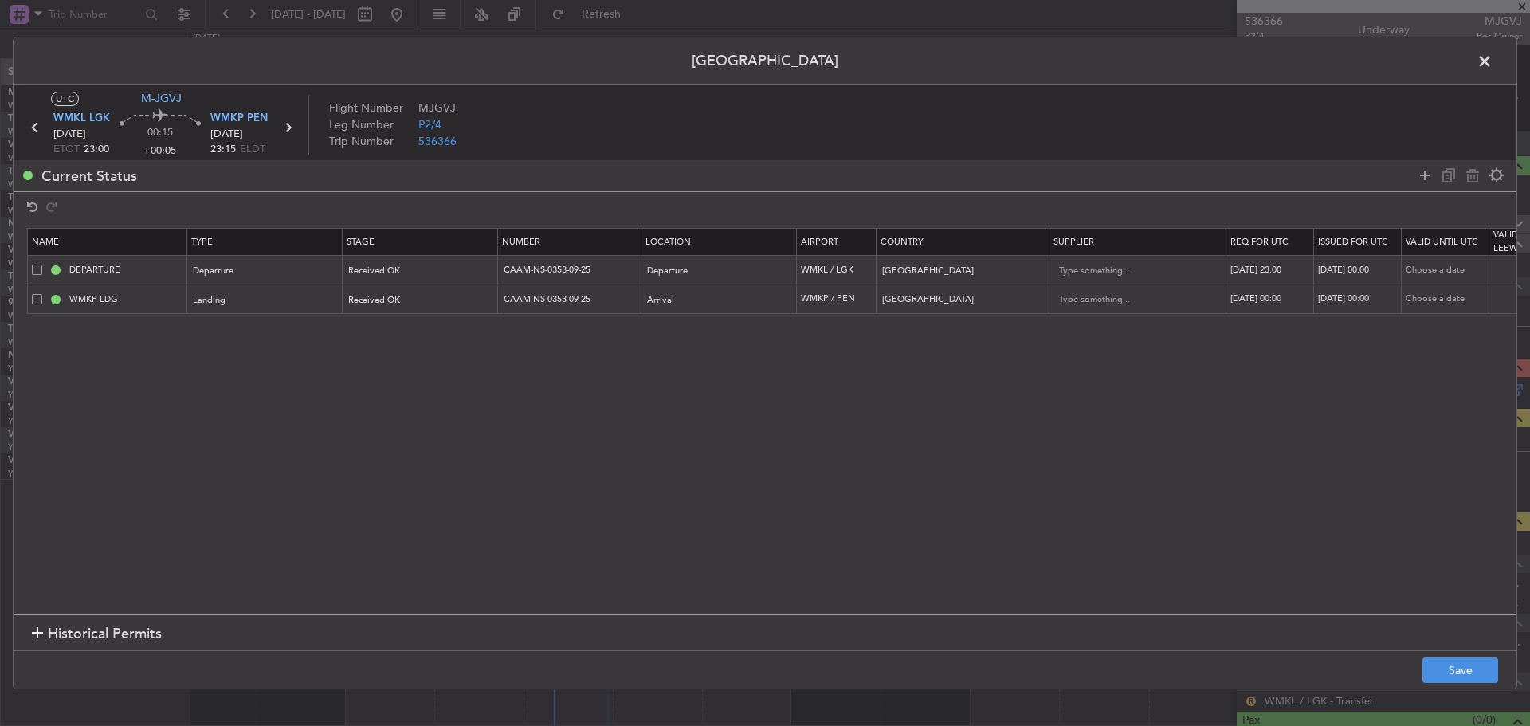
click at [1346, 269] on div "[DATE] 00:00" at bounding box center [1359, 271] width 83 height 14
select select "9"
select select "2025"
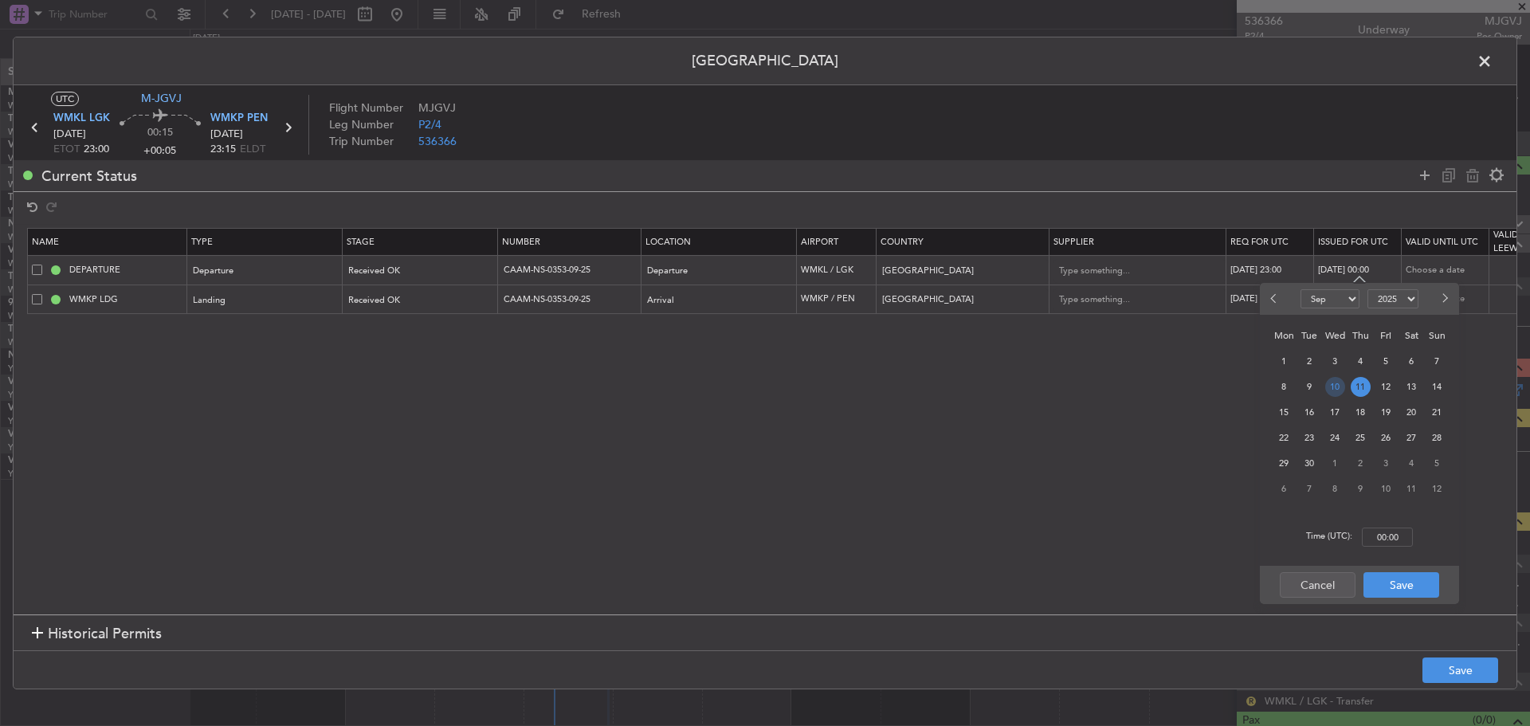
click at [1332, 387] on span "10" at bounding box center [1335, 387] width 20 height 20
click at [1383, 541] on input "00:00" at bounding box center [1387, 536] width 51 height 19
type input "23:00"
click at [1390, 589] on button "Save" at bounding box center [1401, 584] width 76 height 25
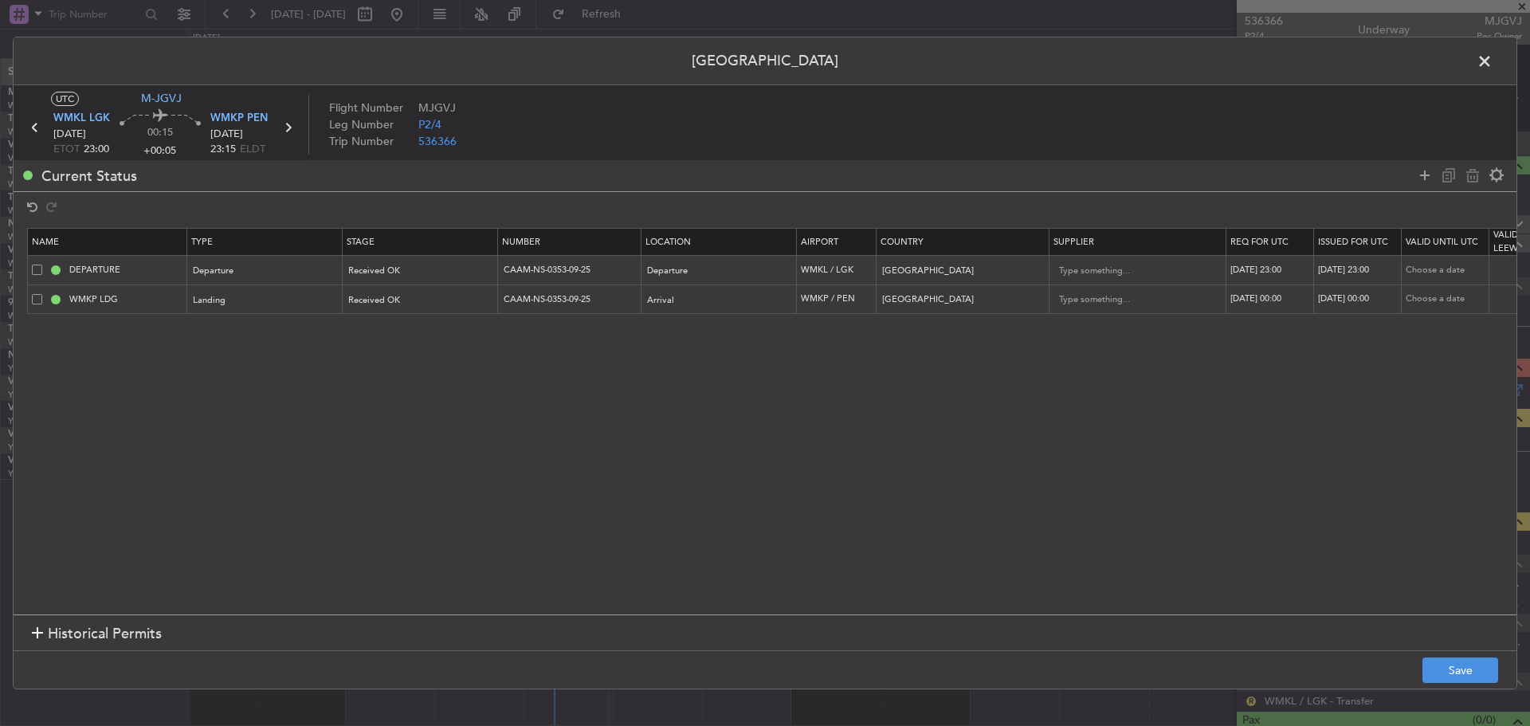
click at [1279, 300] on div "[DATE] 00:00" at bounding box center [1271, 299] width 83 height 14
select select "9"
select select "2025"
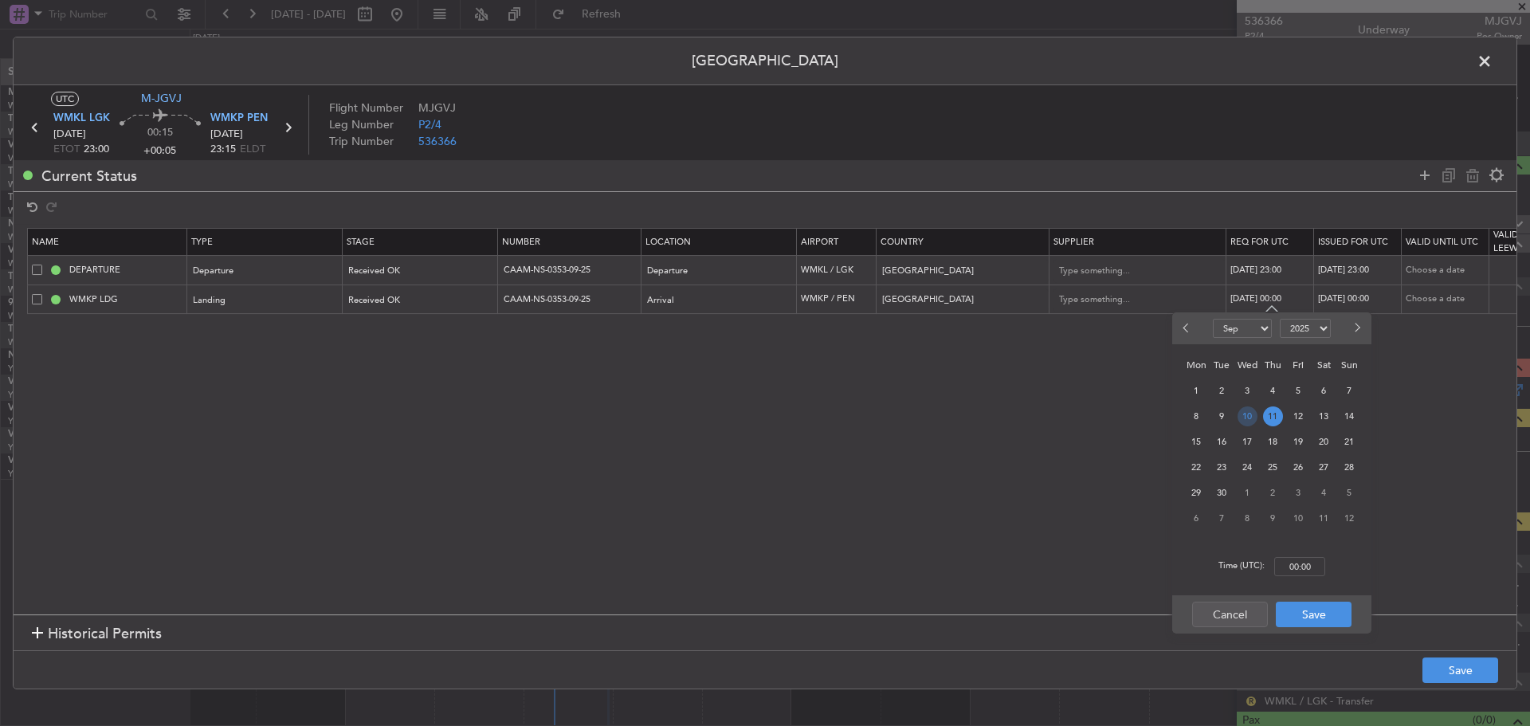
click at [1250, 417] on span "10" at bounding box center [1247, 416] width 20 height 20
click at [1301, 560] on input "00:00" at bounding box center [1299, 566] width 51 height 19
type input "23:00"
click at [1309, 612] on button "Save" at bounding box center [1314, 614] width 76 height 25
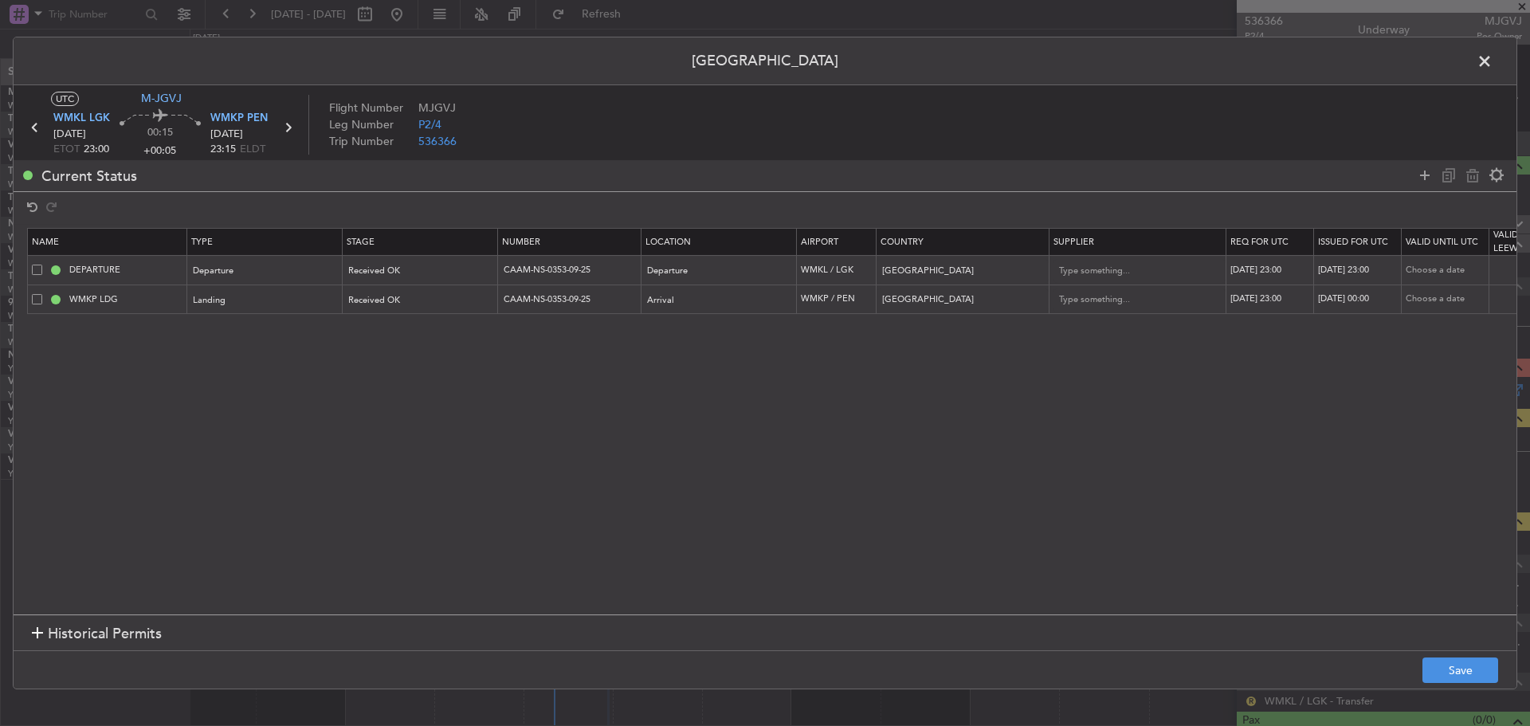
click at [1345, 303] on div "[DATE] 00:00" at bounding box center [1359, 299] width 83 height 14
select select "9"
select select "2025"
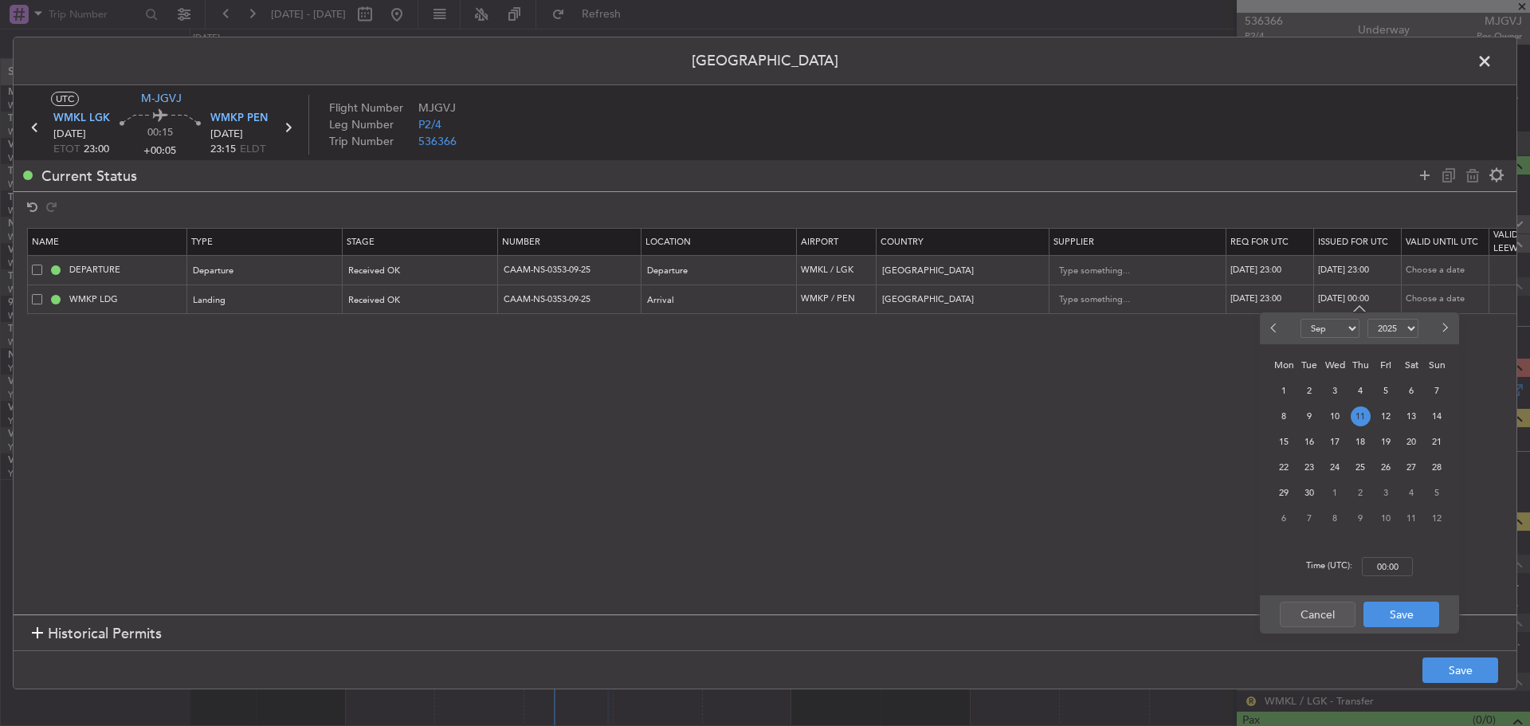
click at [1329, 421] on span "10" at bounding box center [1335, 416] width 20 height 20
click at [1378, 560] on input "00:00" at bounding box center [1387, 566] width 51 height 19
type input "23:00"
click at [1393, 616] on button "Save" at bounding box center [1401, 614] width 76 height 25
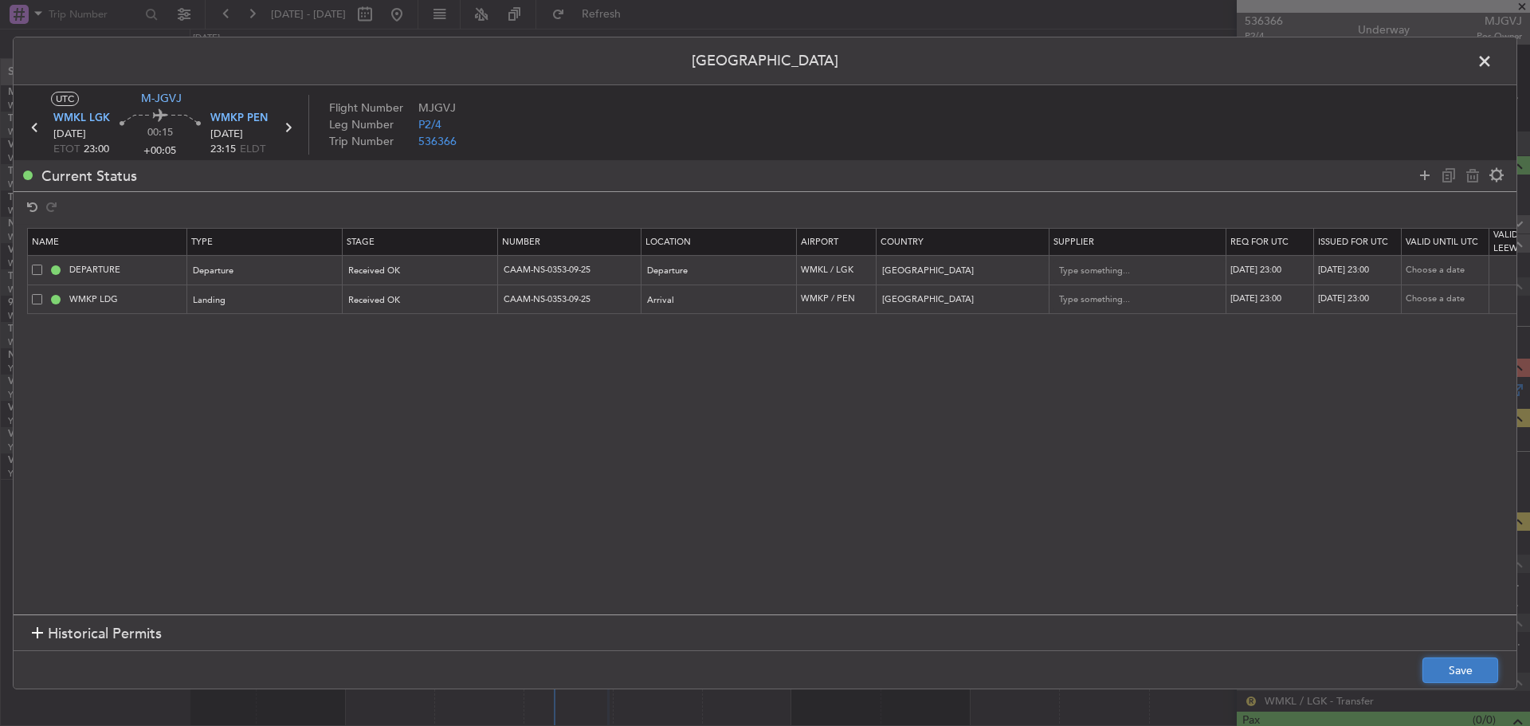
click at [1449, 663] on button "Save" at bounding box center [1460, 669] width 76 height 25
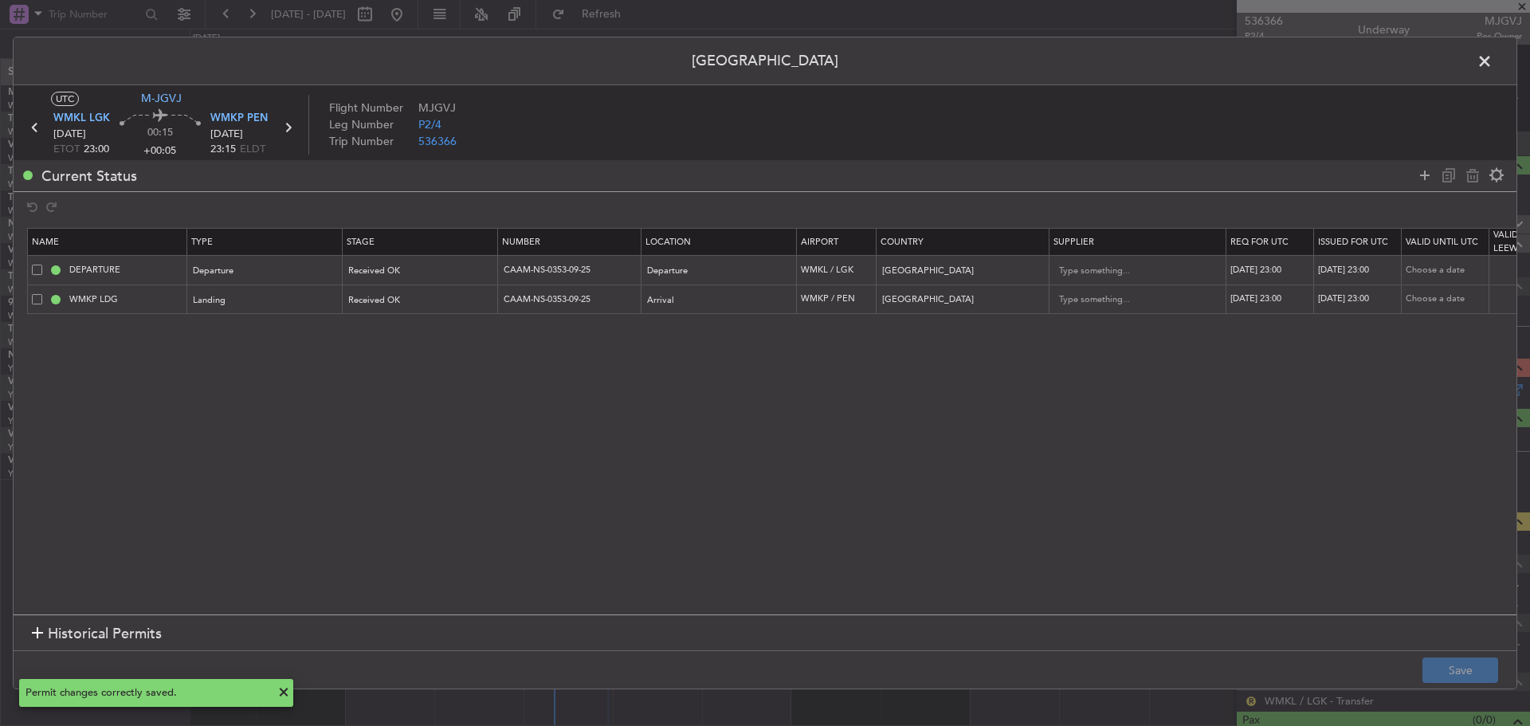
click at [1492, 57] on span at bounding box center [1492, 65] width 0 height 32
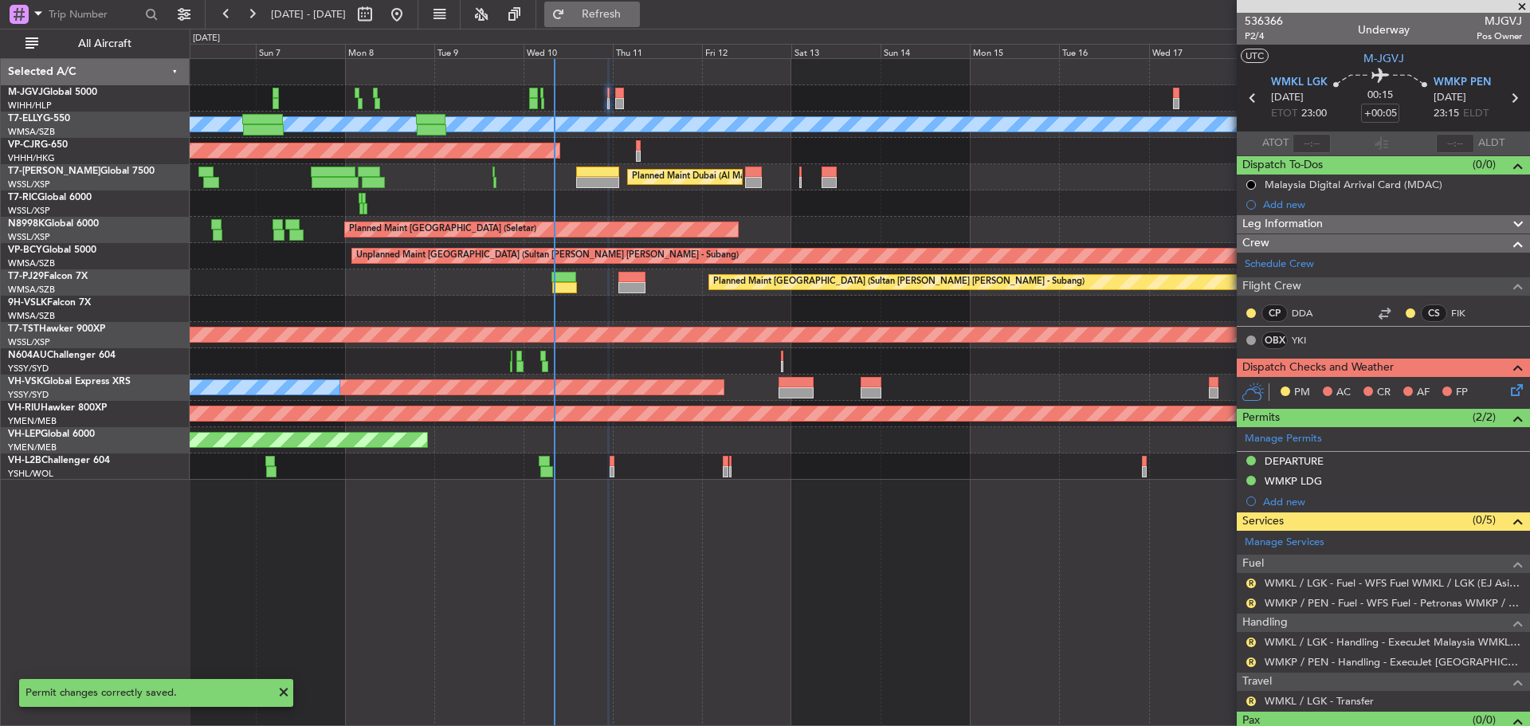
click at [635, 9] on span "Refresh" at bounding box center [601, 14] width 67 height 11
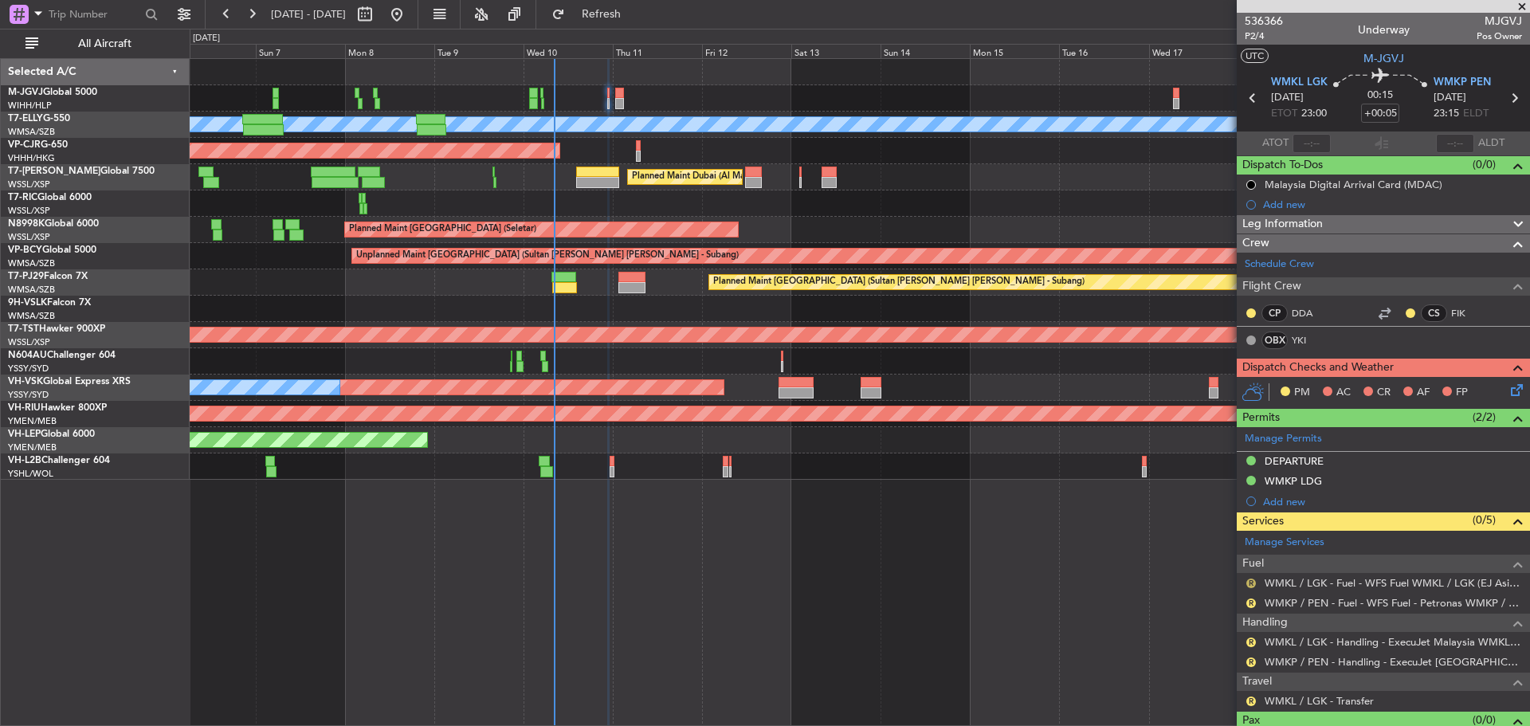
click at [1250, 578] on button "R" at bounding box center [1251, 583] width 10 height 10
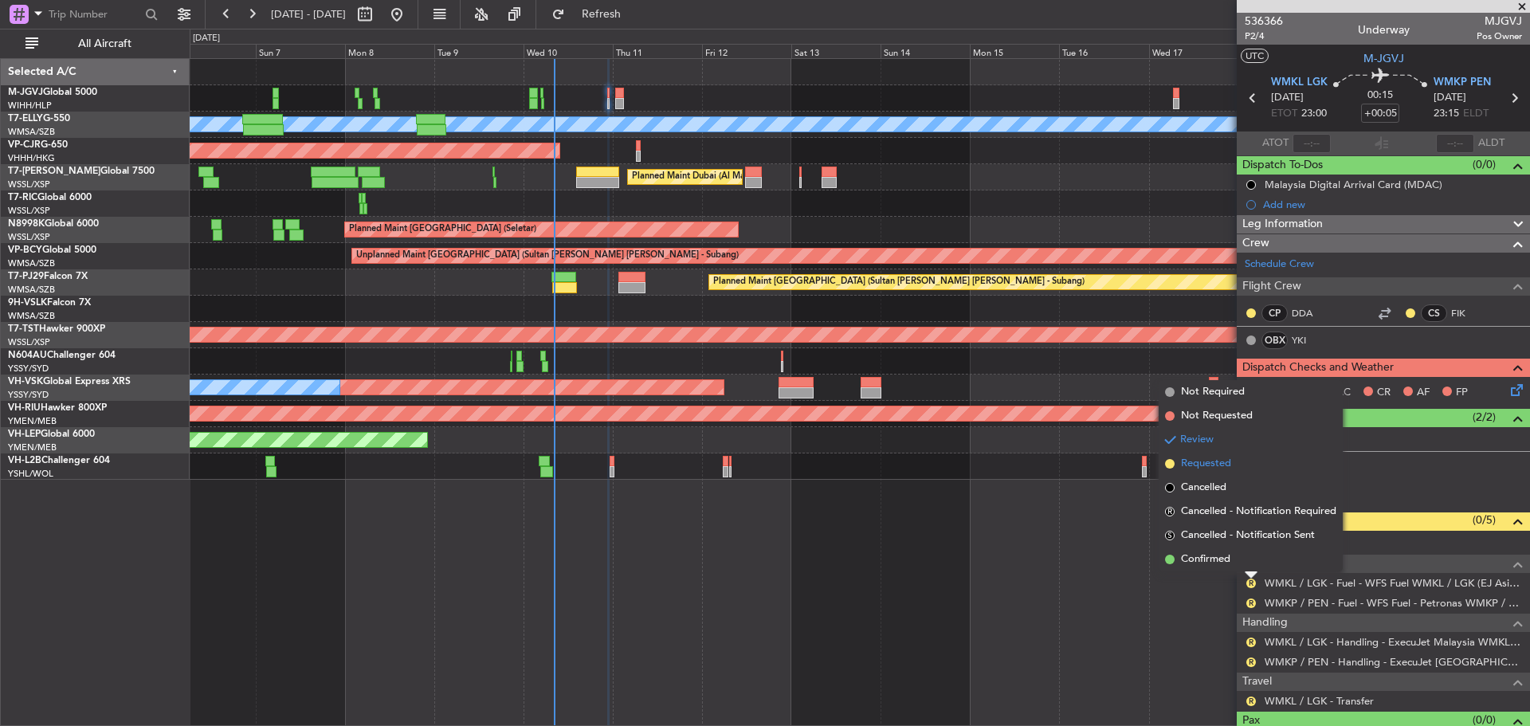
click at [1212, 463] on span "Requested" at bounding box center [1206, 464] width 50 height 16
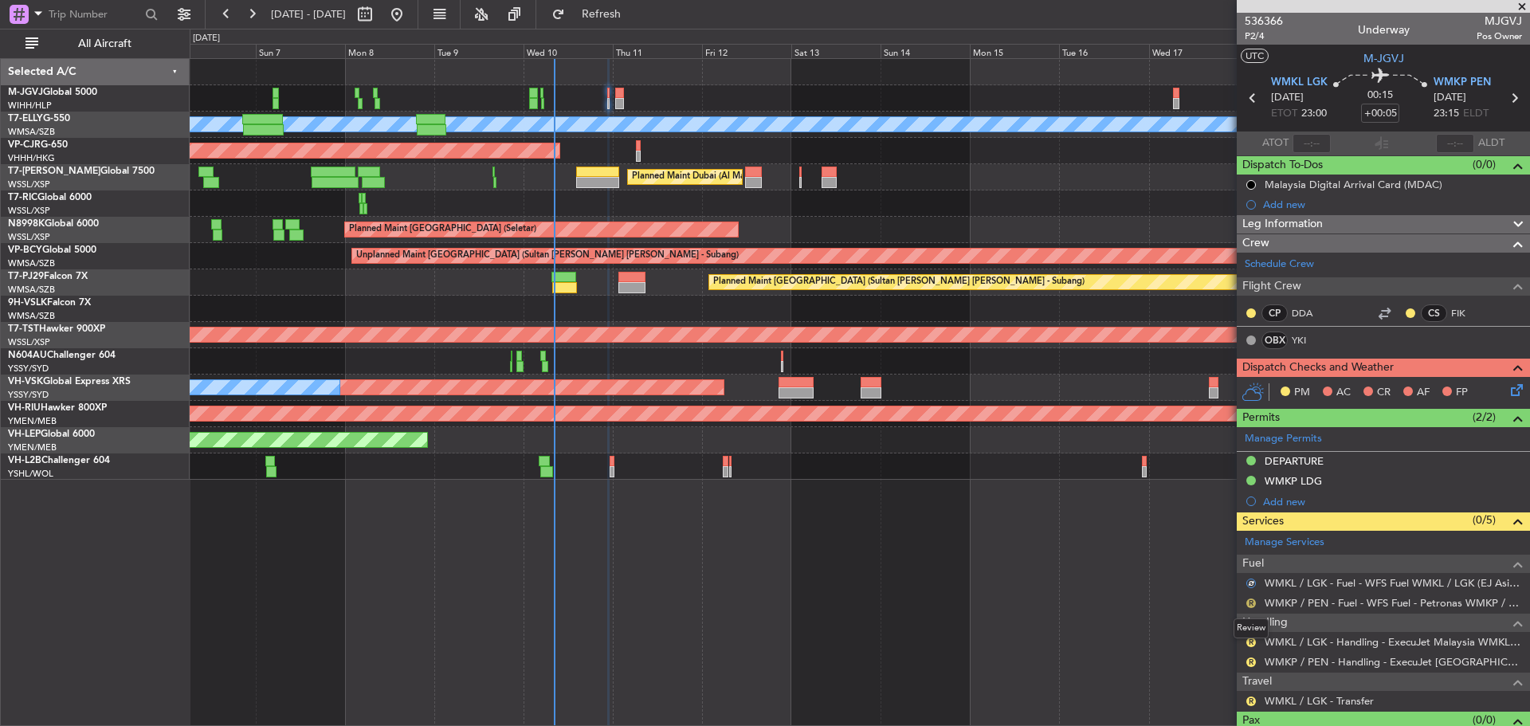
click at [1248, 603] on button "R" at bounding box center [1251, 603] width 10 height 10
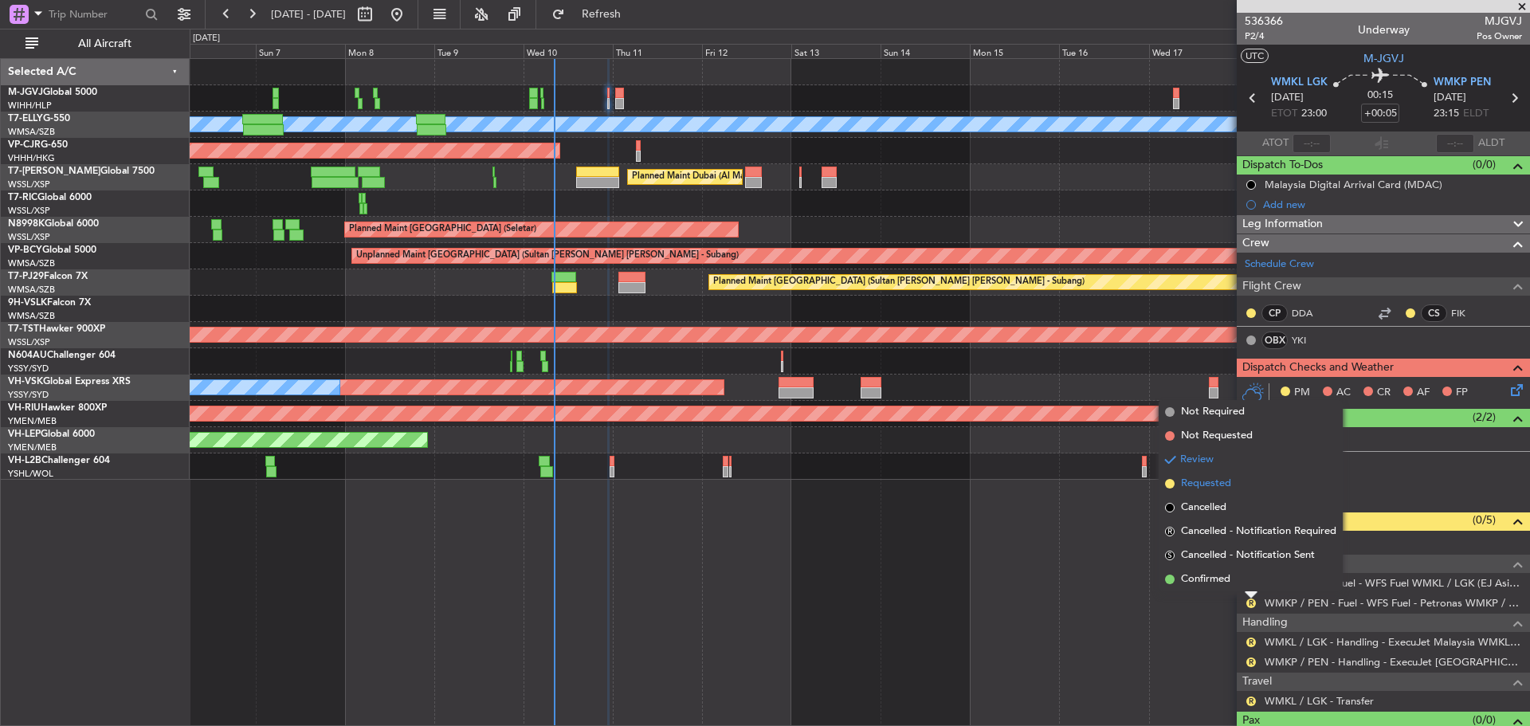
click at [1220, 480] on span "Requested" at bounding box center [1206, 484] width 50 height 16
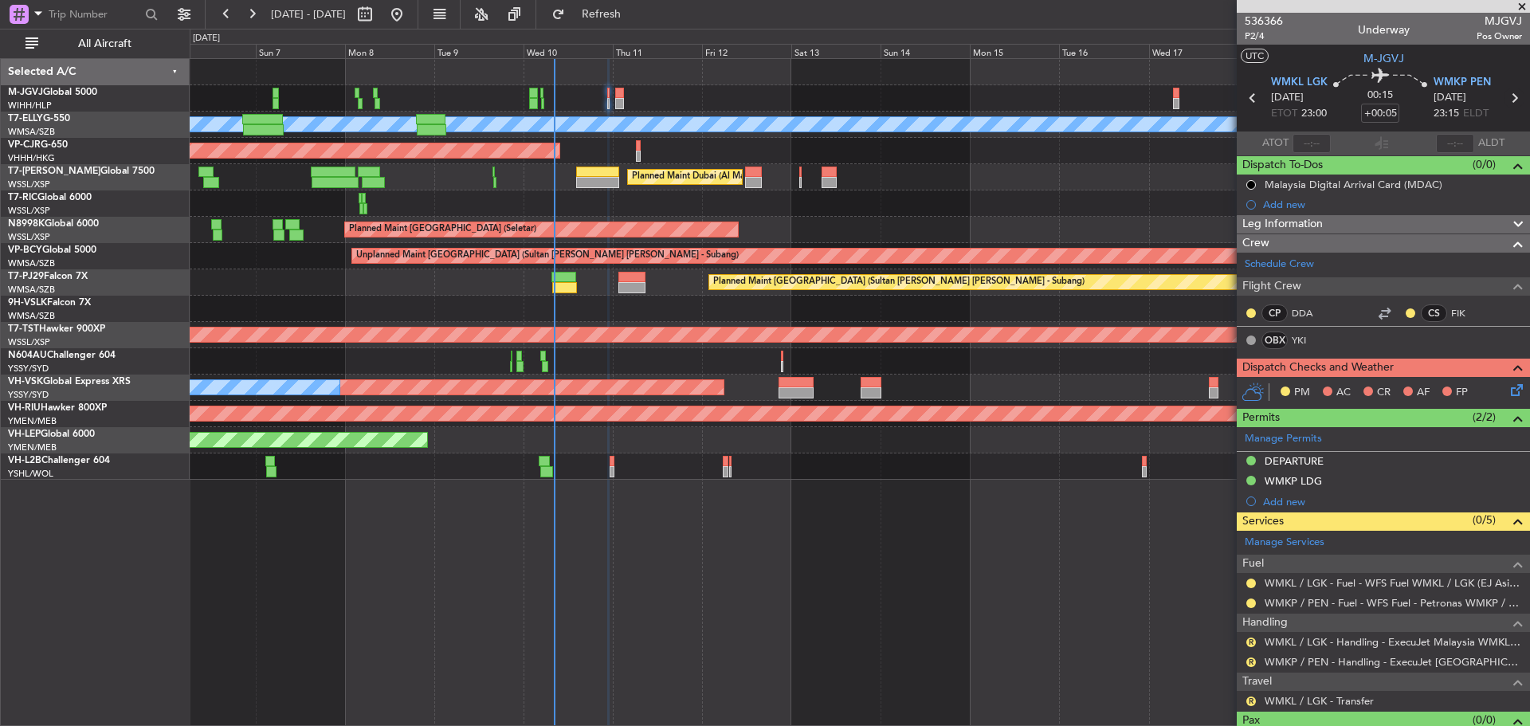
click at [1503, 101] on icon at bounding box center [1513, 98] width 21 height 21
type input "+00:20"
type input "9"
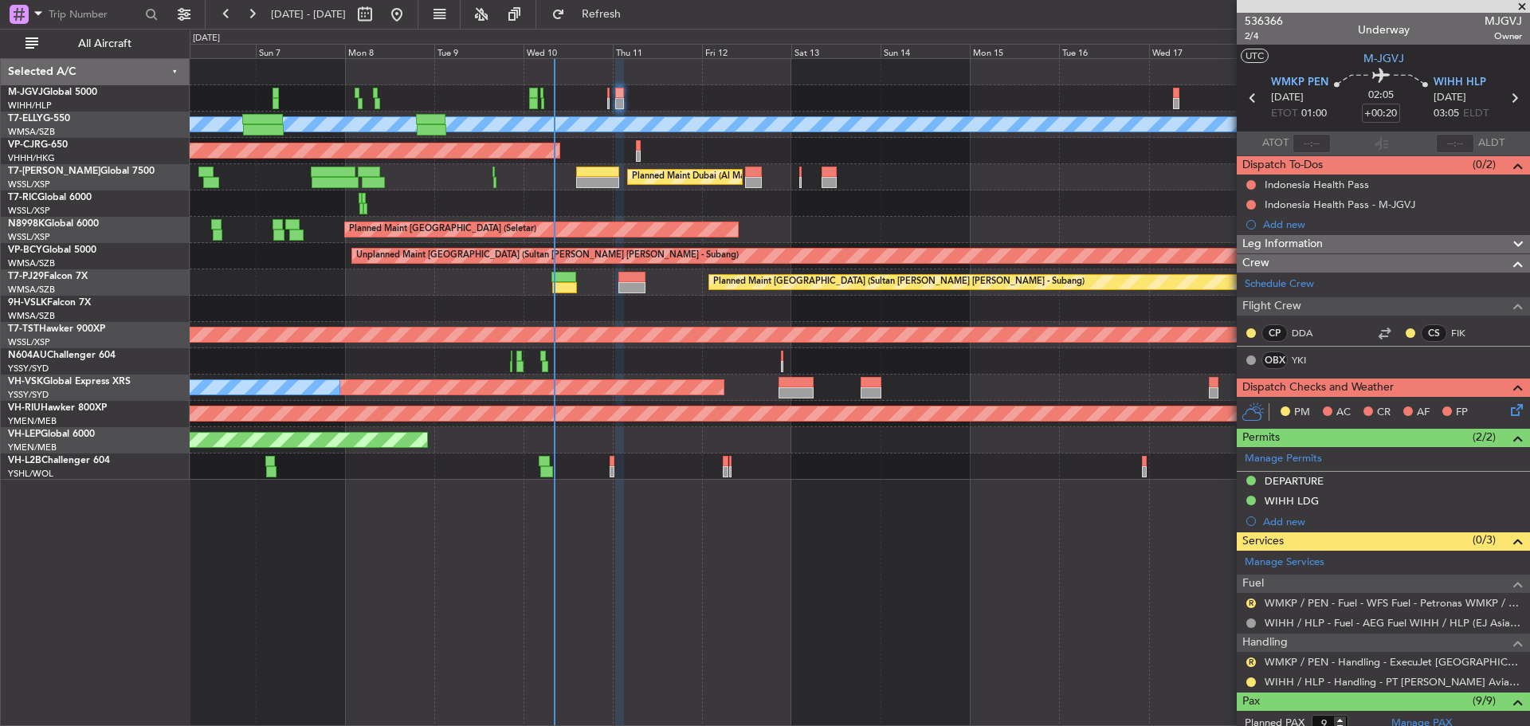
click at [1249, 597] on nimbus-traffic-light "R" at bounding box center [1250, 603] width 13 height 13
click at [1248, 604] on button "R" at bounding box center [1251, 603] width 10 height 10
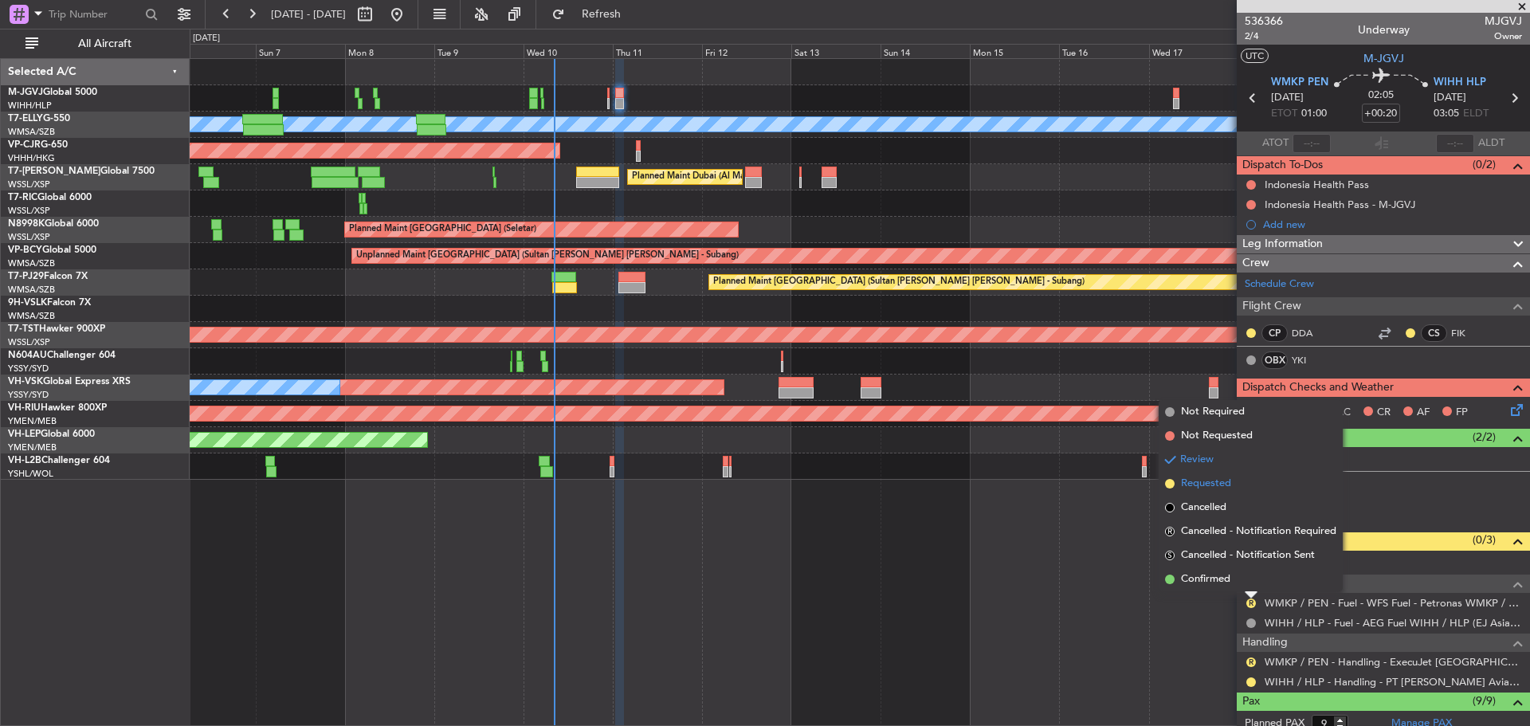
click at [1211, 492] on li "Requested" at bounding box center [1250, 484] width 184 height 24
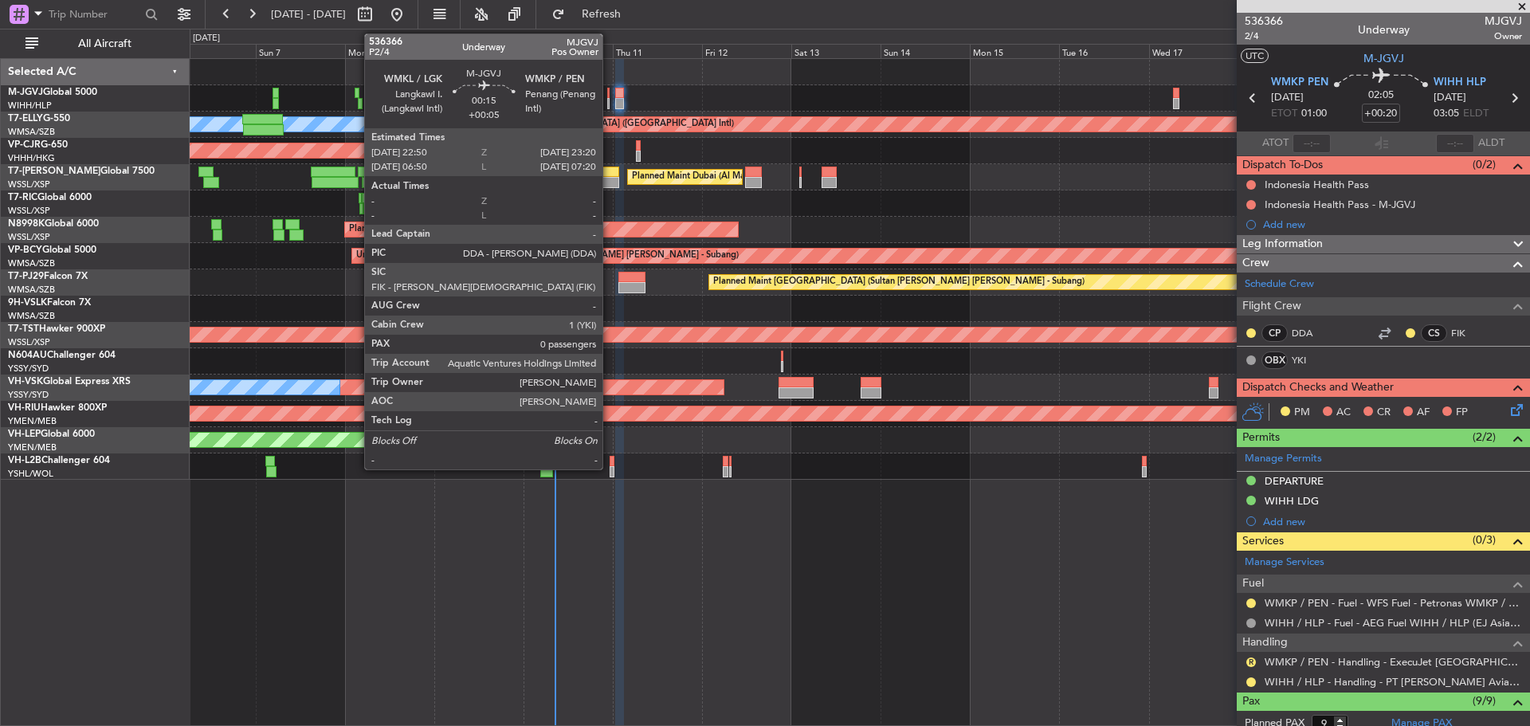
click at [610, 101] on div at bounding box center [608, 103] width 2 height 11
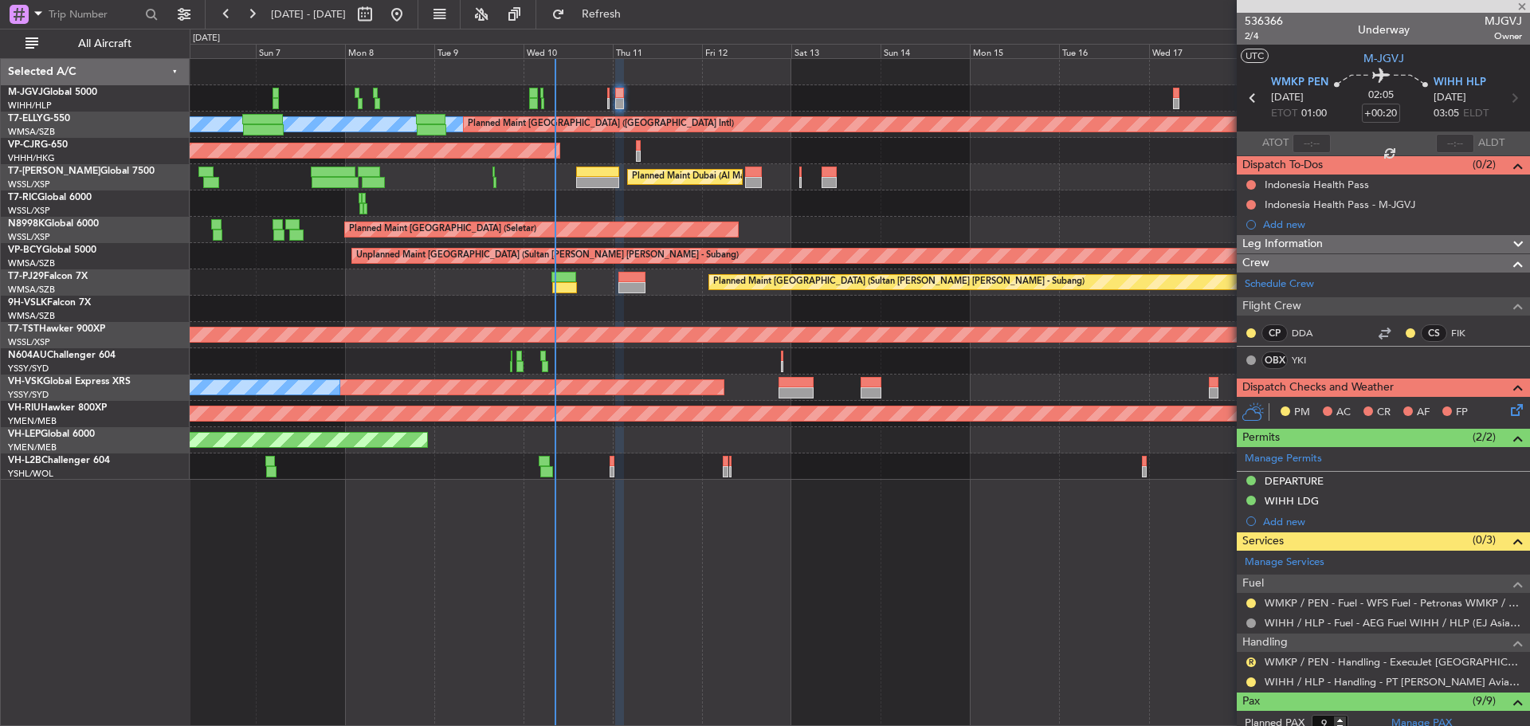
type input "+00:05"
type input "0"
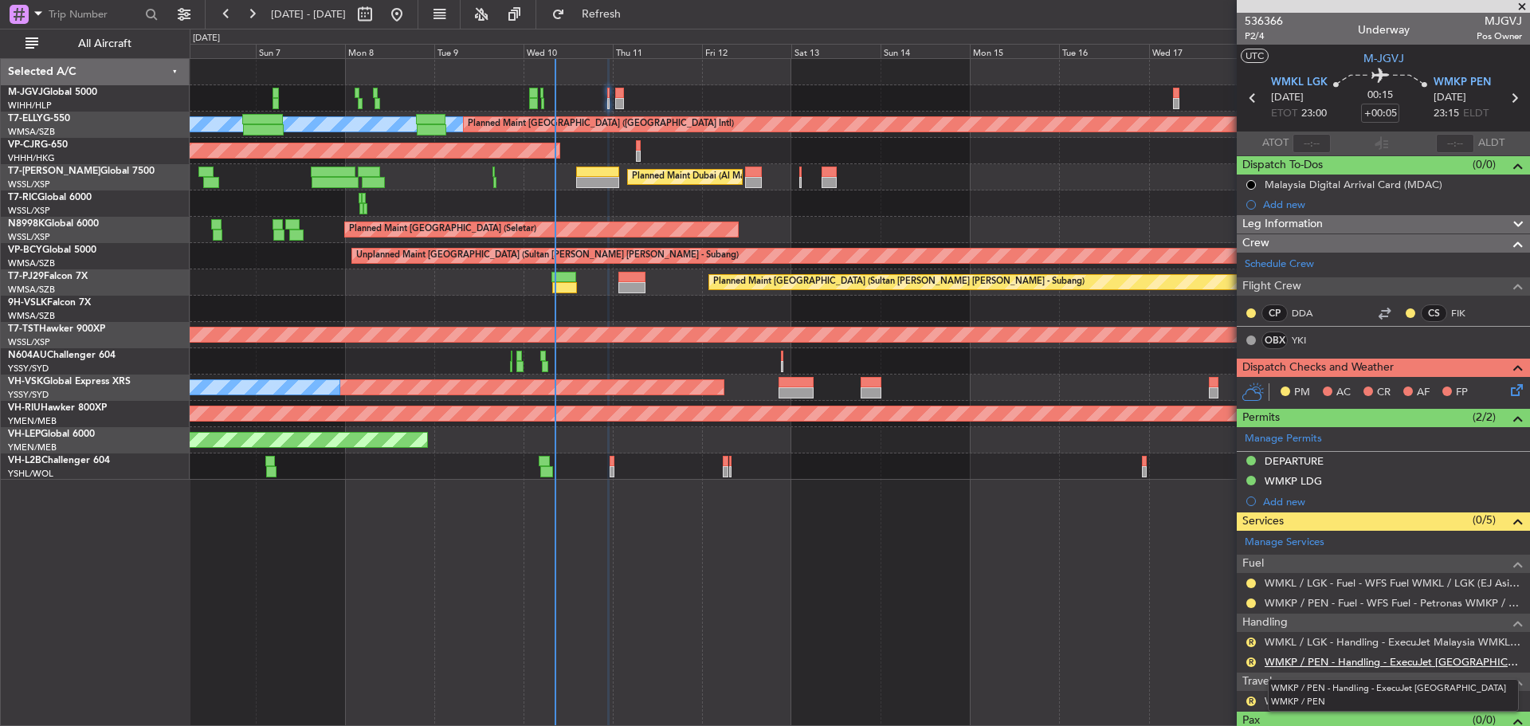
click at [1308, 663] on link "WMKP / PEN - Handling - ExecuJet [GEOGRAPHIC_DATA] WMKP / PEN" at bounding box center [1392, 662] width 257 height 14
click at [1253, 582] on button at bounding box center [1251, 583] width 10 height 10
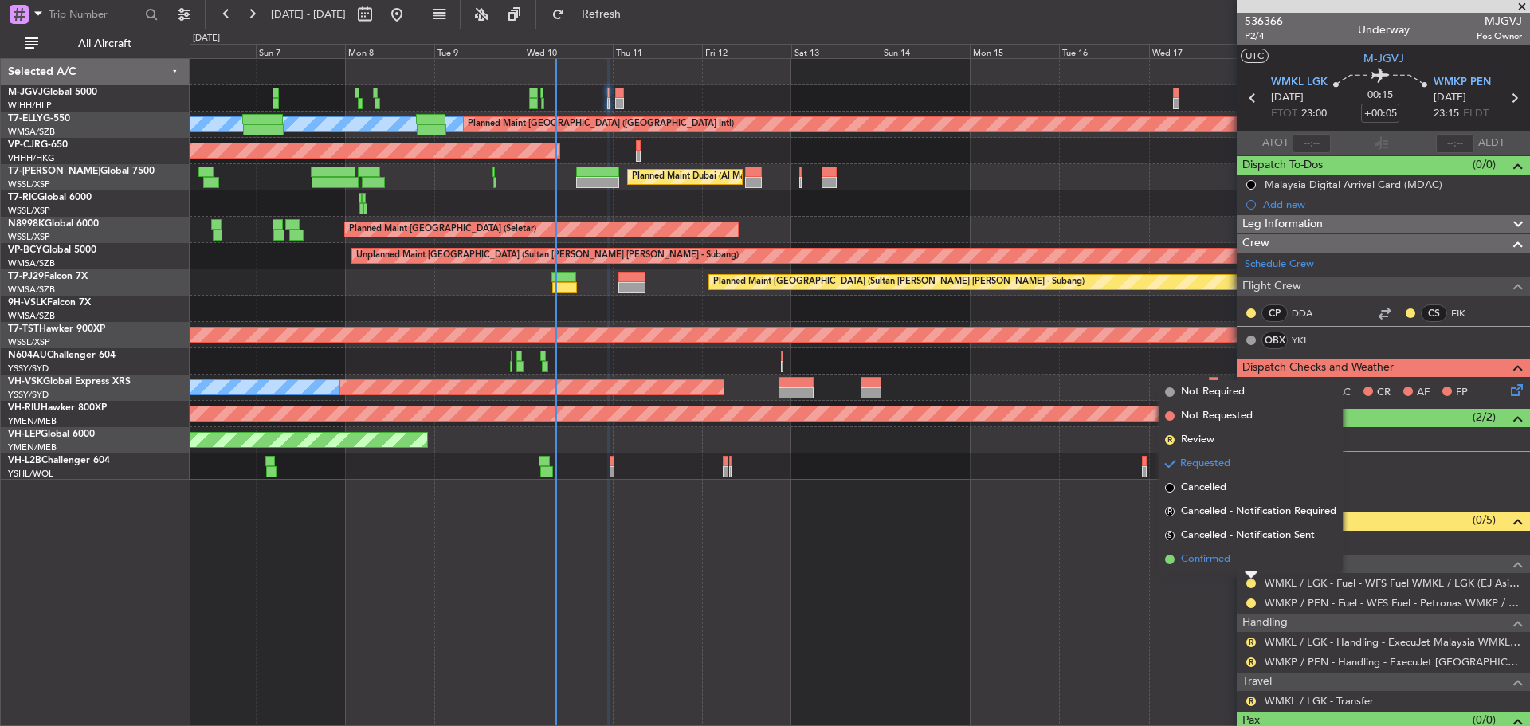
click at [1243, 561] on li "Confirmed" at bounding box center [1250, 559] width 184 height 24
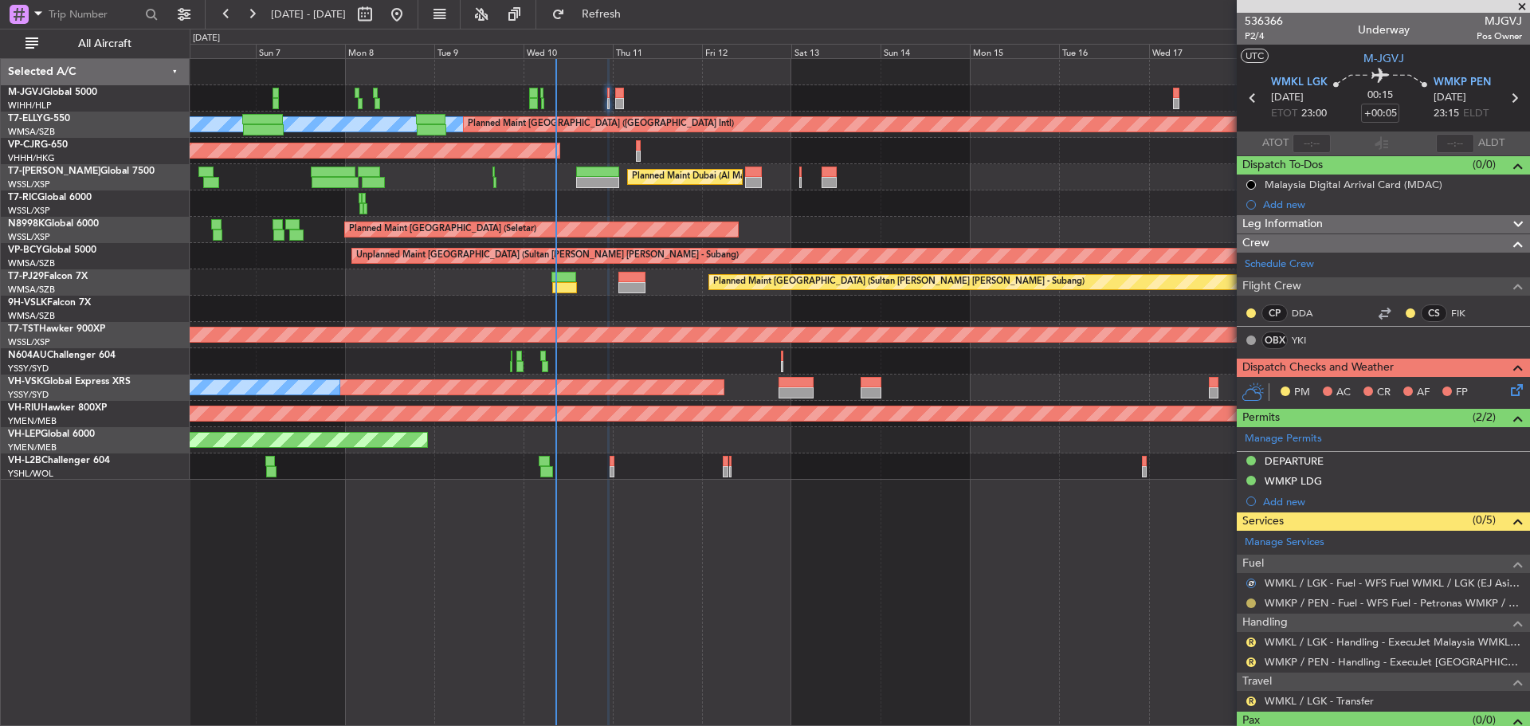
click at [1250, 605] on button at bounding box center [1251, 603] width 10 height 10
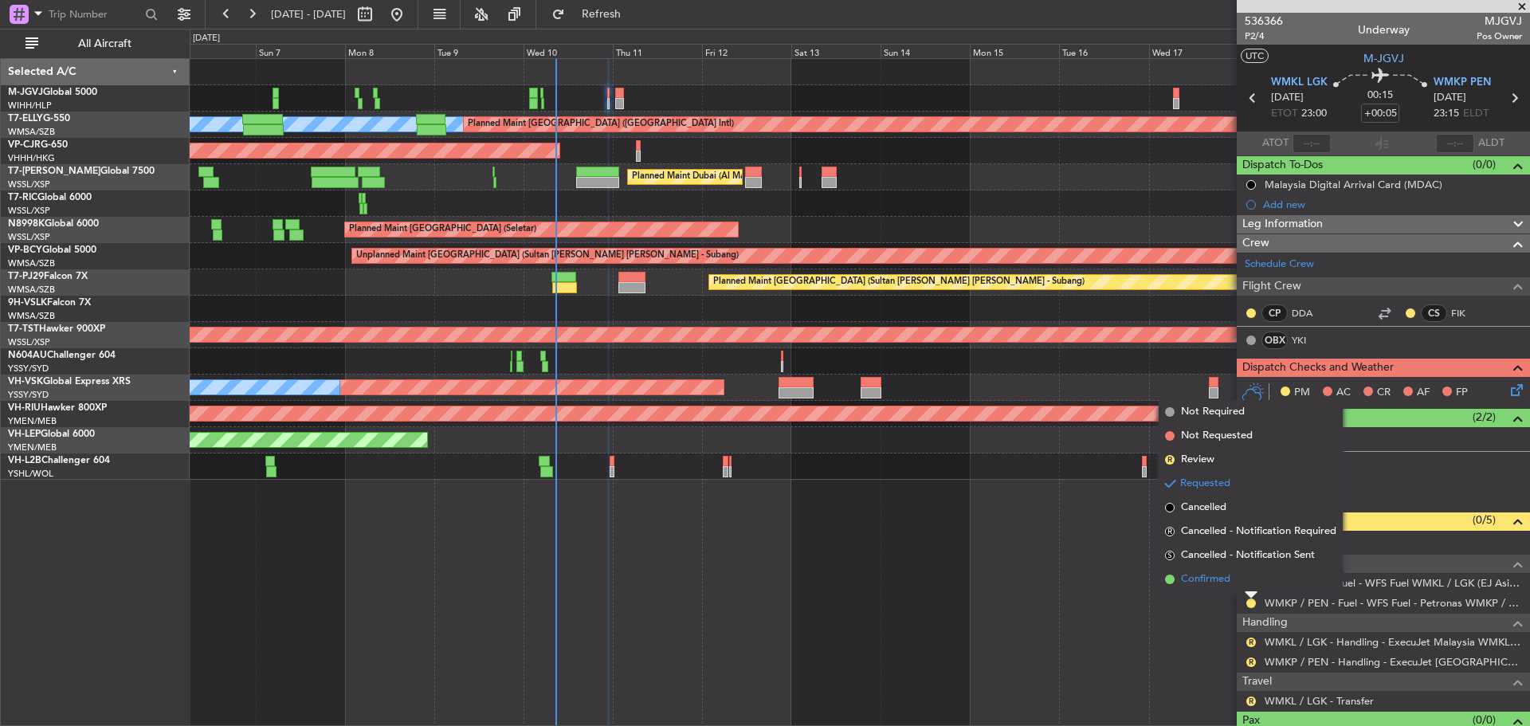
click at [1245, 577] on li "Confirmed" at bounding box center [1250, 579] width 184 height 24
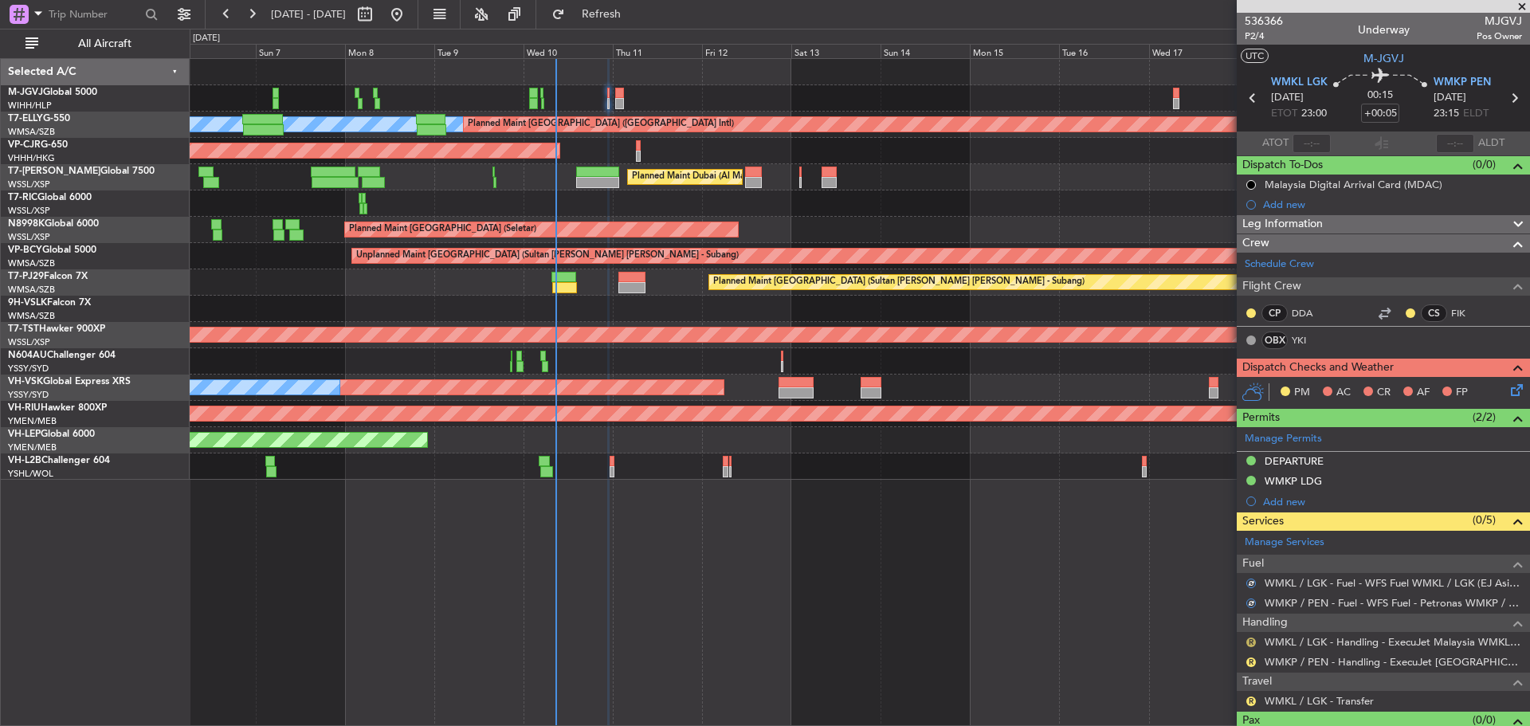
click at [1252, 640] on button "R" at bounding box center [1251, 642] width 10 height 10
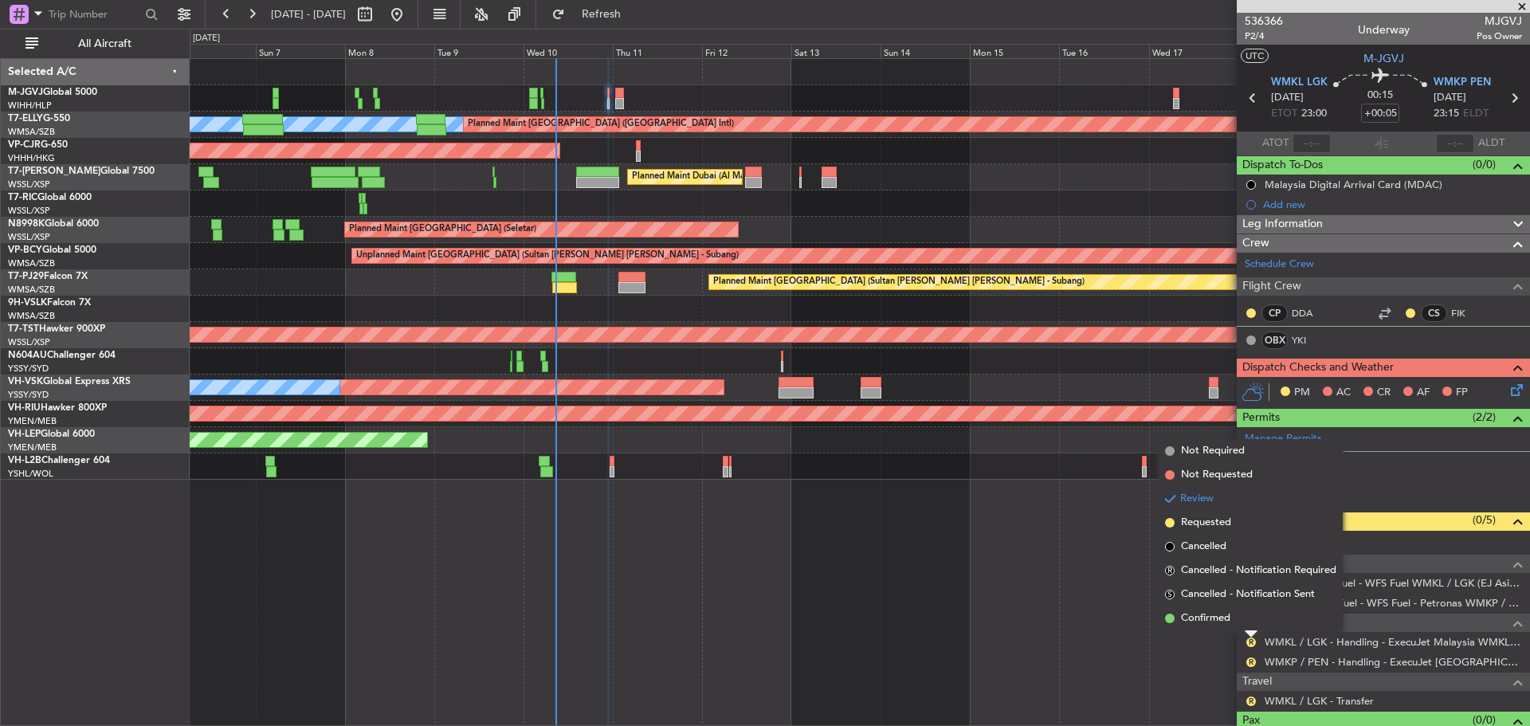
drag, startPoint x: 1239, startPoint y: 525, endPoint x: 1238, endPoint y: 555, distance: 30.3
click at [1239, 526] on li "Requested" at bounding box center [1250, 523] width 184 height 24
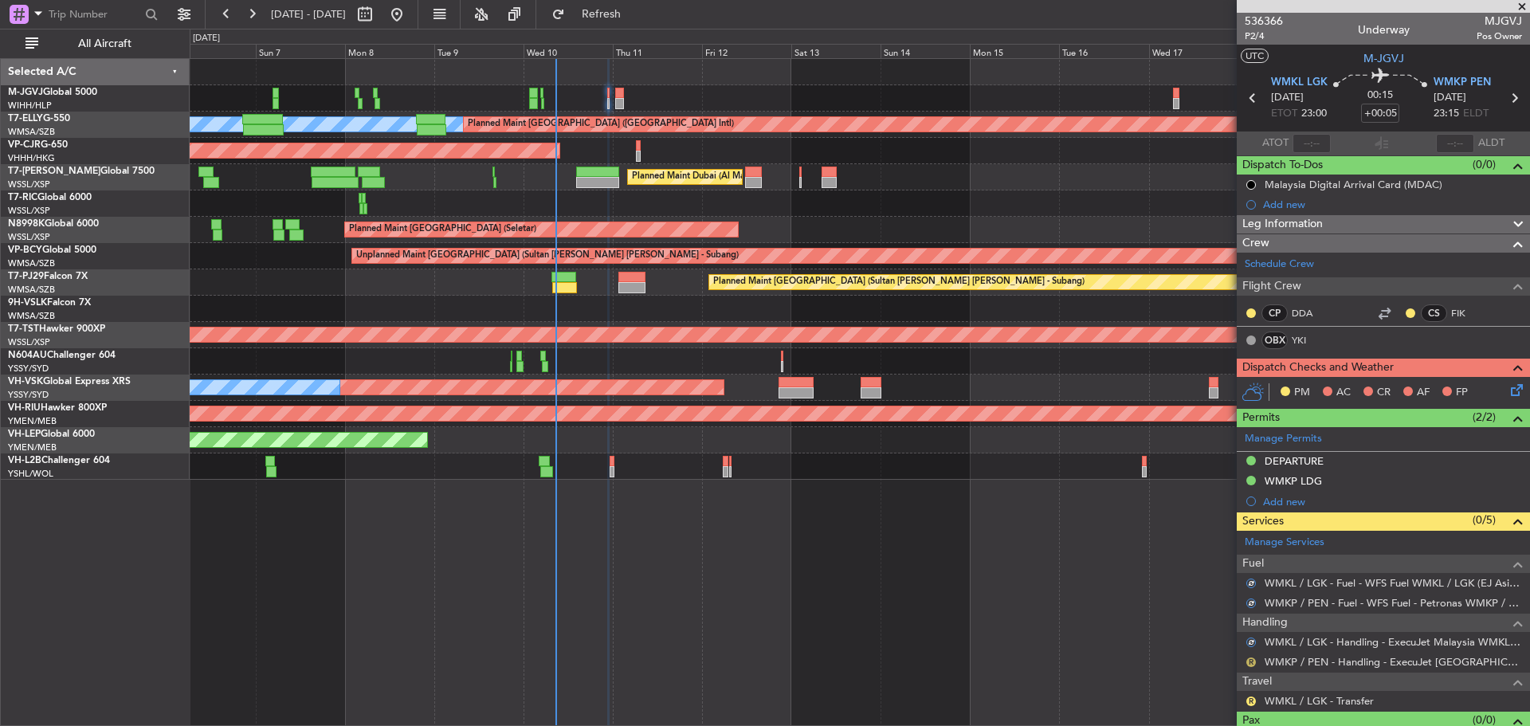
click at [1252, 659] on button "R" at bounding box center [1251, 662] width 10 height 10
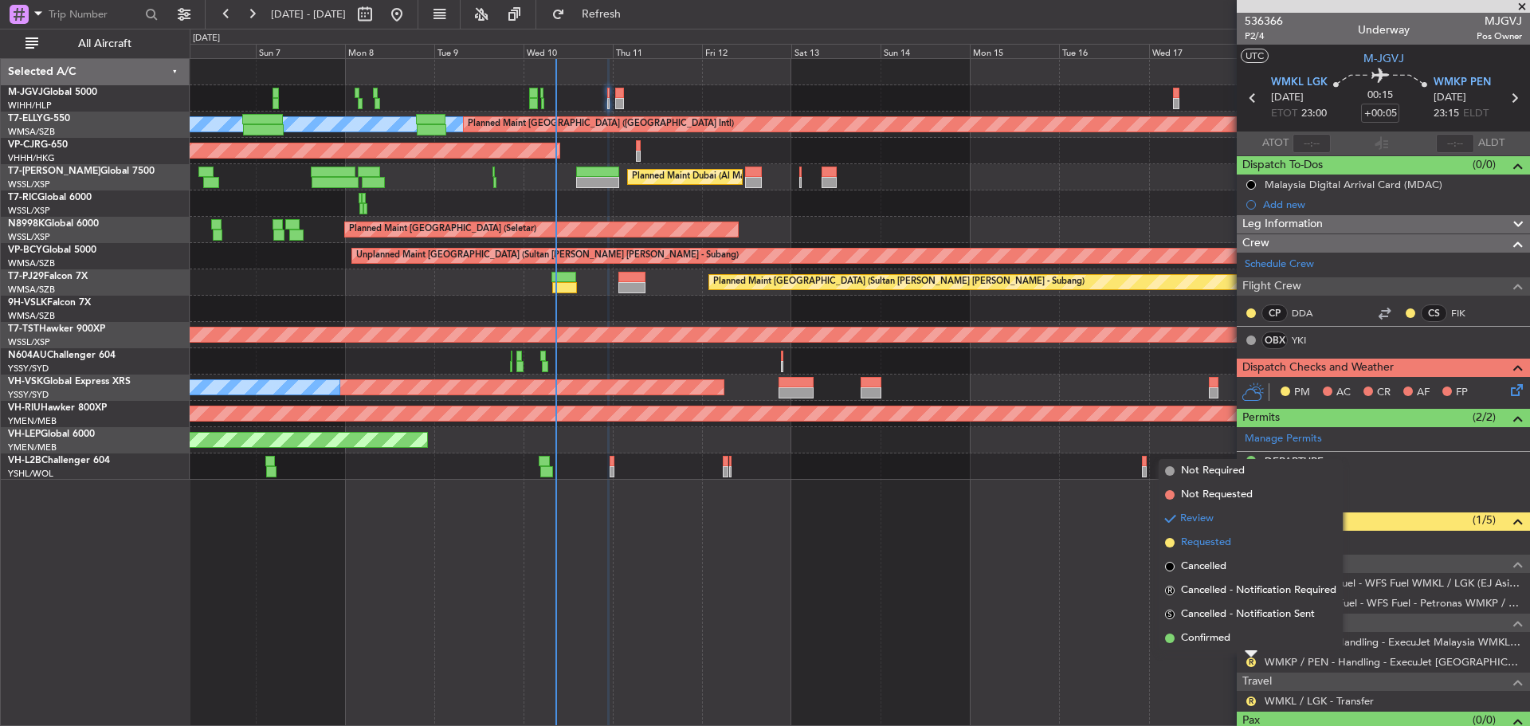
click at [1223, 539] on span "Requested" at bounding box center [1206, 543] width 50 height 16
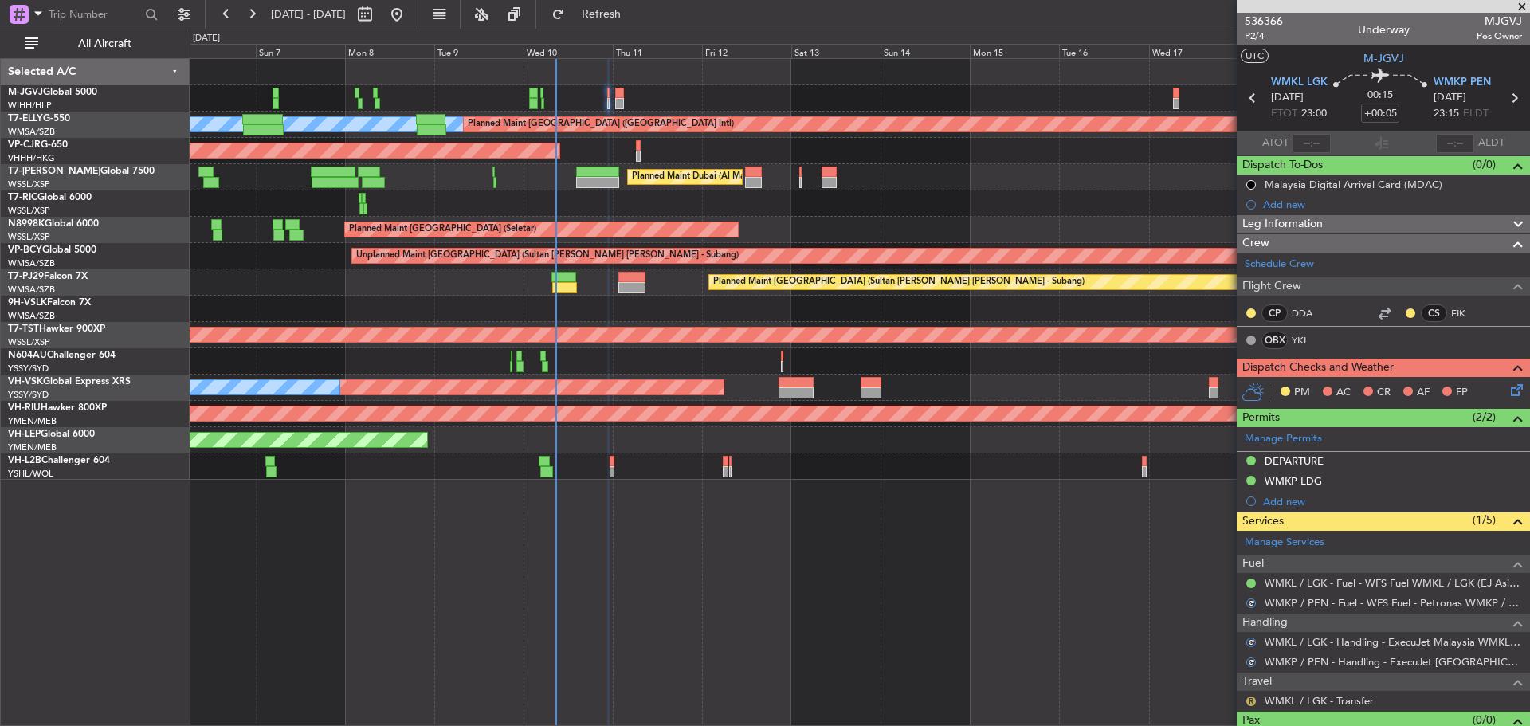
click at [1252, 699] on button "R" at bounding box center [1251, 701] width 10 height 10
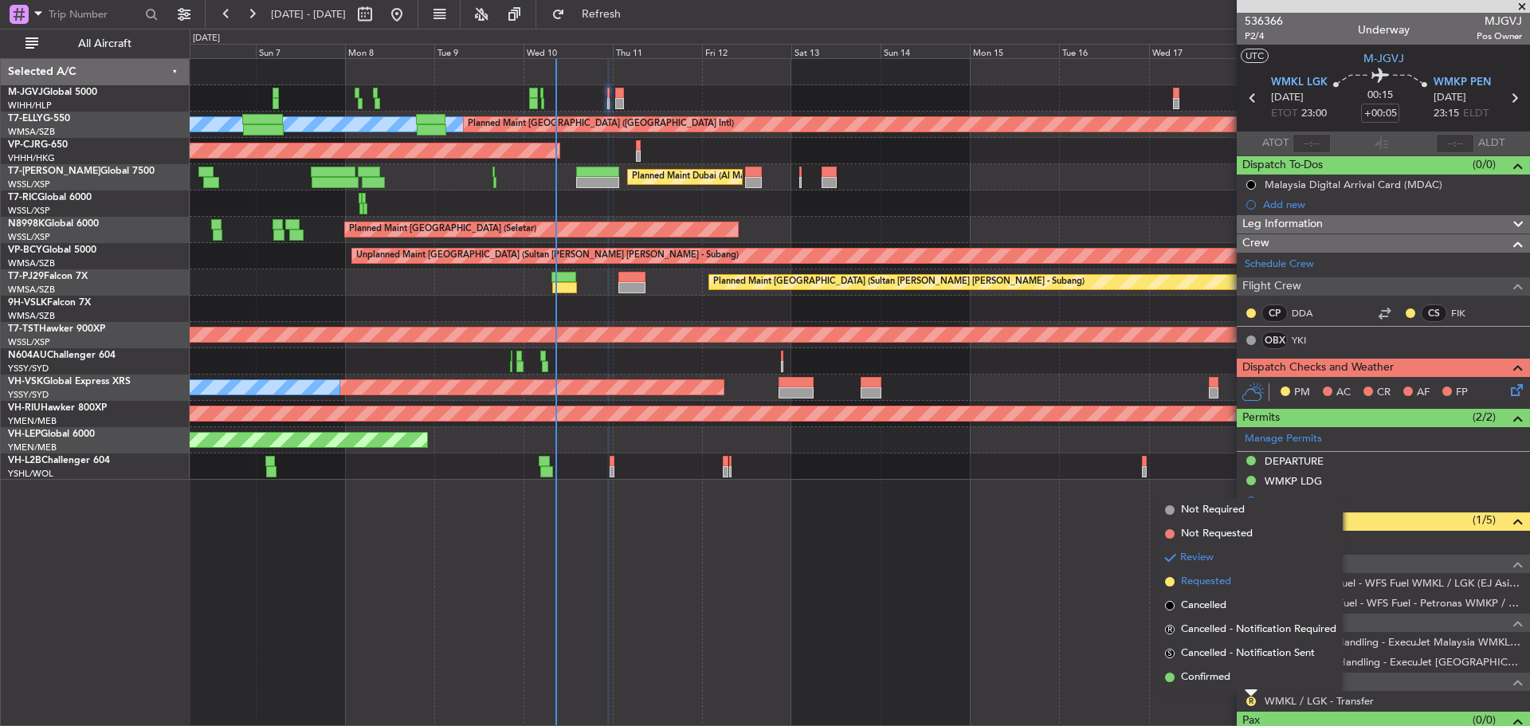
click at [1225, 582] on span "Requested" at bounding box center [1206, 582] width 50 height 16
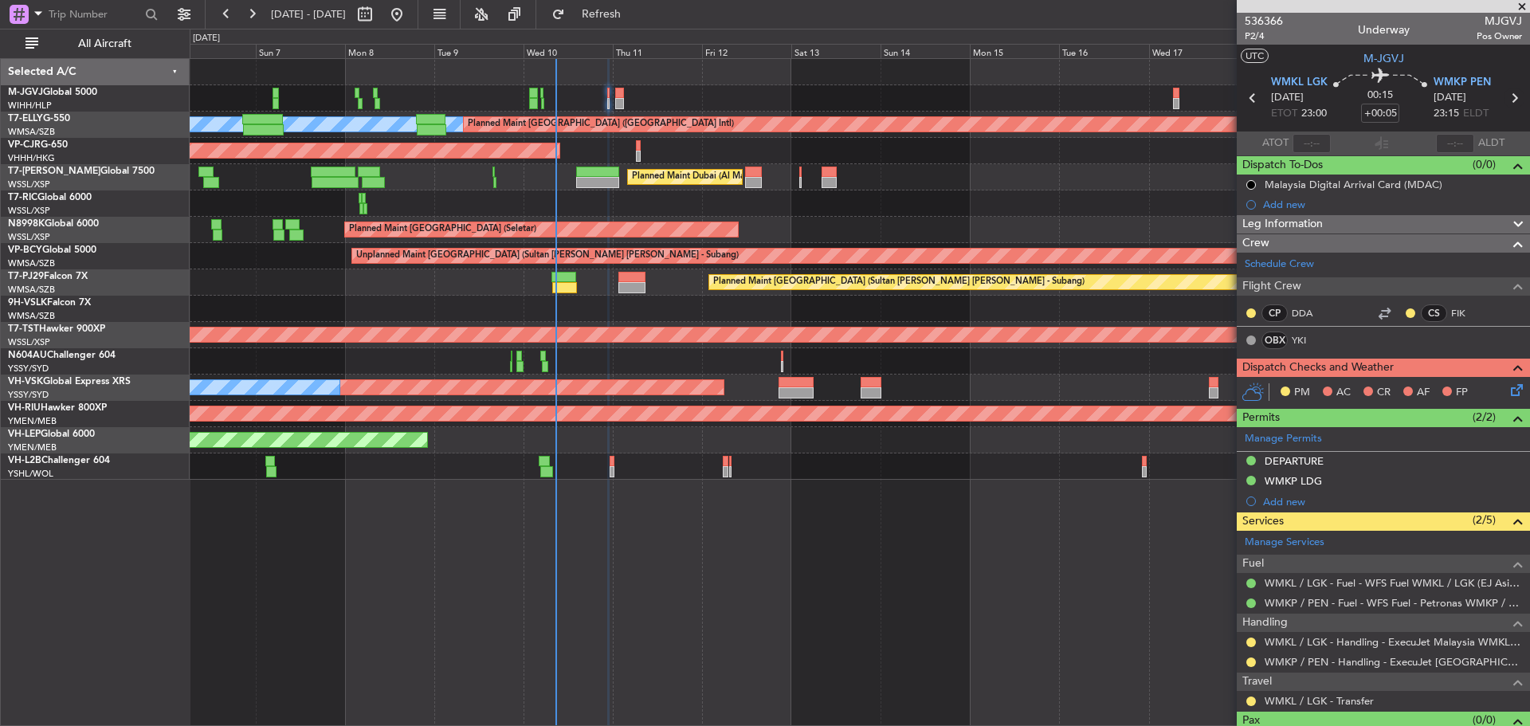
click at [1503, 96] on icon at bounding box center [1513, 98] width 21 height 21
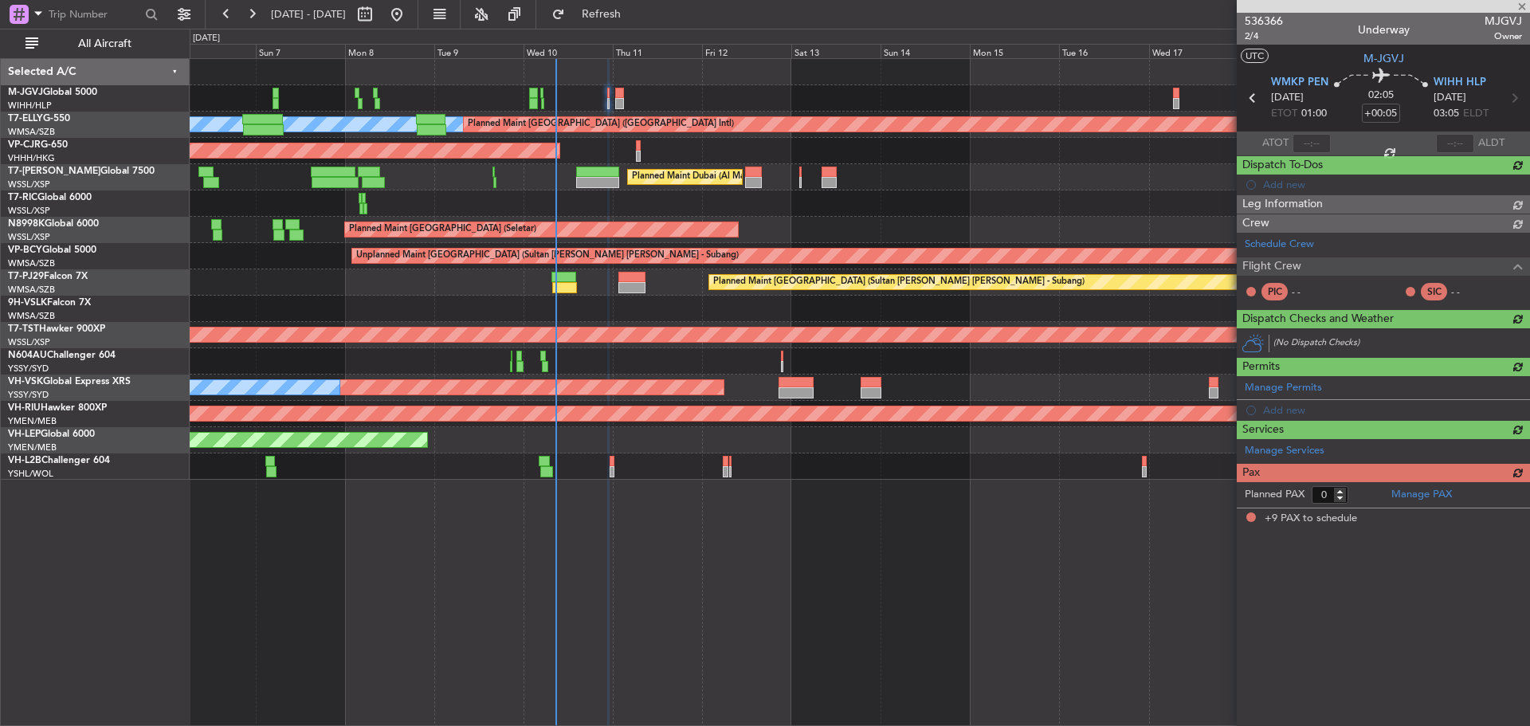
type input "+00:20"
type input "9"
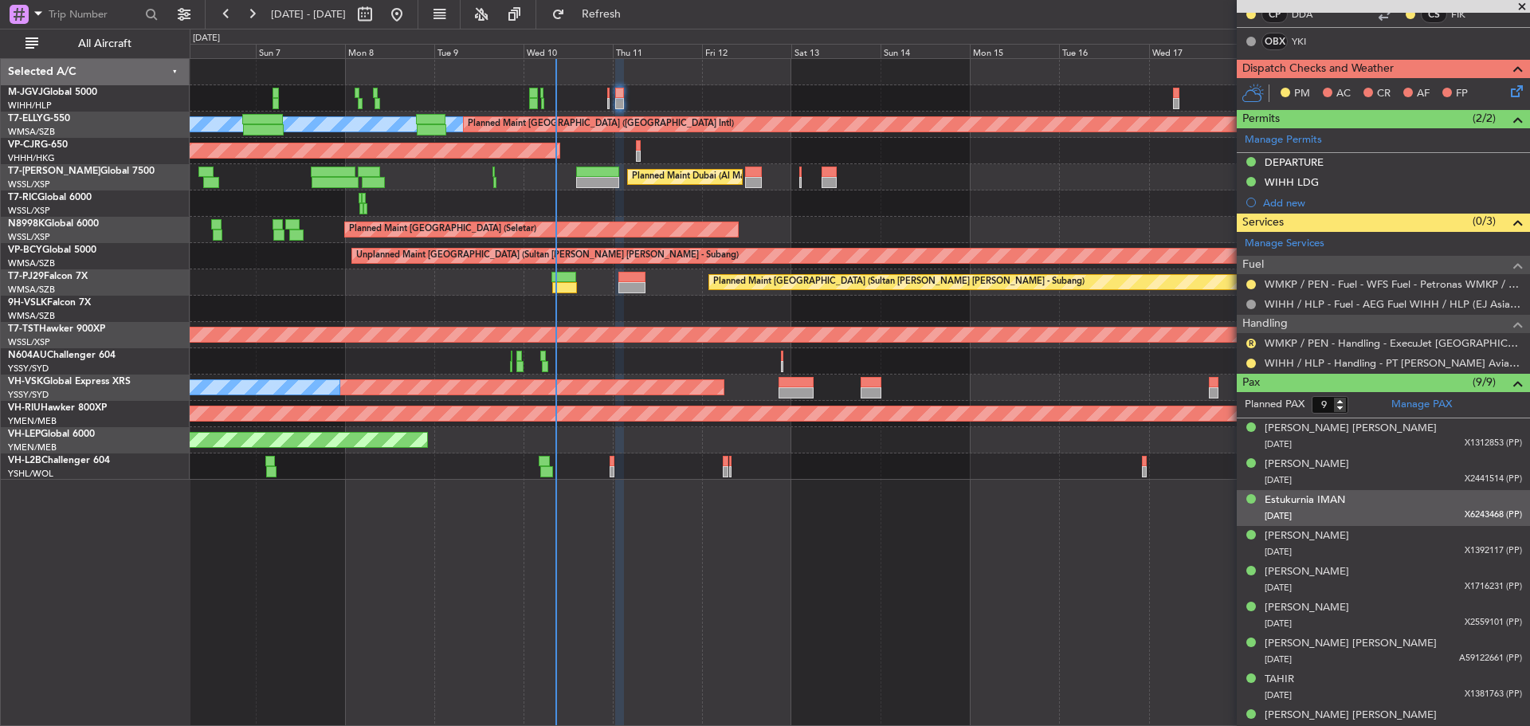
scroll to position [159, 0]
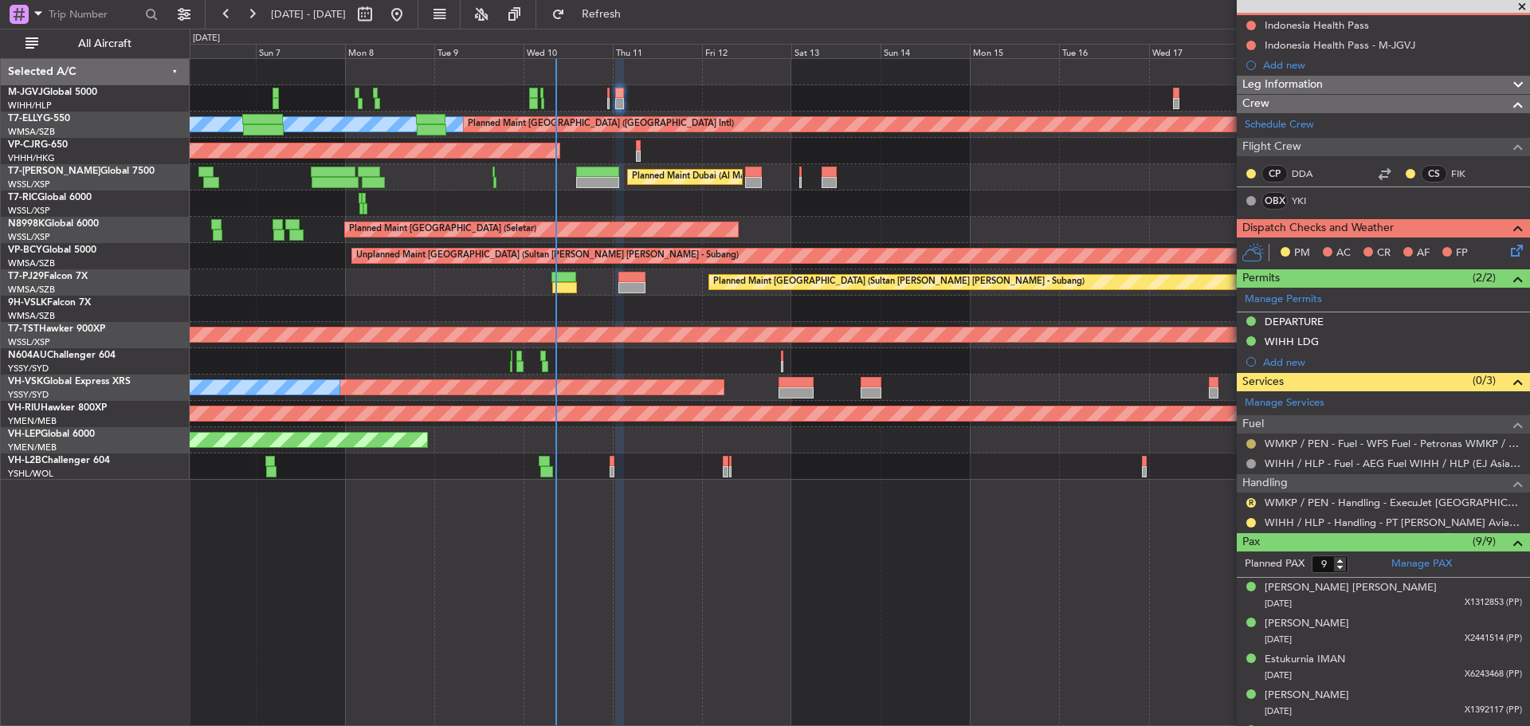
click at [1248, 445] on button at bounding box center [1251, 444] width 10 height 10
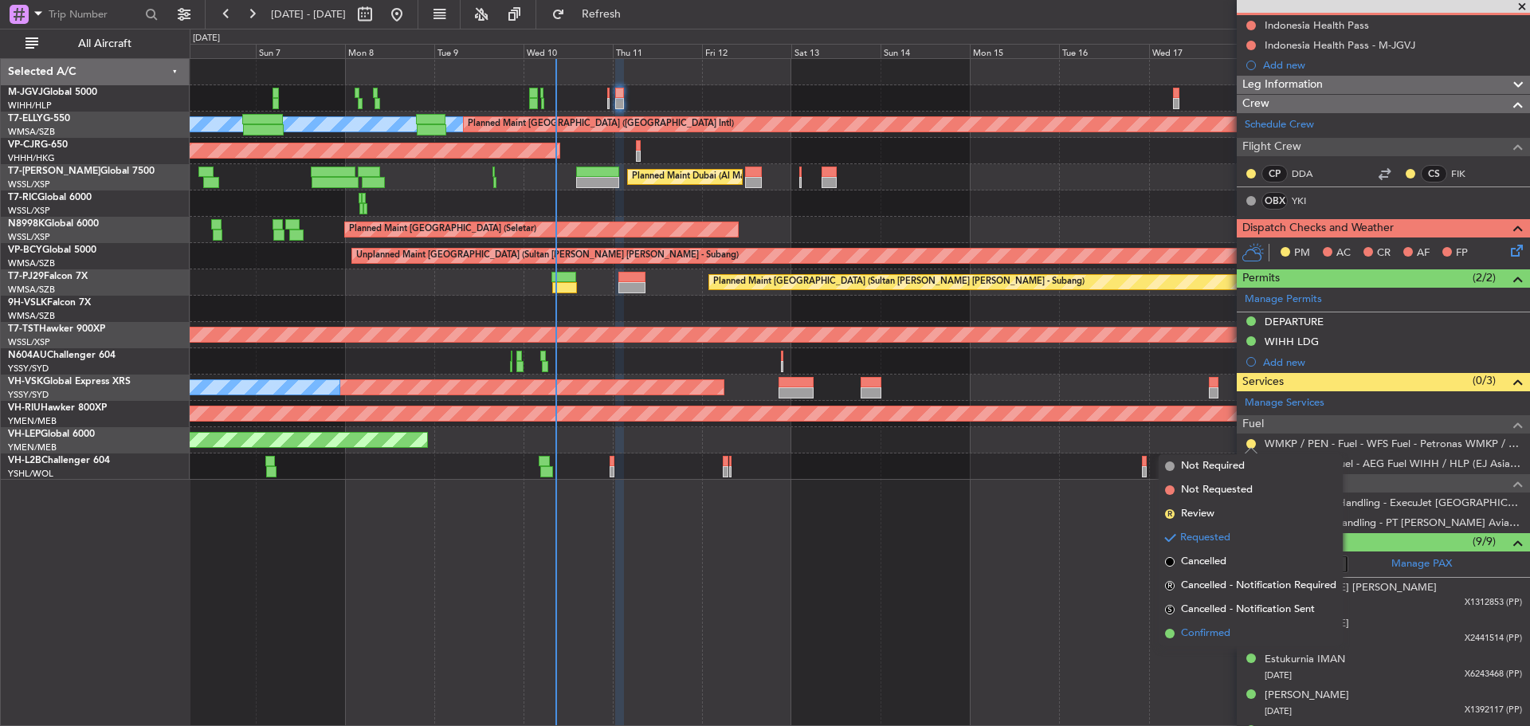
click at [1229, 632] on span "Confirmed" at bounding box center [1205, 633] width 49 height 16
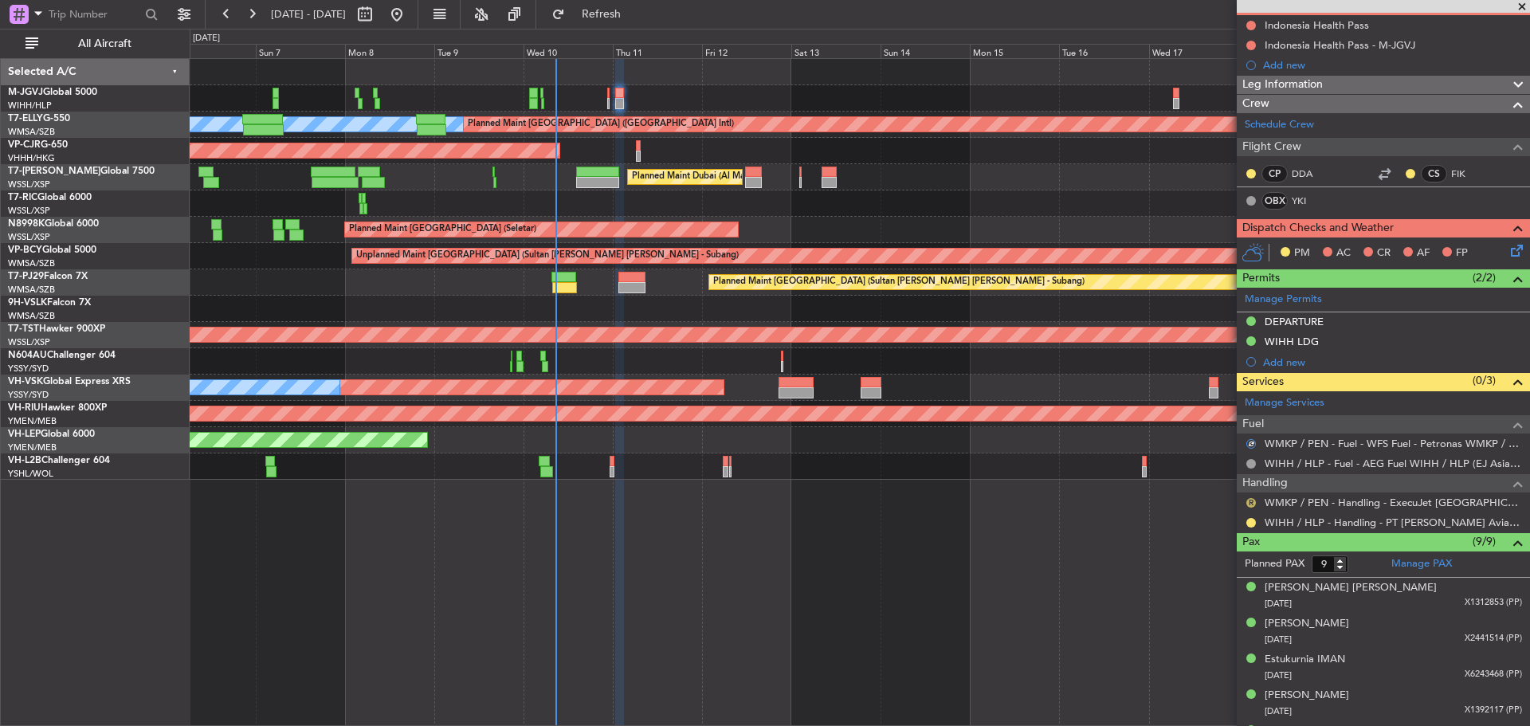
click at [1252, 502] on button "R" at bounding box center [1251, 503] width 10 height 10
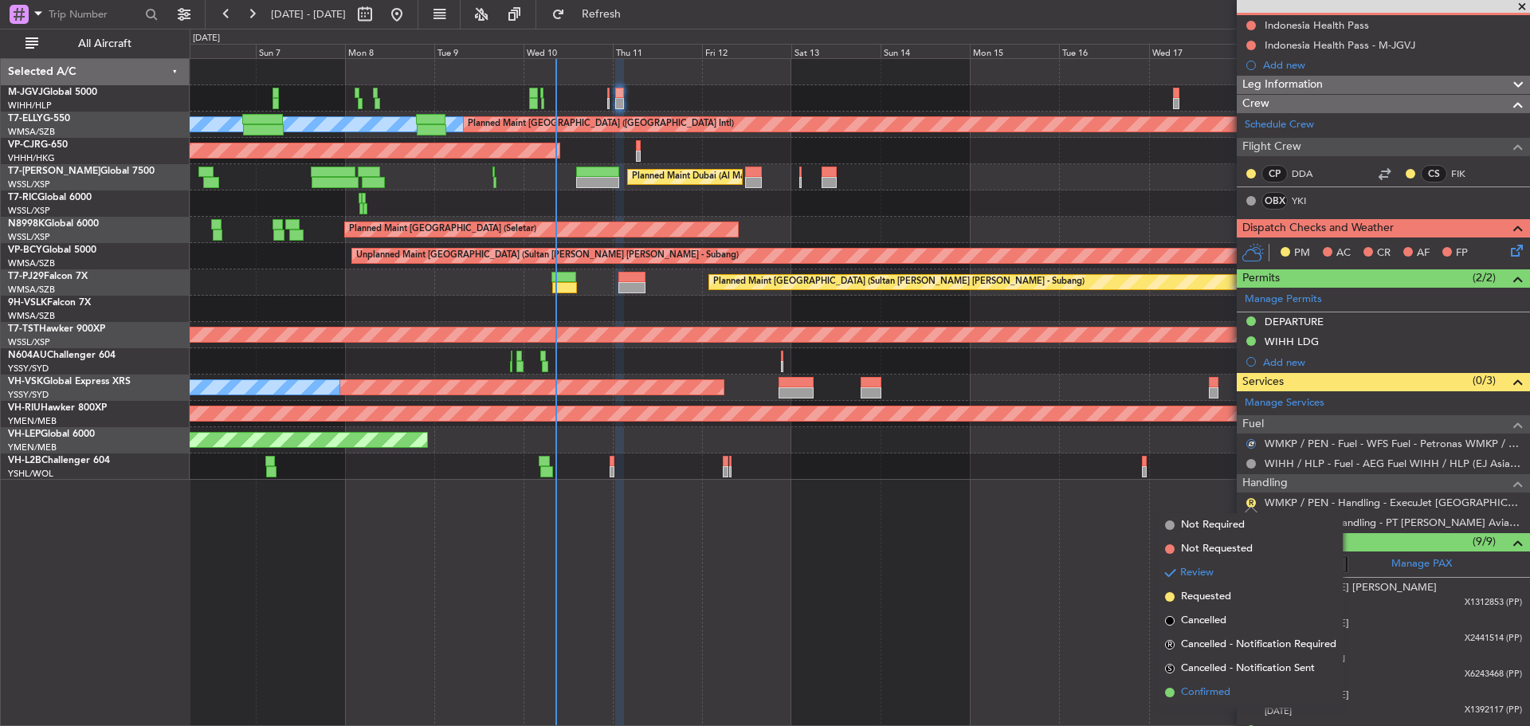
click at [1233, 688] on li "Confirmed" at bounding box center [1250, 692] width 184 height 24
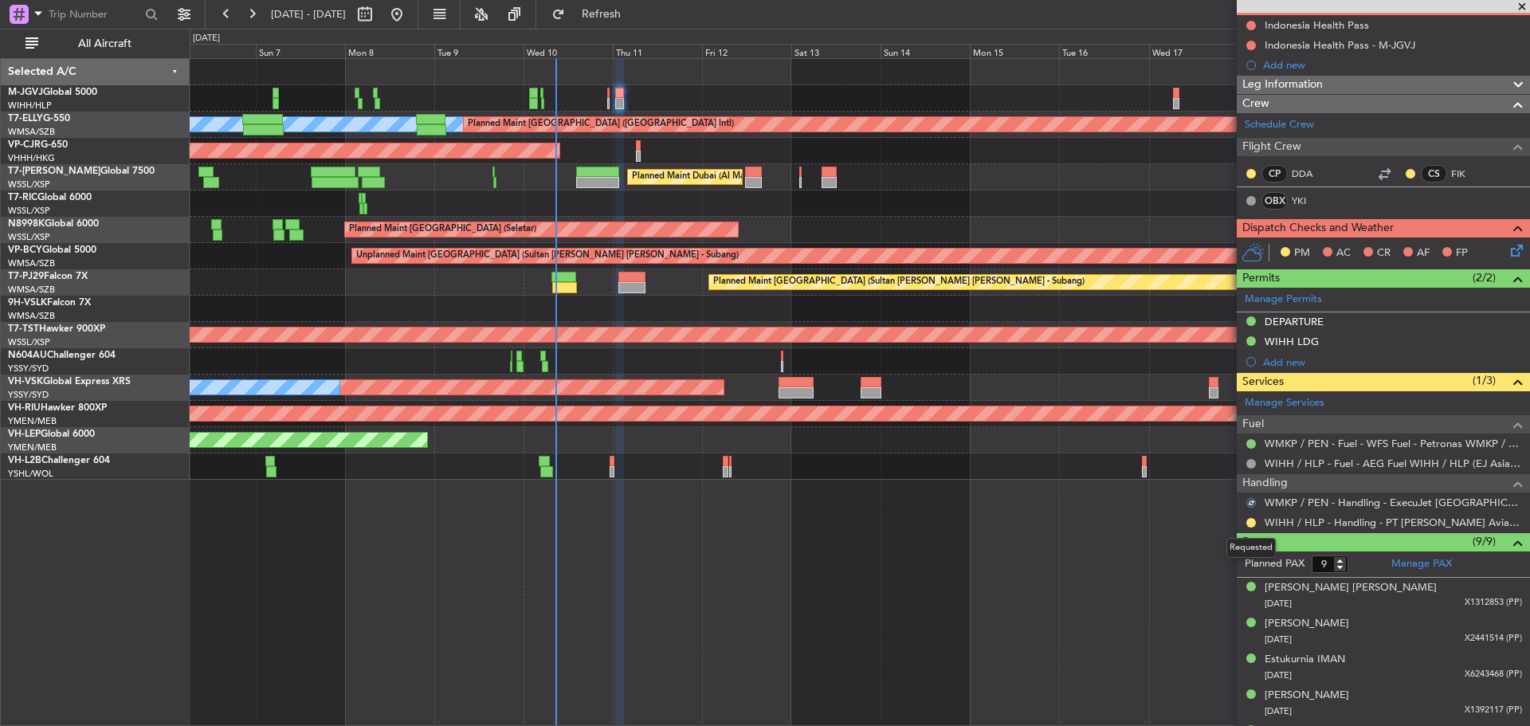
click at [1250, 527] on body "[DATE] - [DATE] Refresh Quick Links All Aircraft Planned Maint [GEOGRAPHIC_DATA…" at bounding box center [765, 363] width 1530 height 726
click at [1249, 522] on button at bounding box center [1251, 523] width 10 height 10
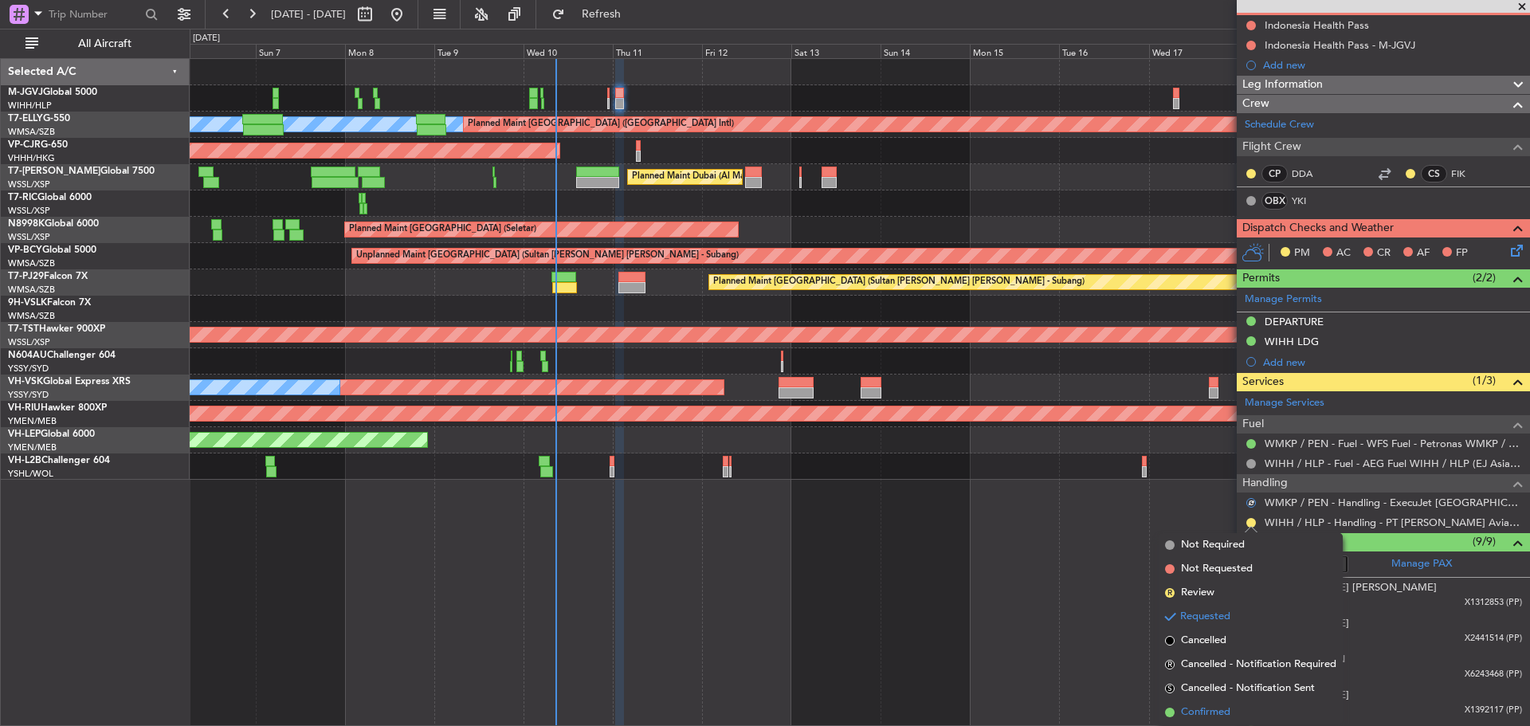
click at [1195, 711] on span "Confirmed" at bounding box center [1205, 712] width 49 height 16
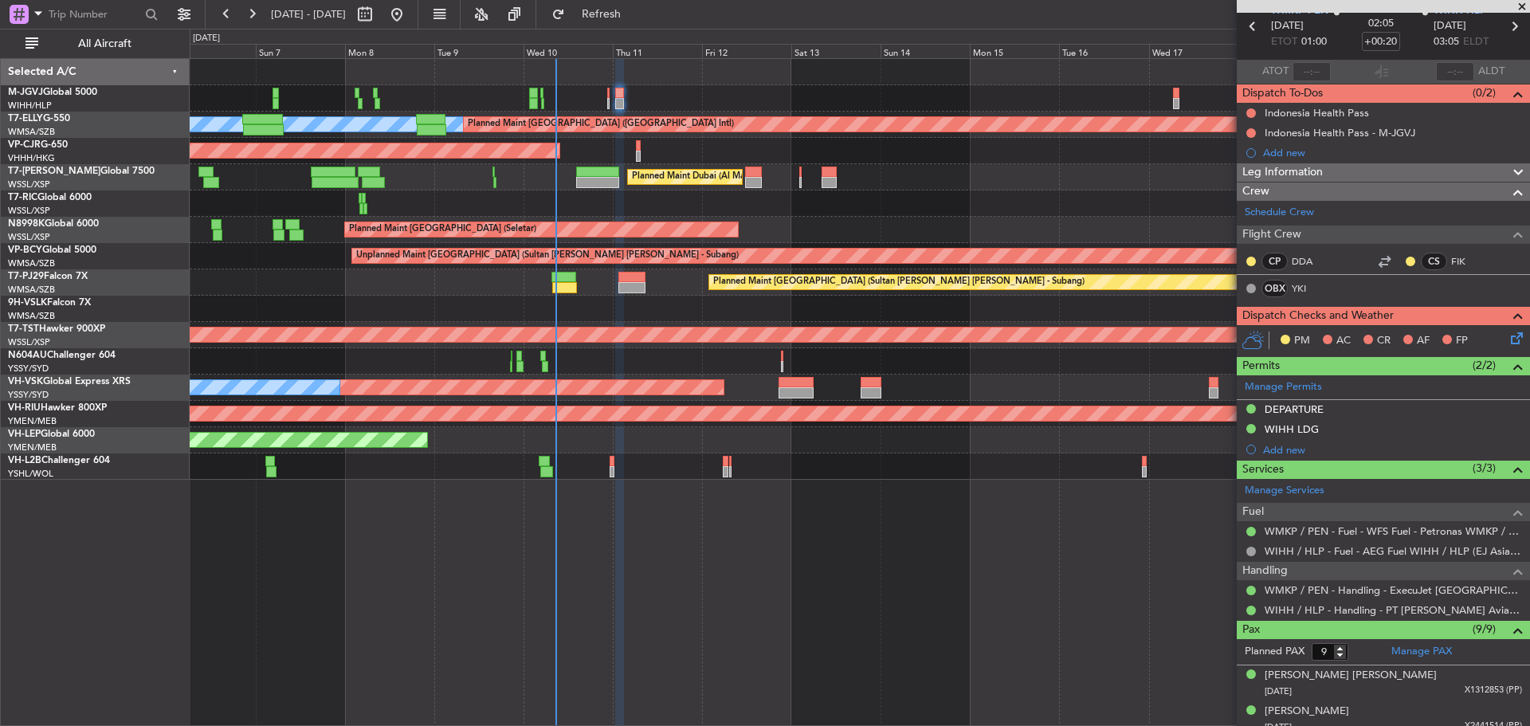
scroll to position [0, 0]
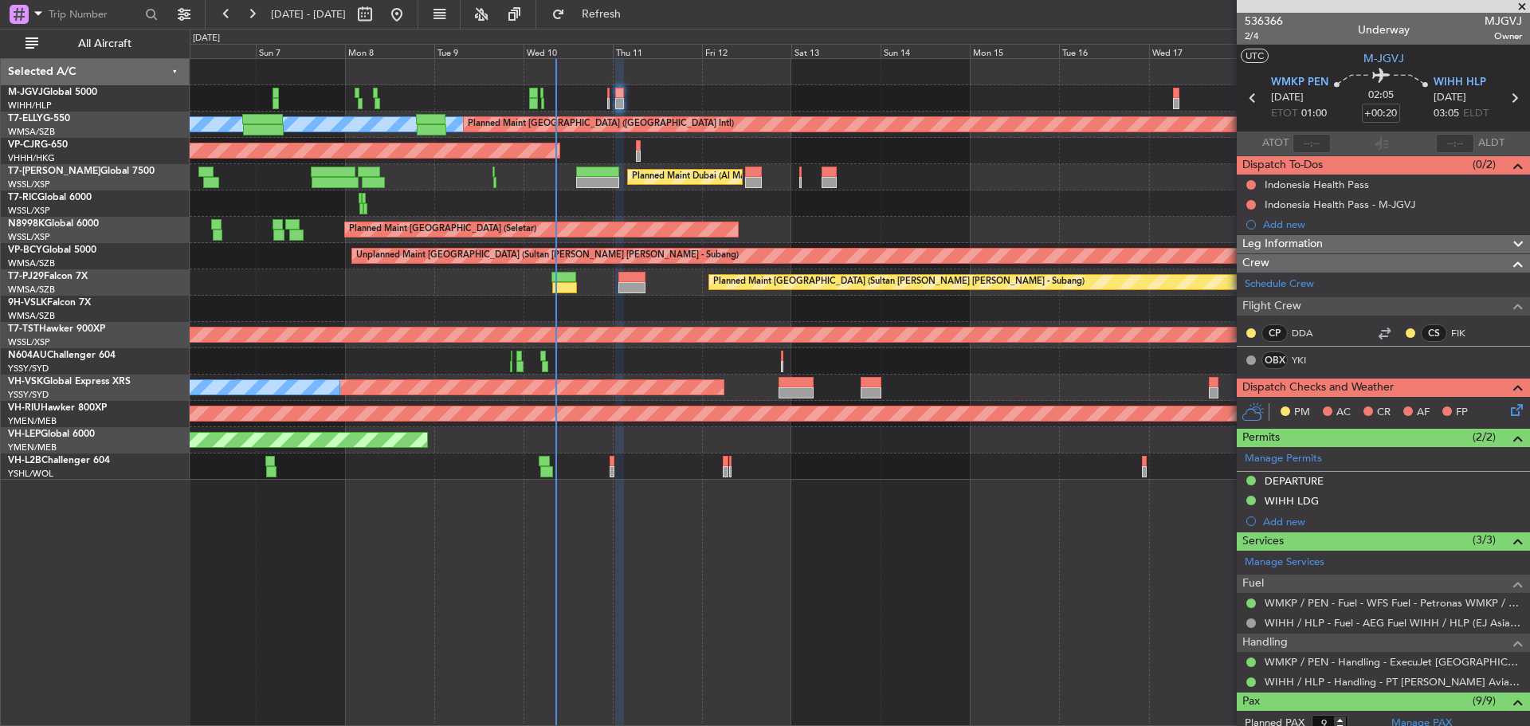
click at [1250, 94] on icon at bounding box center [1252, 98] width 21 height 21
type input "+00:05"
type input "0"
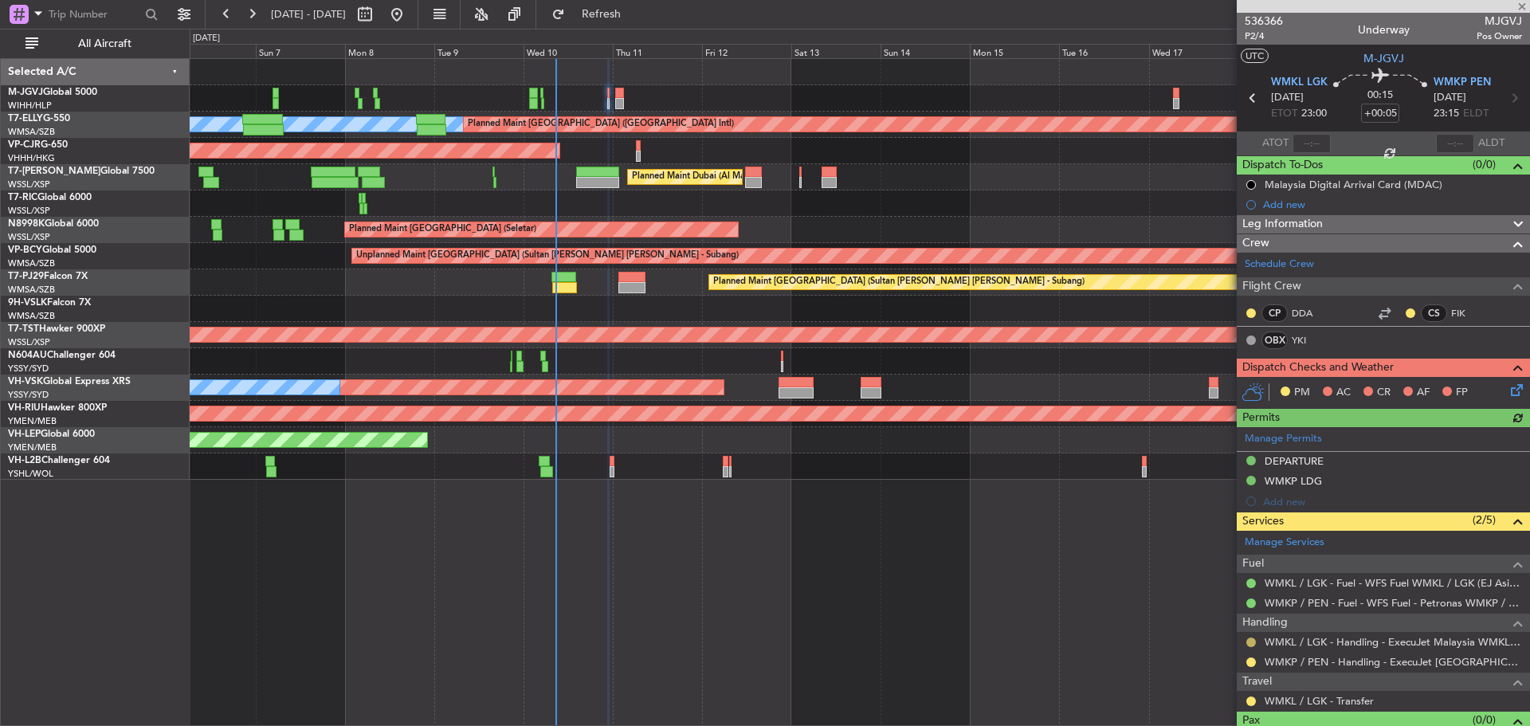
click at [1250, 642] on button at bounding box center [1251, 642] width 10 height 10
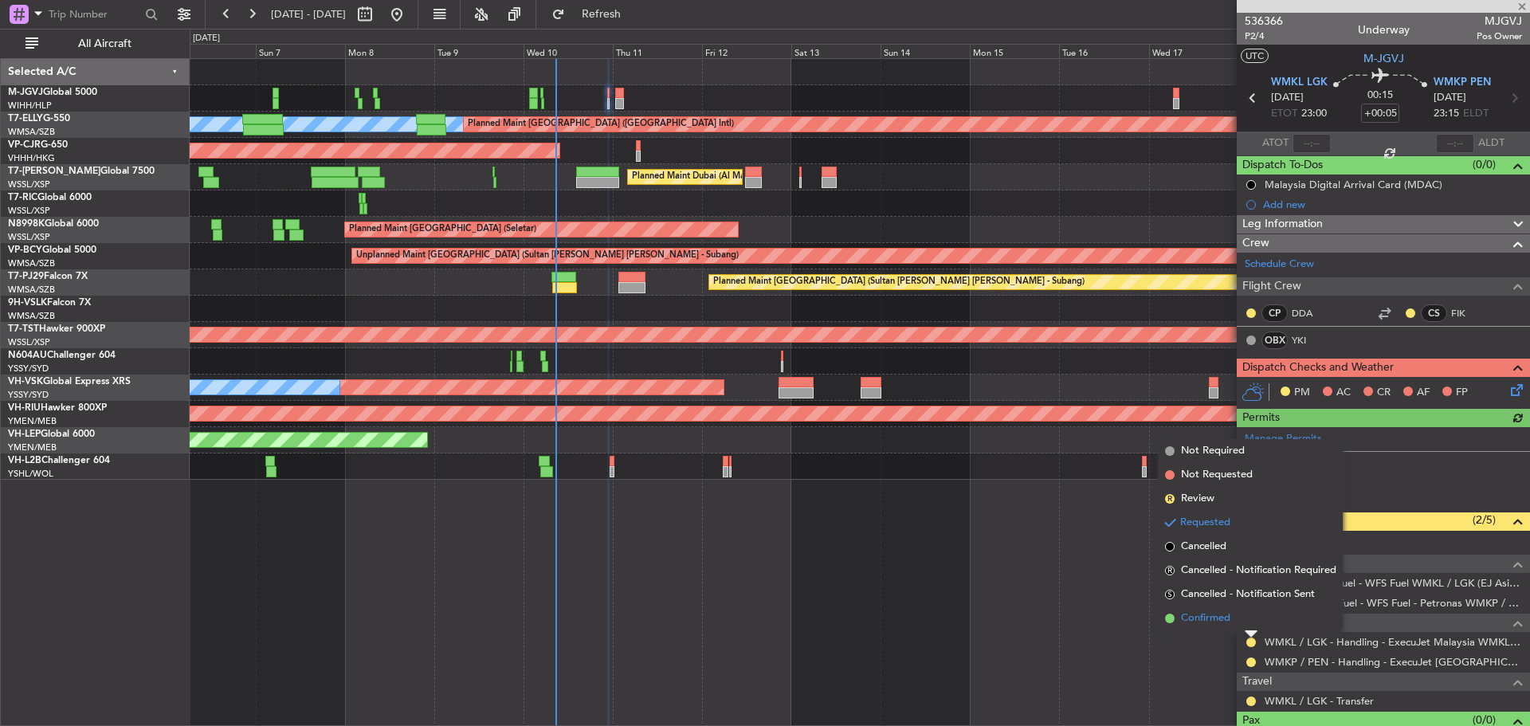
click at [1249, 613] on li "Confirmed" at bounding box center [1250, 618] width 184 height 24
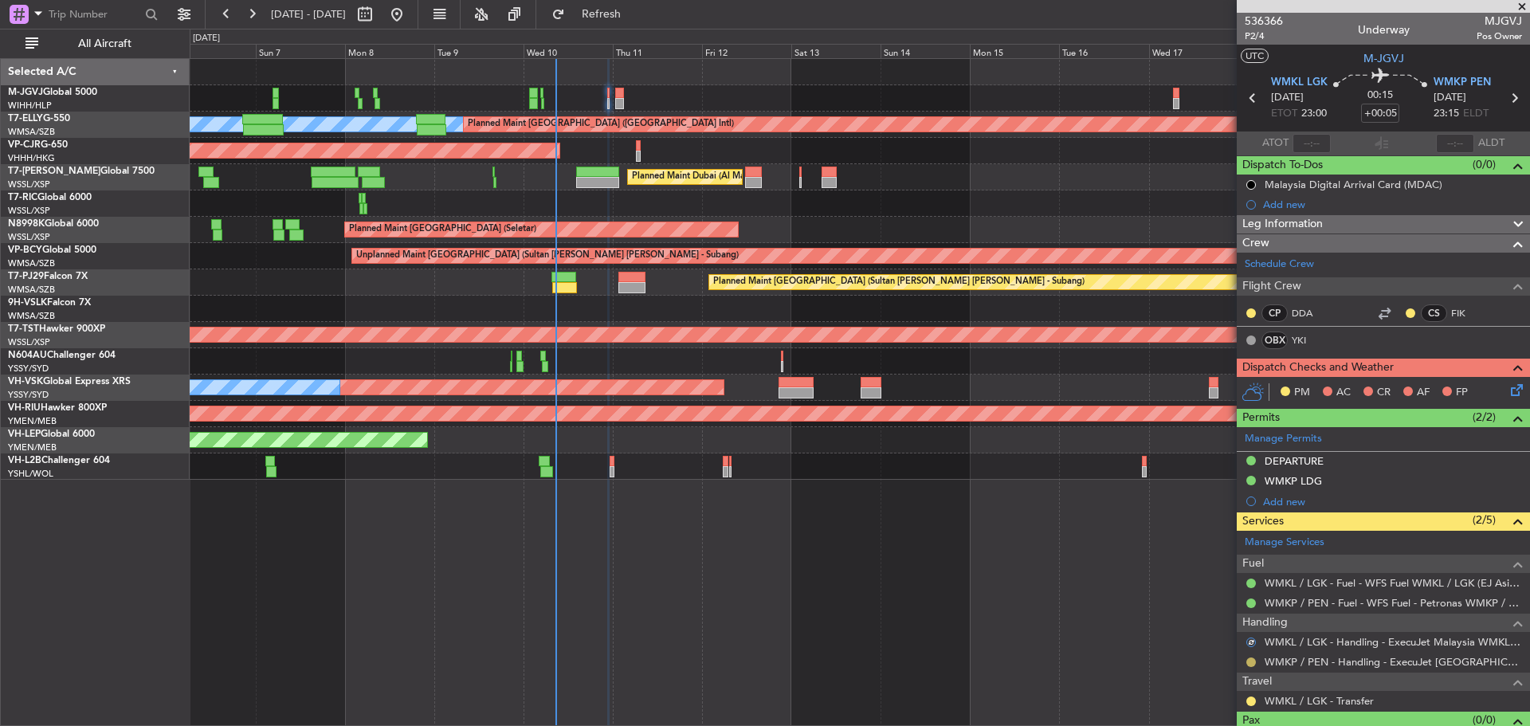
click at [1249, 663] on button at bounding box center [1251, 662] width 10 height 10
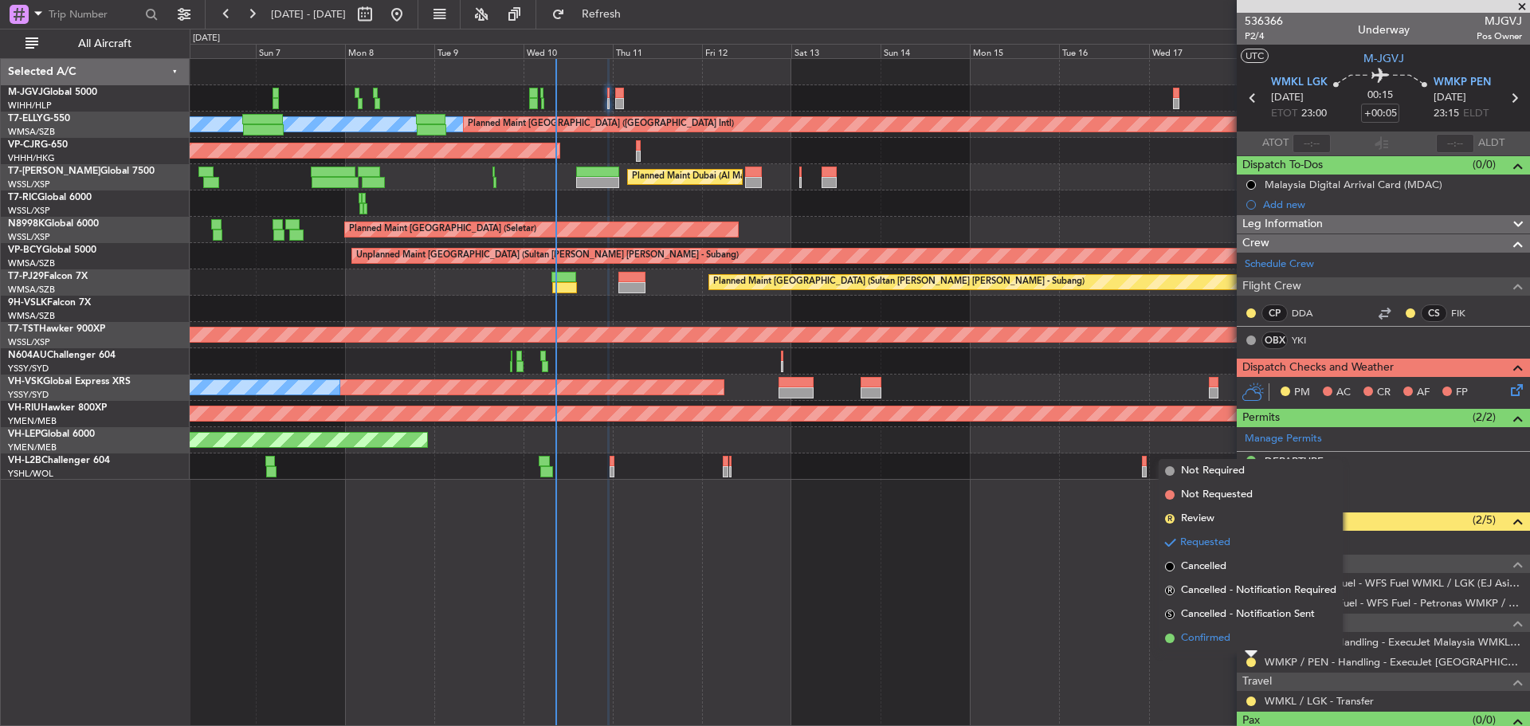
click at [1248, 641] on li "Confirmed" at bounding box center [1250, 638] width 184 height 24
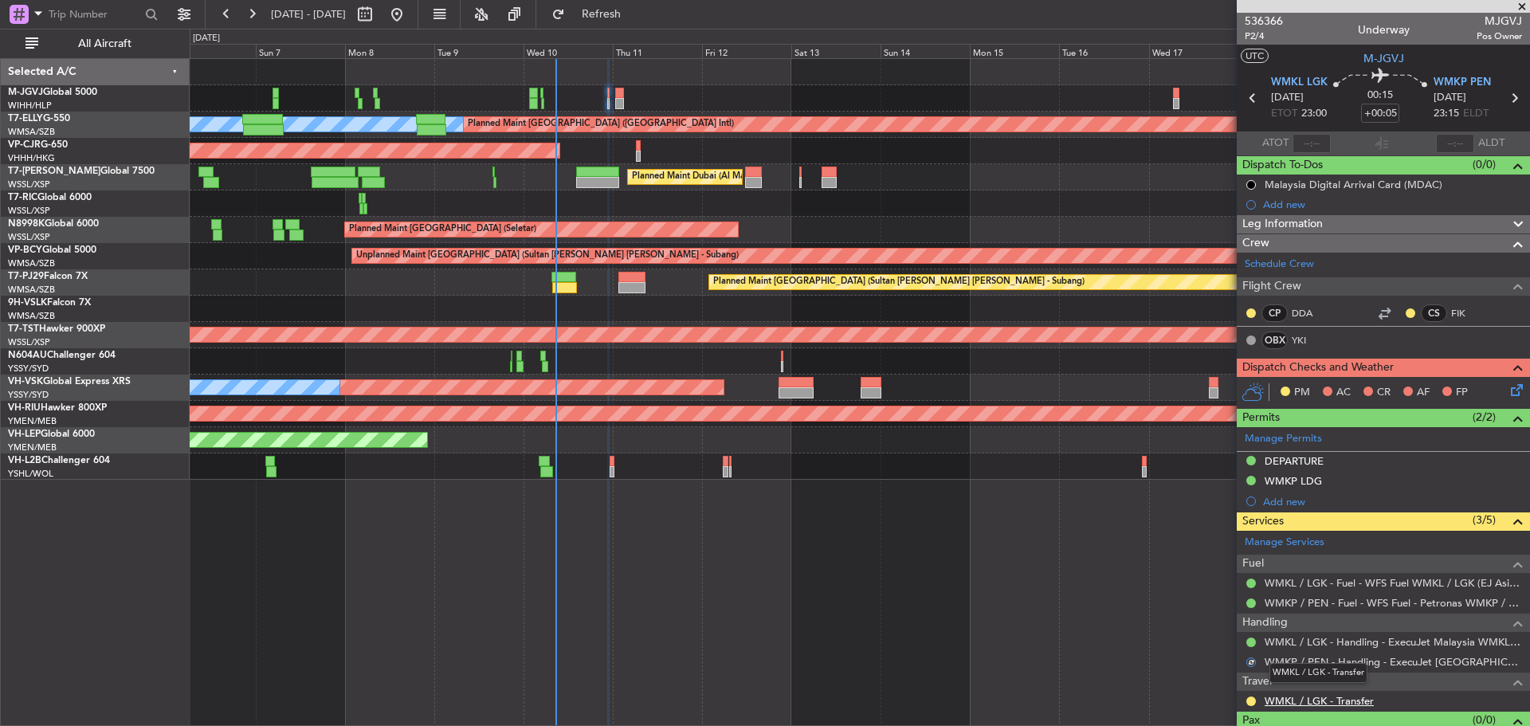
click at [1323, 696] on link "WMKL / LGK - Transfer" at bounding box center [1318, 701] width 109 height 14
click at [1289, 203] on div "Add new" at bounding box center [1385, 205] width 245 height 14
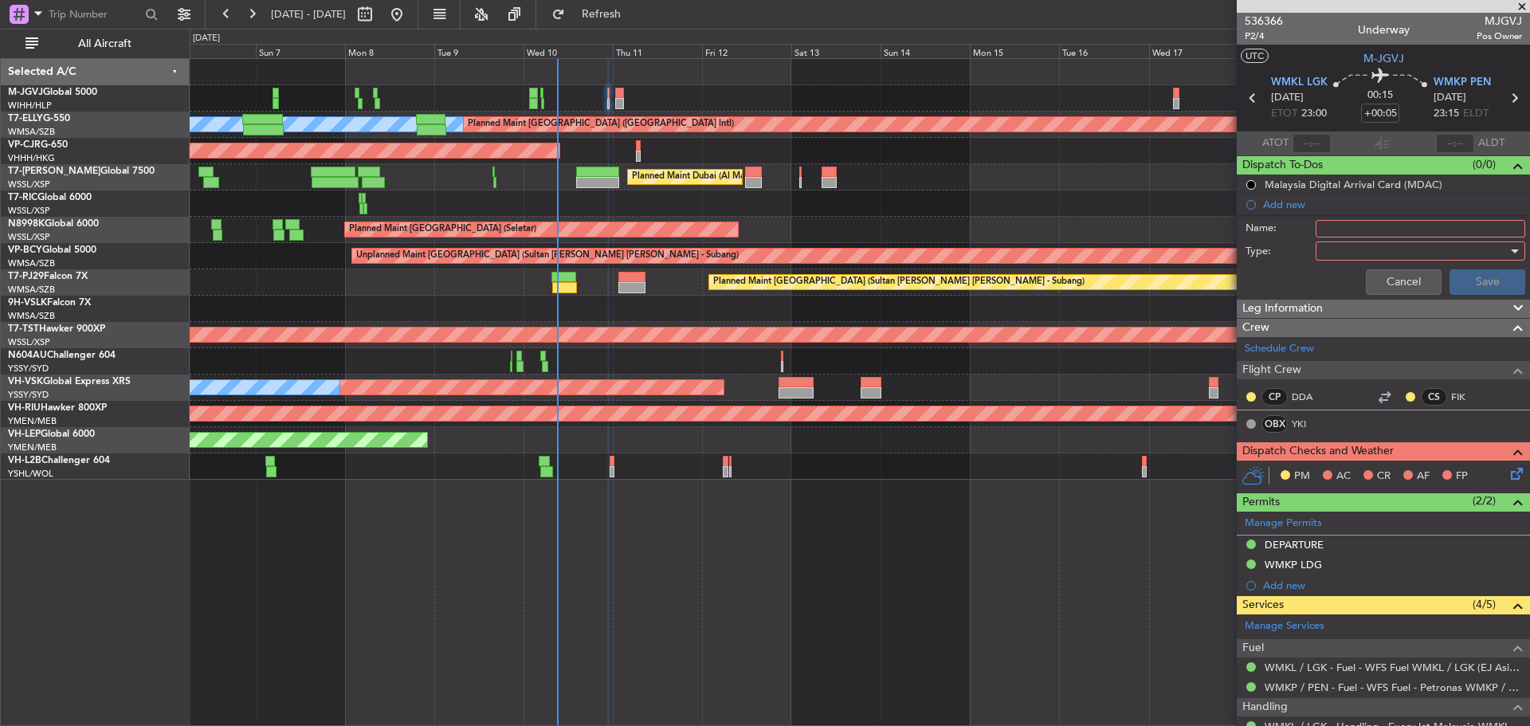
click at [1333, 225] on input "Name:" at bounding box center [1420, 229] width 210 height 18
type input "FPL"
click at [1358, 259] on div at bounding box center [1415, 251] width 186 height 24
click at [1358, 279] on span "Generic" at bounding box center [1412, 284] width 186 height 24
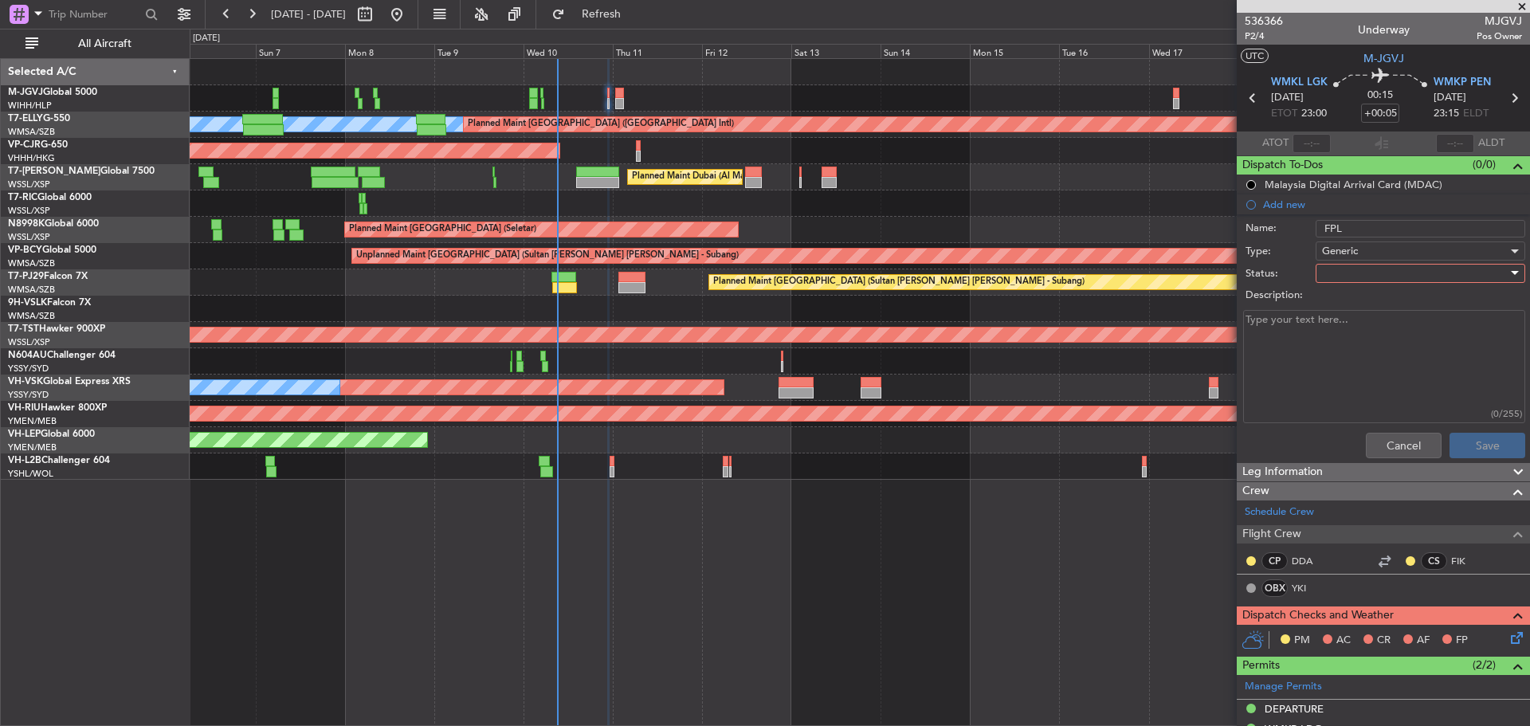
click at [1355, 276] on div at bounding box center [1415, 273] width 186 height 24
click at [1350, 307] on span "Not Started" at bounding box center [1412, 305] width 186 height 24
click at [1336, 330] on textarea "Description:" at bounding box center [1384, 367] width 282 height 114
paste textarea "-Alt 6000/7000’ -Fuel 20.000Lb"
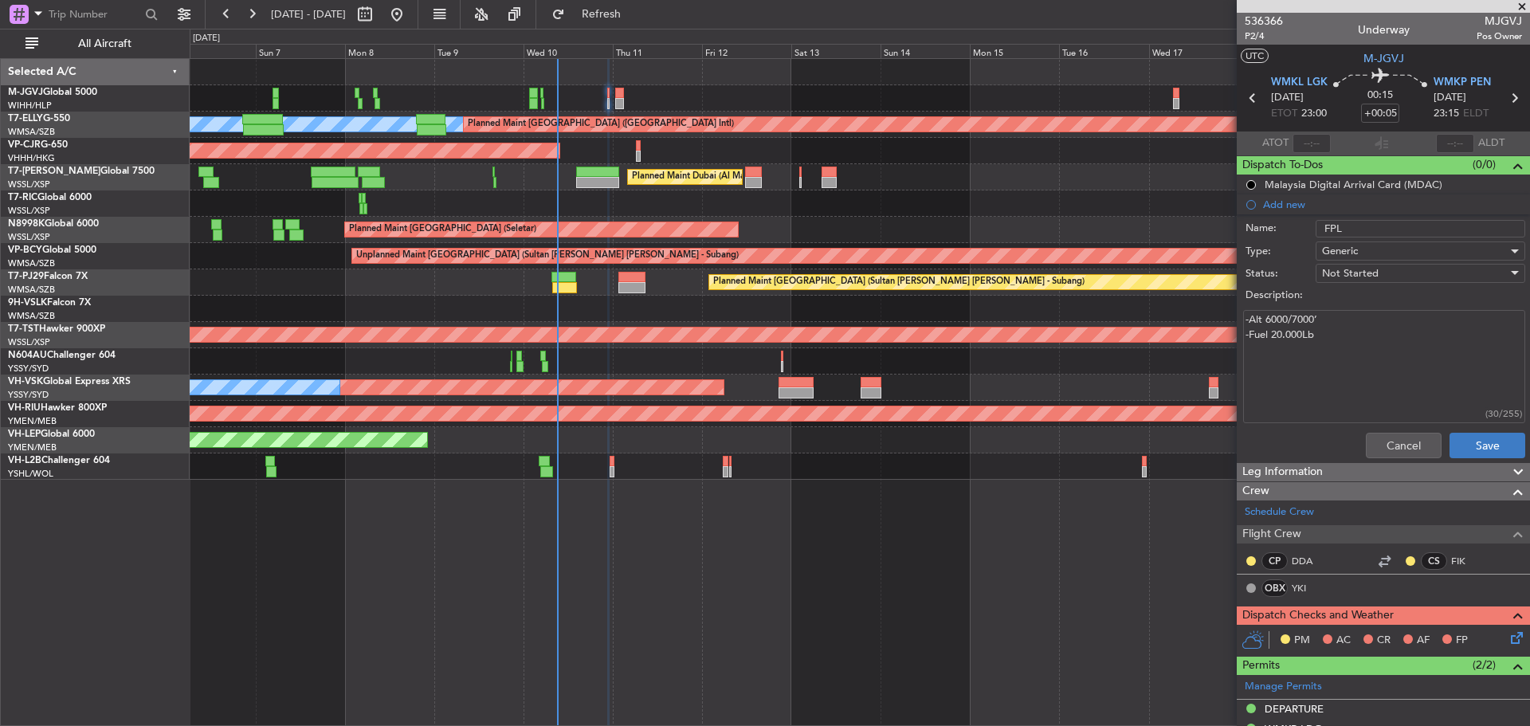
type textarea "-Alt 6000/7000’ -Fuel 20.000Lb"
click at [1483, 441] on button "Save" at bounding box center [1487, 445] width 76 height 25
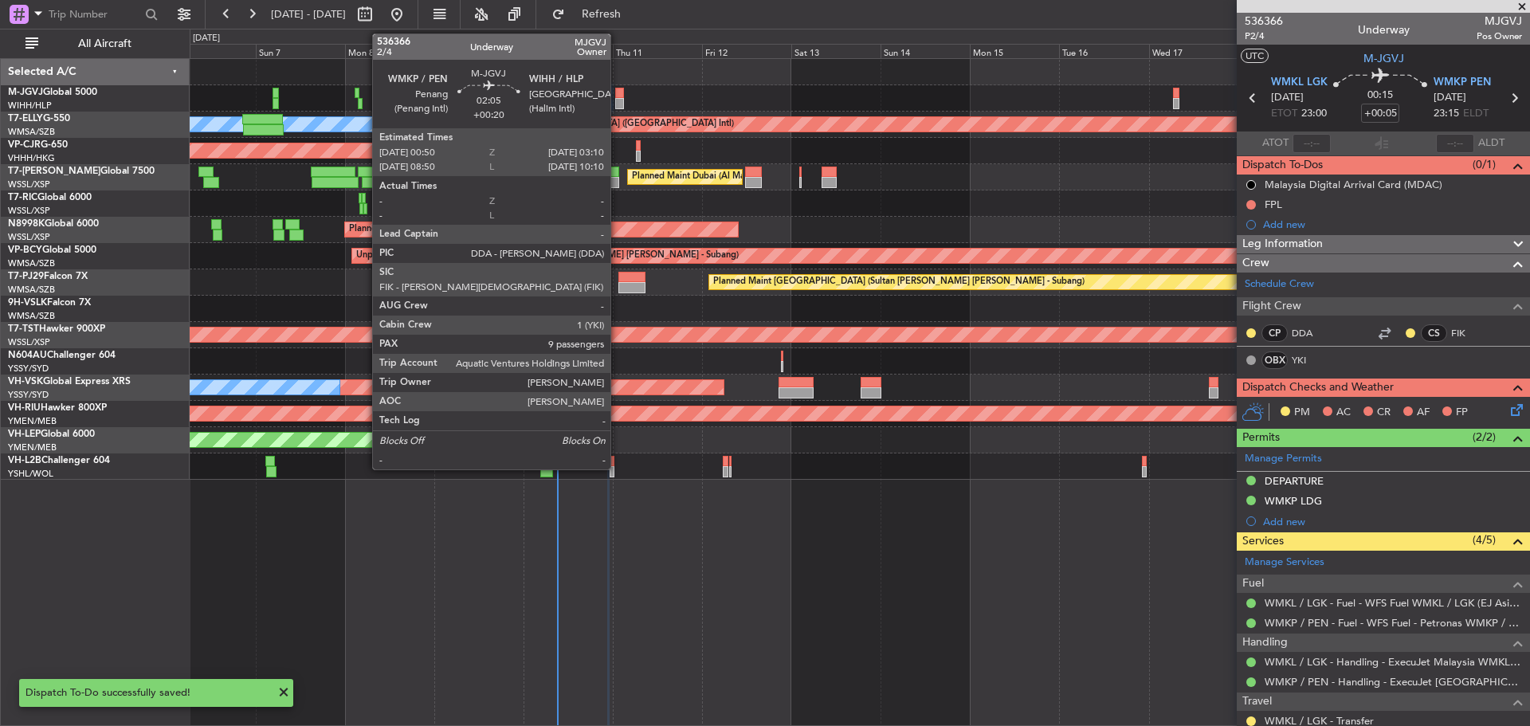
click at [617, 96] on div at bounding box center [619, 93] width 9 height 11
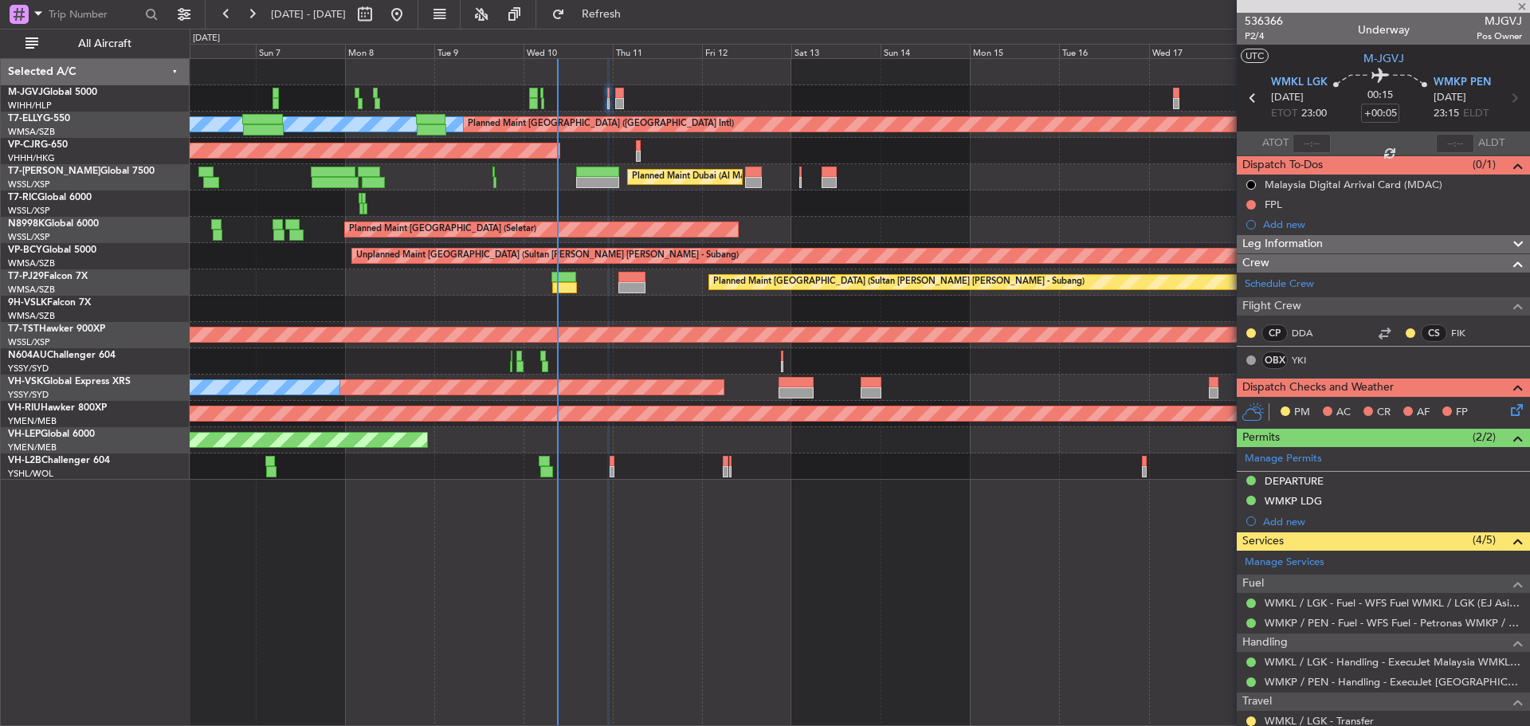
type input "+00:20"
type input "9"
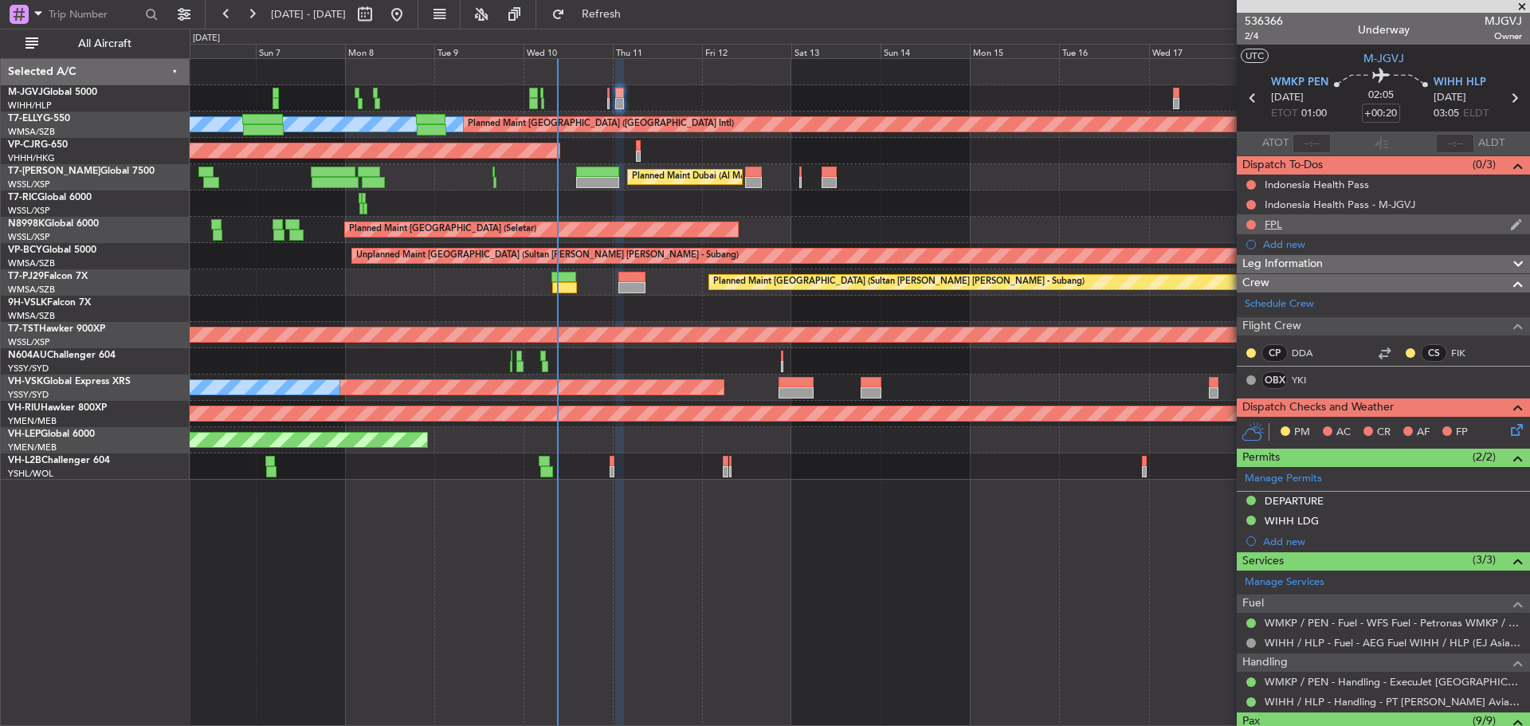
click at [1266, 223] on div "FPL" at bounding box center [1273, 225] width 18 height 14
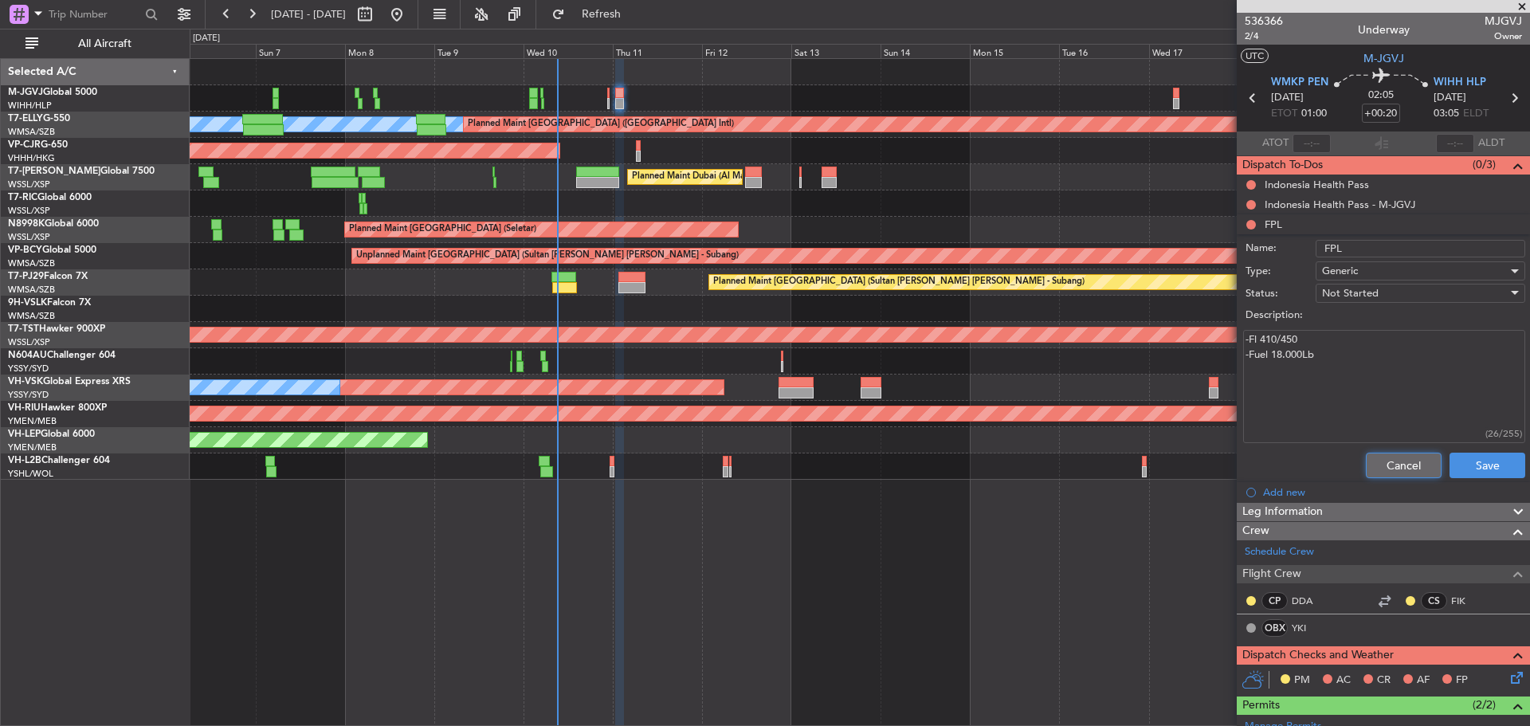
click at [1371, 457] on button "Cancel" at bounding box center [1404, 465] width 76 height 25
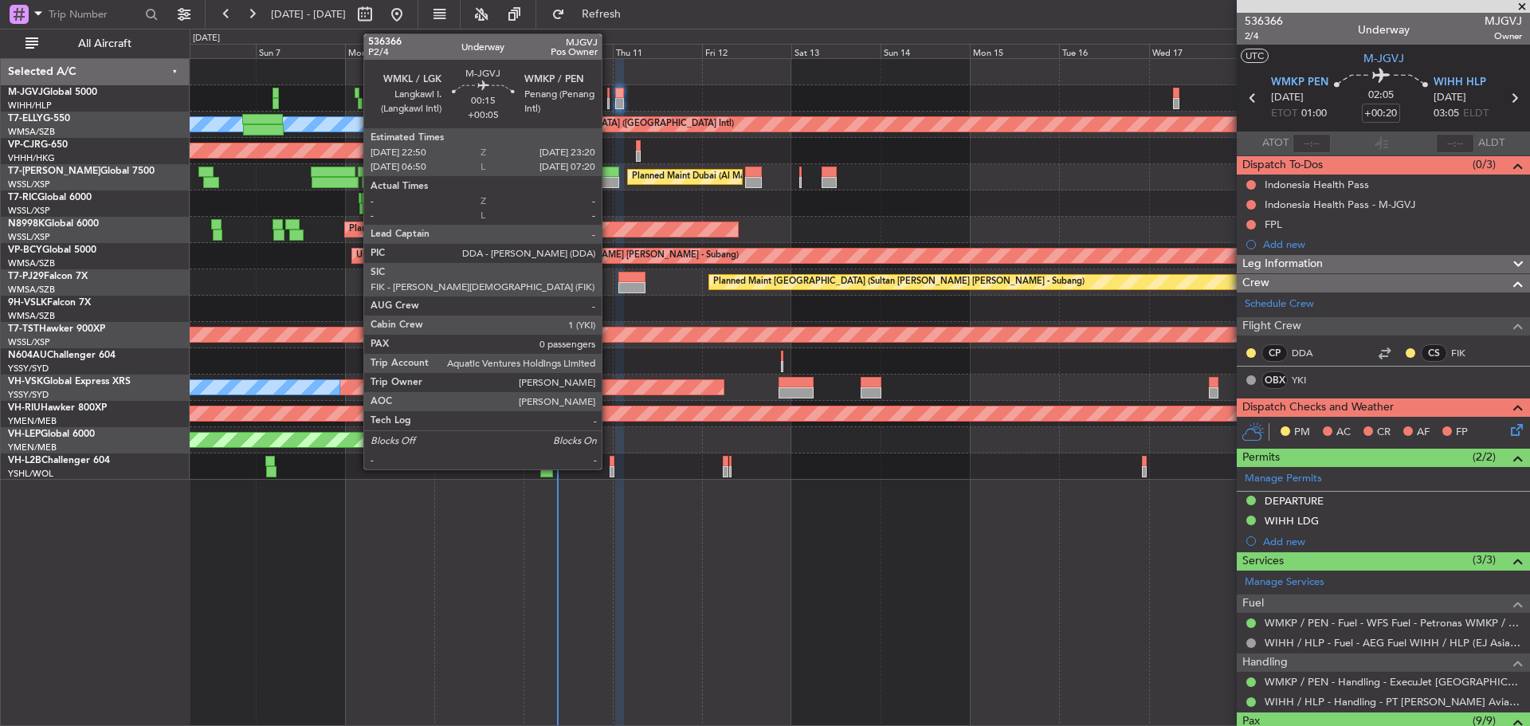
click at [609, 104] on div at bounding box center [608, 103] width 2 height 11
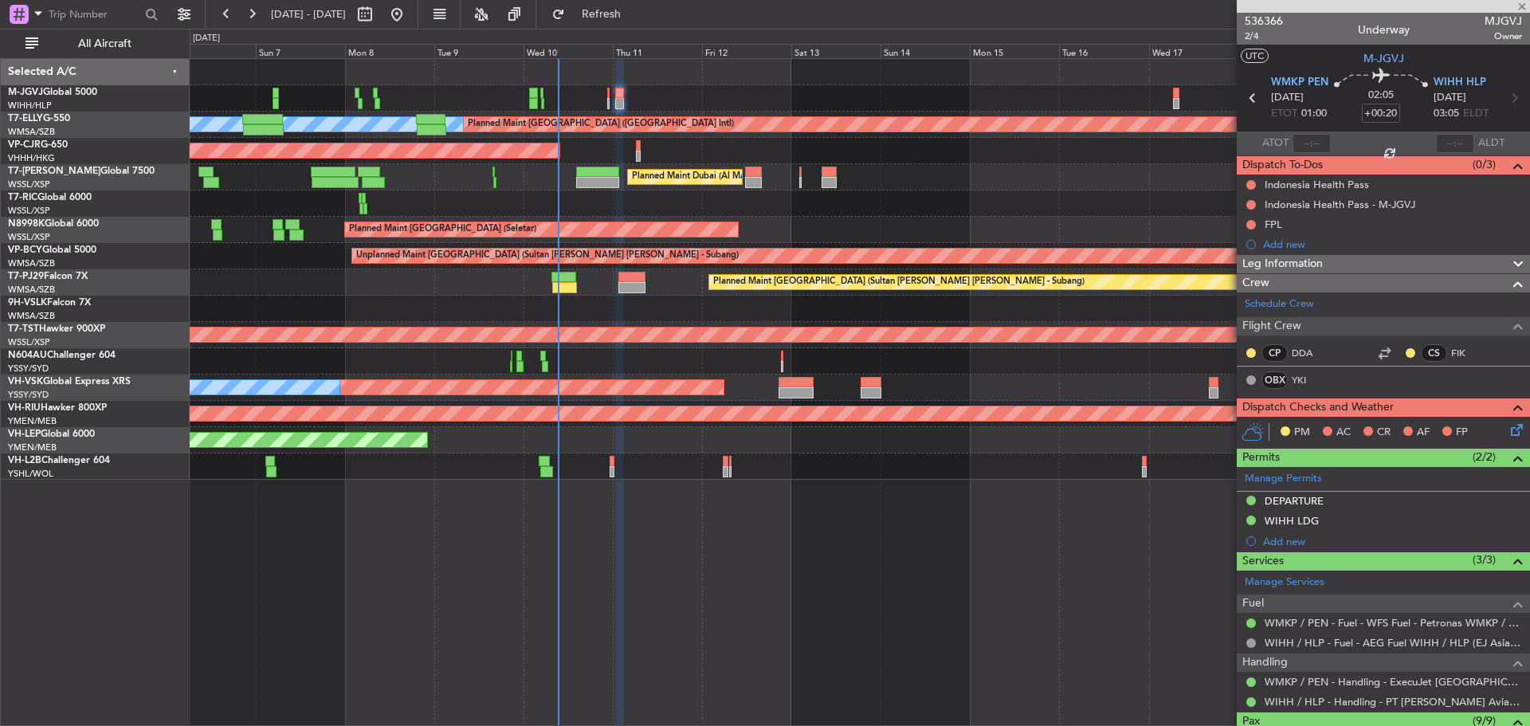
type input "+00:05"
type input "0"
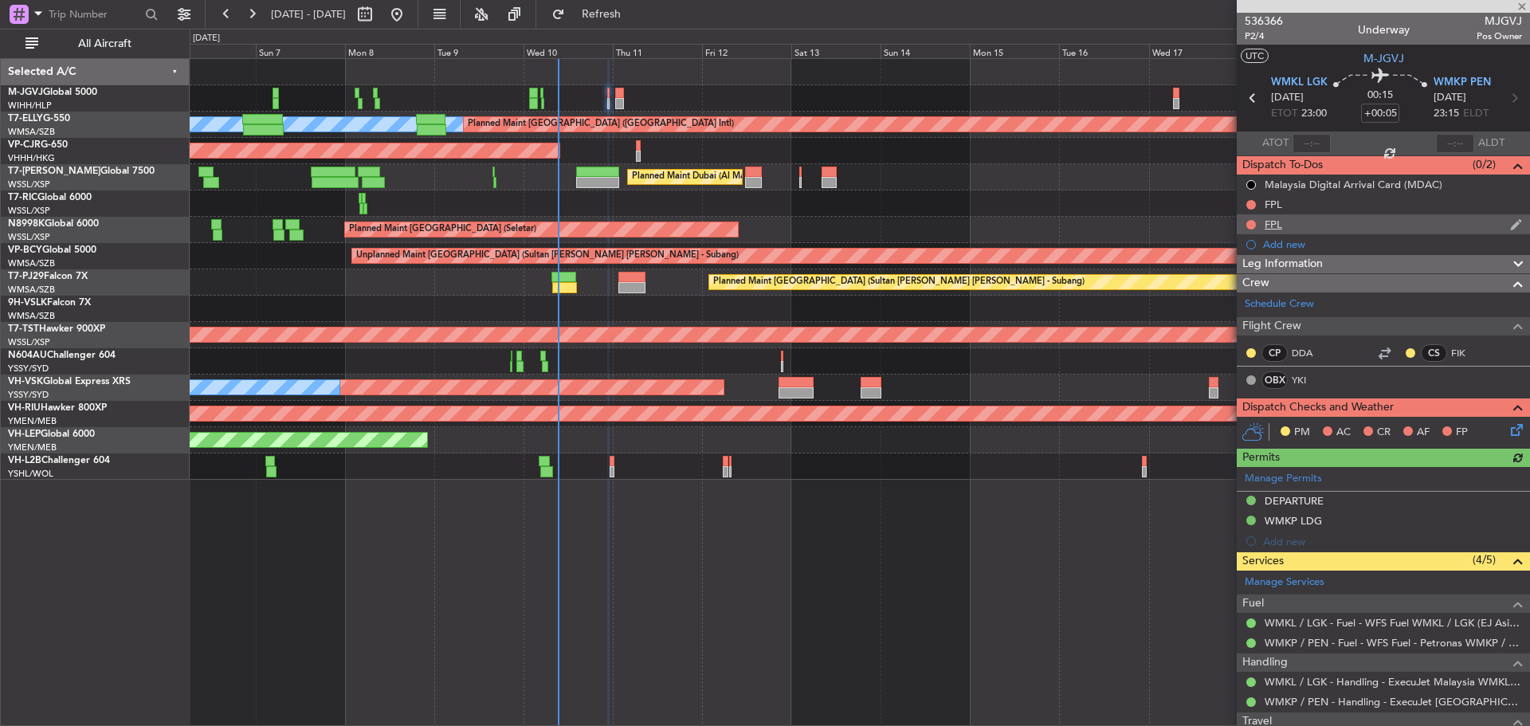
click at [1315, 222] on div "FPL" at bounding box center [1383, 224] width 293 height 20
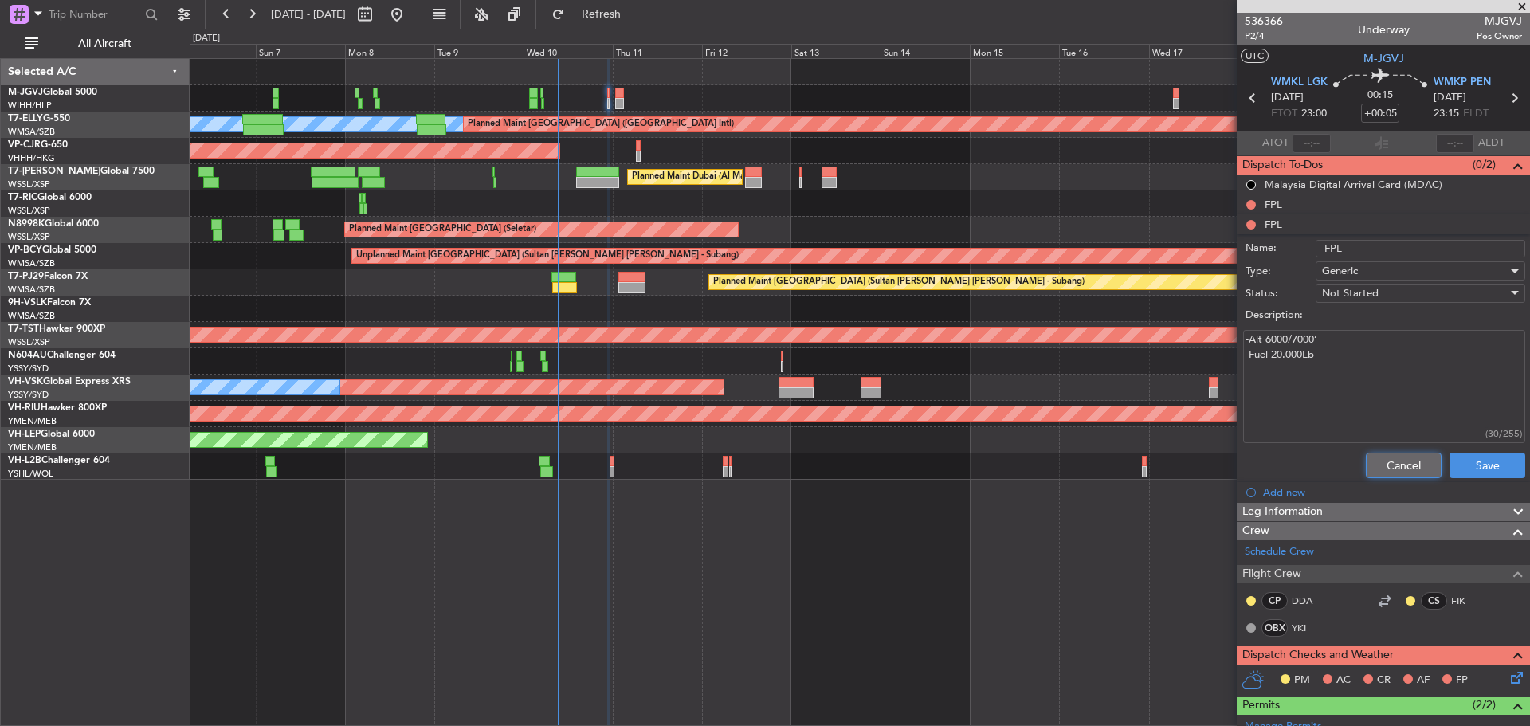
click at [1386, 463] on button "Cancel" at bounding box center [1404, 465] width 76 height 25
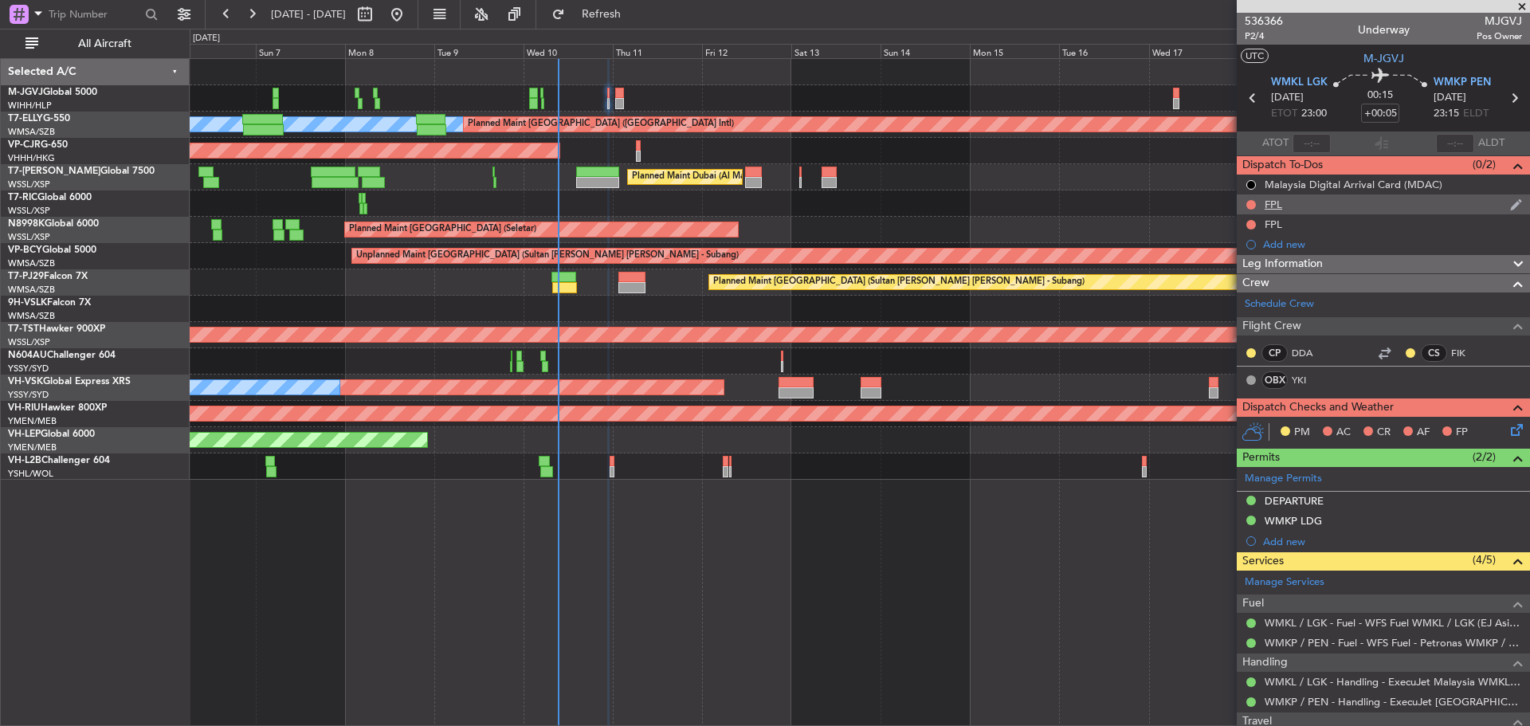
click at [1315, 204] on div "FPL" at bounding box center [1383, 204] width 293 height 20
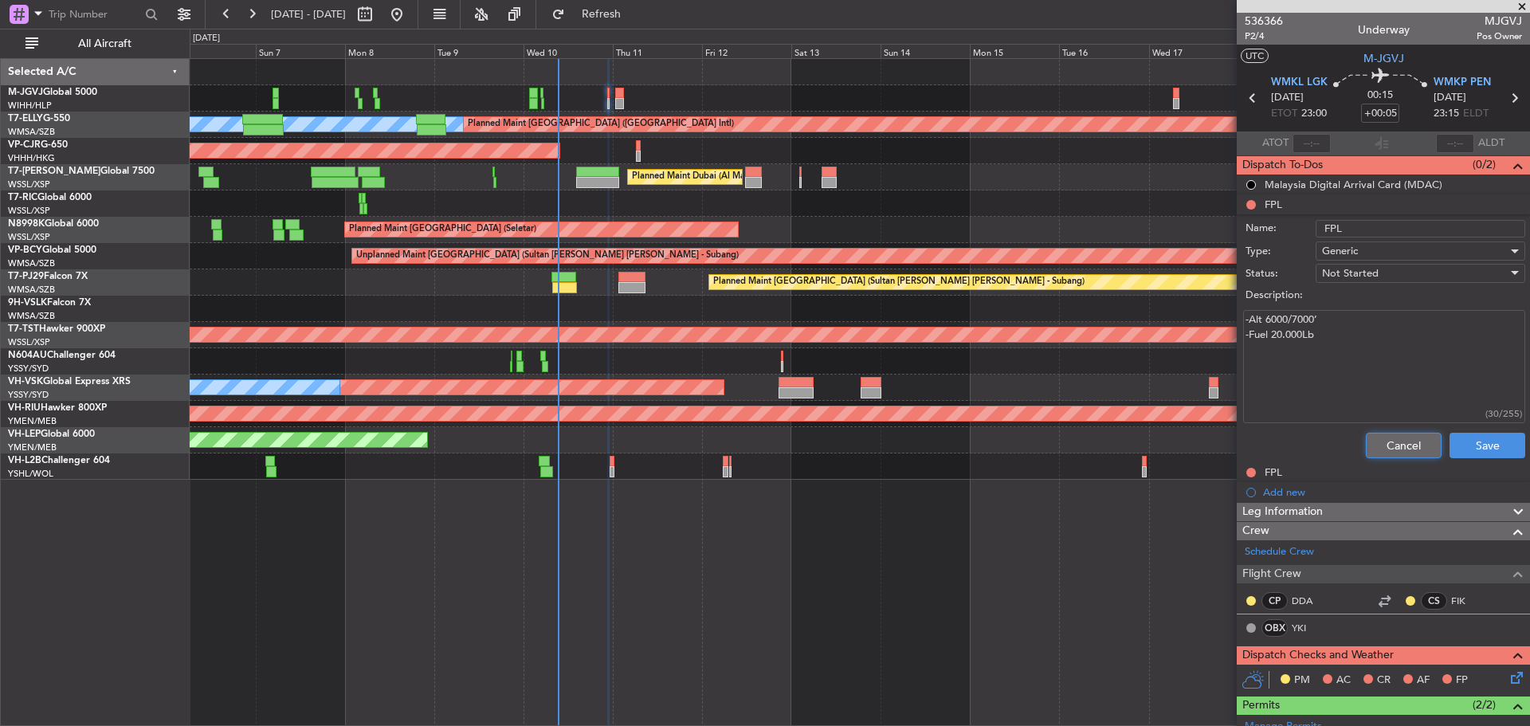
click at [1374, 449] on button "Cancel" at bounding box center [1404, 445] width 76 height 25
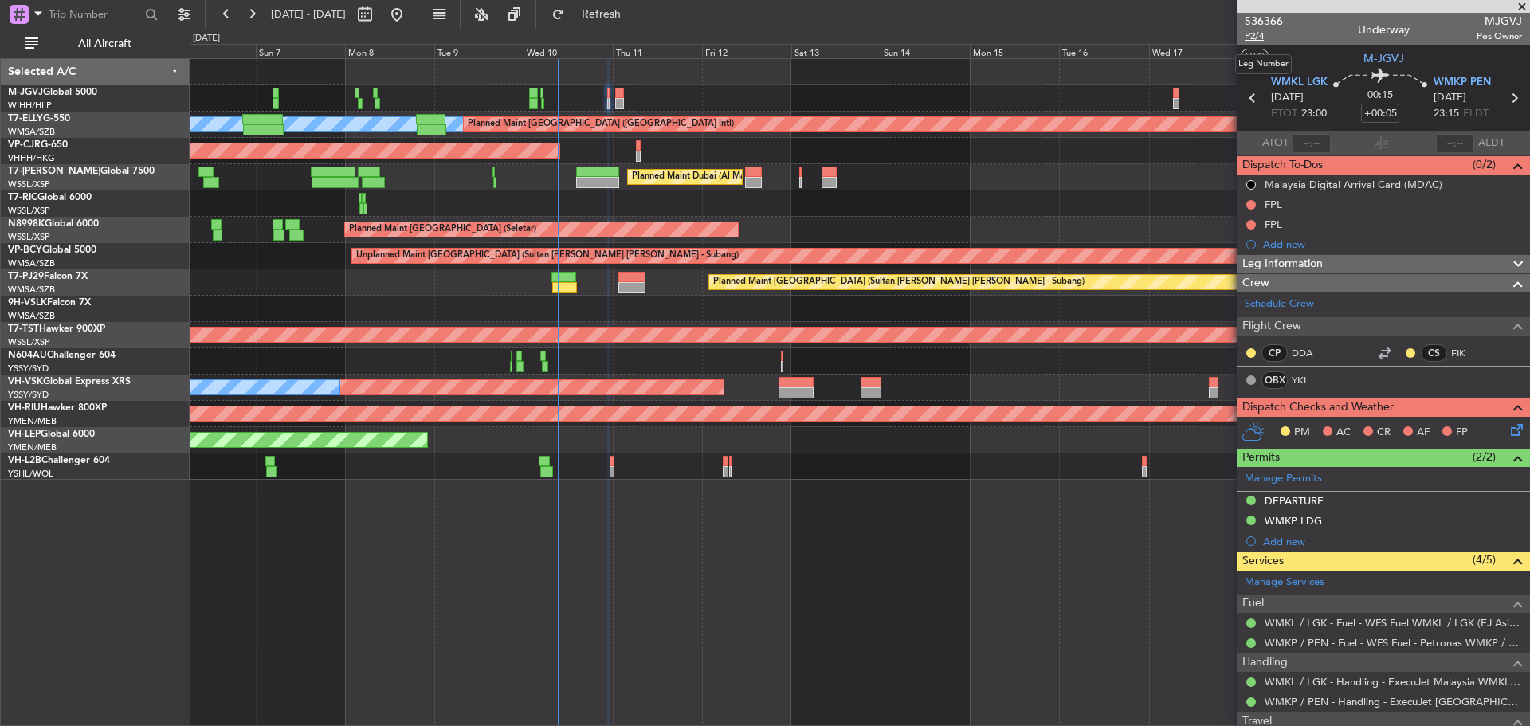
click at [1255, 37] on span "P2/4" at bounding box center [1263, 36] width 38 height 14
click at [640, 22] on button "Refresh" at bounding box center [592, 14] width 96 height 25
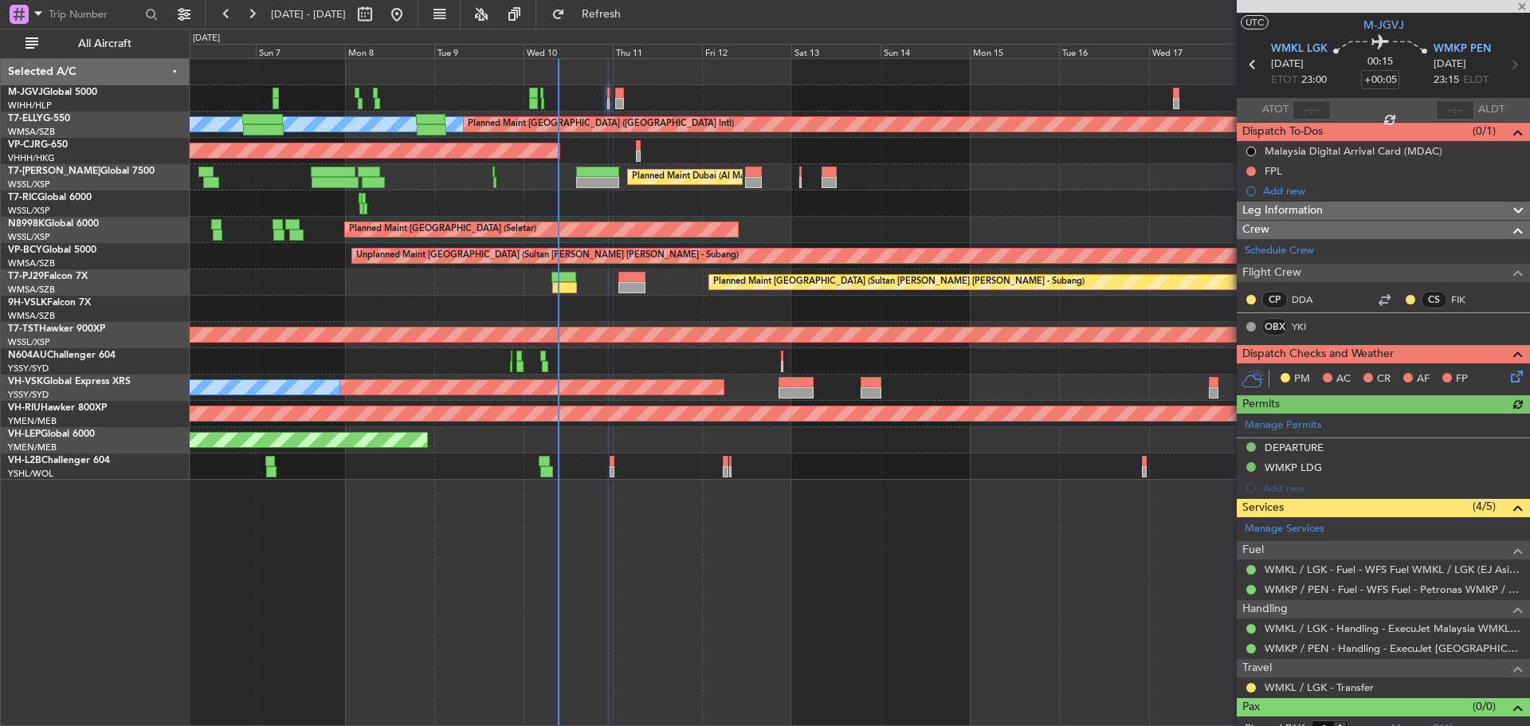
scroll to position [49, 0]
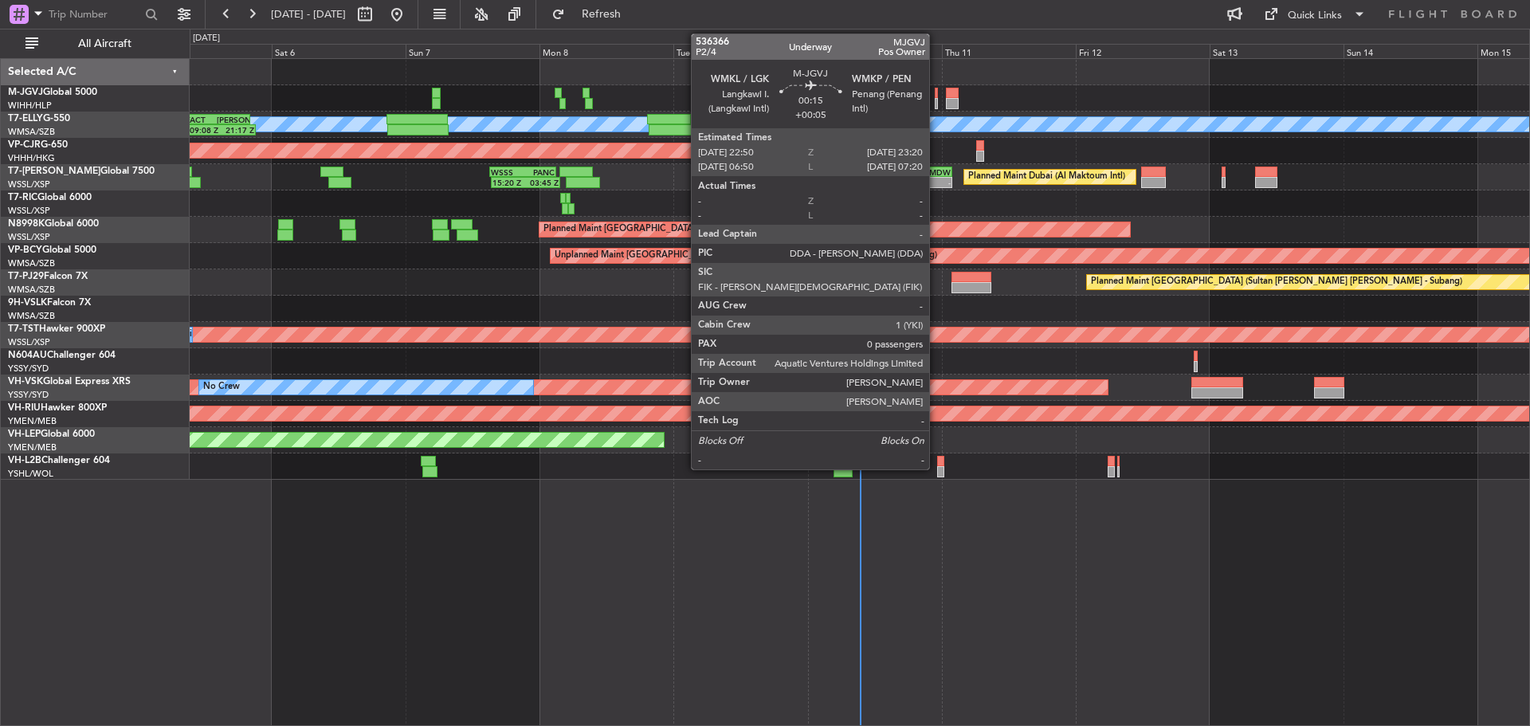
click at [936, 100] on div at bounding box center [936, 103] width 3 height 11
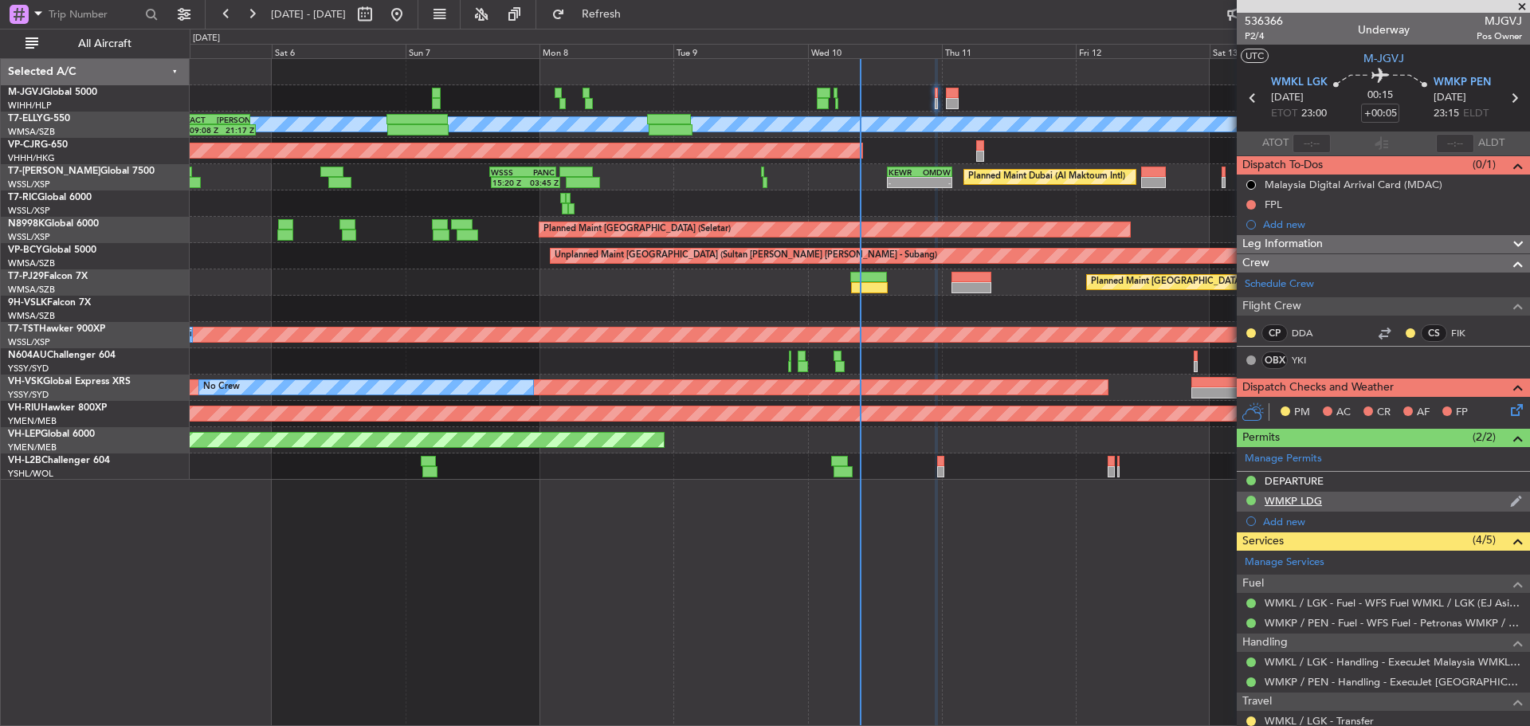
scroll to position [49, 0]
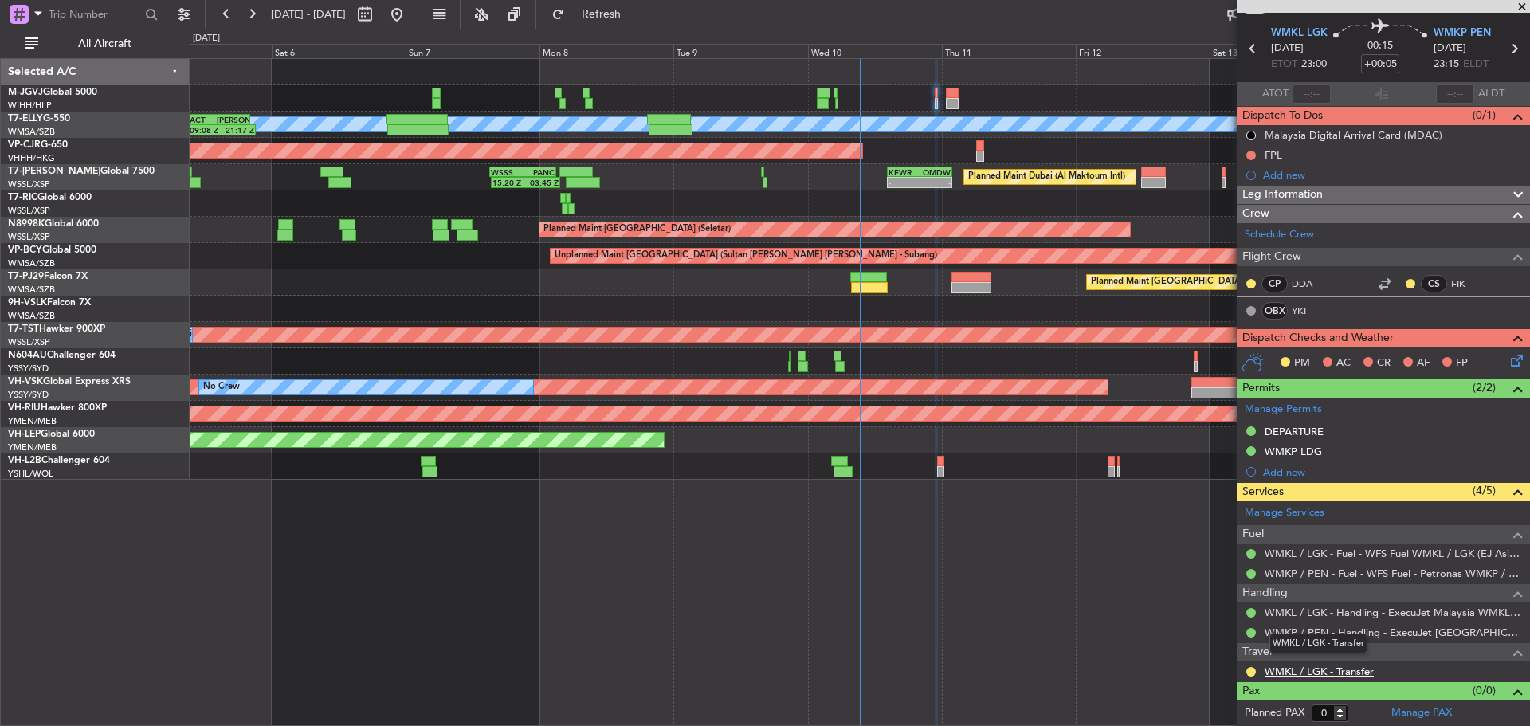
click at [1326, 669] on link "WMKL / LGK - Transfer" at bounding box center [1318, 671] width 109 height 14
click at [635, 12] on span "Refresh" at bounding box center [601, 14] width 67 height 11
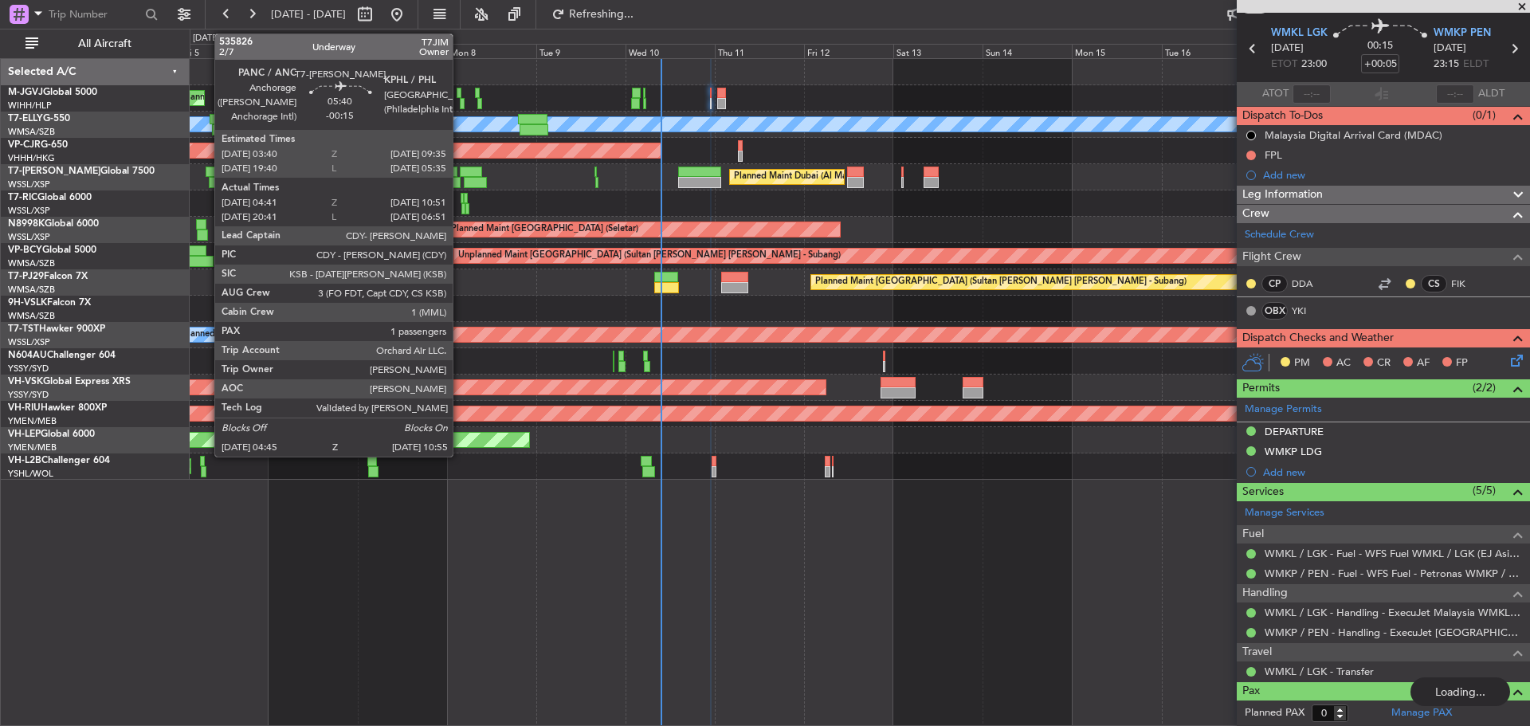
click at [482, 173] on div at bounding box center [471, 172] width 22 height 11
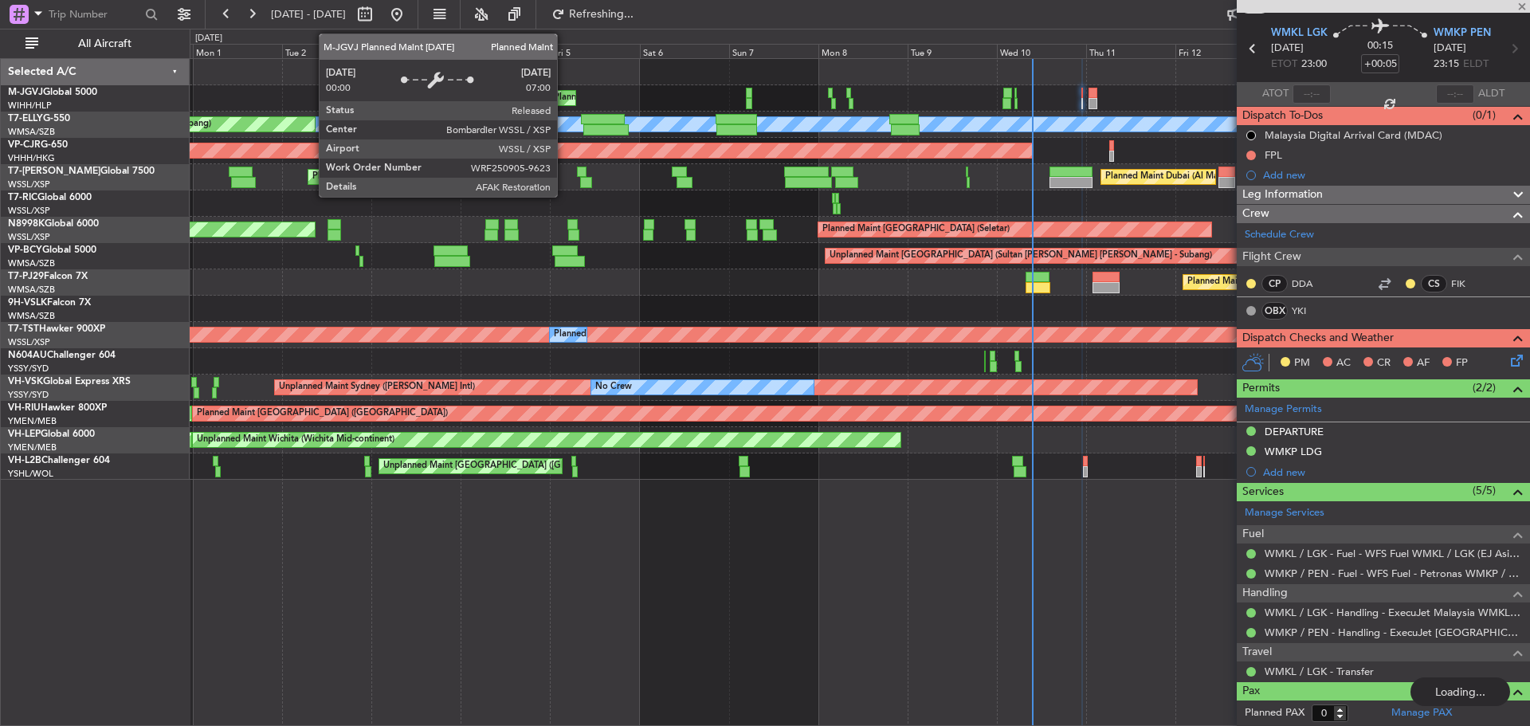
type input "-00:15"
type input "04:51"
type input "10:46"
type input "1"
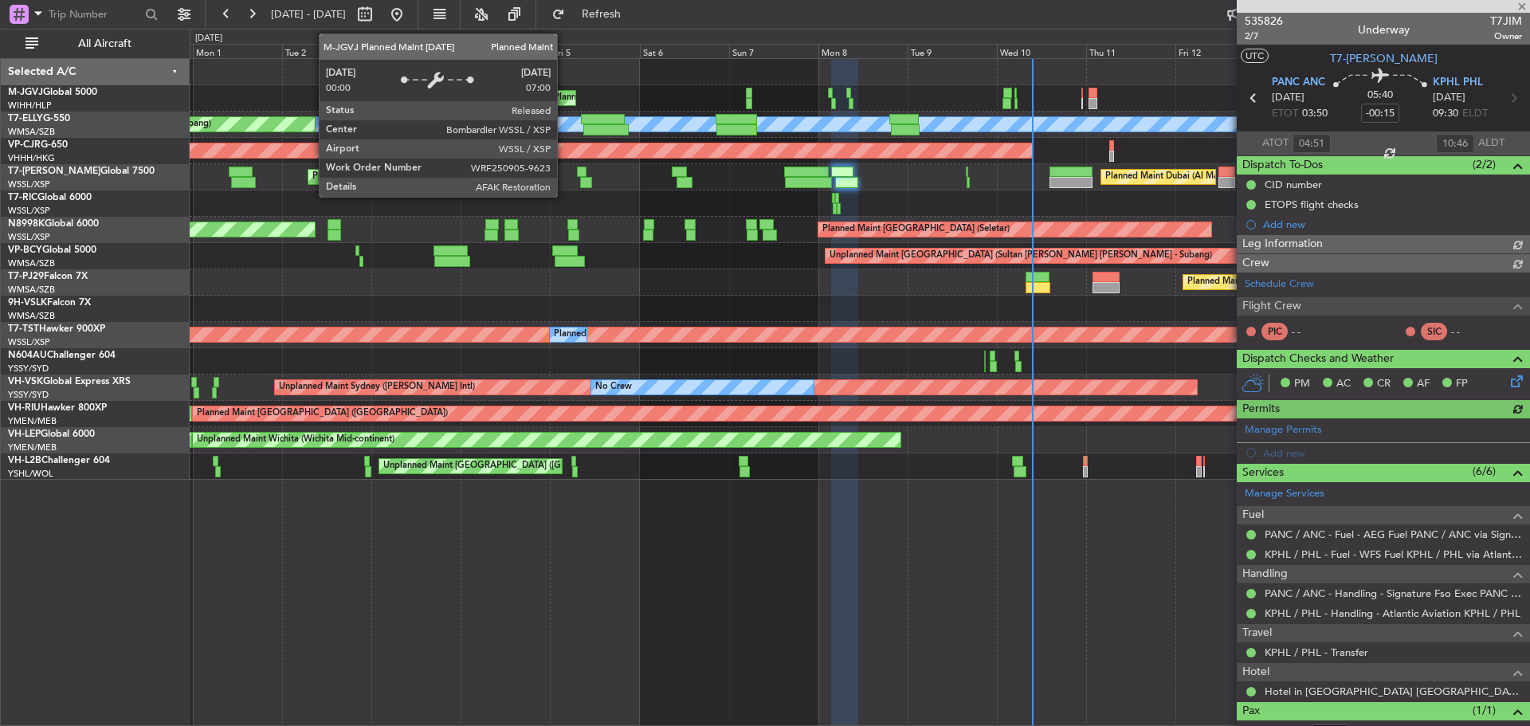
type input "Terry Leung (LEU)"
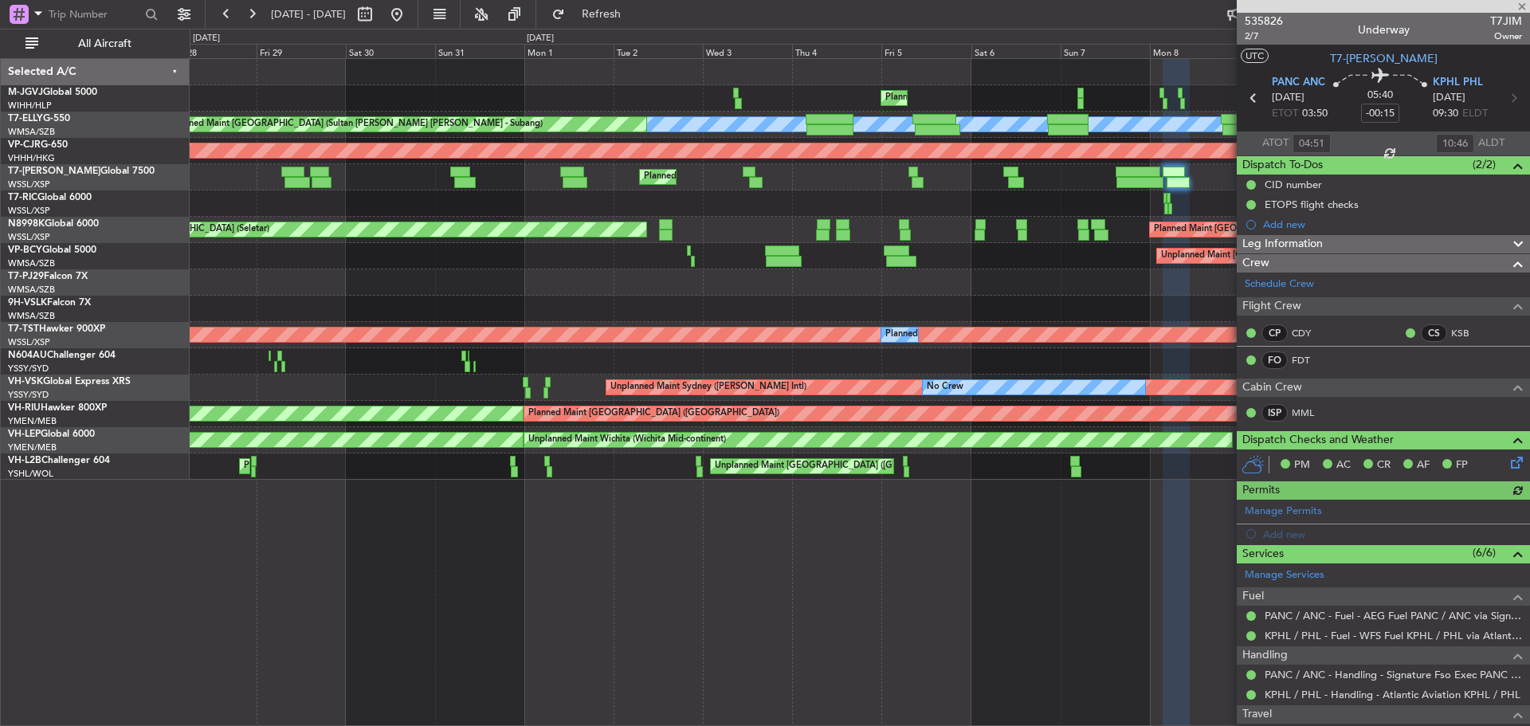
click at [862, 190] on div at bounding box center [859, 203] width 1339 height 26
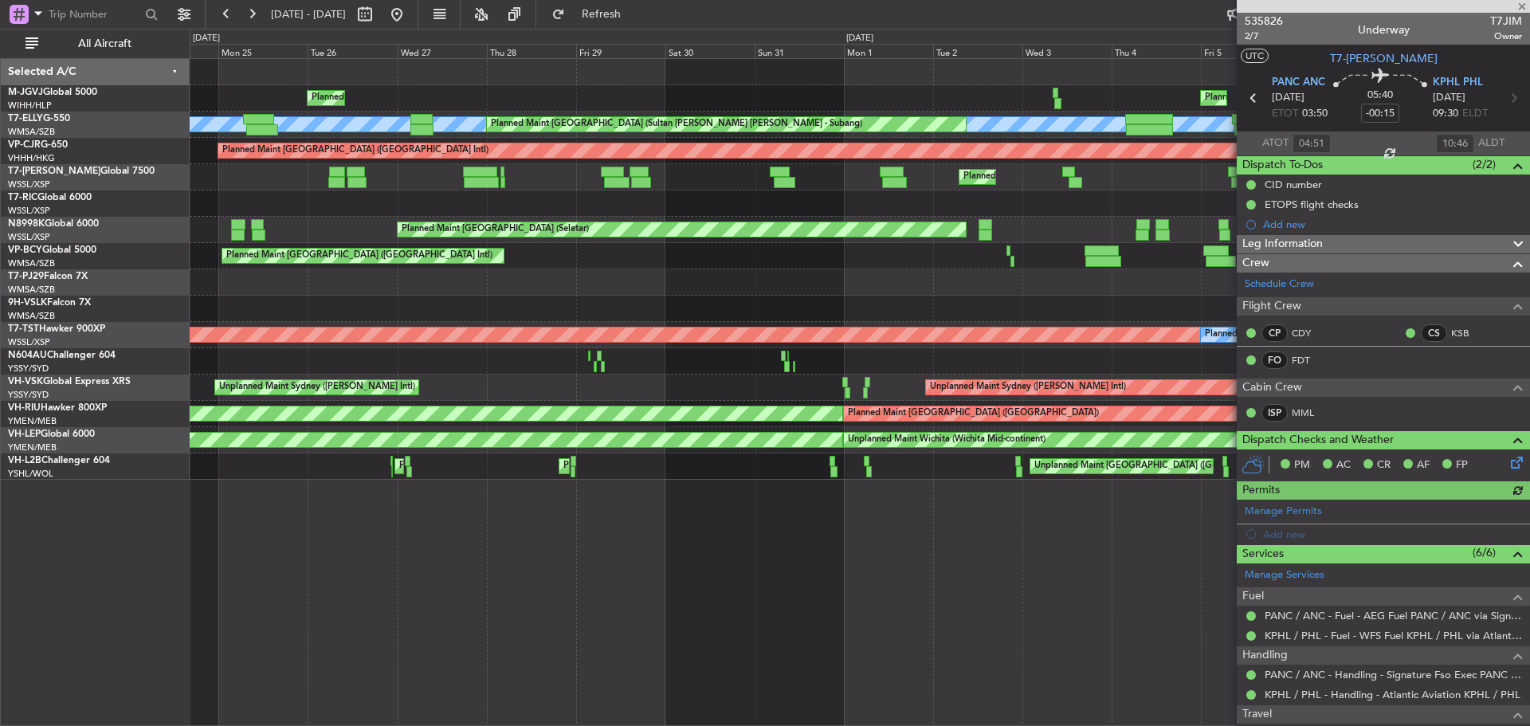
click at [823, 178] on div "Planned Maint Dubai (Al Maktoum Intl) Planned Maint Dubai (Al Maktoum Intl)" at bounding box center [859, 177] width 1339 height 26
